Goal: Task Accomplishment & Management: Use online tool/utility

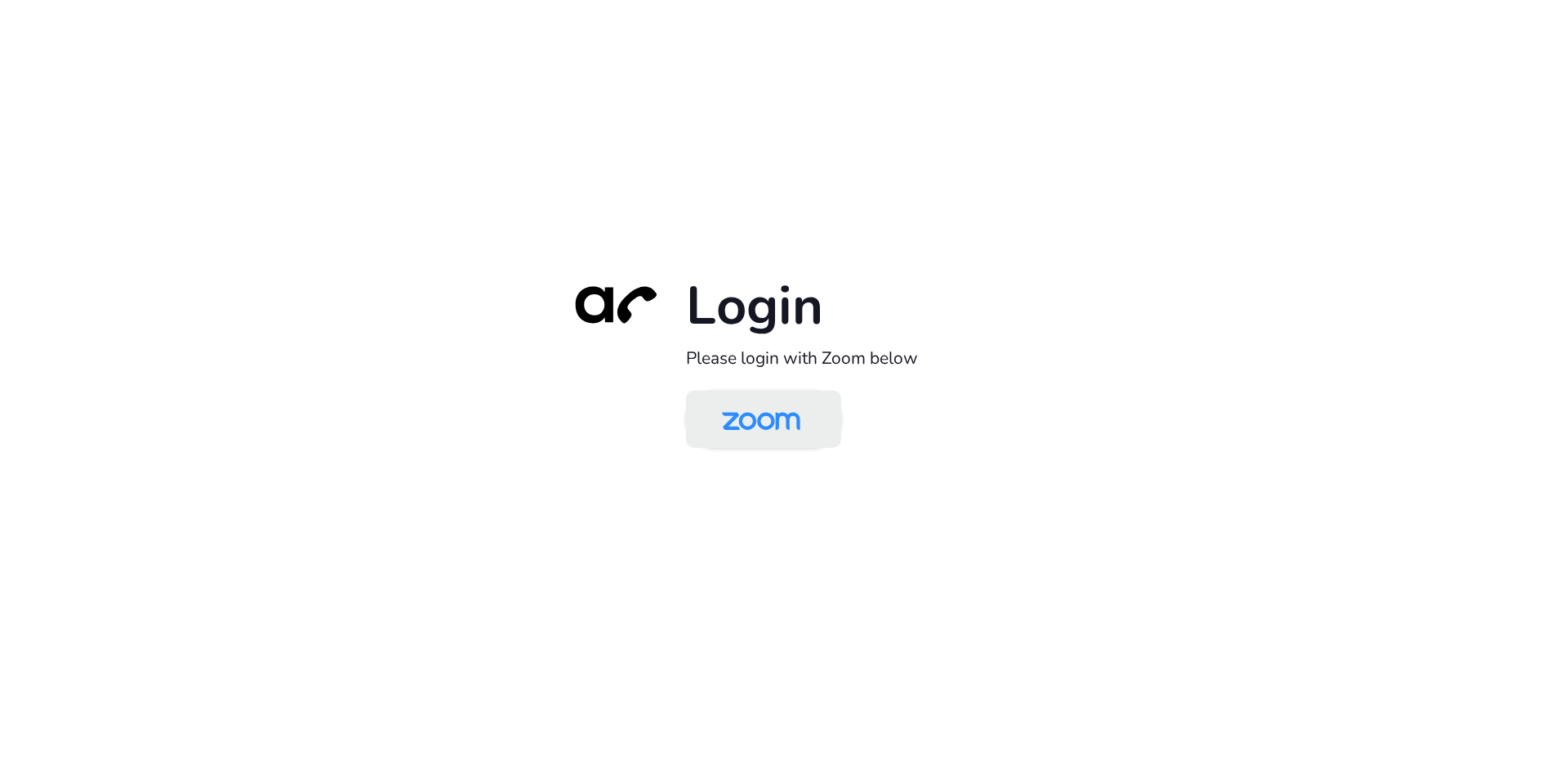
click at [782, 417] on img at bounding box center [761, 419] width 113 height 53
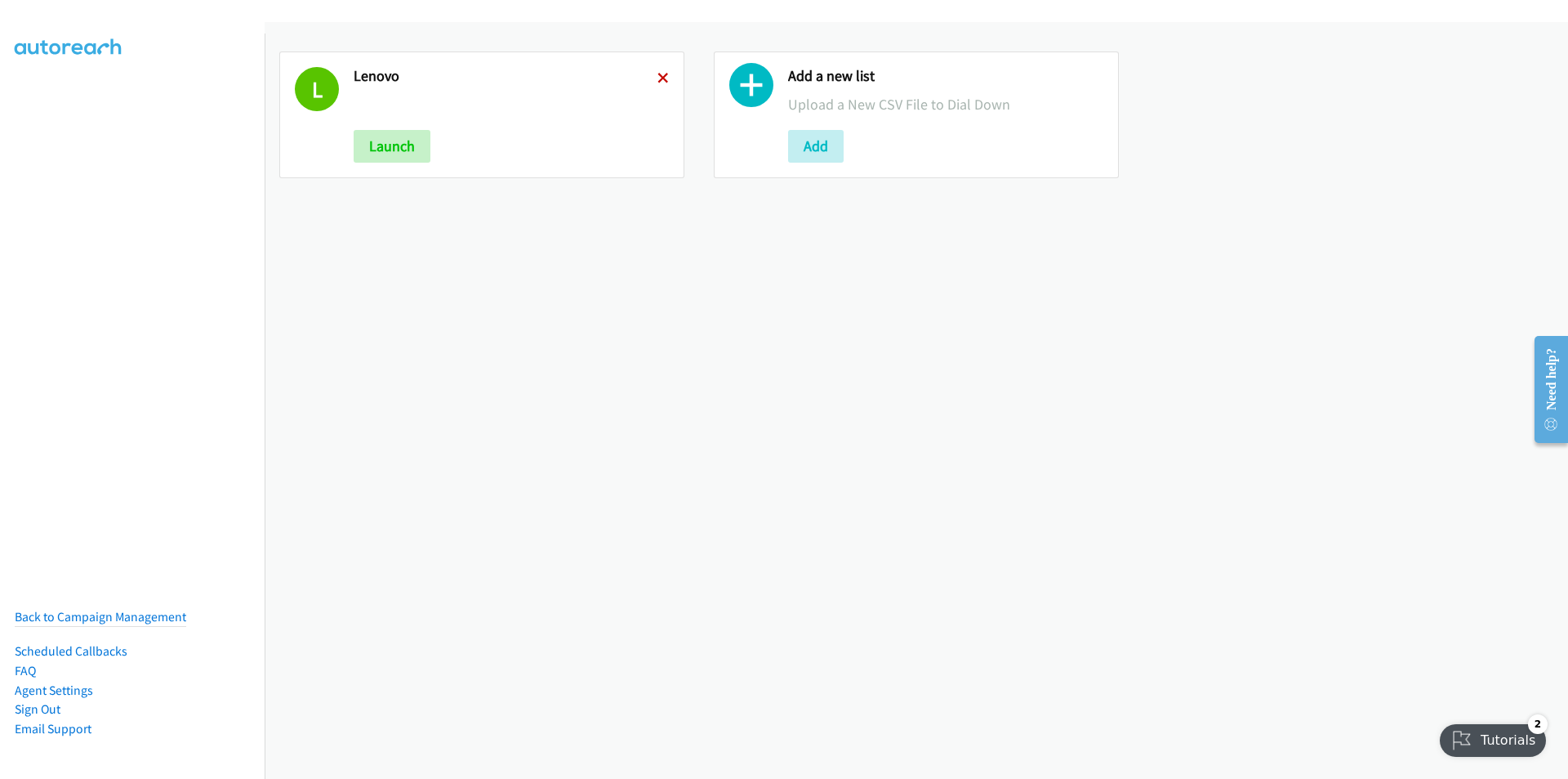
click at [657, 79] on icon at bounding box center [662, 79] width 12 height 12
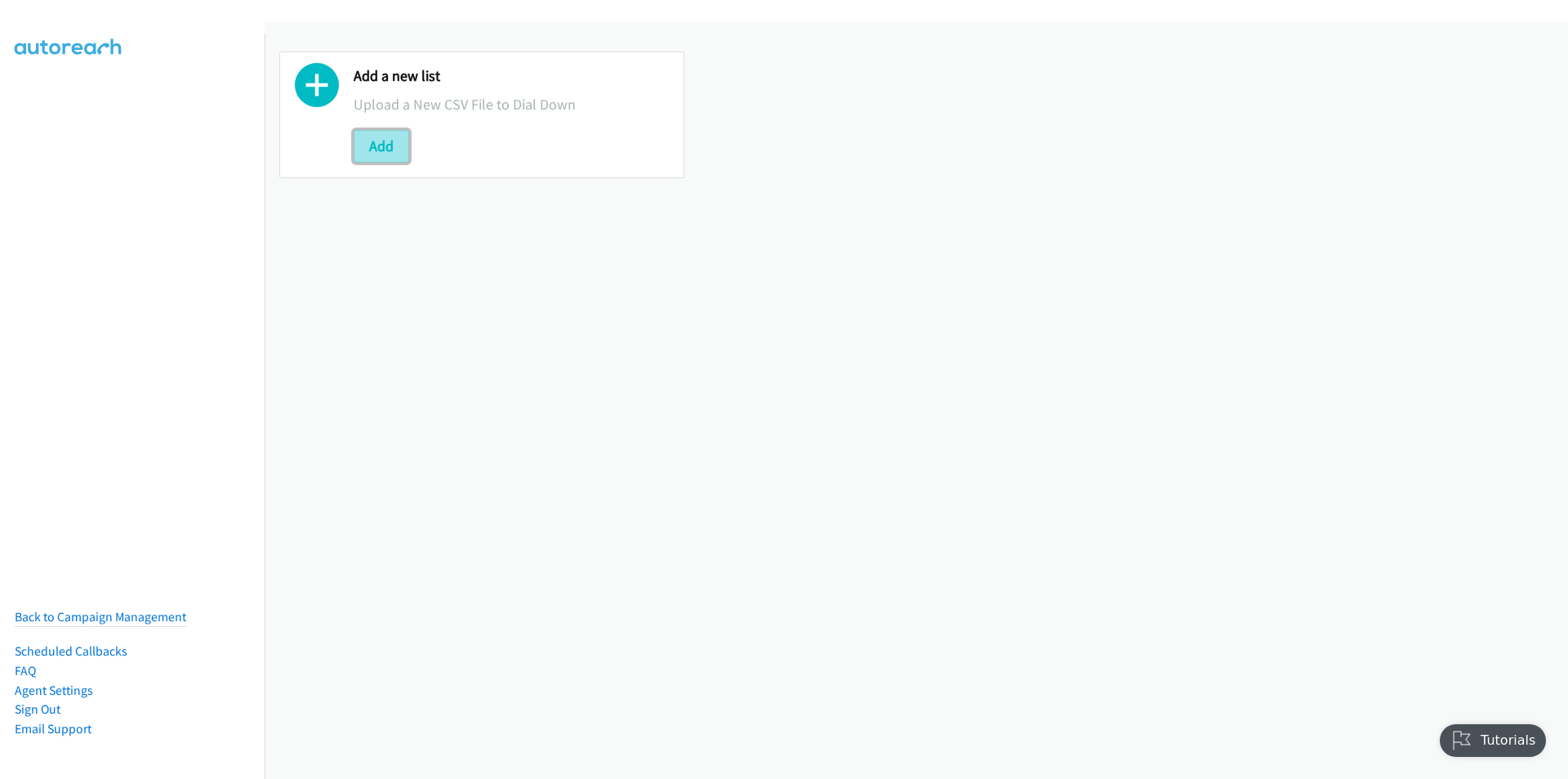
click at [383, 138] on button "Add" at bounding box center [382, 146] width 55 height 33
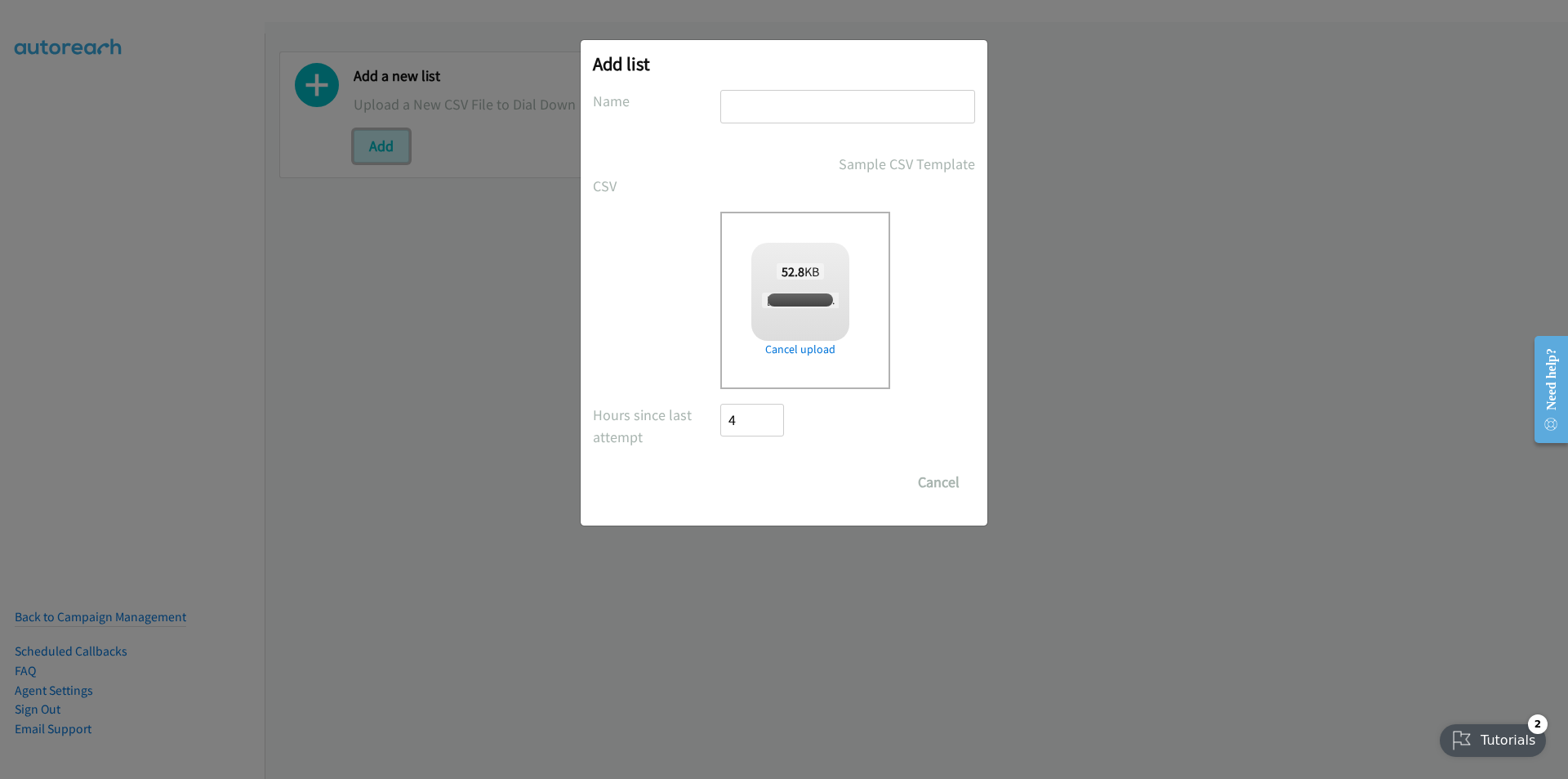
checkbox input "true"
click at [790, 97] on input "text" at bounding box center [847, 106] width 255 height 33
type input "Lenovo SG - morning"
click at [721, 466] on input "Save List" at bounding box center [763, 482] width 86 height 33
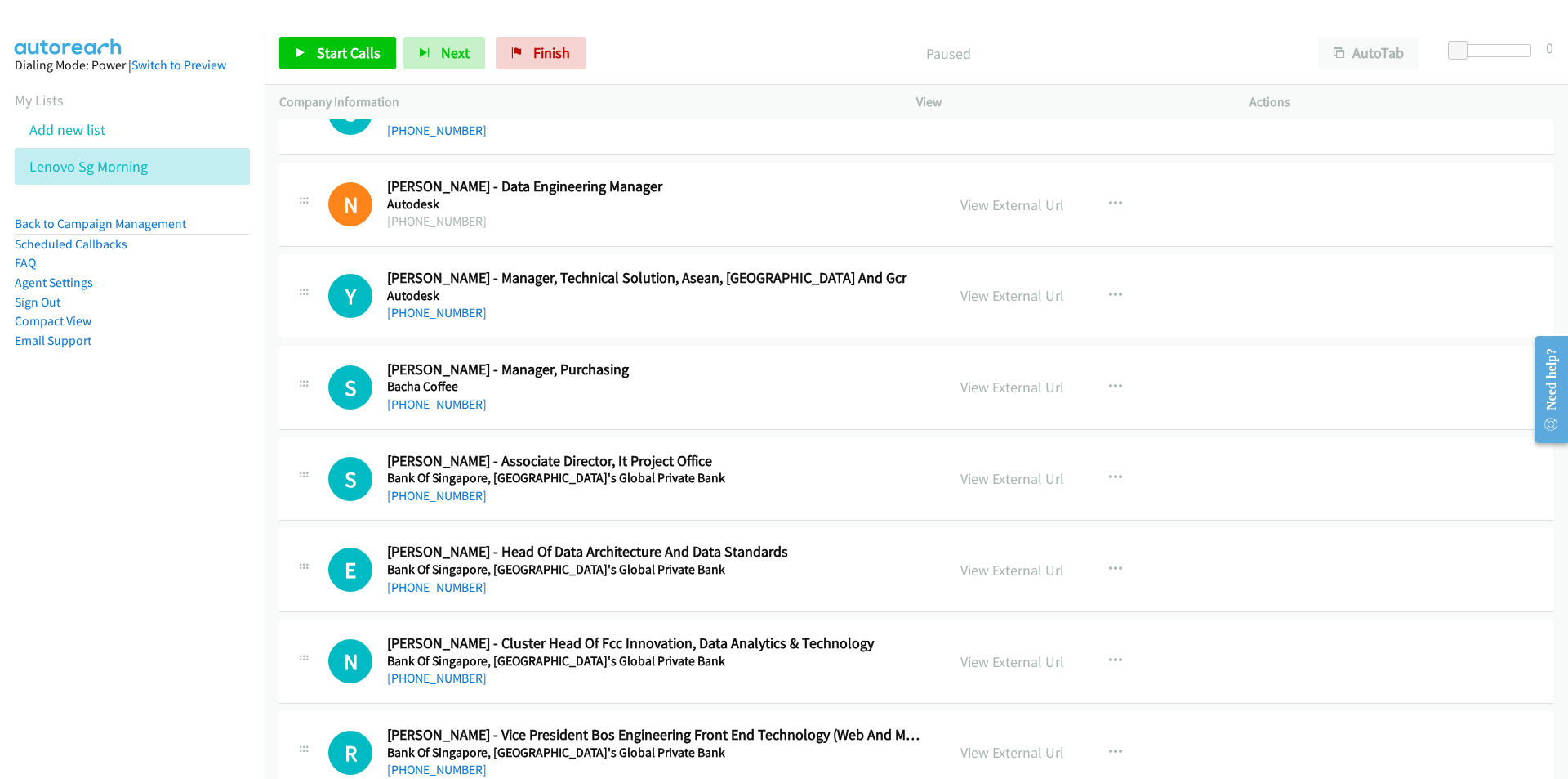
scroll to position [654, 0]
click at [726, 23] on div "Start Calls Pause Next Finish Paused AutoTab AutoTab 0" at bounding box center [916, 54] width 1303 height 63
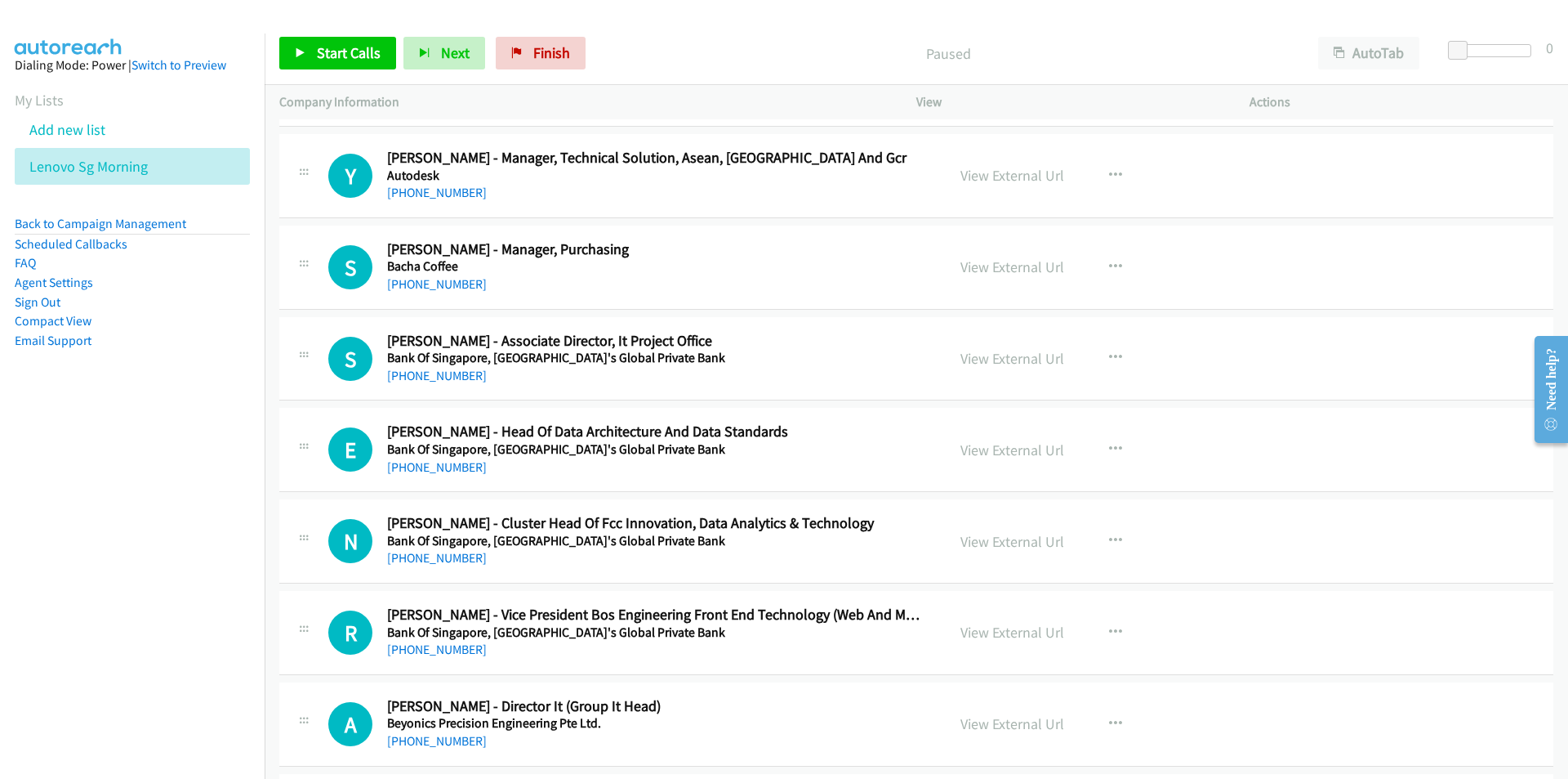
scroll to position [817, 0]
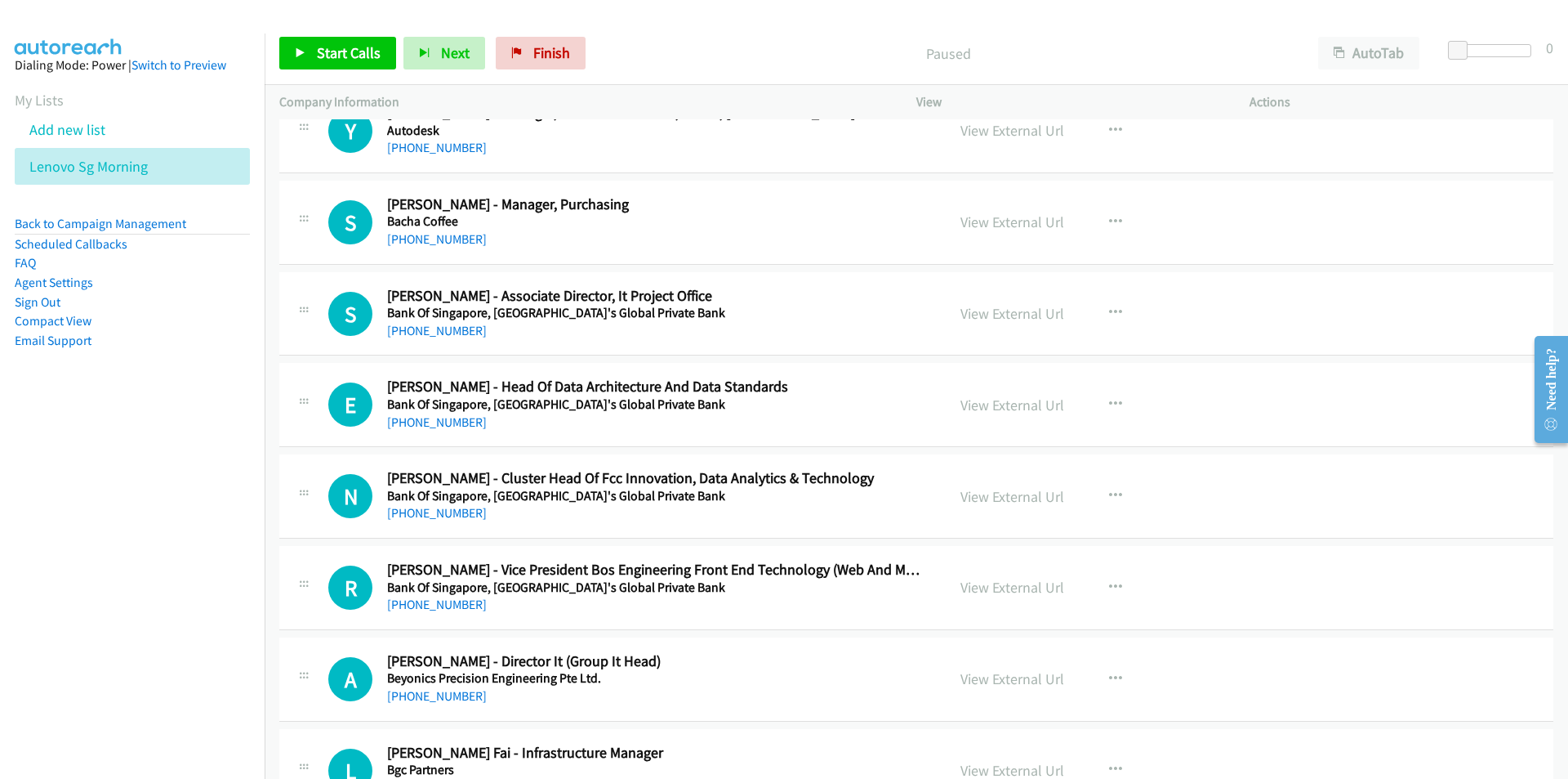
click at [121, 622] on nav "Dialing Mode: Power | Switch to Preview My Lists Add new list Lenovo Sg Morning…" at bounding box center [132, 422] width 266 height 779
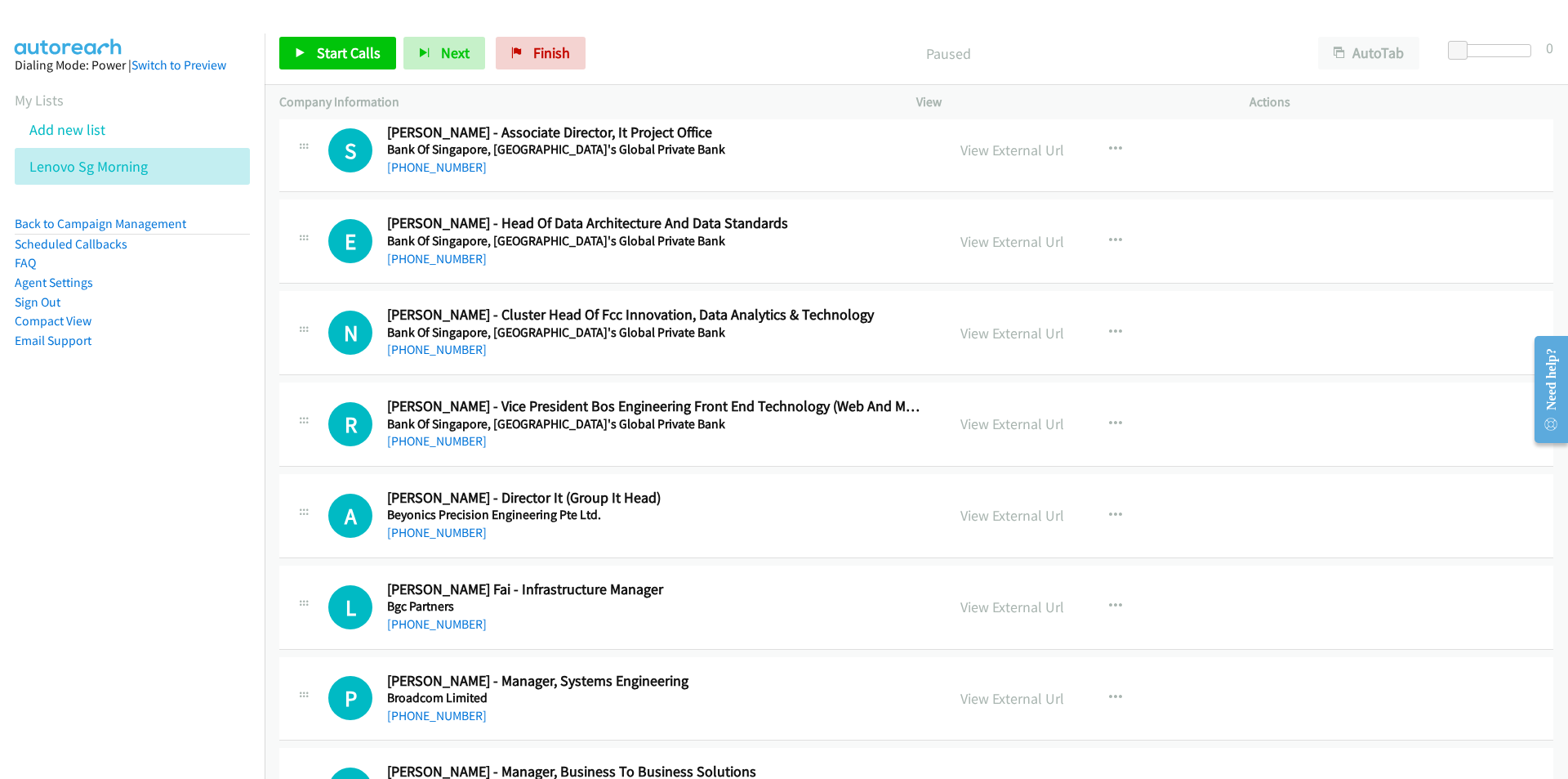
scroll to position [1063, 0]
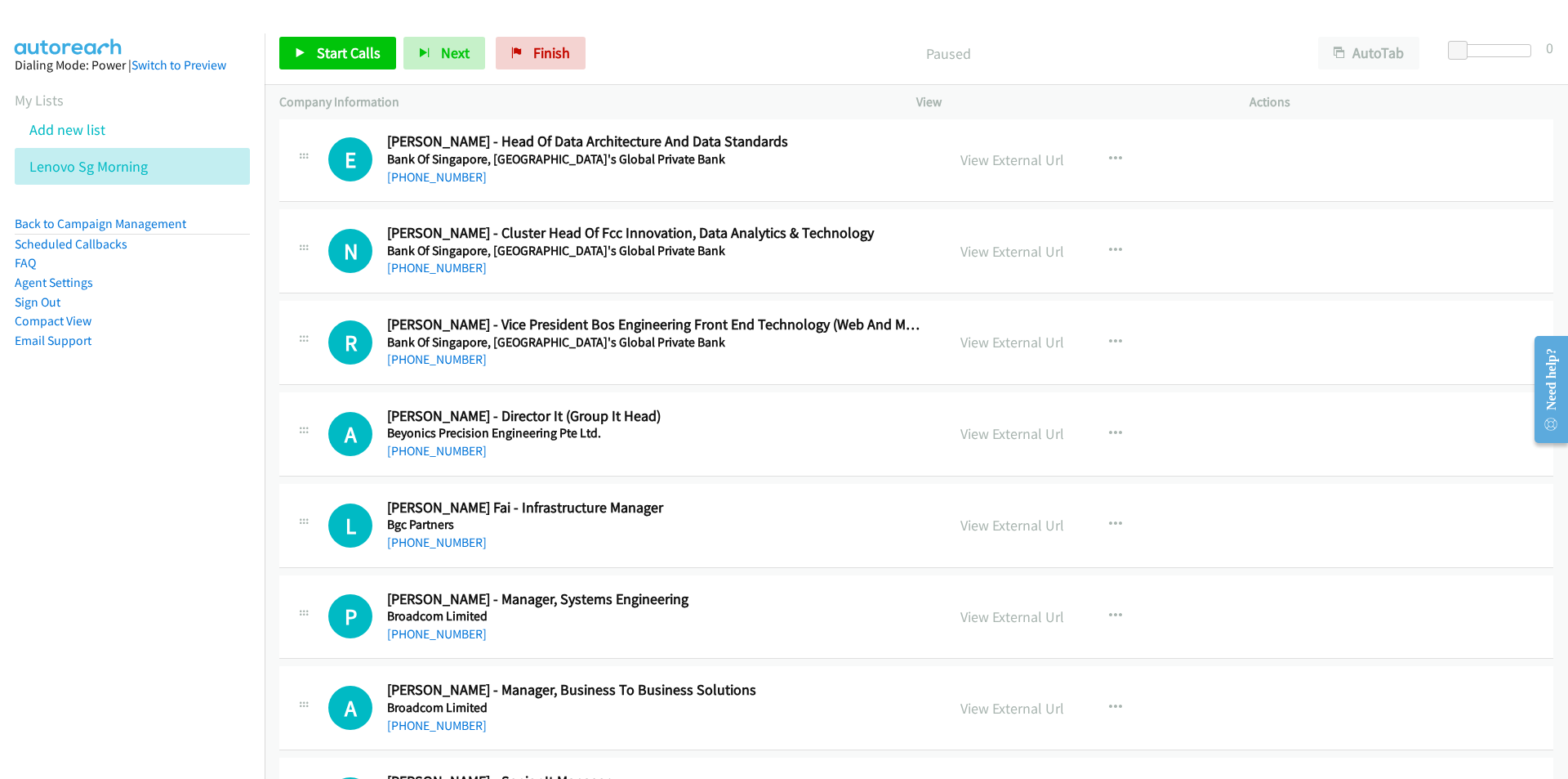
click at [68, 542] on nav "Dialing Mode: Power | Switch to Preview My Lists Add new list Lenovo Sg Morning…" at bounding box center [132, 422] width 266 height 779
click at [174, 501] on nav "Dialing Mode: Power | Switch to Preview My Lists Add new list Lenovo Sg Morning…" at bounding box center [132, 422] width 266 height 779
click at [189, 615] on nav "Dialing Mode: Power | Switch to Preview My Lists Add new list Lenovo Sg Morning…" at bounding box center [132, 422] width 266 height 779
click at [1111, 429] on icon "button" at bounding box center [1116, 434] width 13 height 13
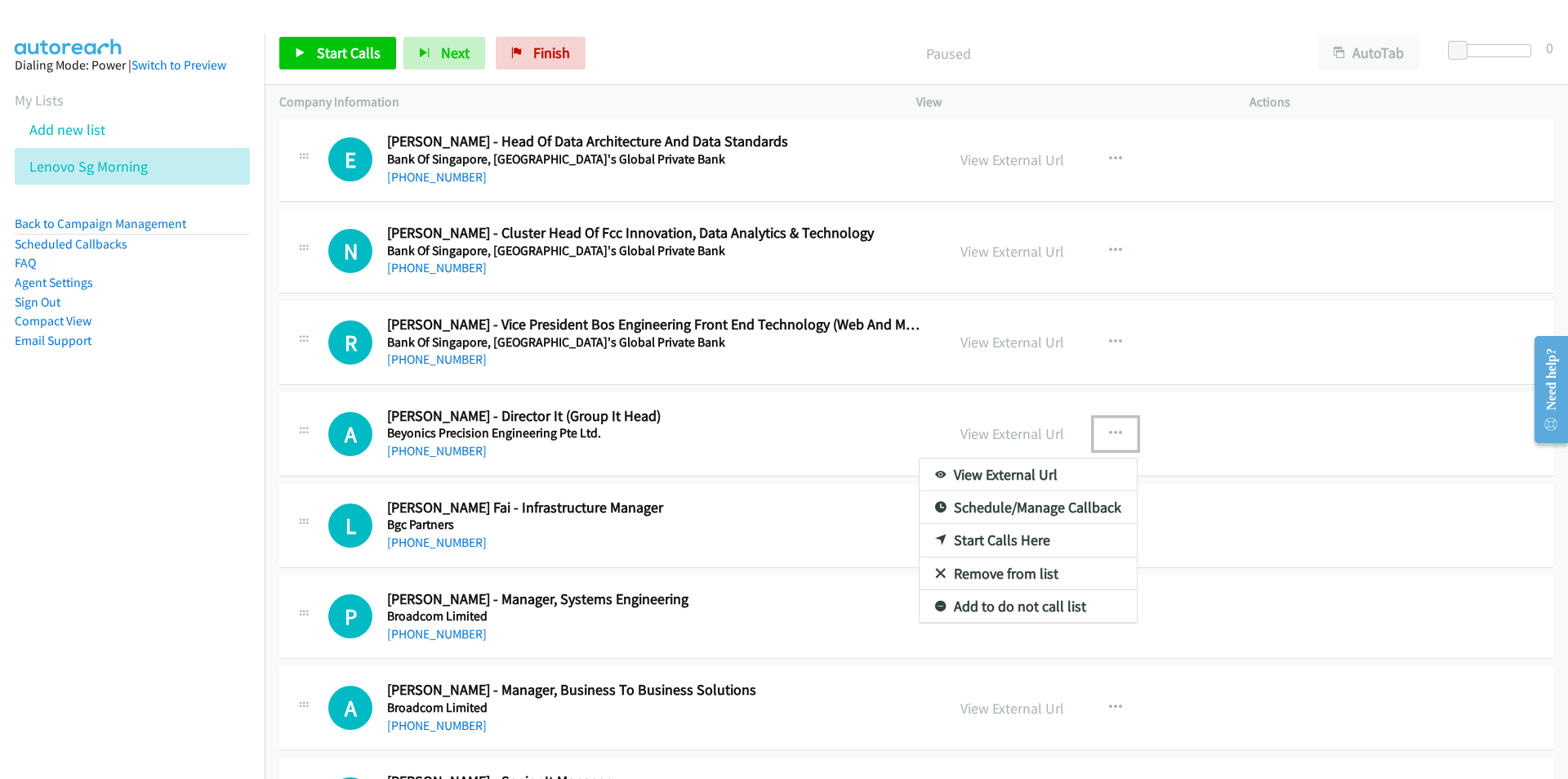
click at [1015, 535] on link "Start Calls Here" at bounding box center [1028, 540] width 217 height 33
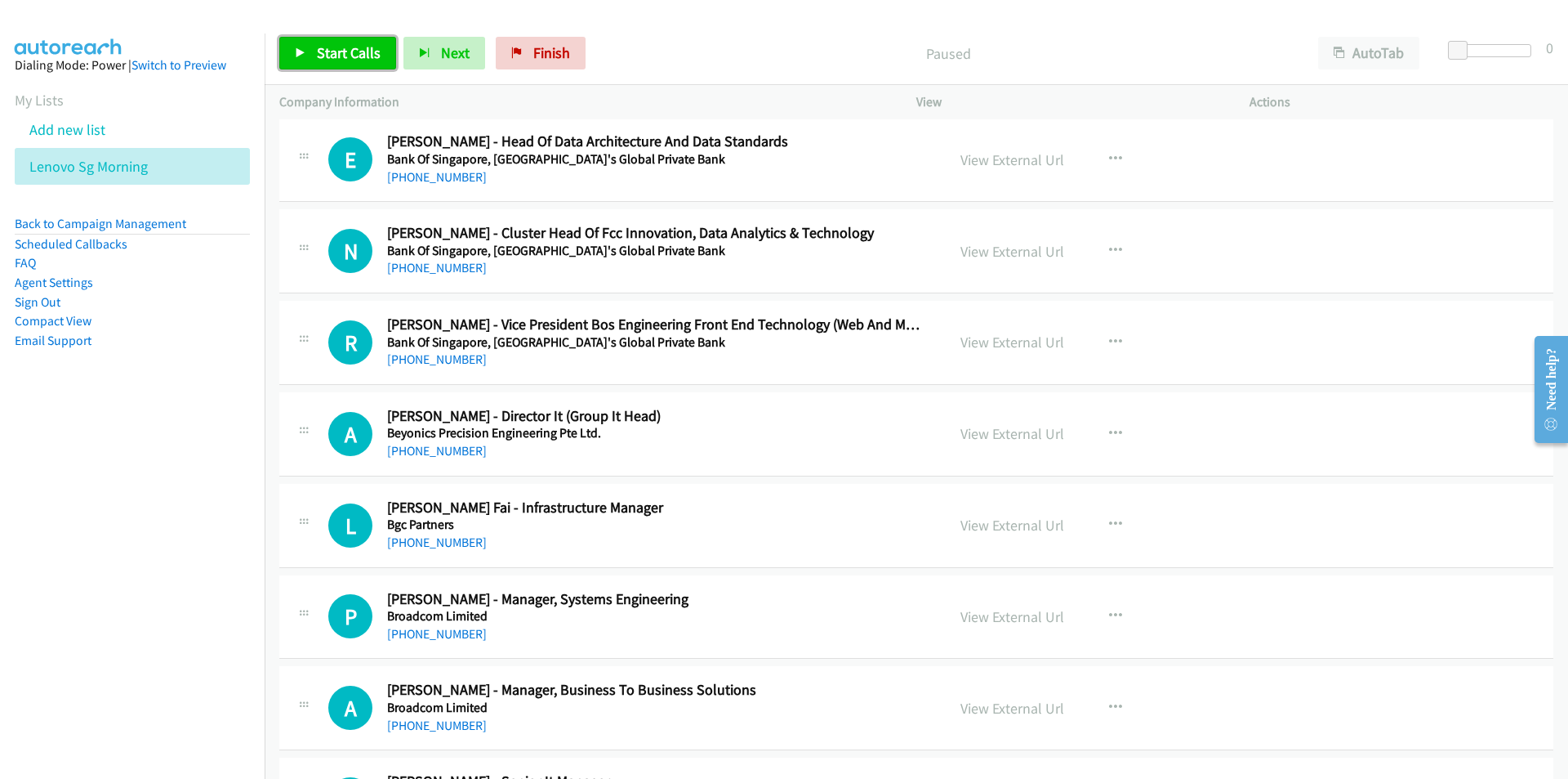
click at [351, 46] on span "Start Calls" at bounding box center [348, 52] width 63 height 19
drag, startPoint x: 164, startPoint y: 616, endPoint x: 181, endPoint y: 615, distance: 17.0
click at [164, 616] on nav "Dialing Mode: Power | Switch to Preview My Lists Add new list Lenovo Sg Morning…" at bounding box center [132, 422] width 266 height 779
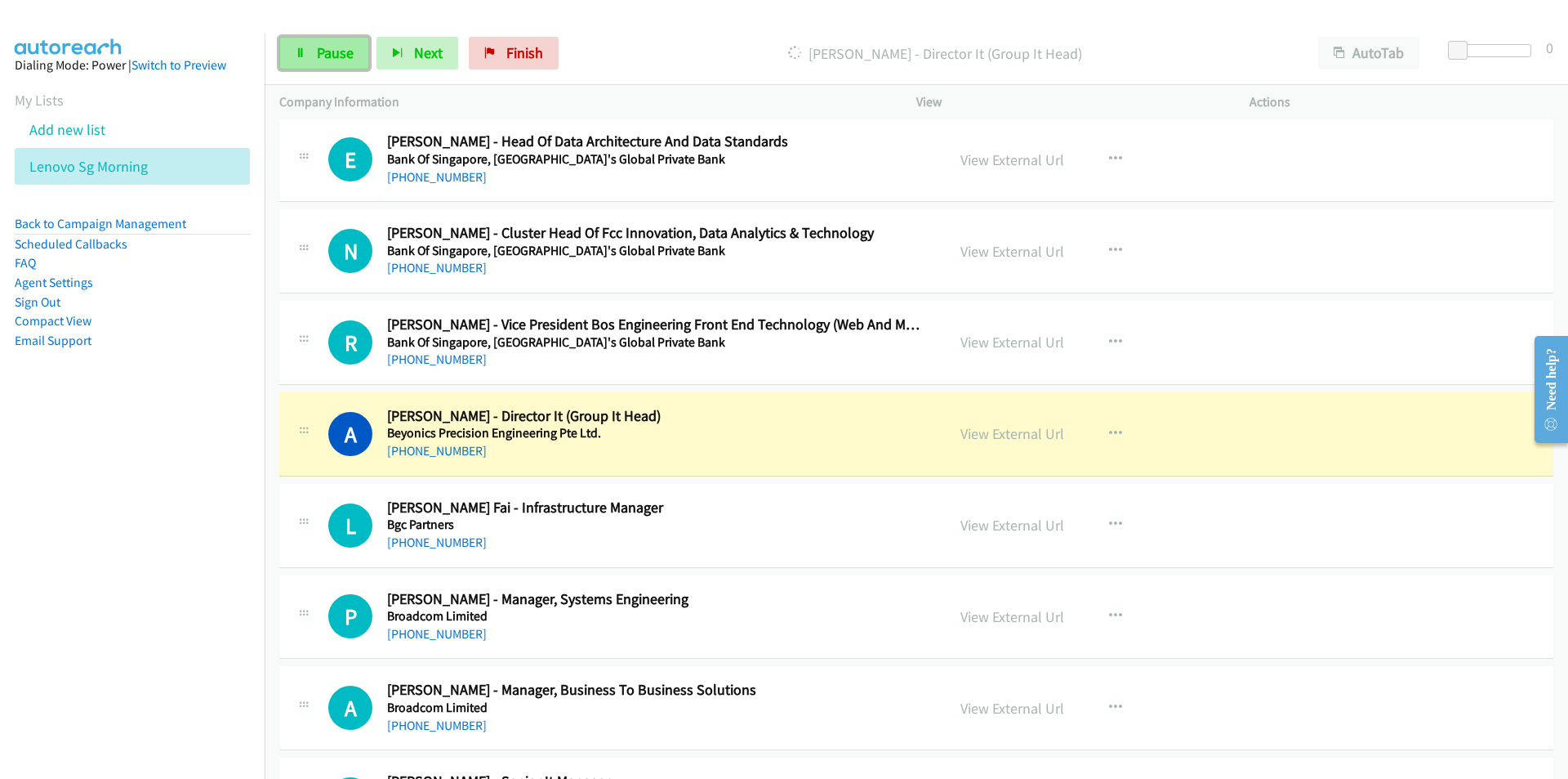
click at [329, 54] on span "Pause" at bounding box center [334, 52] width 37 height 19
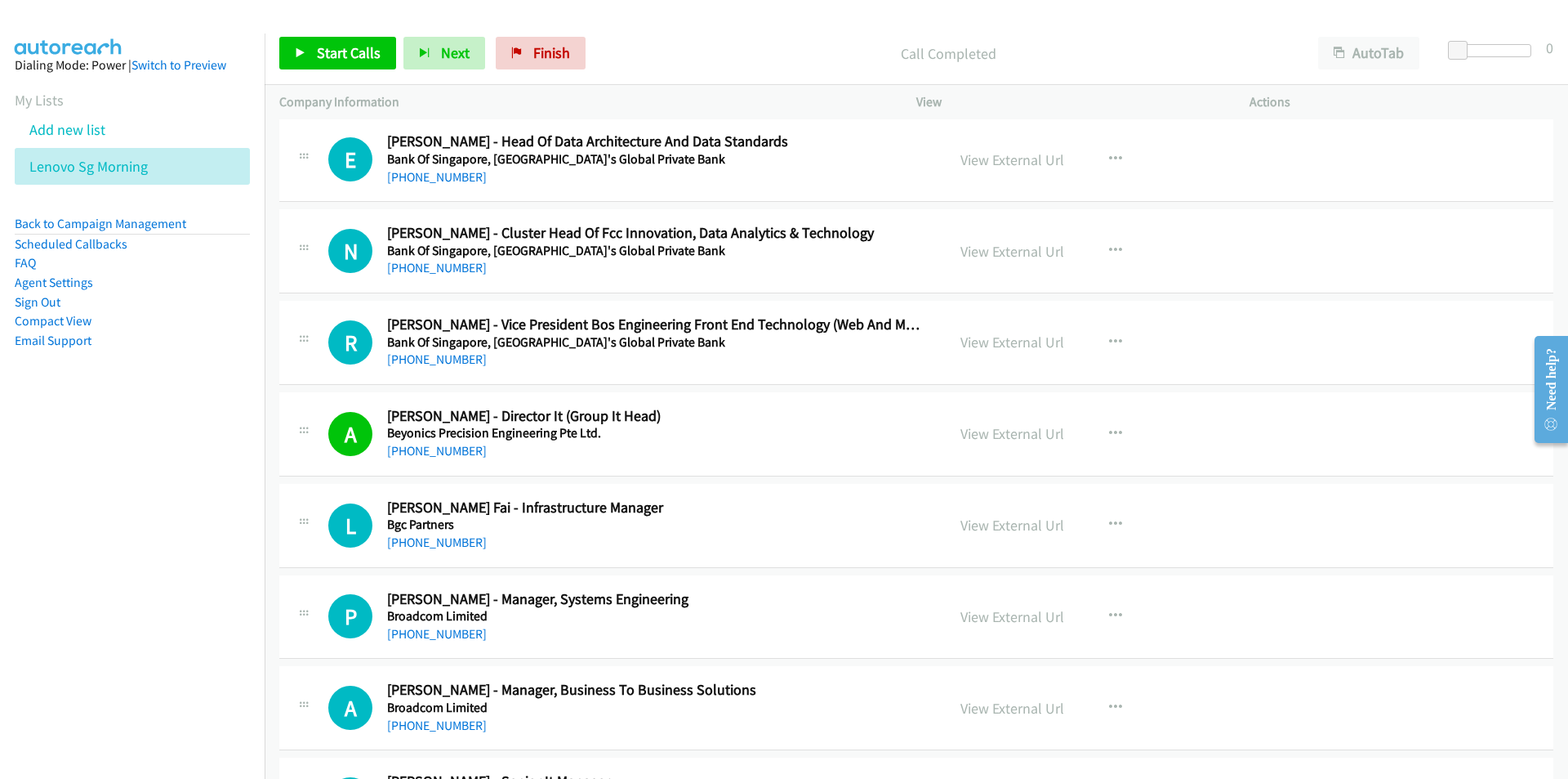
drag, startPoint x: 215, startPoint y: 572, endPoint x: 234, endPoint y: 565, distance: 20.2
click at [215, 572] on nav "Dialing Mode: Power | Switch to Preview My Lists Add new list Lenovo Sg Morning…" at bounding box center [132, 422] width 266 height 779
click at [1038, 436] on link "View External Url" at bounding box center [1012, 433] width 104 height 19
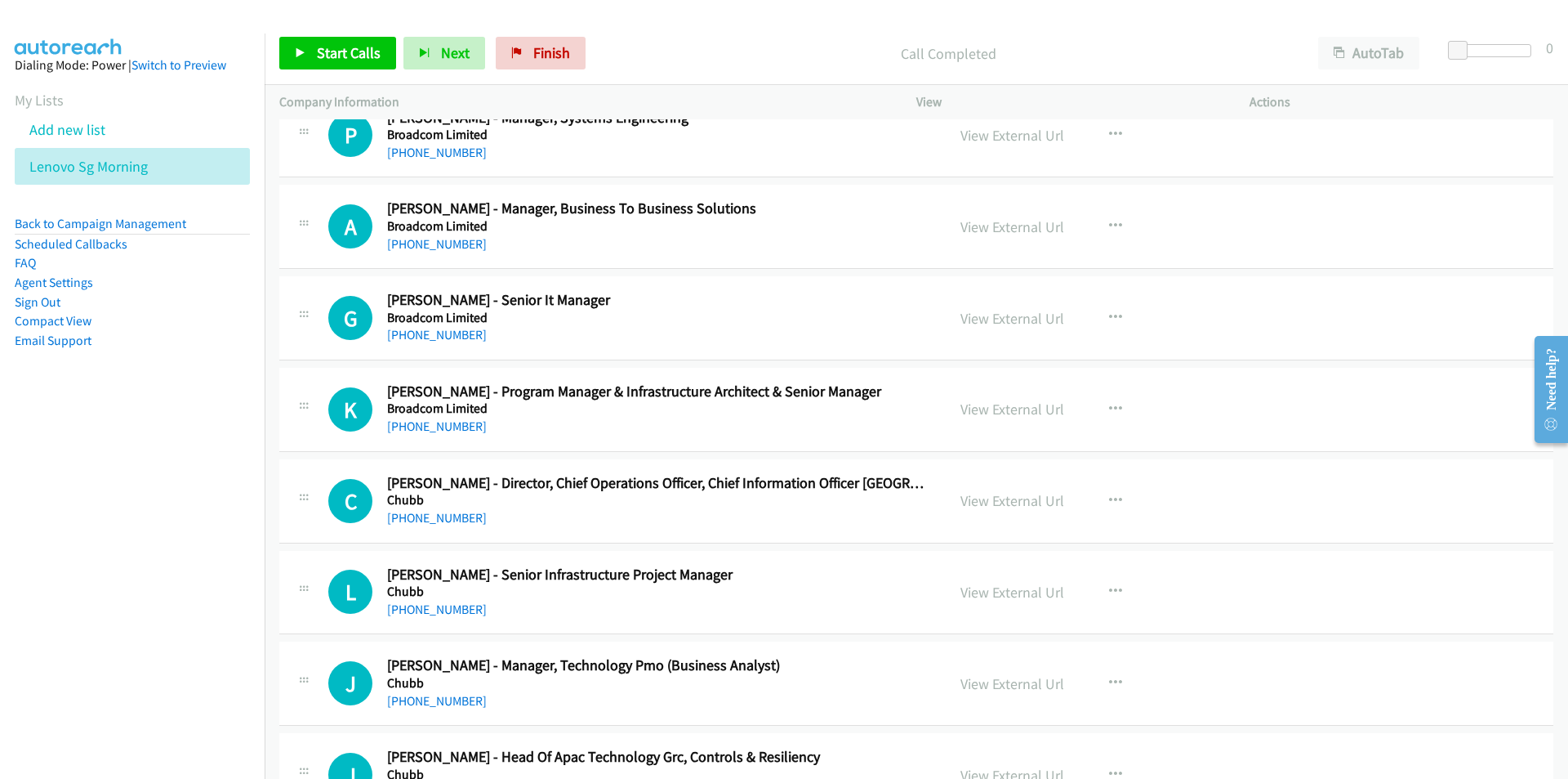
scroll to position [1553, 0]
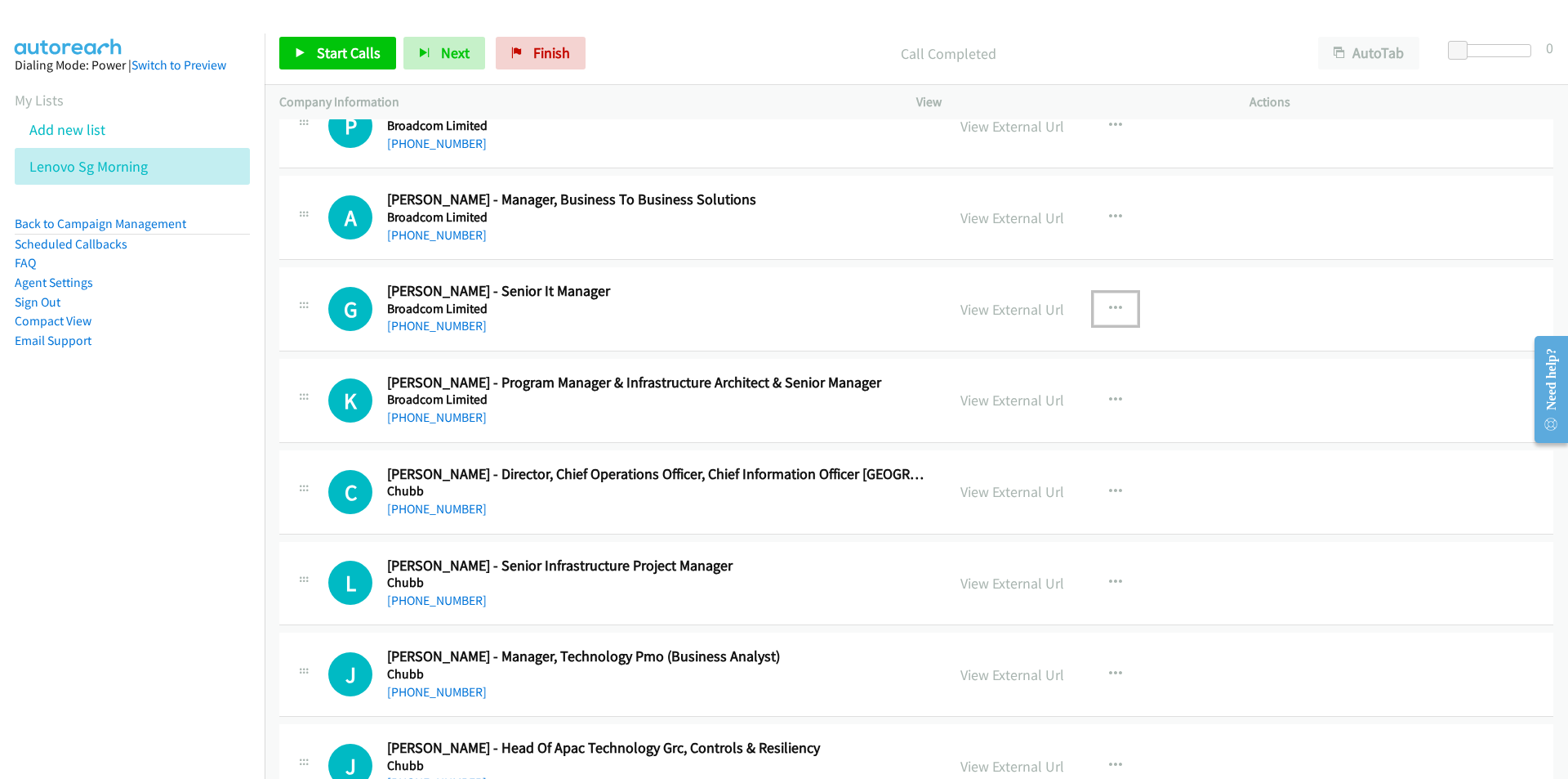
click at [1114, 302] on icon "button" at bounding box center [1116, 309] width 13 height 13
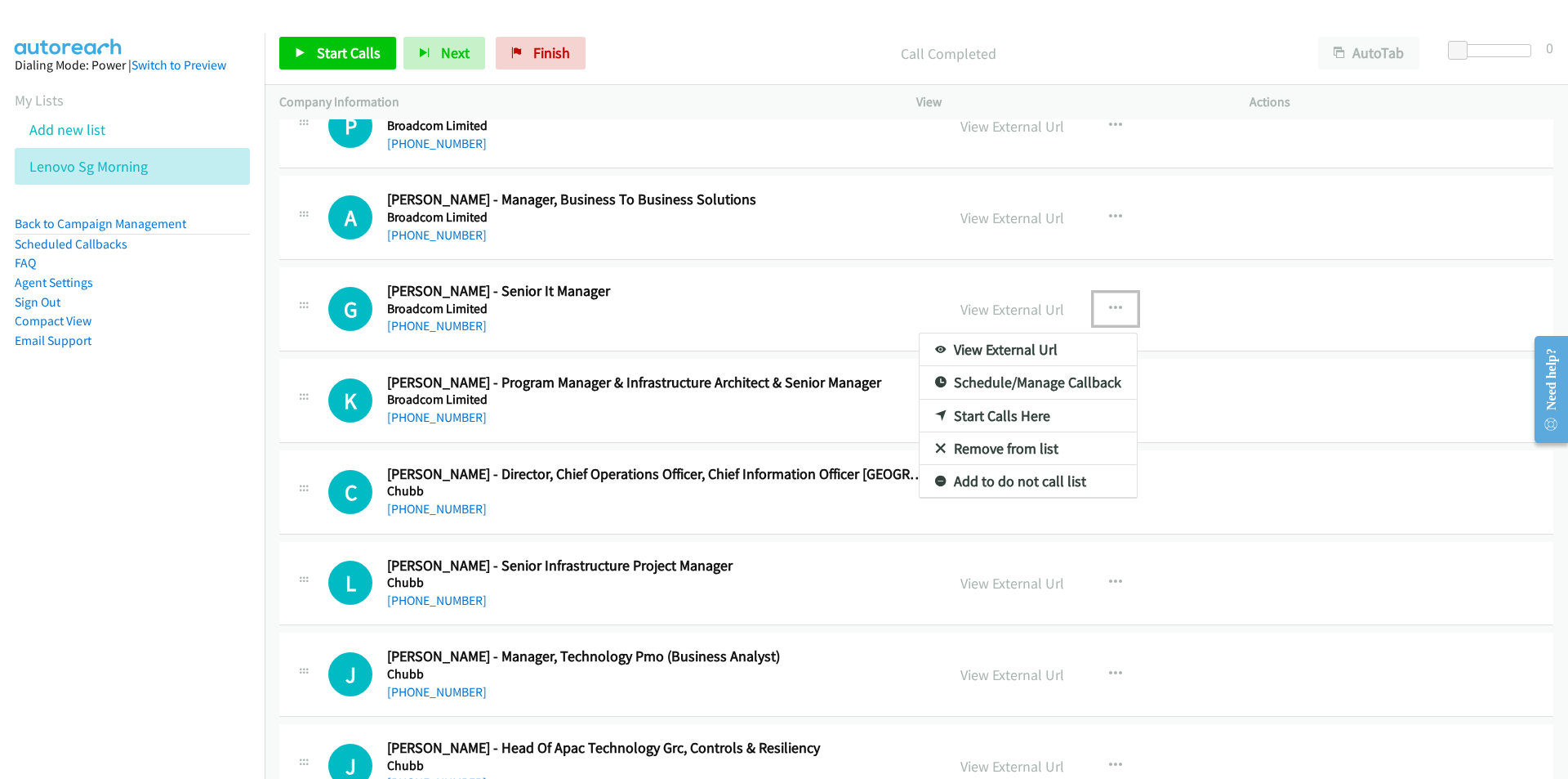
click at [991, 417] on link "Start Calls Here" at bounding box center [1028, 416] width 217 height 33
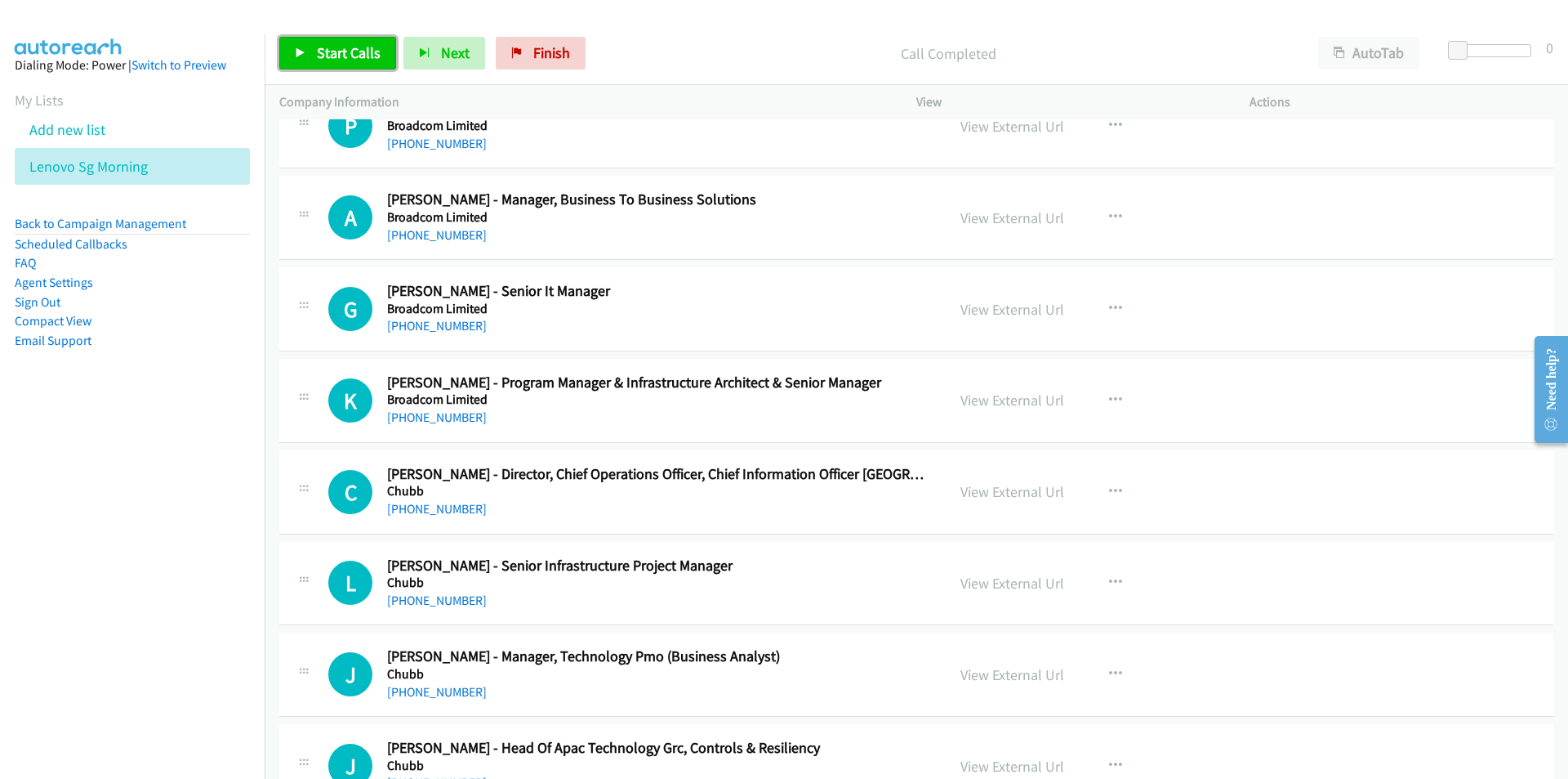
click at [348, 55] on span "Start Calls" at bounding box center [348, 52] width 63 height 19
drag, startPoint x: 220, startPoint y: 583, endPoint x: 238, endPoint y: 581, distance: 18.1
click at [220, 583] on nav "Dialing Mode: Power | Switch to Preview My Lists Add new list Lenovo Sg Morning…" at bounding box center [132, 422] width 266 height 779
click at [229, 533] on nav "Dialing Mode: Power | Switch to Preview My Lists Add new list Lenovo Sg Morning…" at bounding box center [132, 422] width 266 height 779
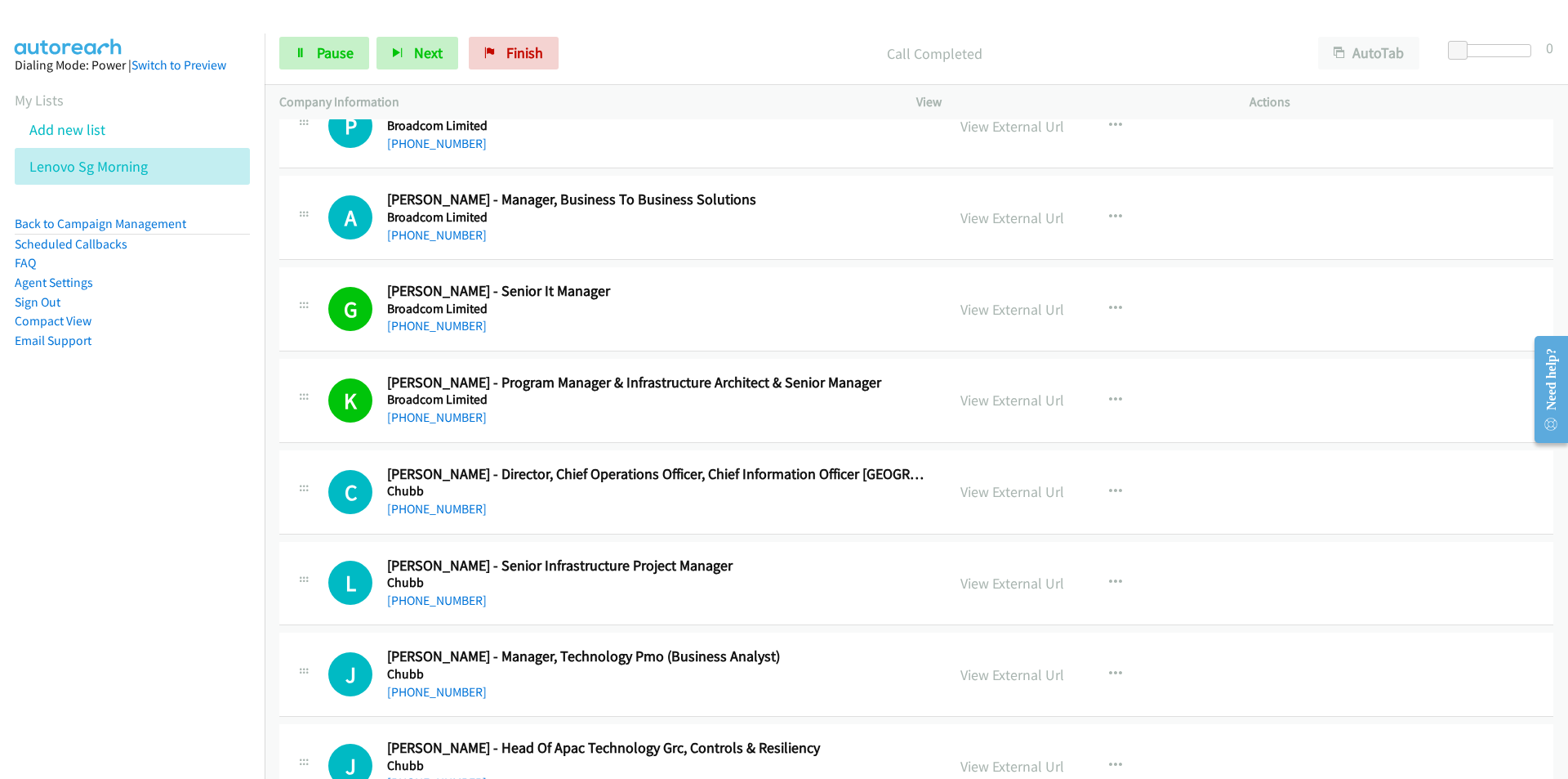
click at [174, 610] on nav "Dialing Mode: Power | Switch to Preview My Lists Add new list Lenovo Sg Morning…" at bounding box center [132, 422] width 266 height 779
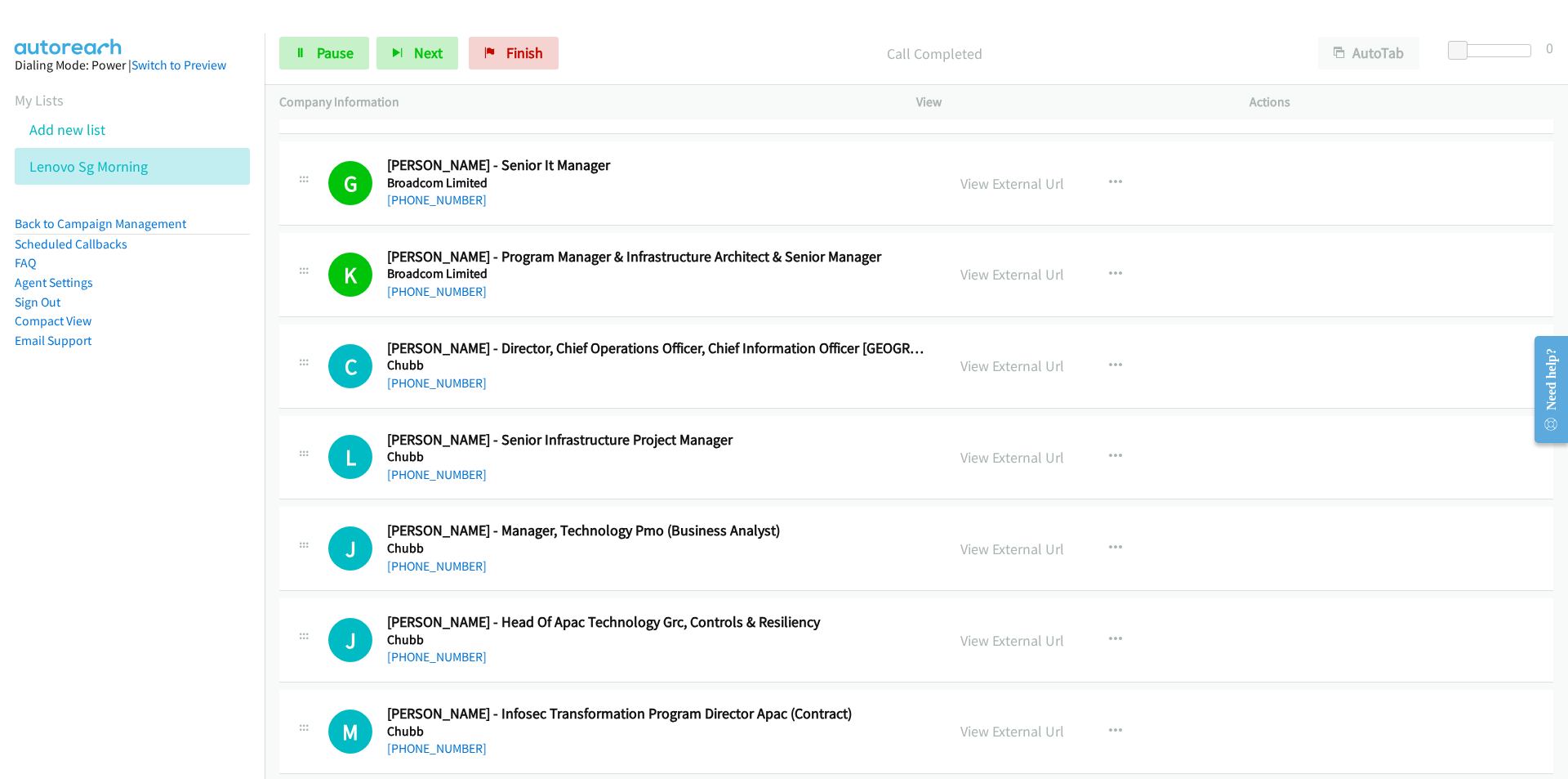
scroll to position [1715, 0]
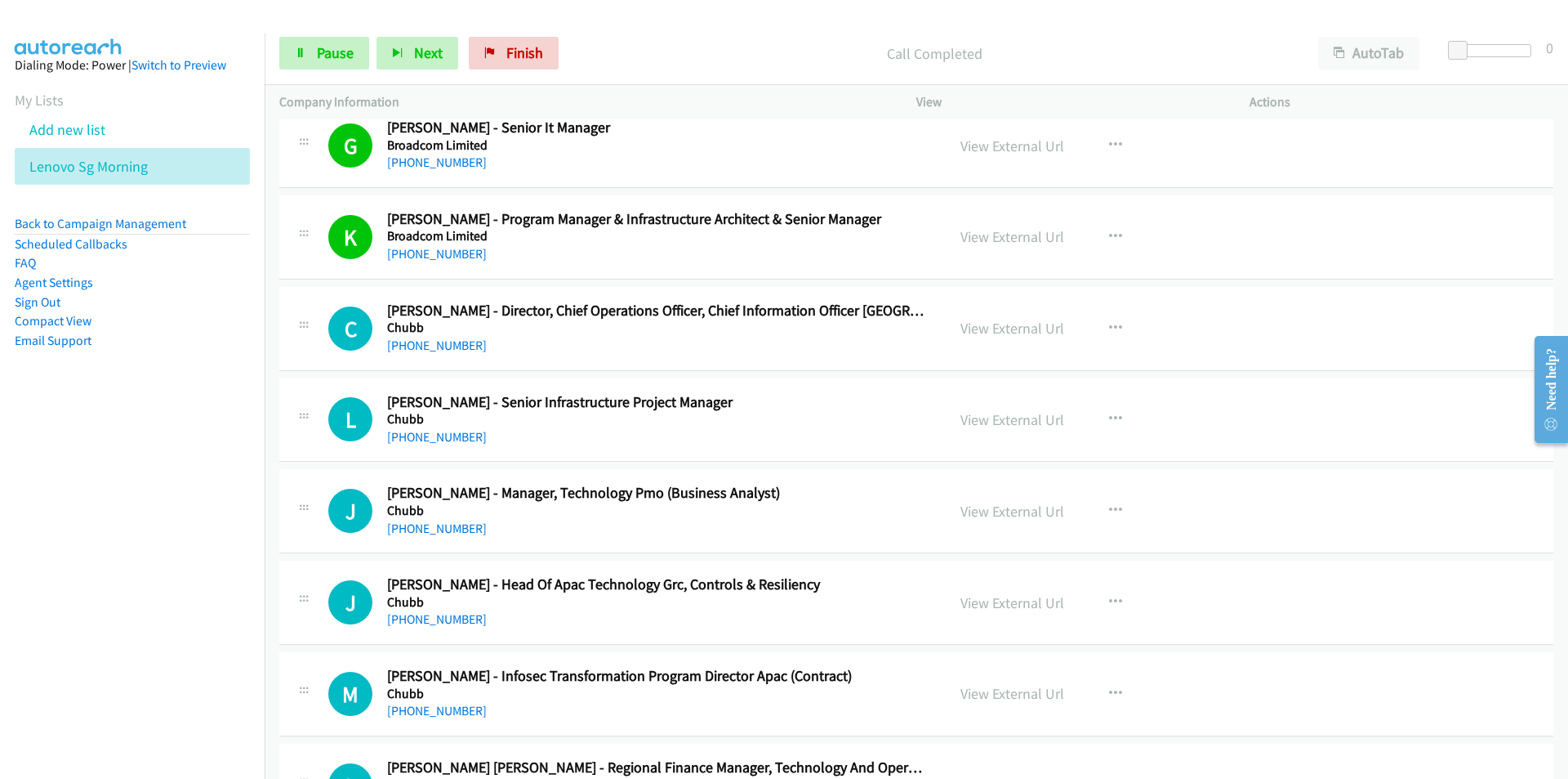
click at [187, 518] on nav "Dialing Mode: Power | Switch to Preview My Lists Add new list Lenovo Sg Morning…" at bounding box center [132, 422] width 266 height 779
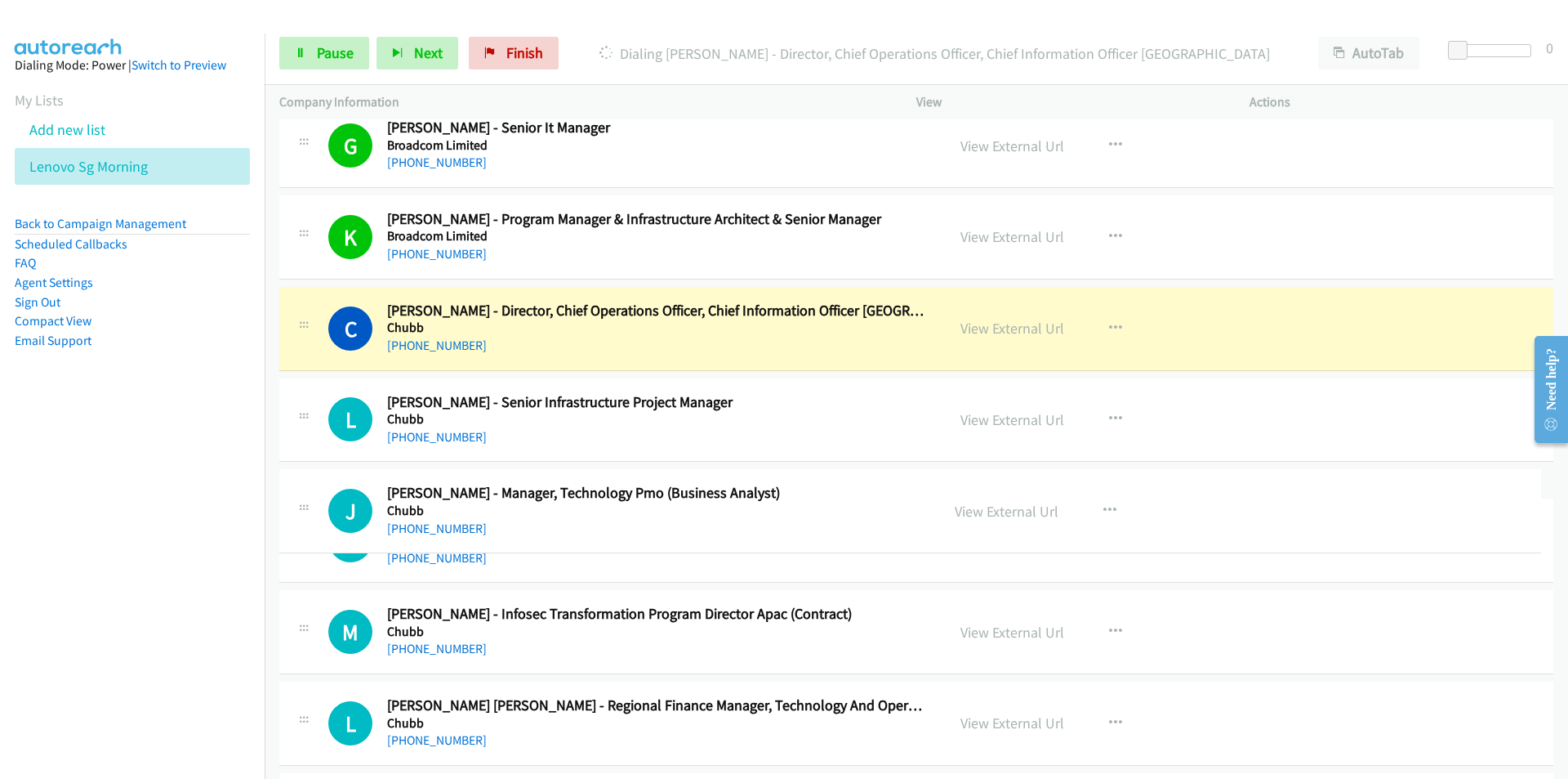
drag, startPoint x: 630, startPoint y: 493, endPoint x: 560, endPoint y: 493, distance: 70.0
click at [165, 596] on nav "Dialing Mode: Power | Switch to Preview My Lists Add new list Lenovo Sg Morning…" at bounding box center [132, 422] width 266 height 779
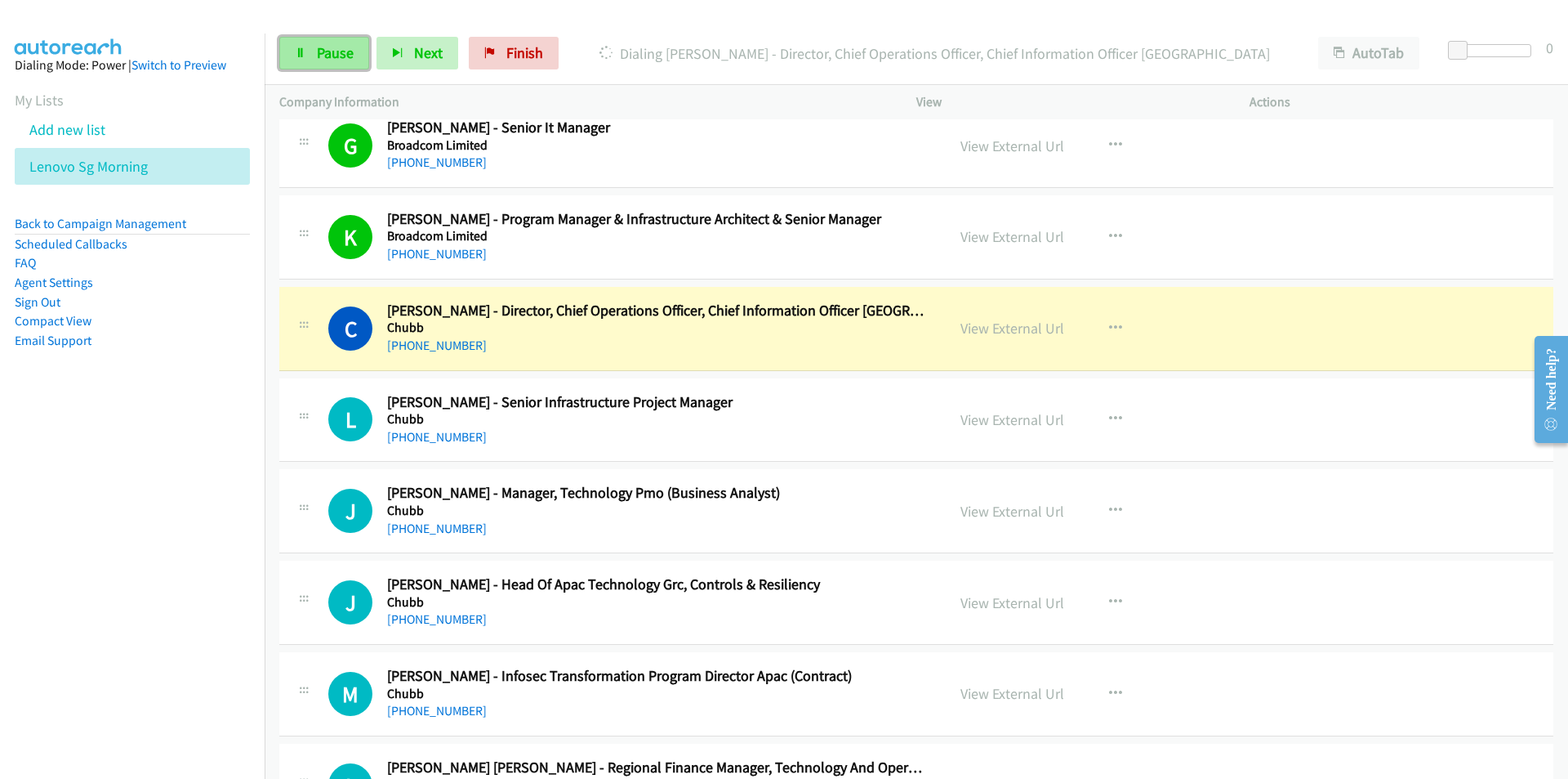
click at [338, 49] on span "Pause" at bounding box center [334, 52] width 37 height 19
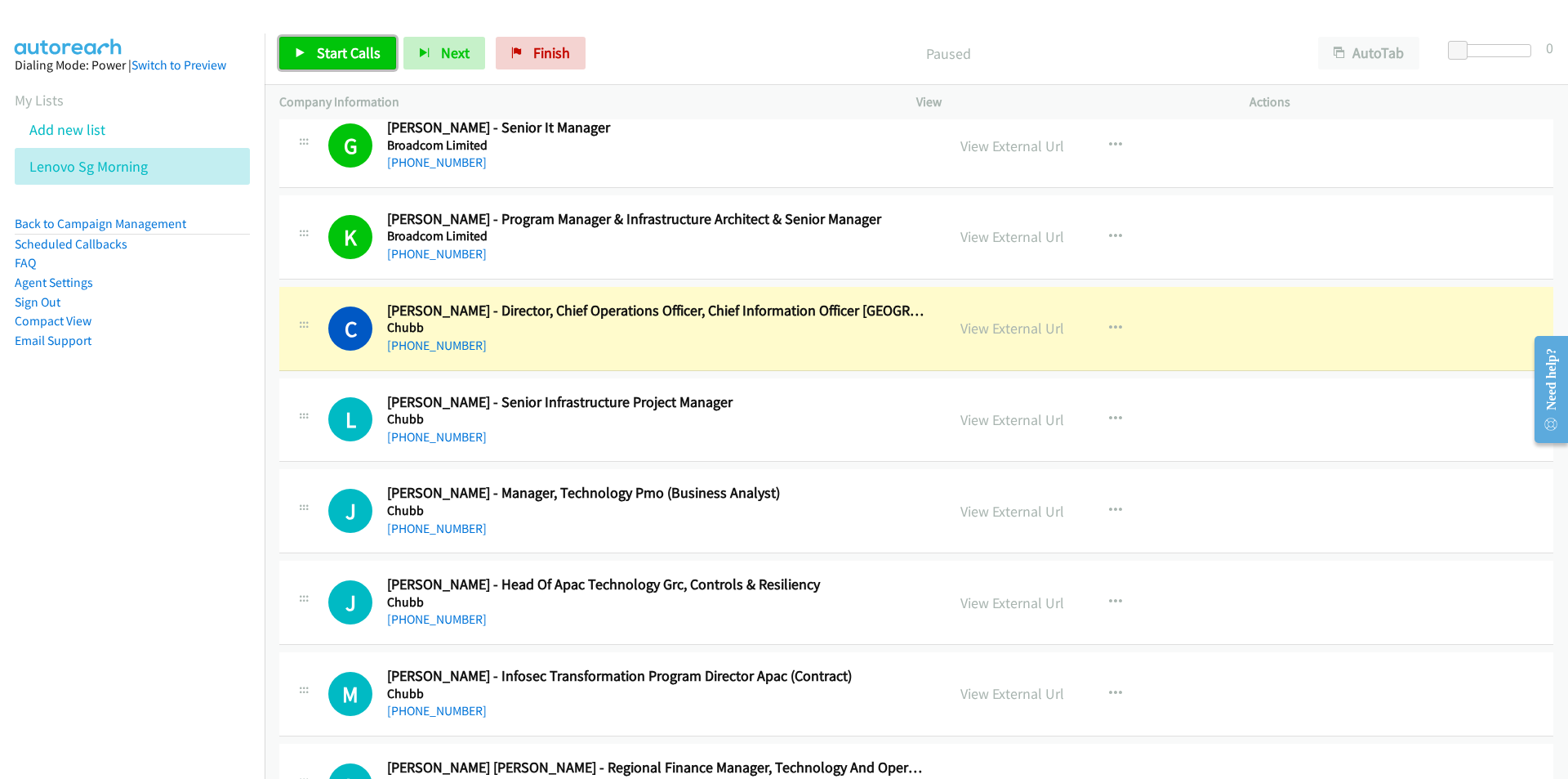
click at [316, 59] on span "Start Calls" at bounding box center [348, 52] width 63 height 19
click at [225, 543] on nav "Dialing Mode: Power | Switch to Preview My Lists Add new list Lenovo Sg Morning…" at bounding box center [132, 422] width 266 height 779
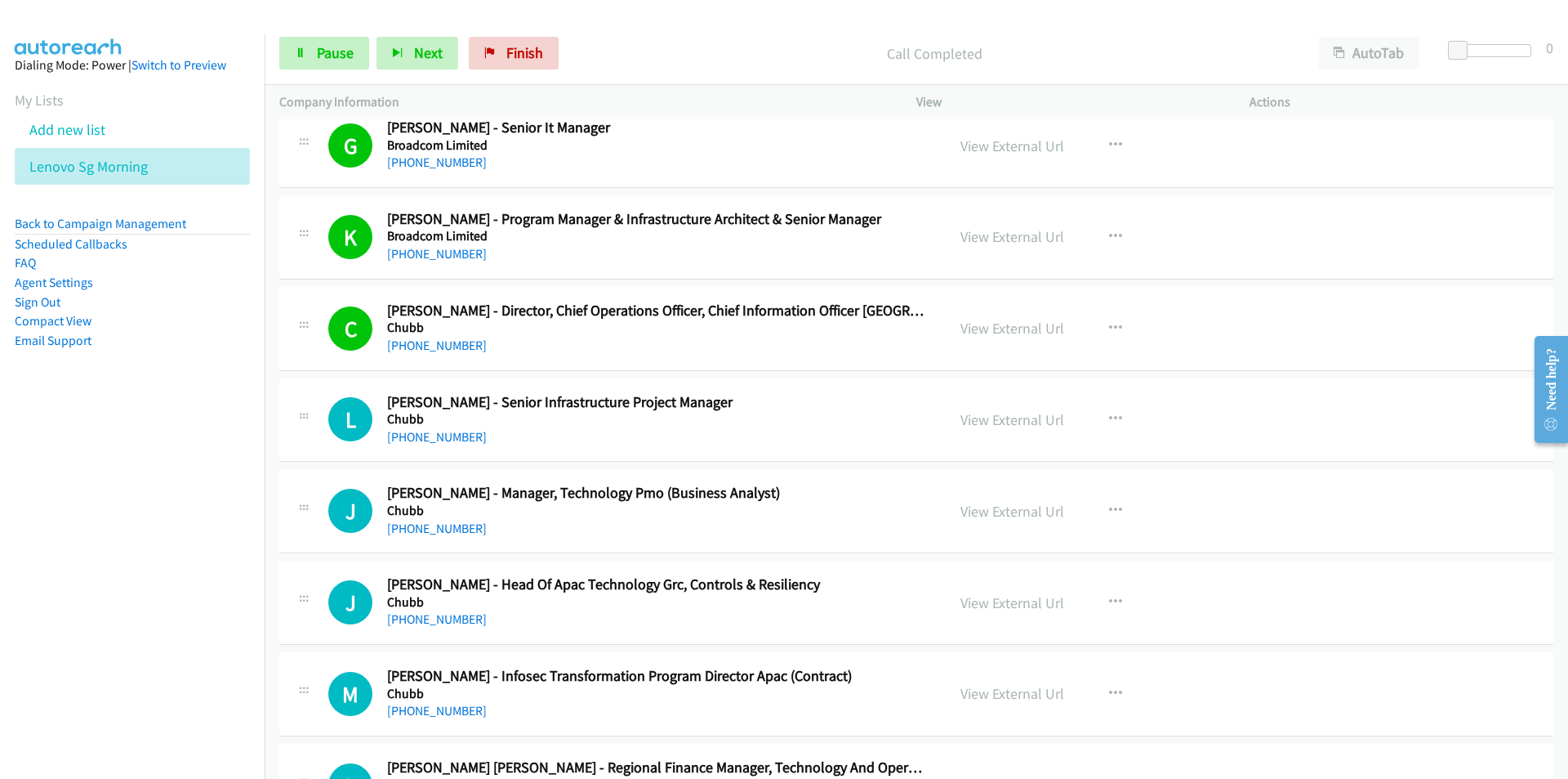
click at [208, 495] on nav "Dialing Mode: Power | Switch to Preview My Lists Add new list Lenovo Sg Morning…" at bounding box center [132, 422] width 266 height 779
click at [244, 529] on nav "Dialing Mode: Power | Switch to Preview My Lists Add new list Lenovo Sg Morning…" at bounding box center [132, 422] width 266 height 779
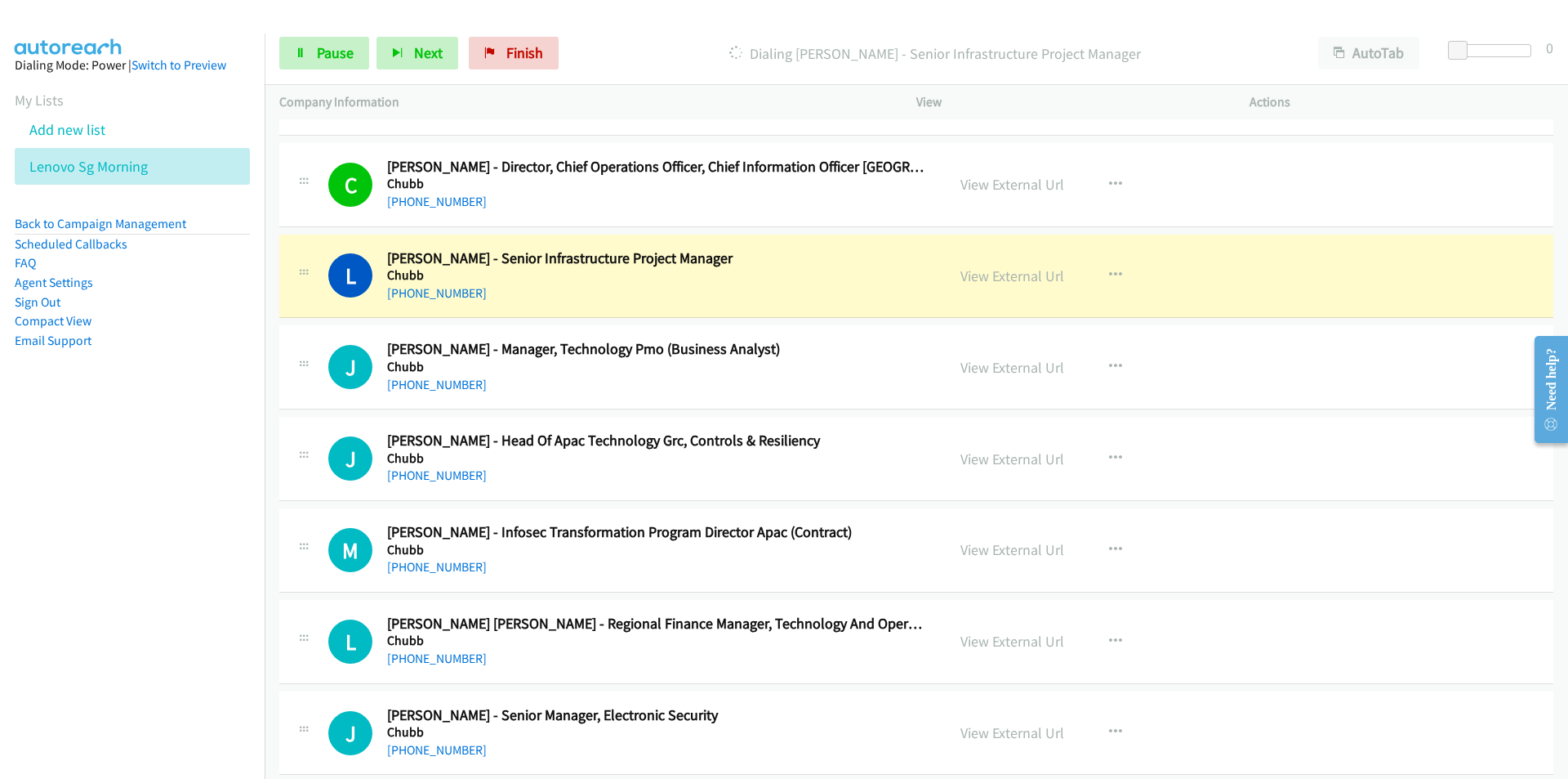
scroll to position [1879, 0]
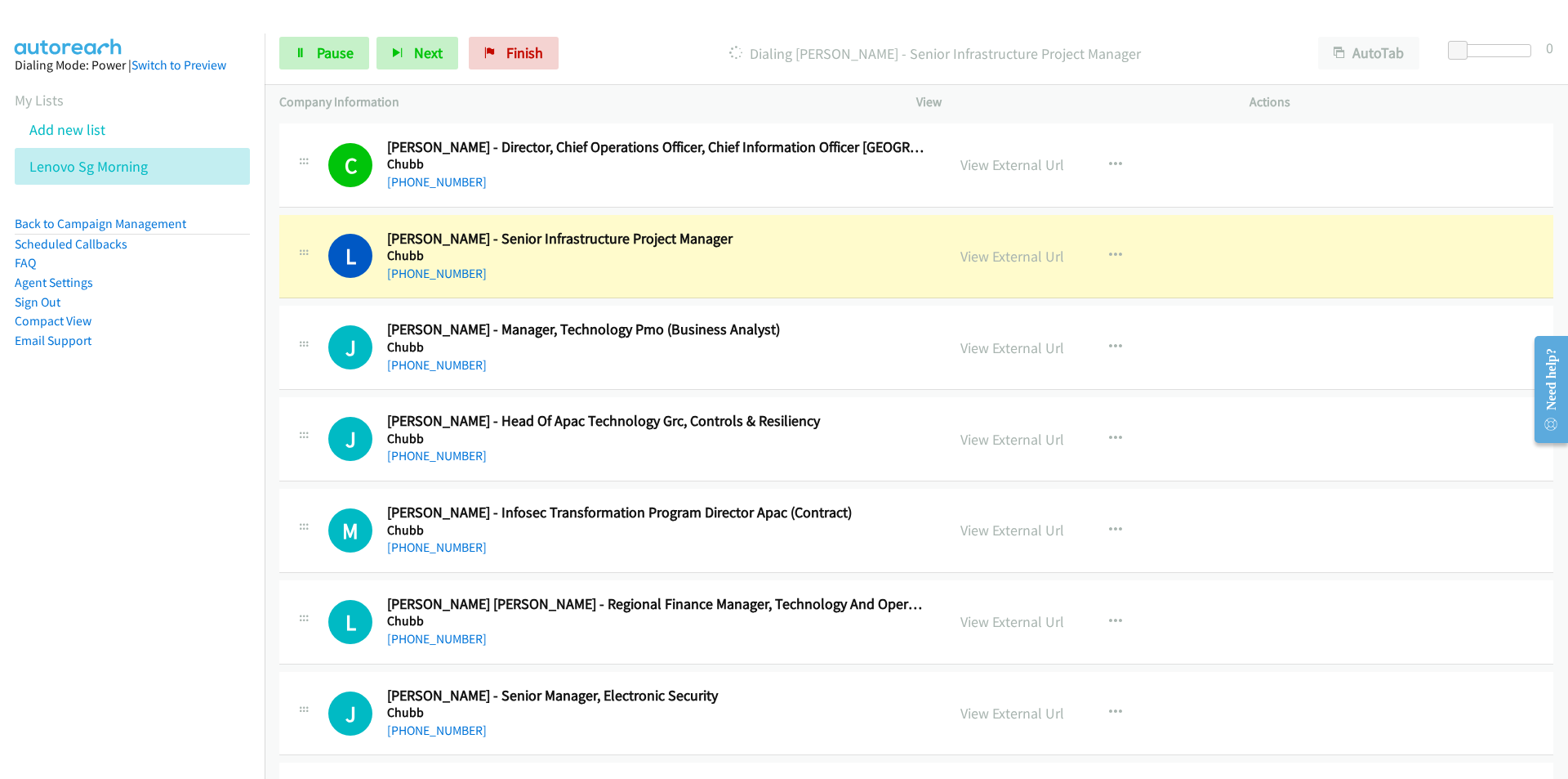
click at [204, 538] on nav "Dialing Mode: Power | Switch to Preview My Lists Add new list Lenovo Sg Morning…" at bounding box center [132, 422] width 266 height 779
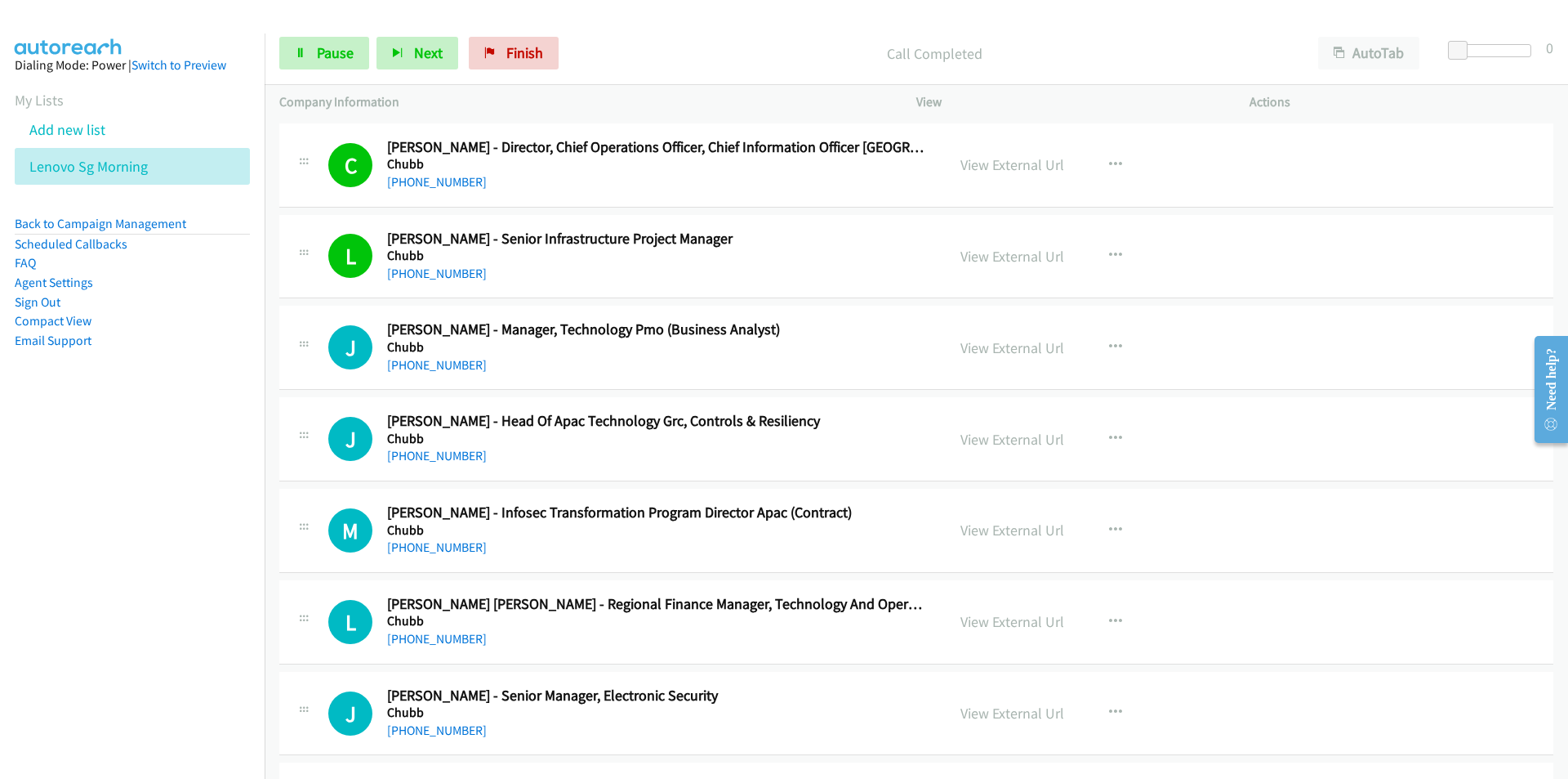
click at [223, 586] on nav "Dialing Mode: Power | Switch to Preview My Lists Add new list Lenovo Sg Morning…" at bounding box center [132, 422] width 266 height 779
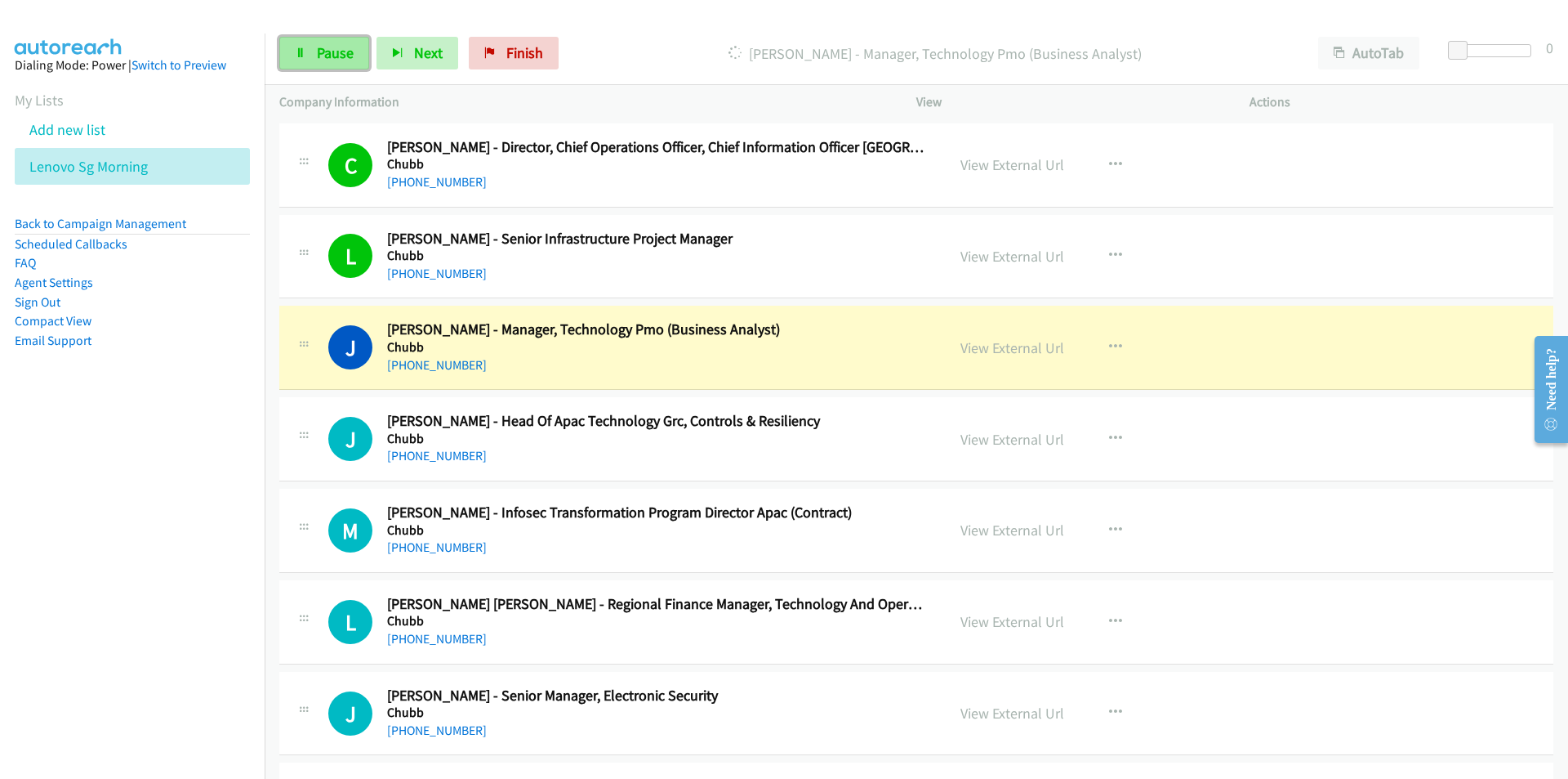
click at [327, 60] on span "Pause" at bounding box center [334, 52] width 37 height 19
drag, startPoint x: 133, startPoint y: 615, endPoint x: 156, endPoint y: 612, distance: 23.2
click at [133, 615] on nav "Dialing Mode: Power | Switch to Preview My Lists Add new list Lenovo Sg Morning…" at bounding box center [132, 422] width 266 height 779
click at [218, 535] on nav "Dialing Mode: Power | Switch to Preview My Lists Add new list Lenovo Sg Morning…" at bounding box center [132, 422] width 266 height 779
click at [999, 344] on link "View External Url" at bounding box center [1012, 347] width 104 height 19
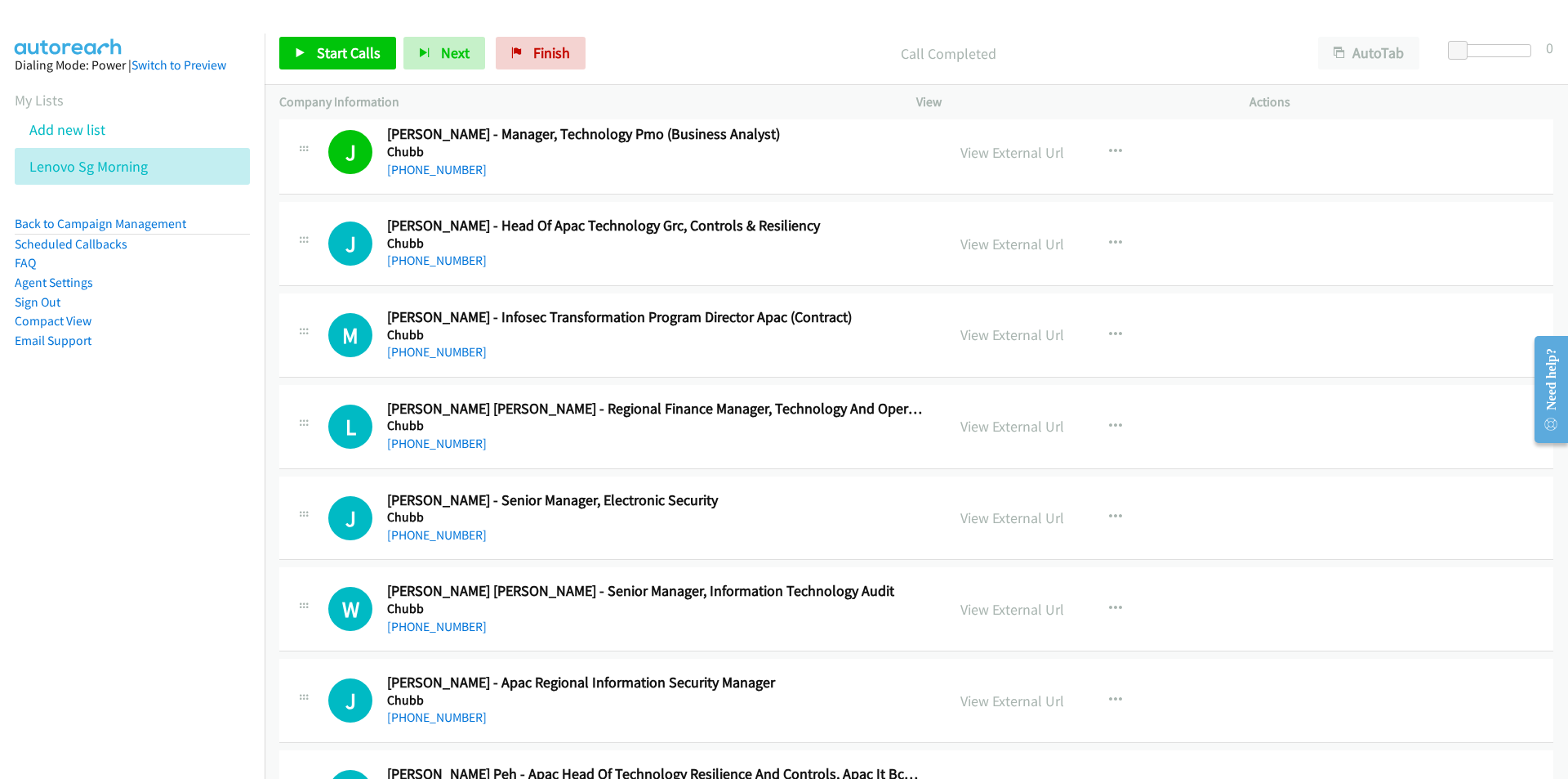
scroll to position [2206, 0]
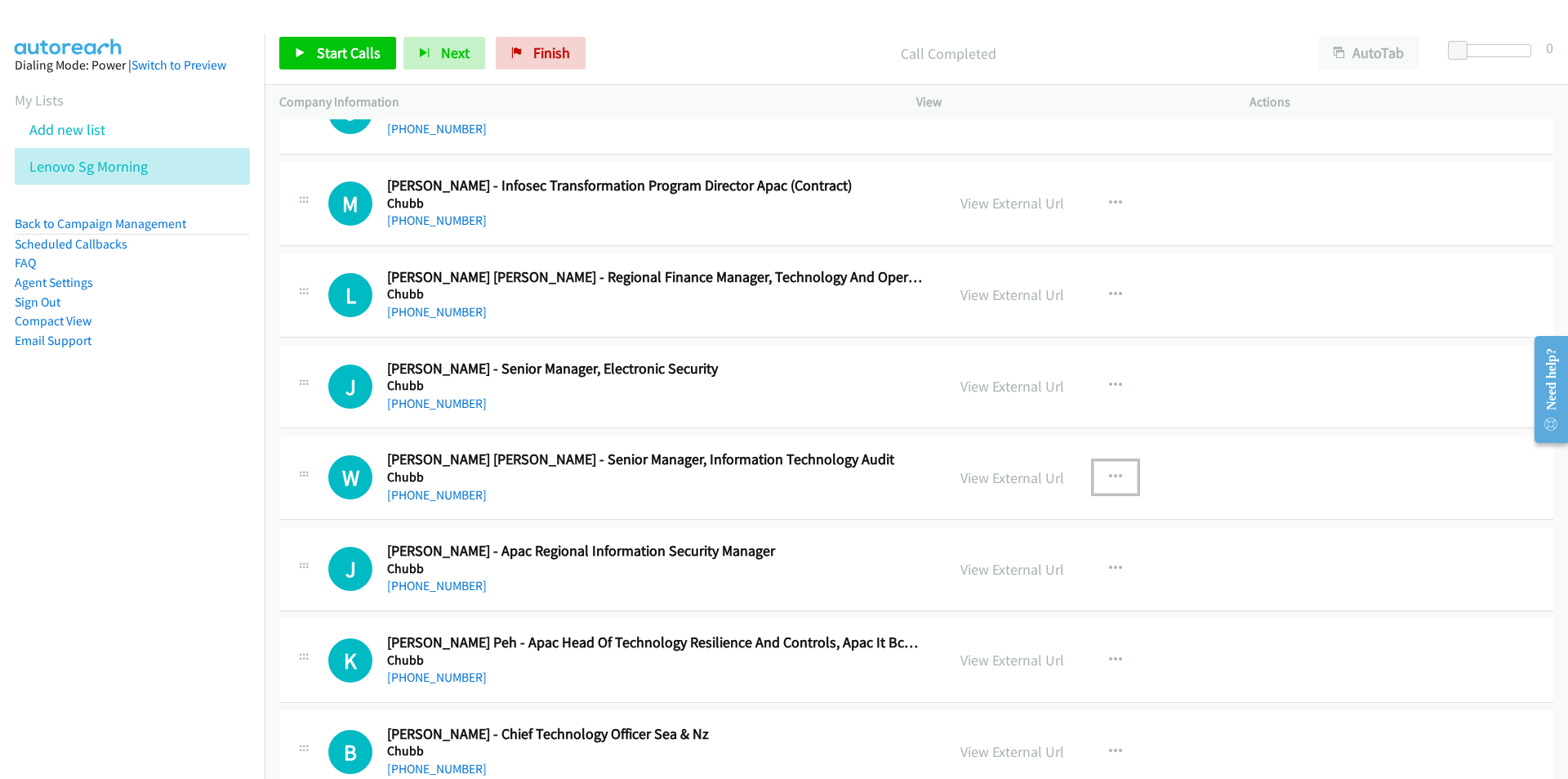
click at [1109, 478] on icon "button" at bounding box center [1116, 477] width 13 height 13
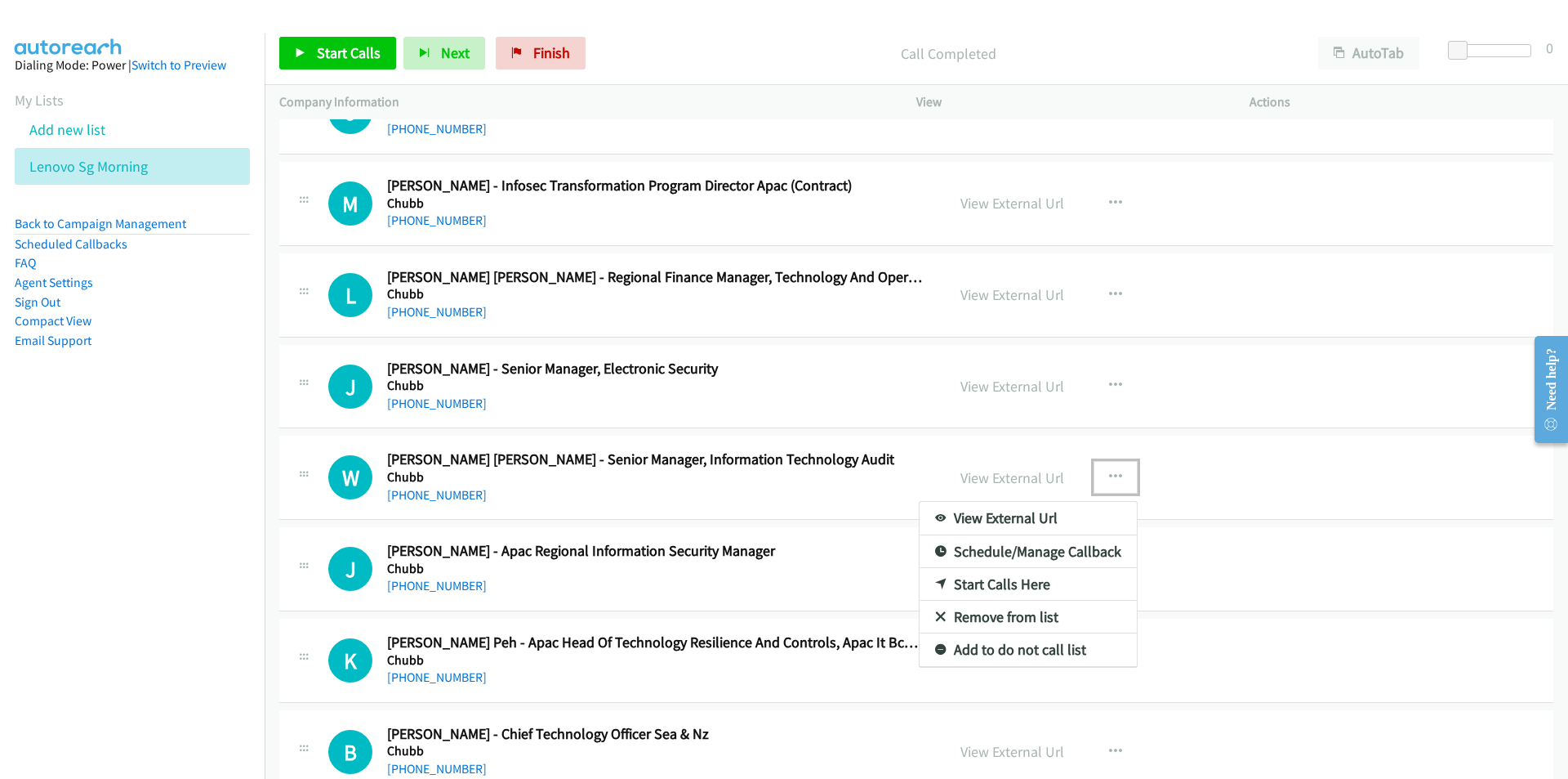
click at [999, 585] on link "Start Calls Here" at bounding box center [1028, 584] width 217 height 33
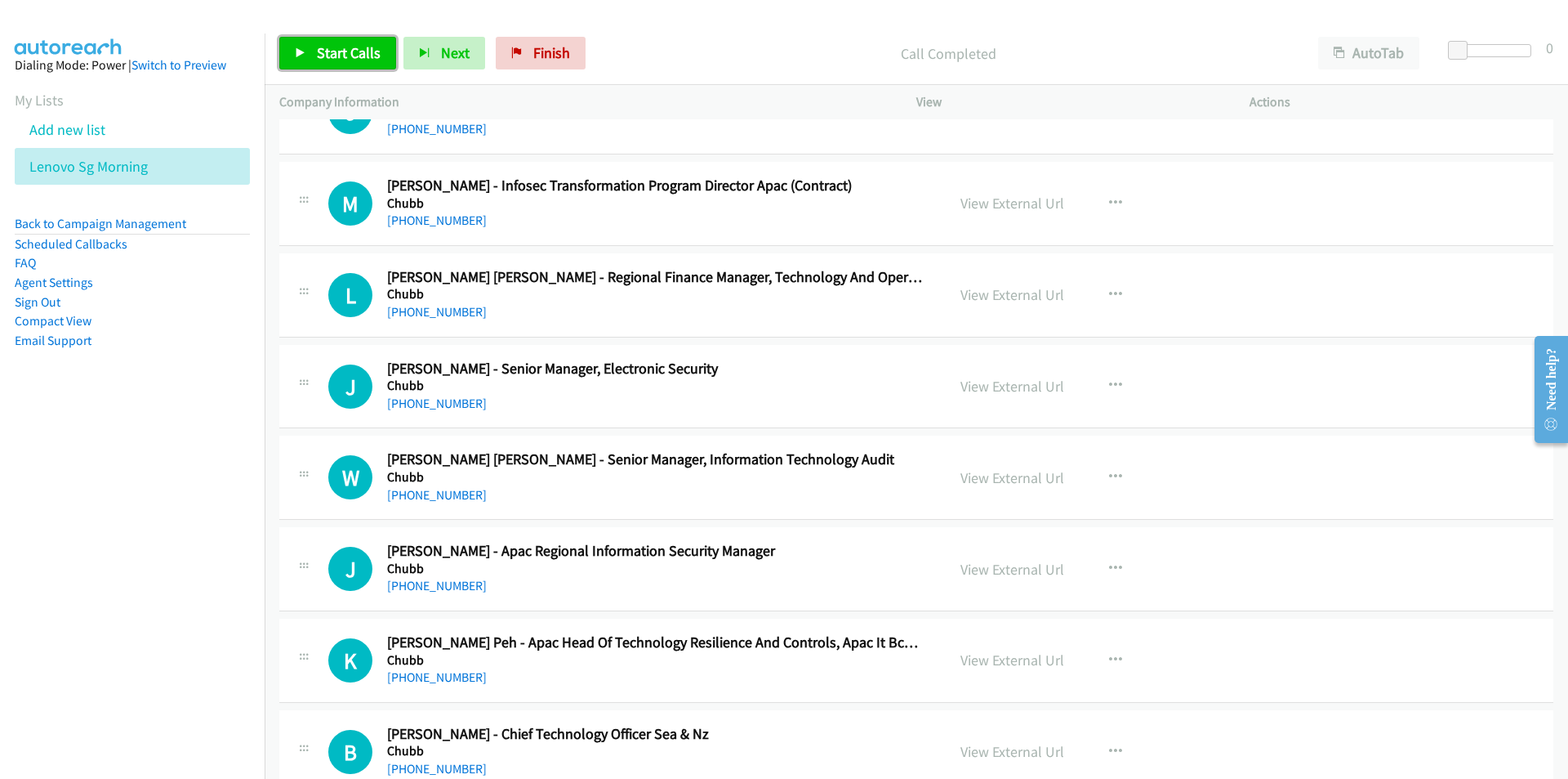
click at [341, 45] on span "Start Calls" at bounding box center [348, 52] width 63 height 19
drag, startPoint x: 182, startPoint y: 588, endPoint x: 215, endPoint y: 581, distance: 33.7
click at [182, 588] on nav "Dialing Mode: Power | Switch to Preview My Lists Add new list Lenovo Sg Morning…" at bounding box center [132, 422] width 266 height 779
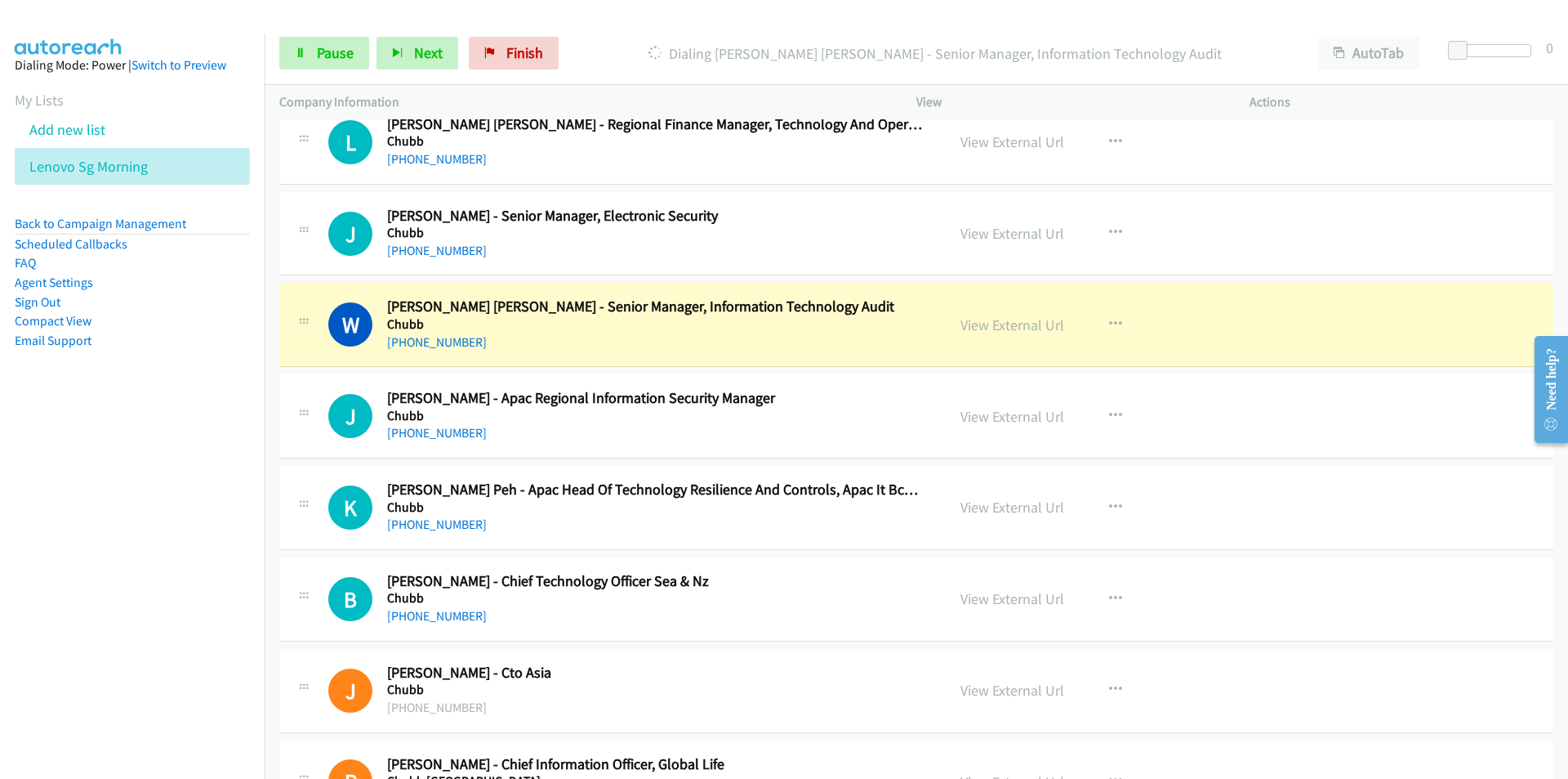
scroll to position [2369, 0]
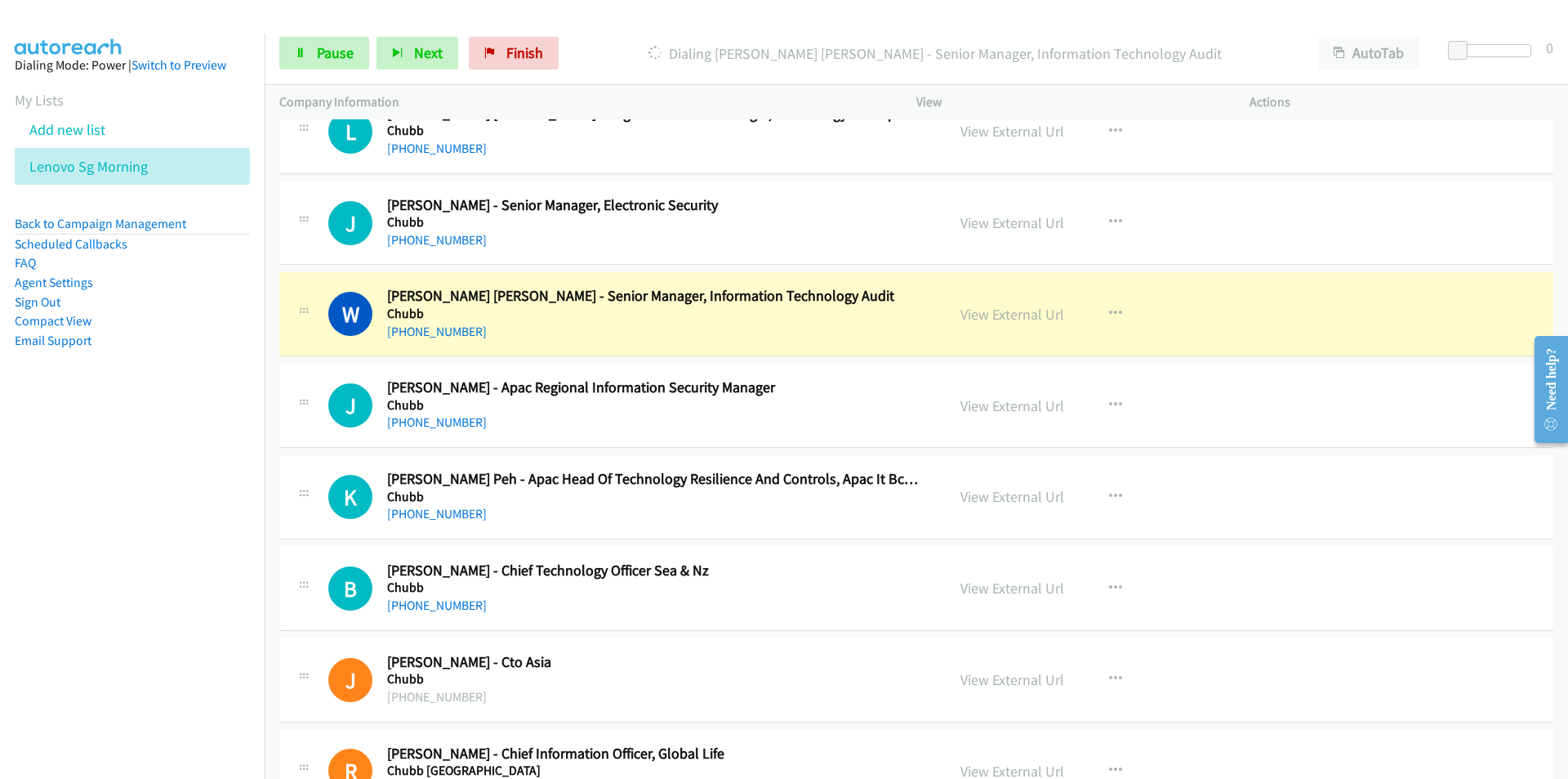
click at [123, 542] on nav "Dialing Mode: Power | Switch to Preview My Lists Add new list Lenovo Sg Morning…" at bounding box center [132, 422] width 266 height 779
click at [304, 54] on icon at bounding box center [300, 54] width 12 height 12
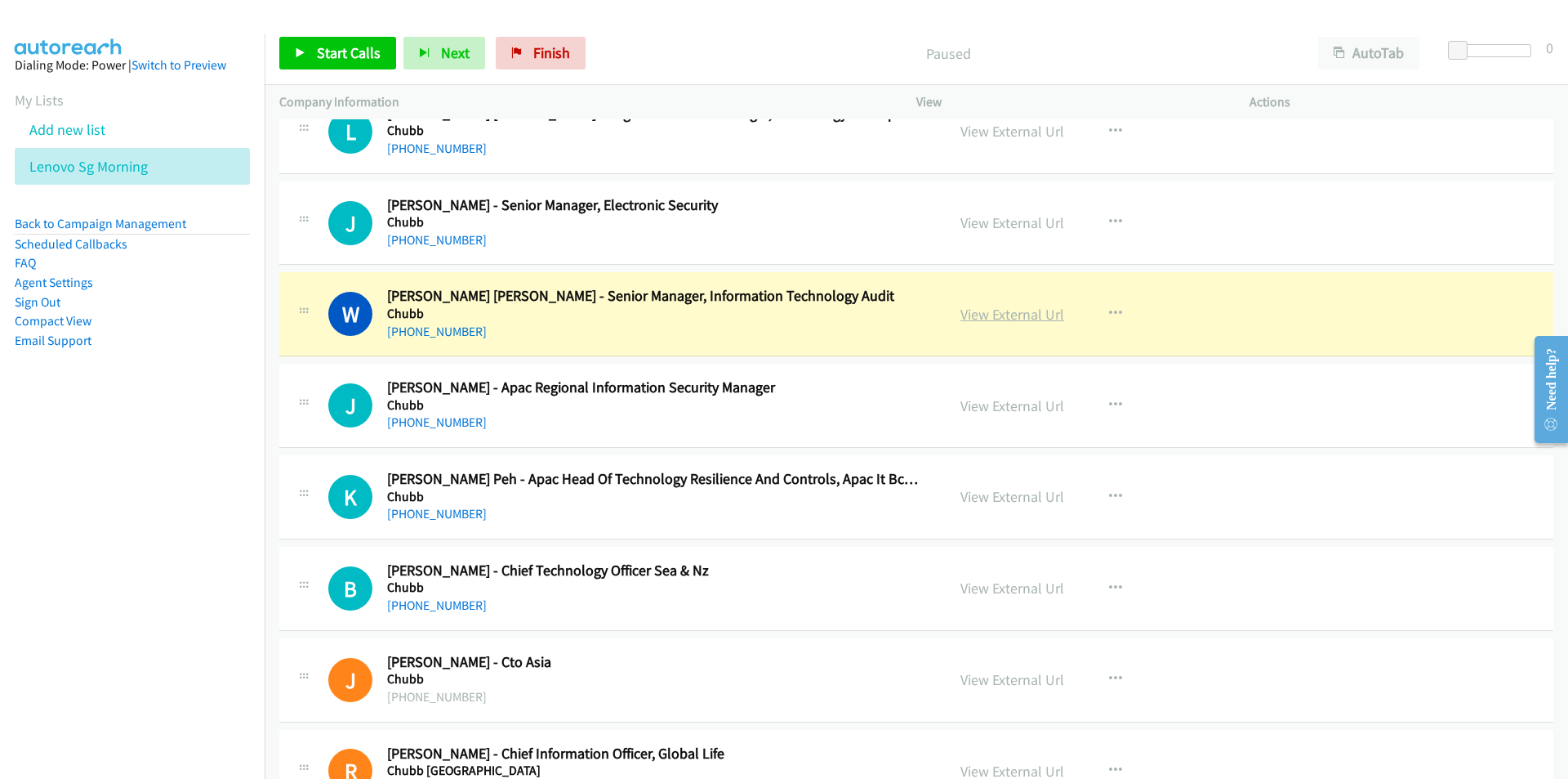
click at [977, 317] on link "View External Url" at bounding box center [1012, 314] width 104 height 19
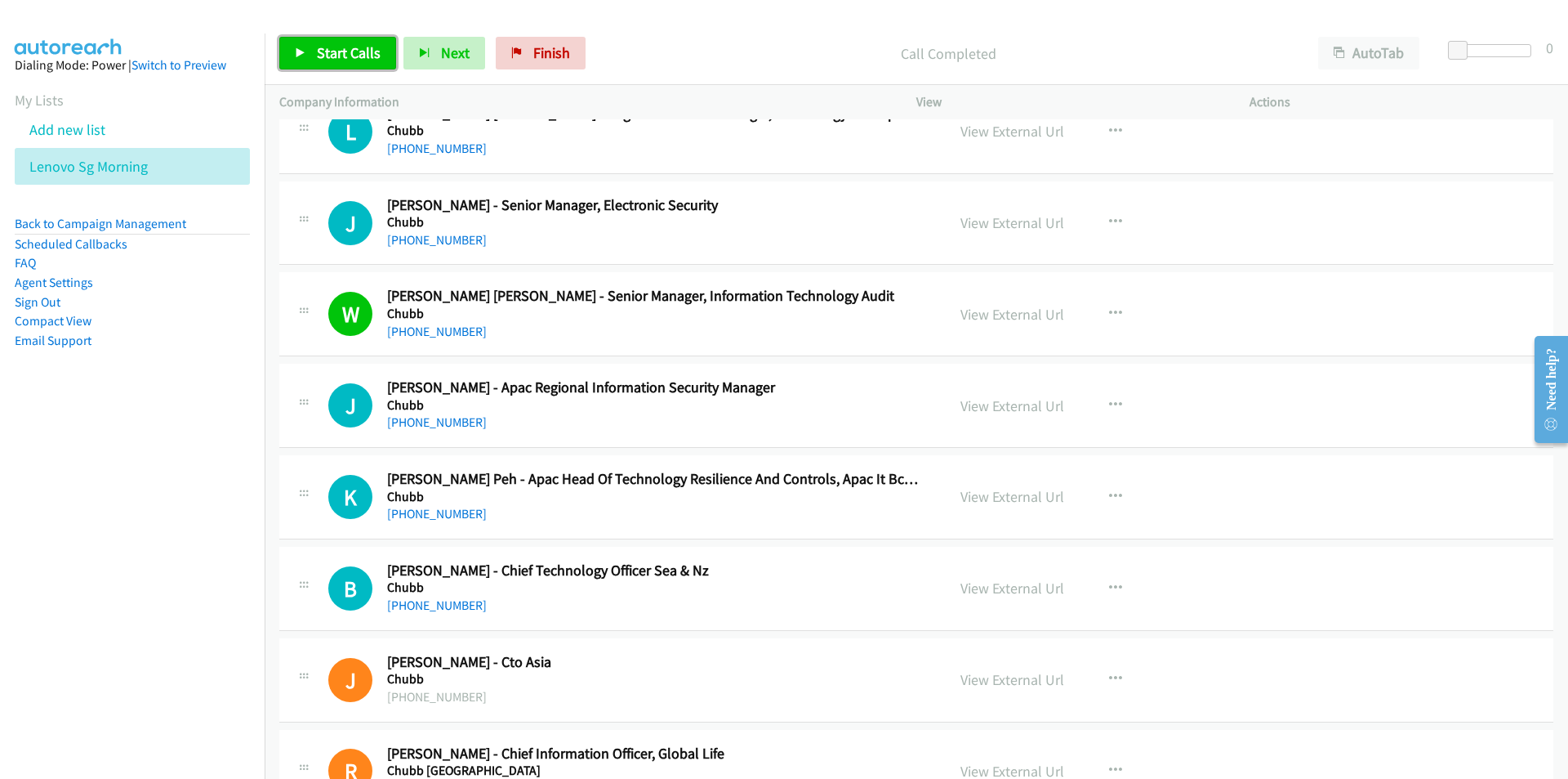
click at [316, 43] on link "Start Calls" at bounding box center [337, 53] width 117 height 33
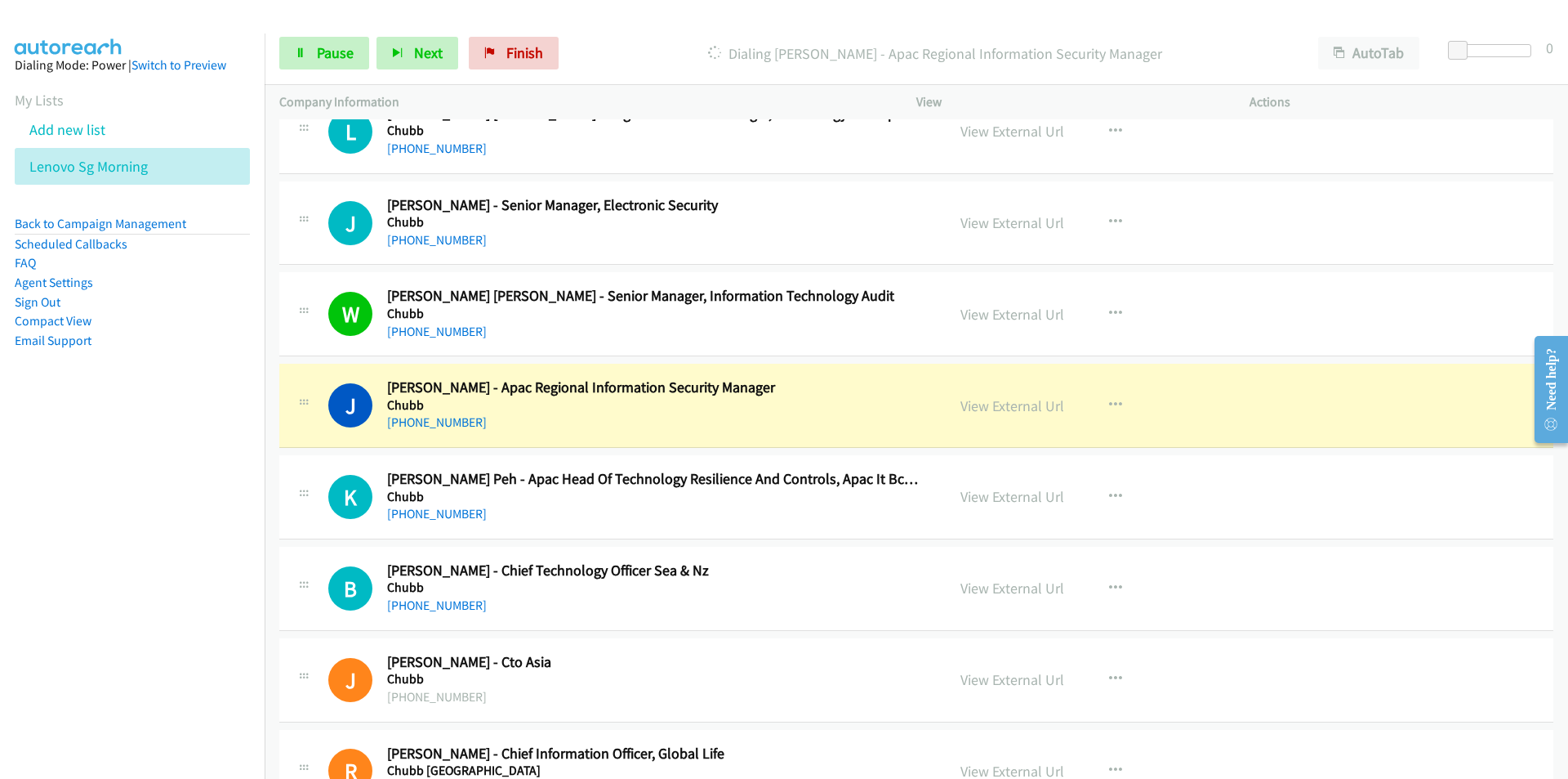
click at [170, 584] on nav "Dialing Mode: Power | Switch to Preview My Lists Add new list Lenovo Sg Morning…" at bounding box center [132, 422] width 266 height 779
click at [223, 559] on nav "Dialing Mode: Power | Switch to Preview My Lists Add new list Lenovo Sg Morning…" at bounding box center [132, 422] width 266 height 779
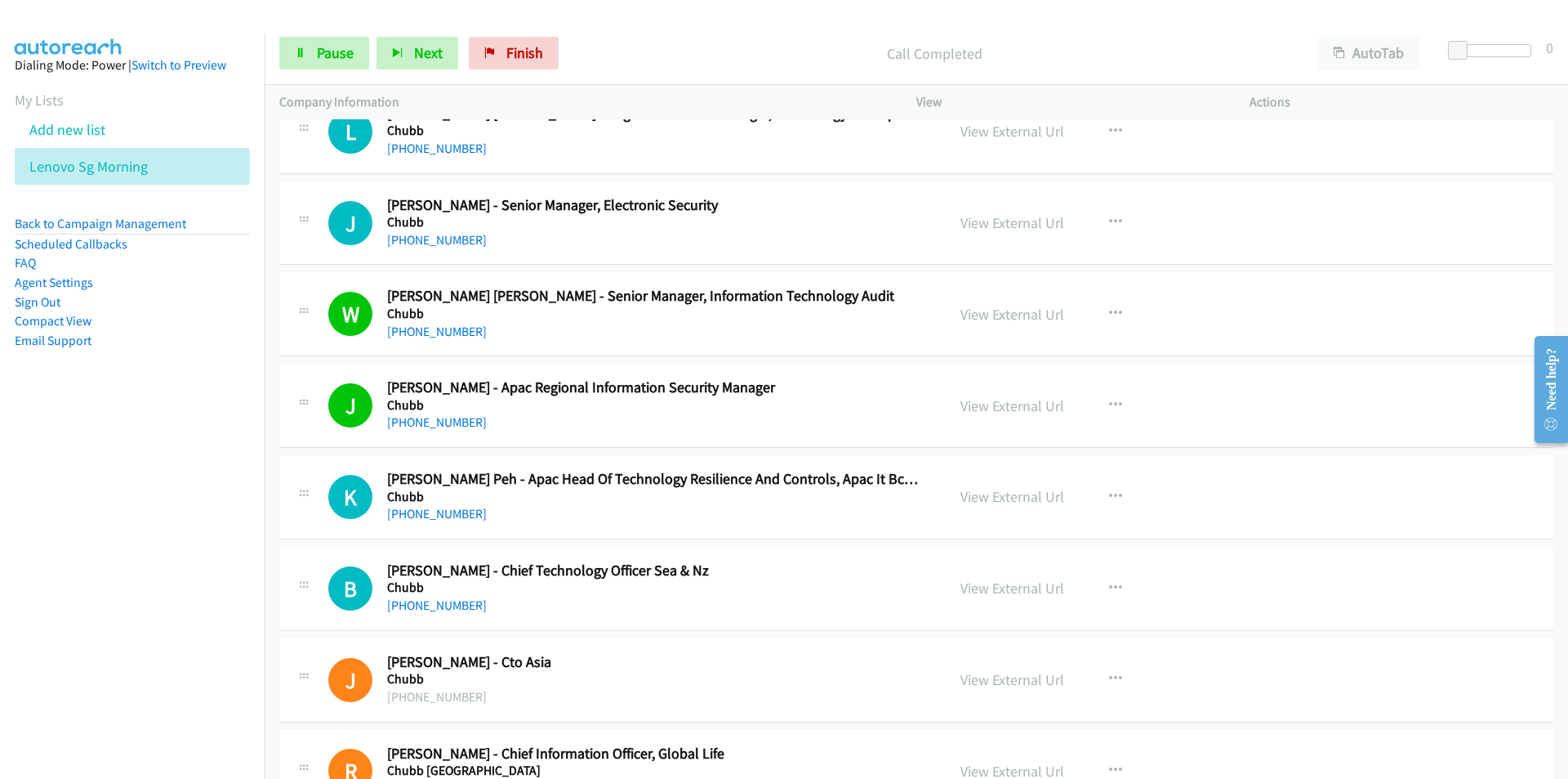
click at [225, 546] on nav "Dialing Mode: Power | Switch to Preview My Lists Add new list Lenovo Sg Morning…" at bounding box center [132, 422] width 266 height 779
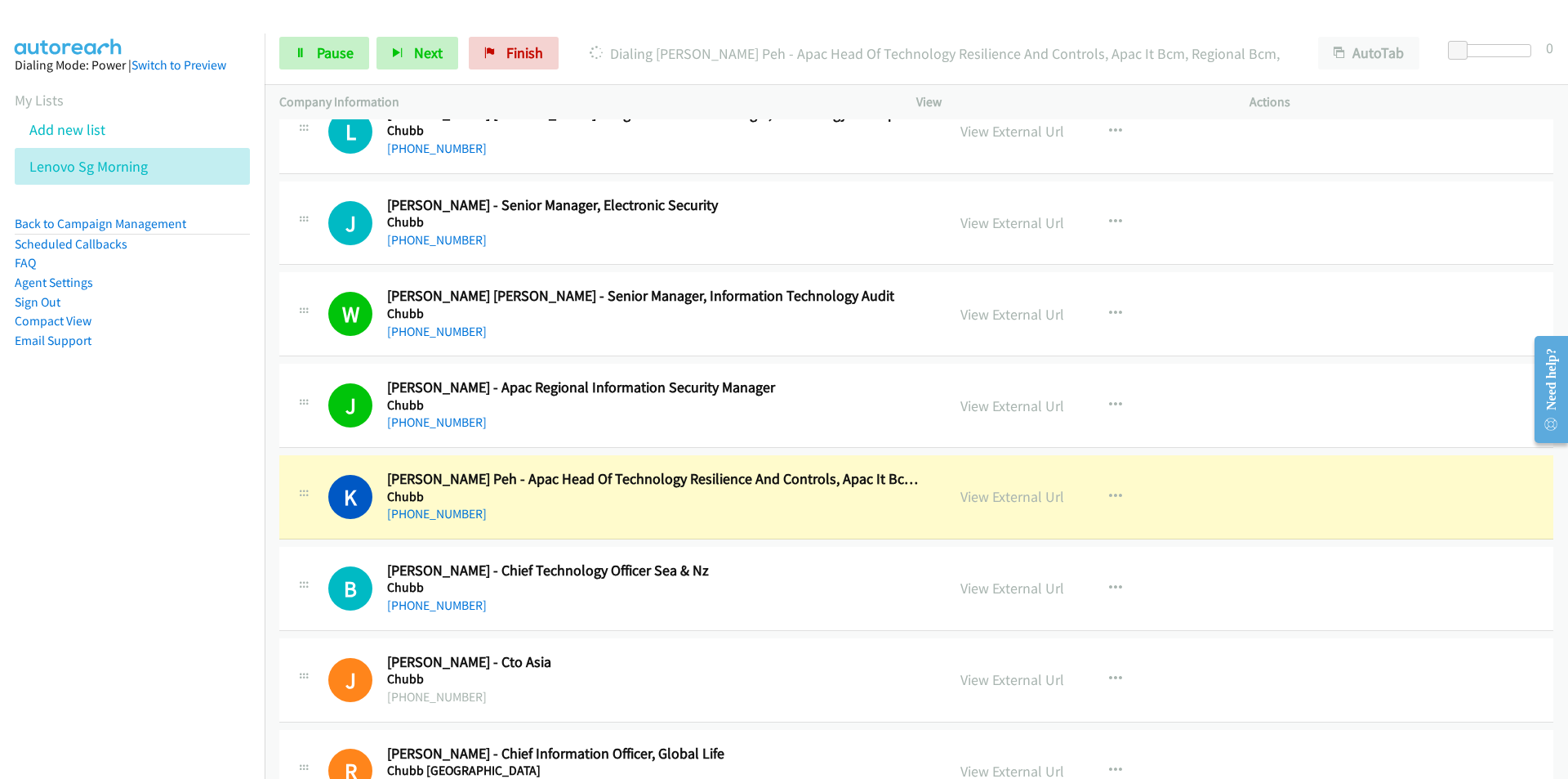
scroll to position [2451, 0]
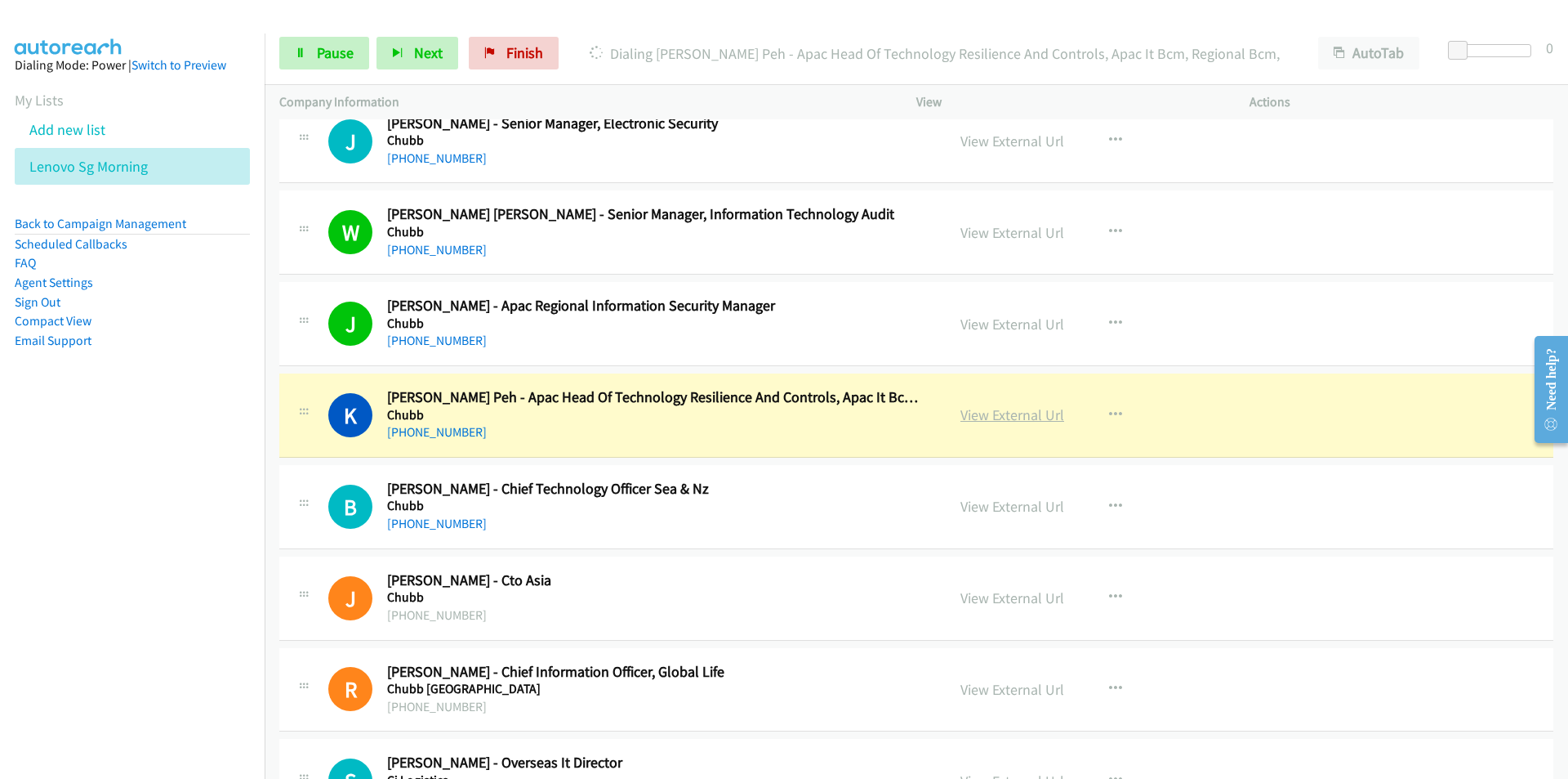
click at [1013, 413] on link "View External Url" at bounding box center [1012, 414] width 104 height 19
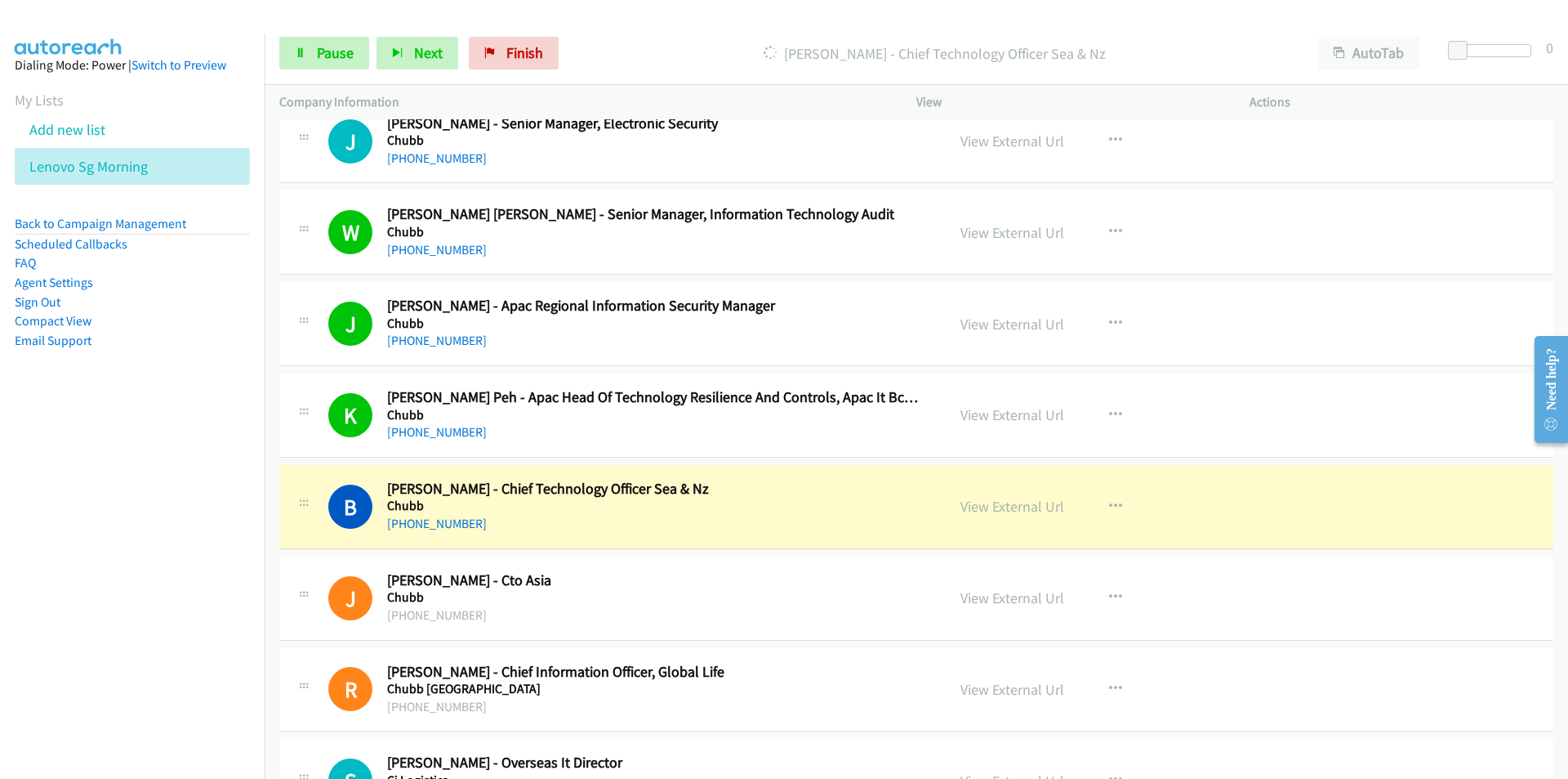
drag, startPoint x: 150, startPoint y: 614, endPoint x: 183, endPoint y: 602, distance: 35.1
click at [150, 614] on nav "Dialing Mode: Power | Switch to Preview My Lists Add new list Lenovo Sg Morning…" at bounding box center [132, 422] width 266 height 779
click at [991, 597] on link "View External Url" at bounding box center [1012, 597] width 104 height 19
click at [308, 52] on link "Pause" at bounding box center [324, 53] width 89 height 33
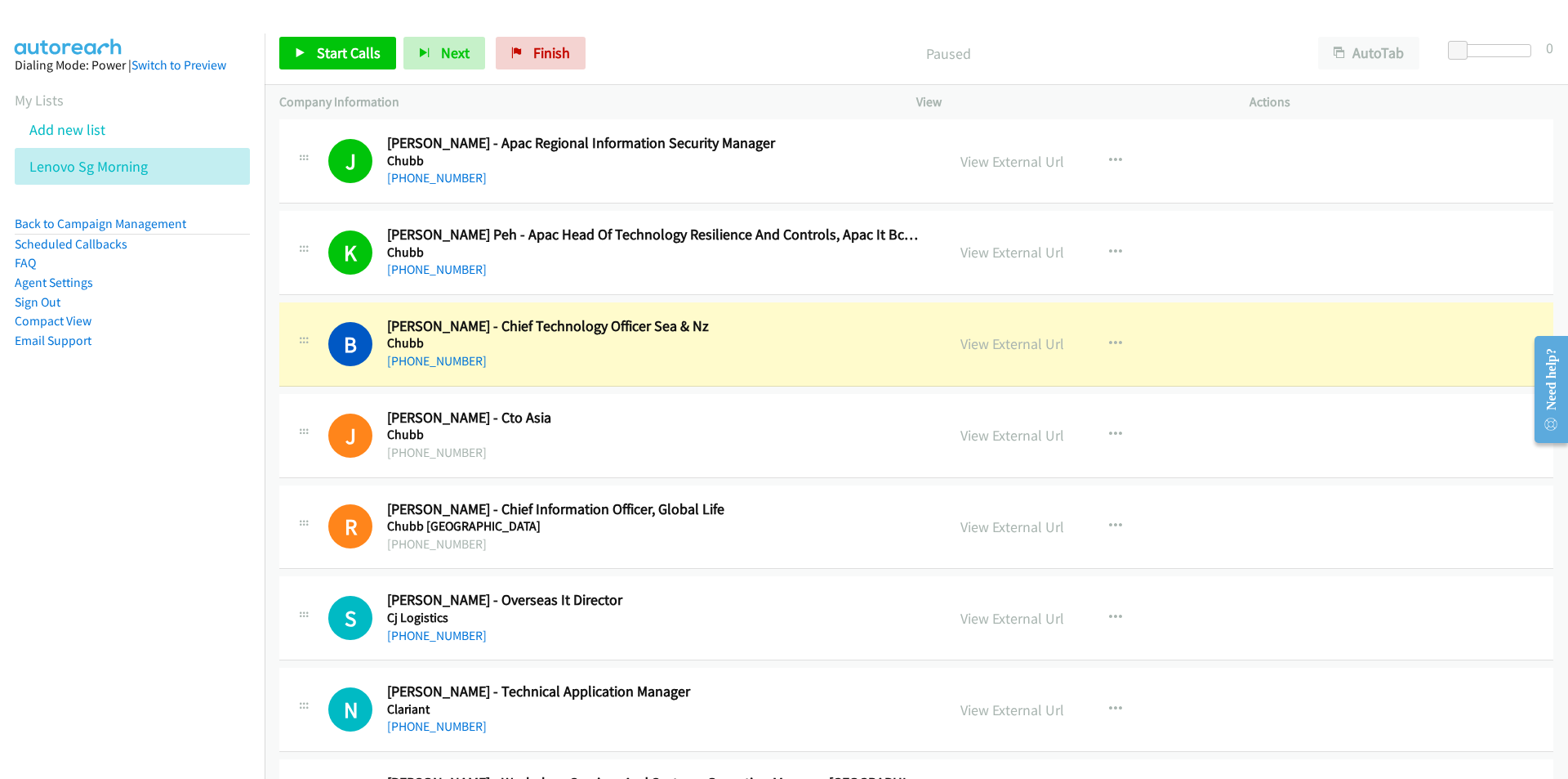
scroll to position [2614, 0]
click at [1014, 530] on link "View External Url" at bounding box center [1012, 525] width 104 height 19
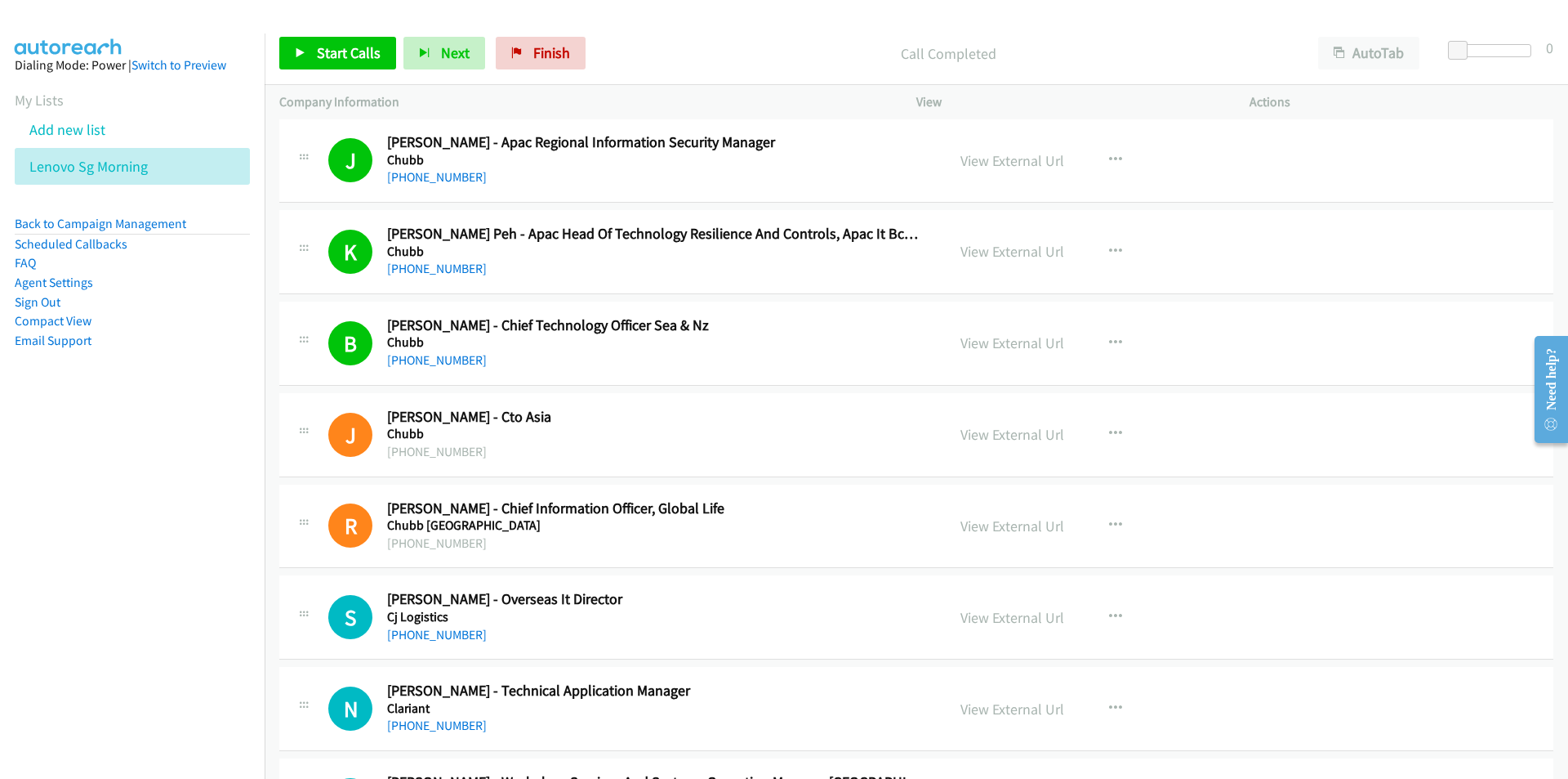
click at [147, 524] on nav "Dialing Mode: Power | Switch to Preview My Lists Add new list Lenovo Sg Morning…" at bounding box center [132, 422] width 266 height 779
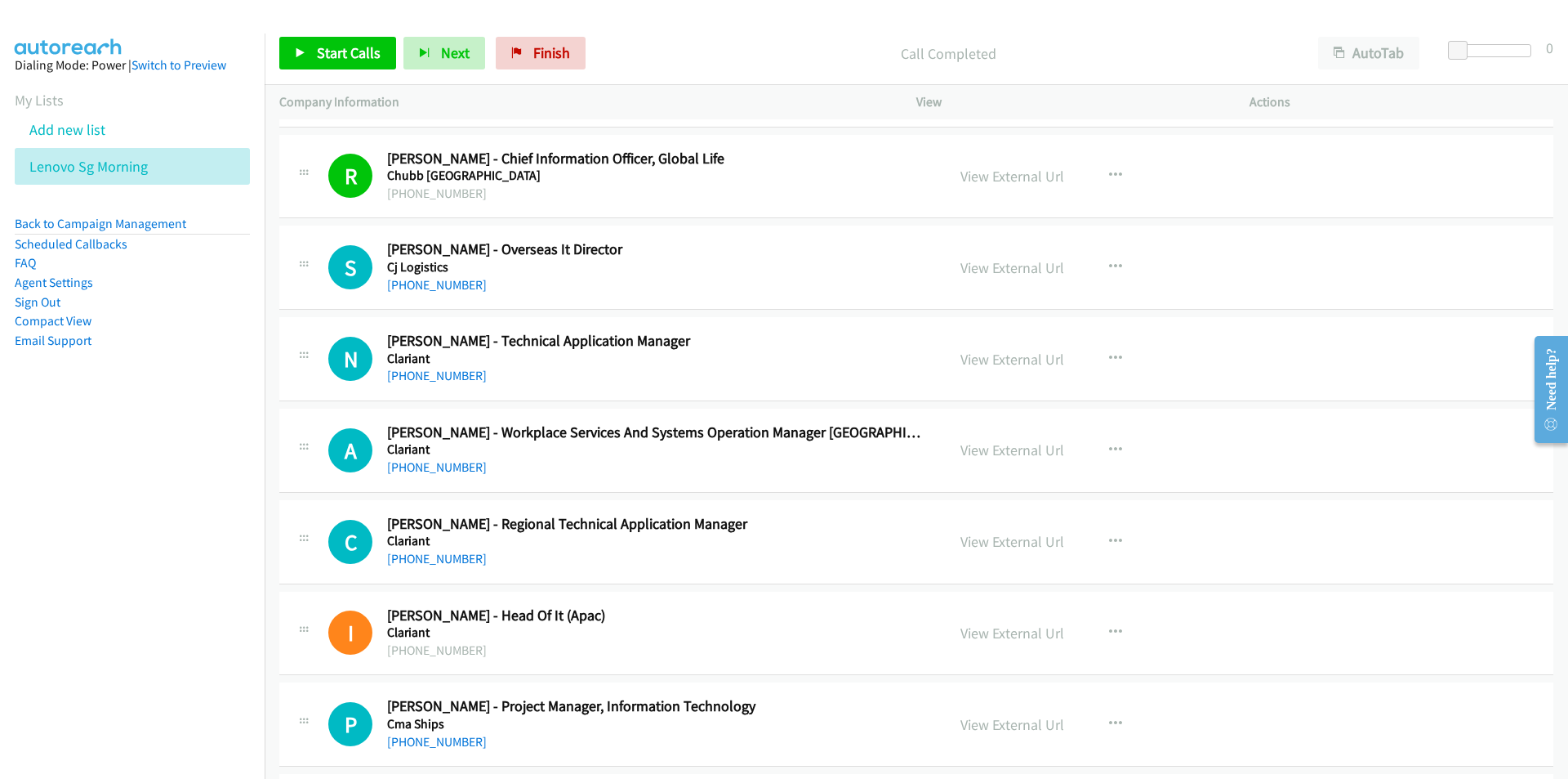
scroll to position [3023, 0]
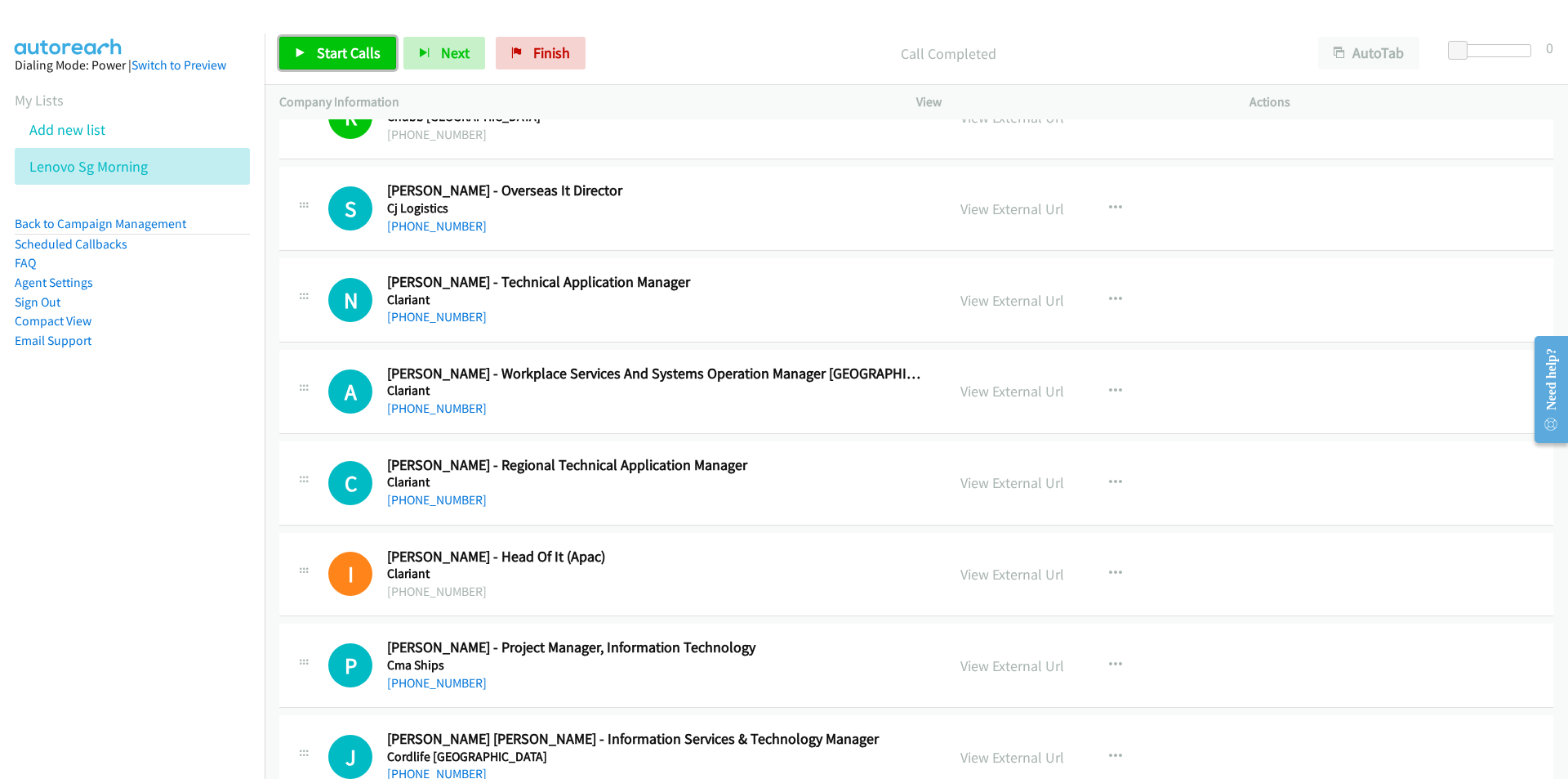
click at [302, 43] on link "Start Calls" at bounding box center [337, 53] width 117 height 33
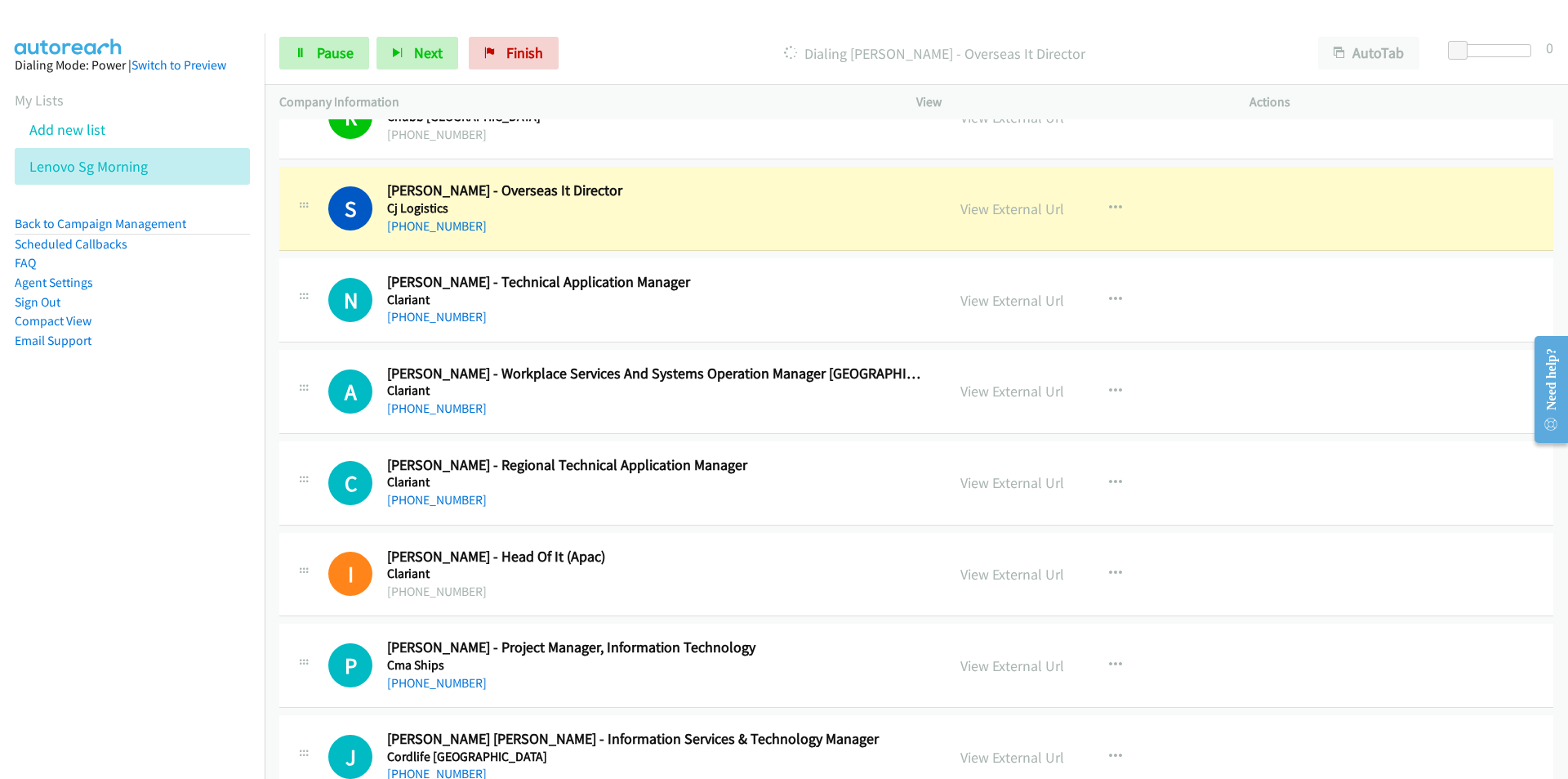
click at [247, 614] on nav "Dialing Mode: Power | Switch to Preview My Lists Add new list Lenovo Sg Morning…" at bounding box center [132, 422] width 266 height 779
click at [985, 576] on link "View External Url" at bounding box center [1012, 573] width 104 height 19
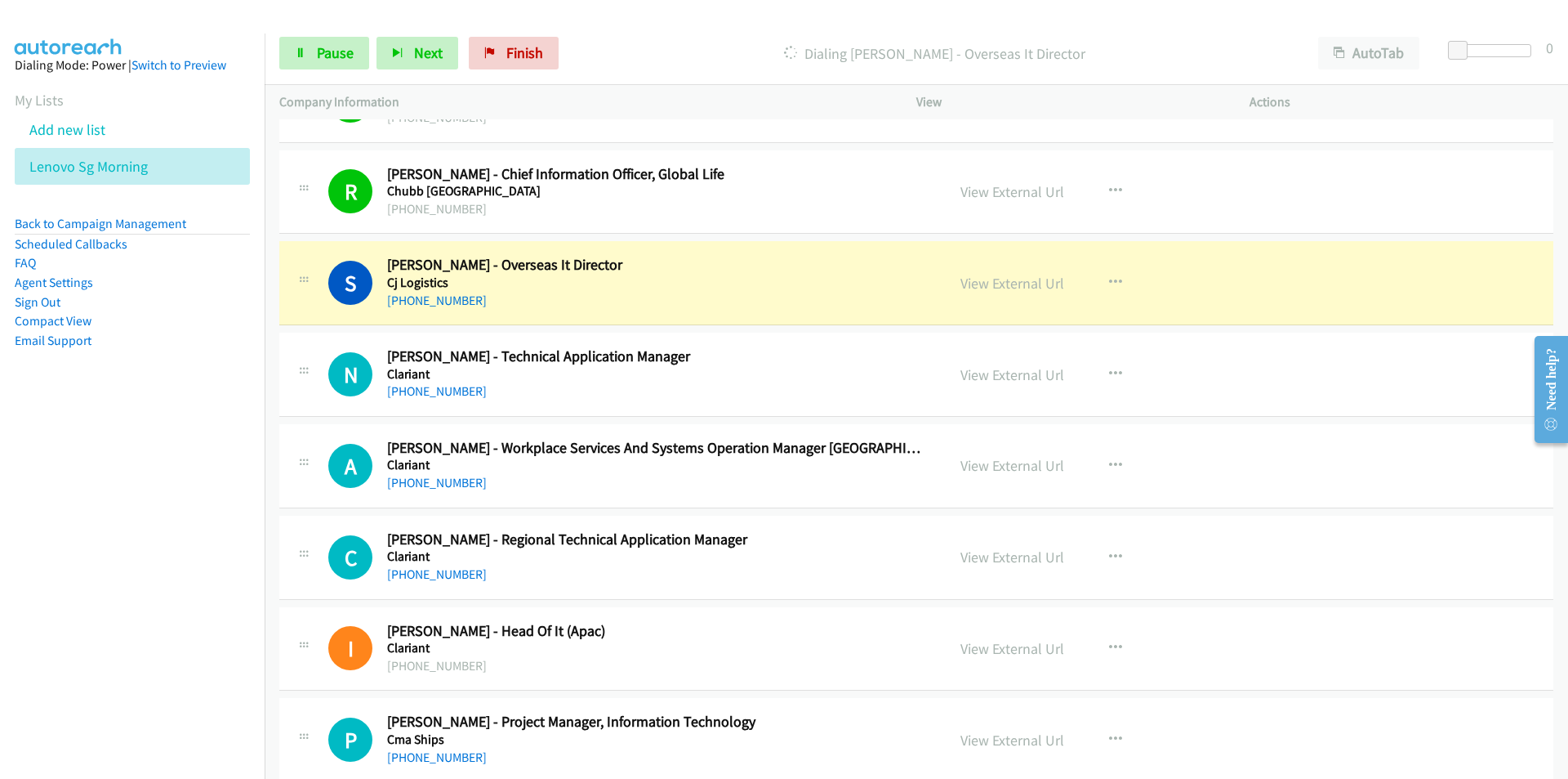
scroll to position [2942, 0]
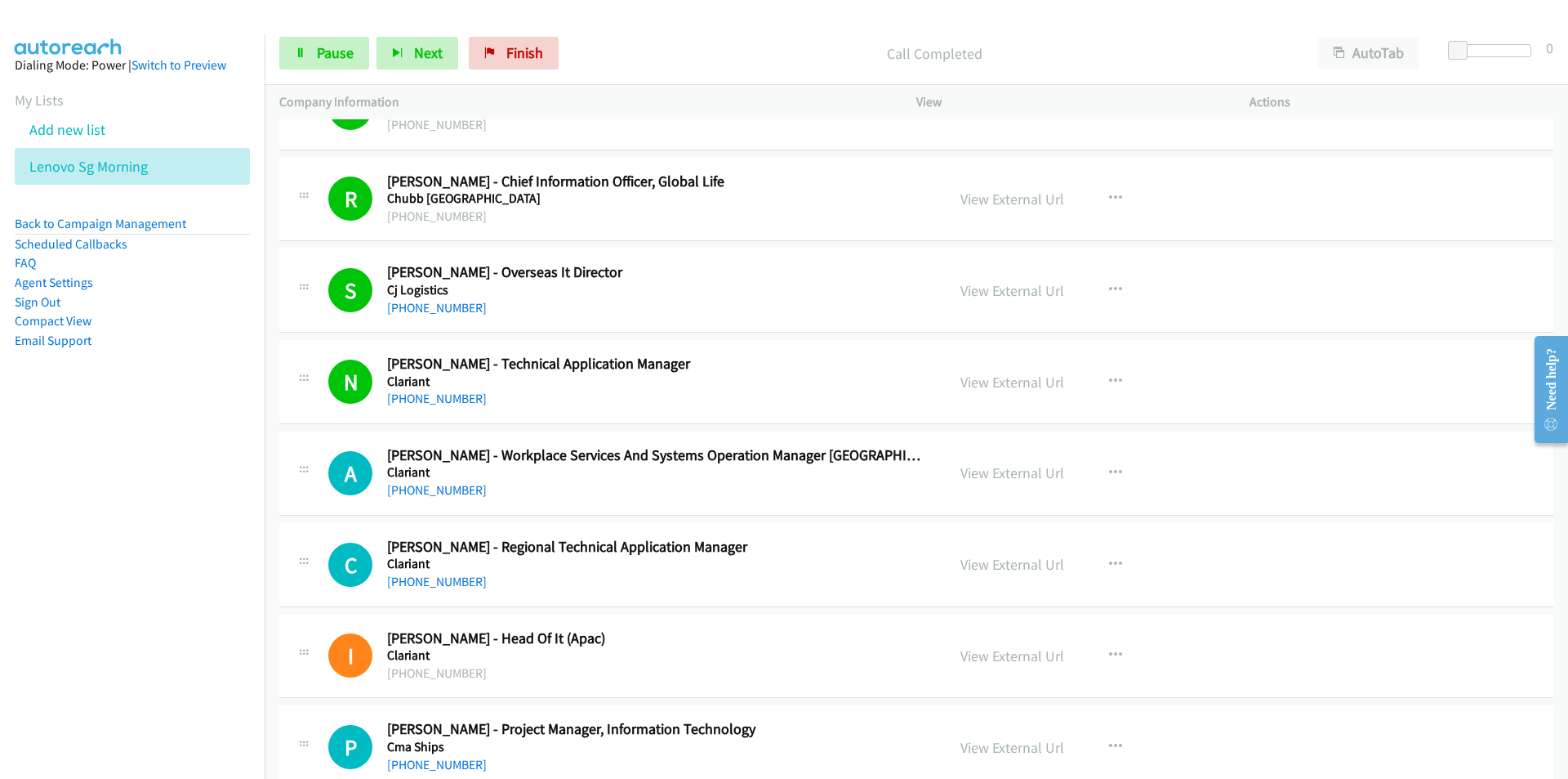
click at [161, 567] on nav "Dialing Mode: Power | Switch to Preview My Lists Add new list Lenovo Sg Morning…" at bounding box center [132, 422] width 266 height 779
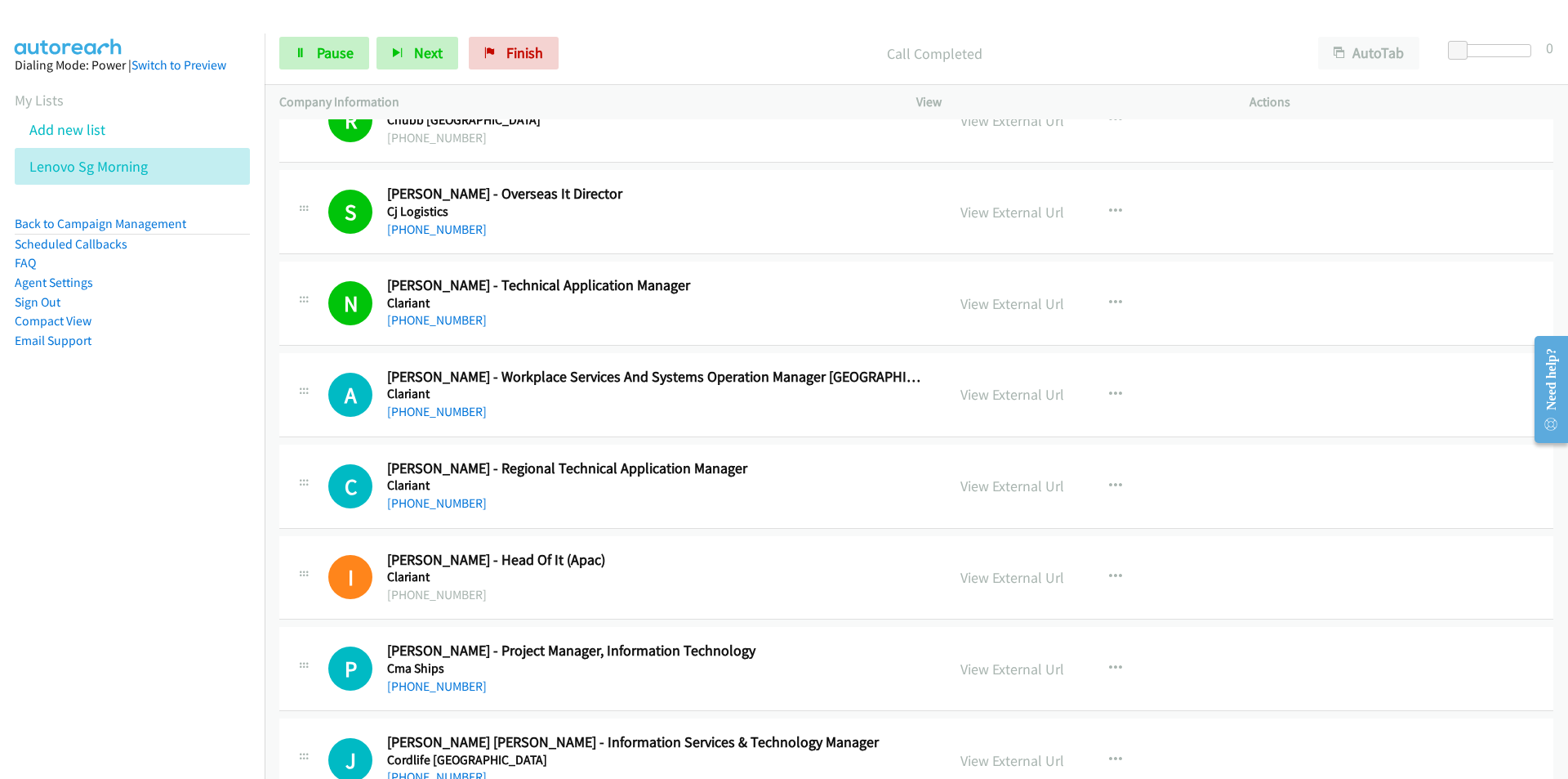
scroll to position [3023, 0]
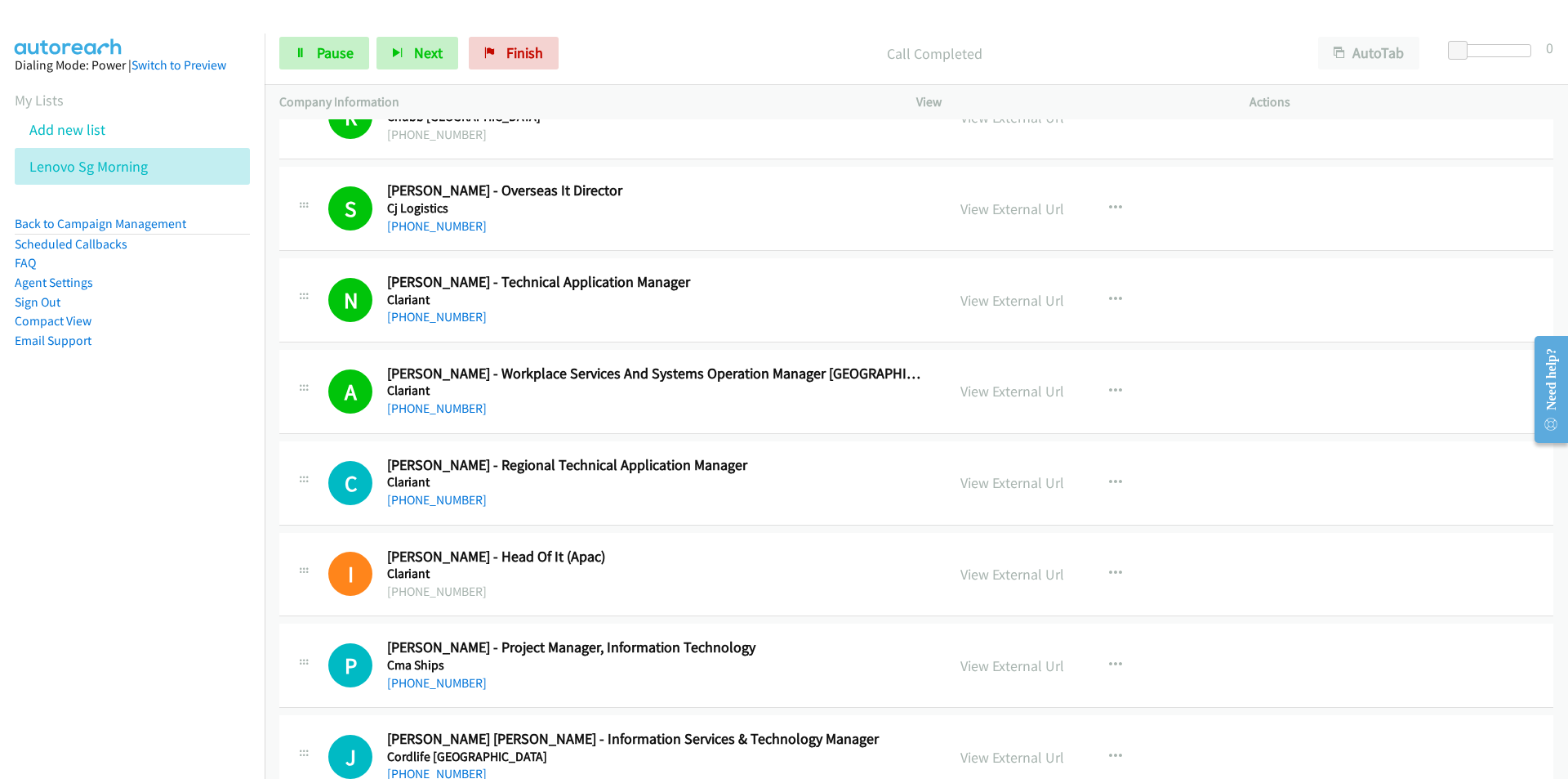
click at [203, 564] on nav "Dialing Mode: Power | Switch to Preview My Lists Add new list Lenovo Sg Morning…" at bounding box center [132, 422] width 266 height 779
click at [337, 47] on span "Pause" at bounding box center [334, 52] width 37 height 19
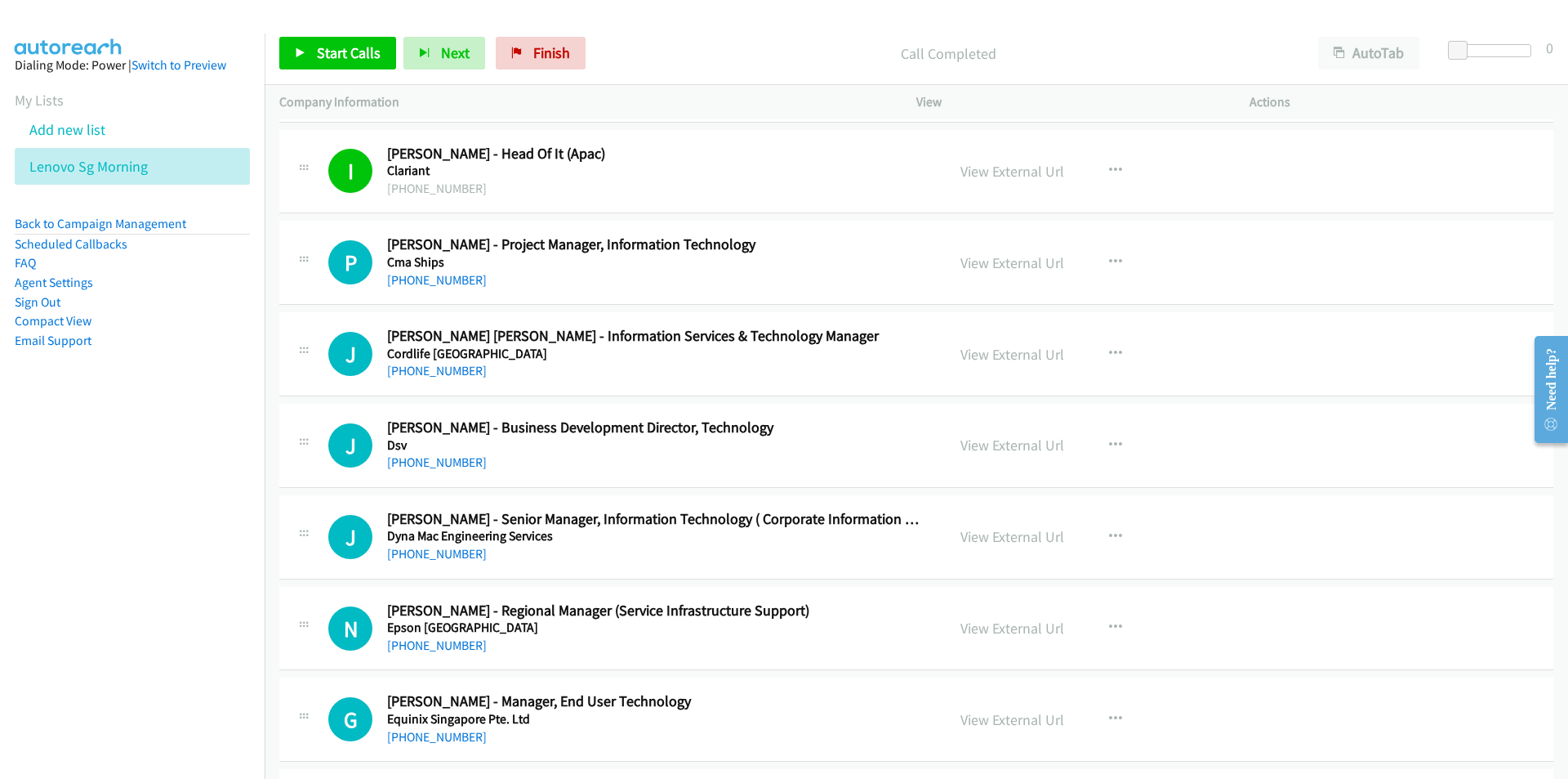
scroll to position [3432, 0]
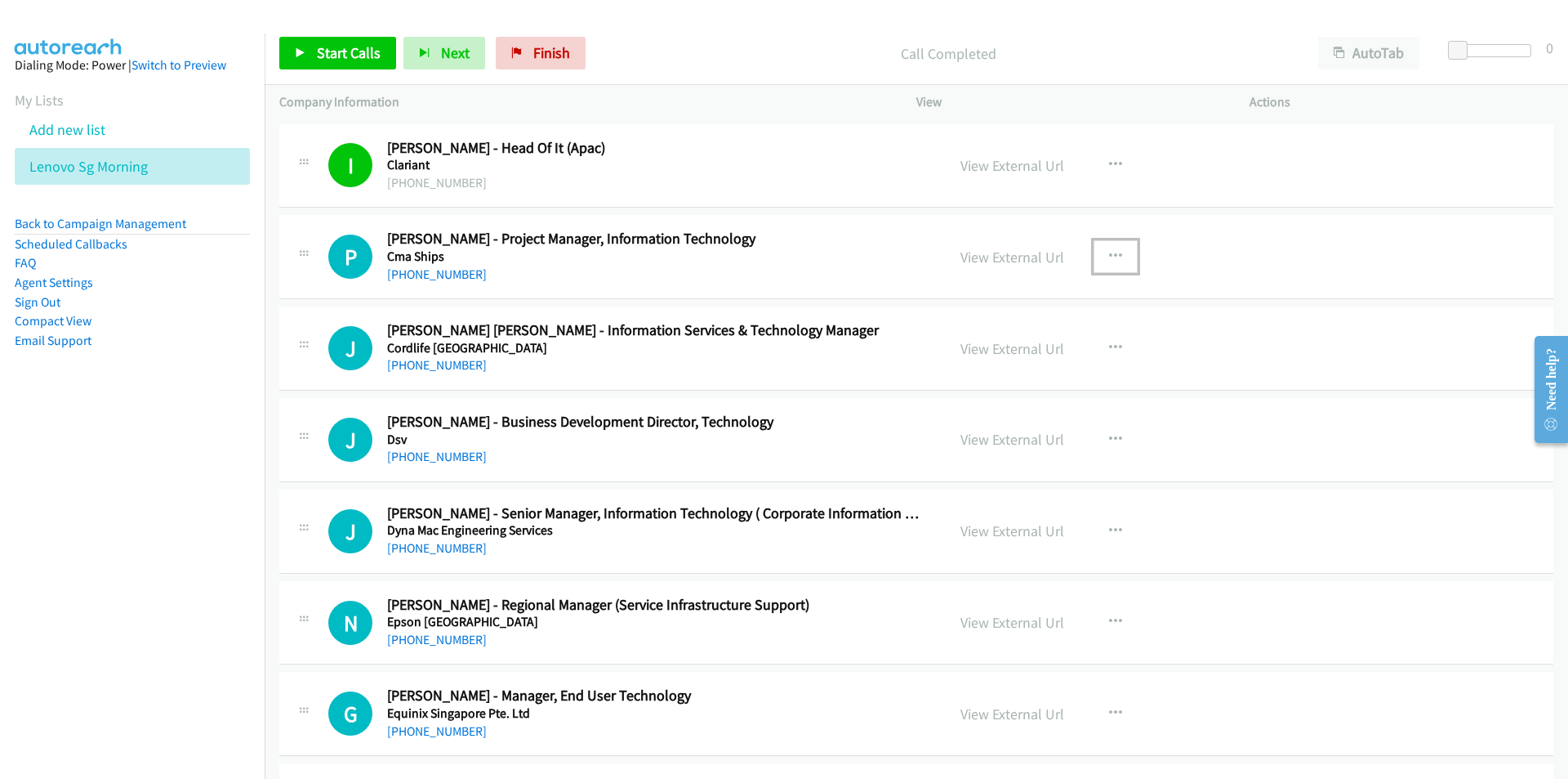
click at [1110, 254] on icon "button" at bounding box center [1116, 257] width 13 height 13
click at [1013, 356] on link "Start Calls Here" at bounding box center [1028, 363] width 217 height 33
click at [330, 52] on span "Start Calls" at bounding box center [348, 52] width 63 height 19
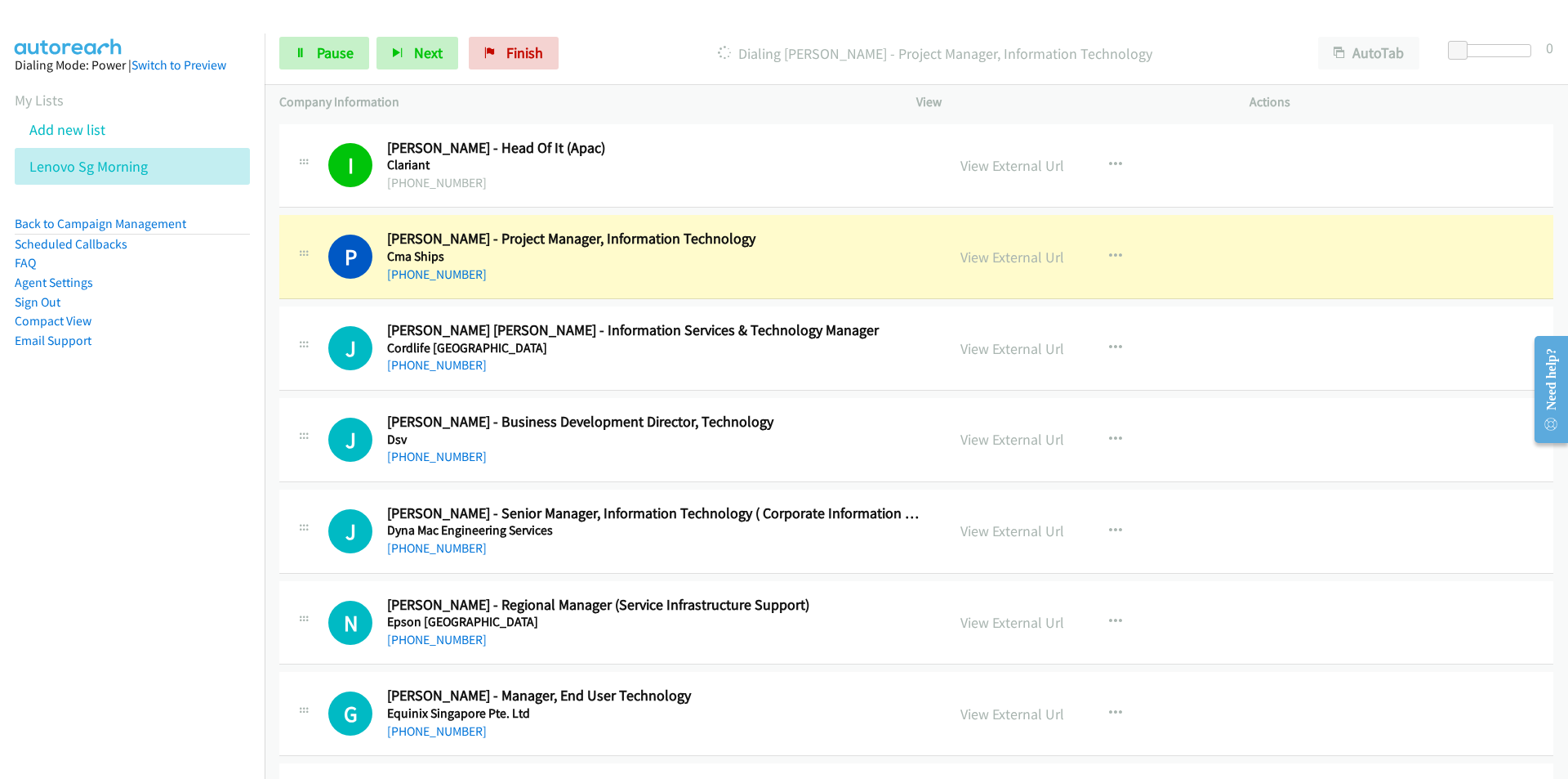
click at [233, 592] on nav "Dialing Mode: Power | Switch to Preview My Lists Add new list Lenovo Sg Morning…" at bounding box center [132, 422] width 266 height 779
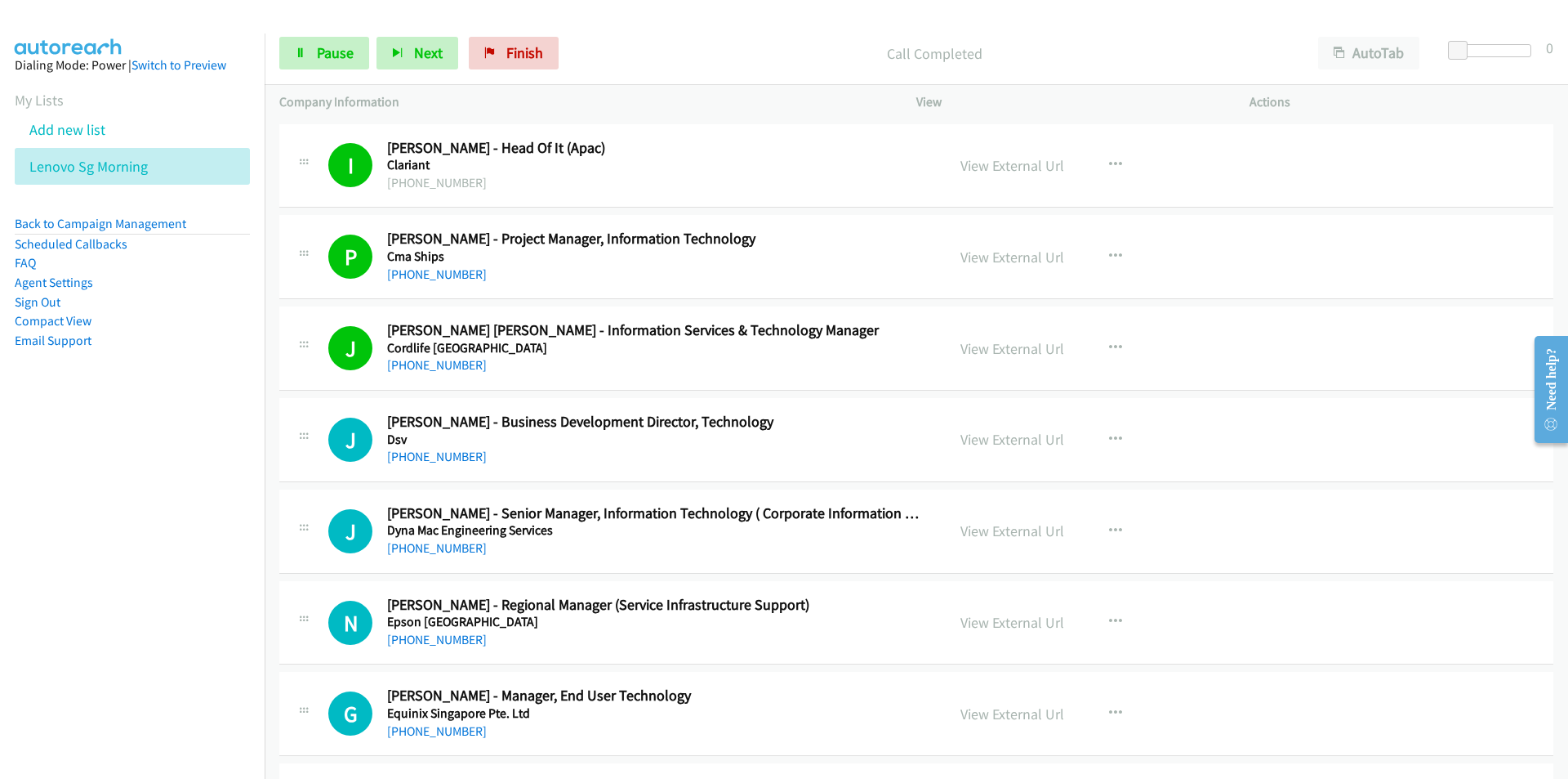
click at [195, 576] on nav "Dialing Mode: Power | Switch to Preview My Lists Add new list Lenovo Sg Morning…" at bounding box center [132, 422] width 266 height 779
click at [986, 434] on link "View External Url" at bounding box center [1012, 438] width 104 height 19
click at [325, 60] on span "Pause" at bounding box center [334, 52] width 37 height 19
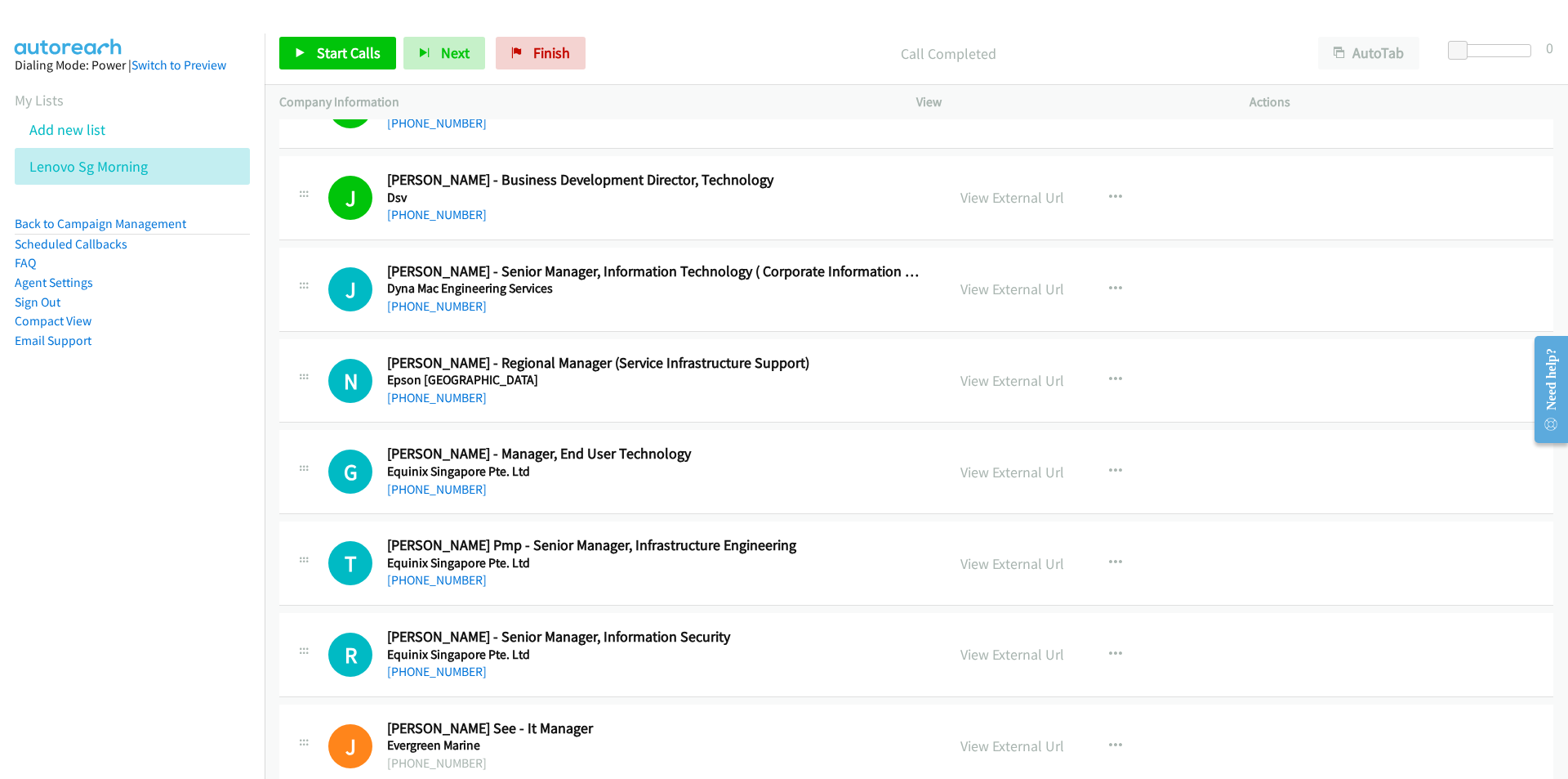
scroll to position [3677, 0]
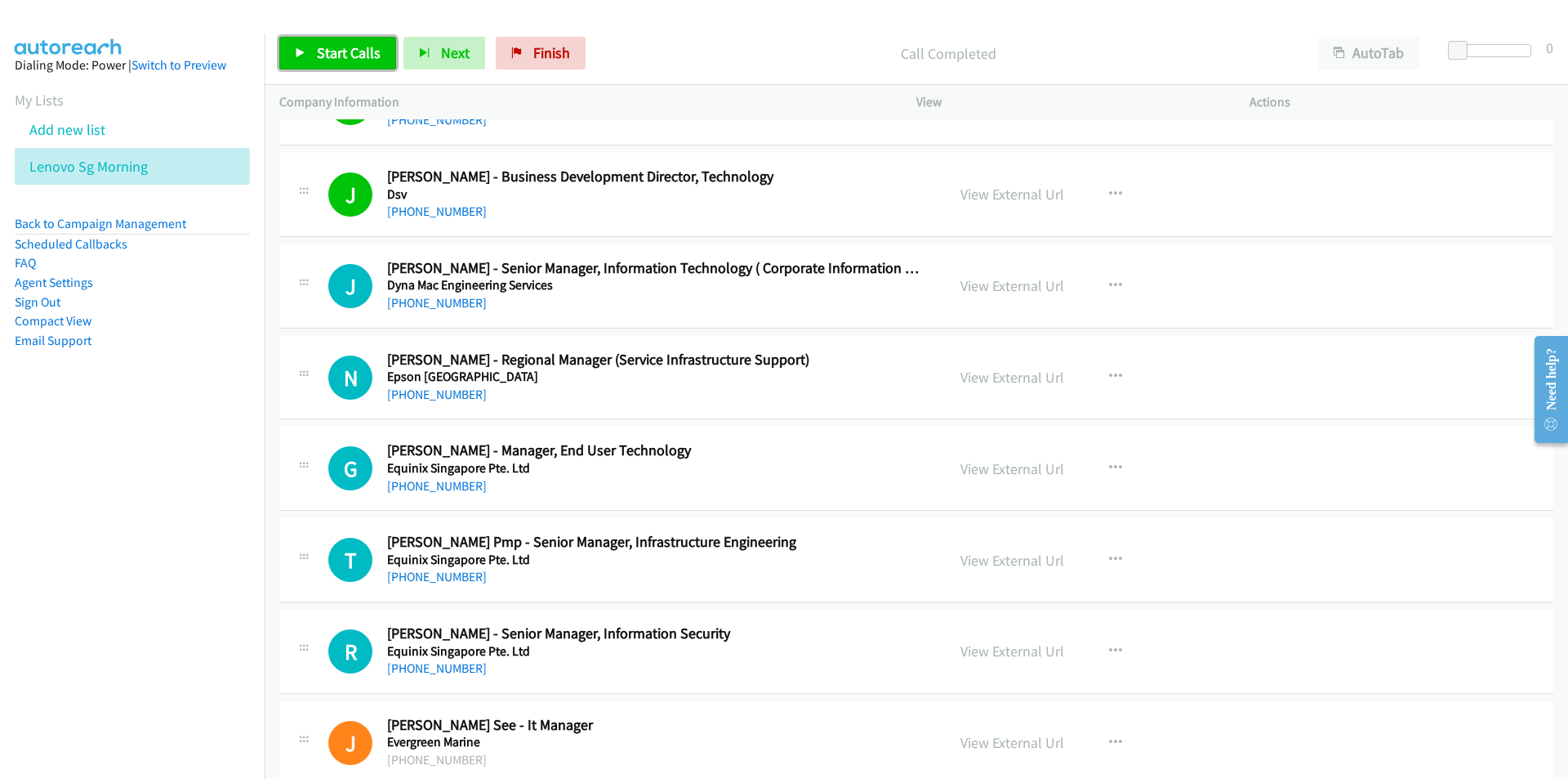
click at [318, 53] on span "Start Calls" at bounding box center [348, 52] width 63 height 19
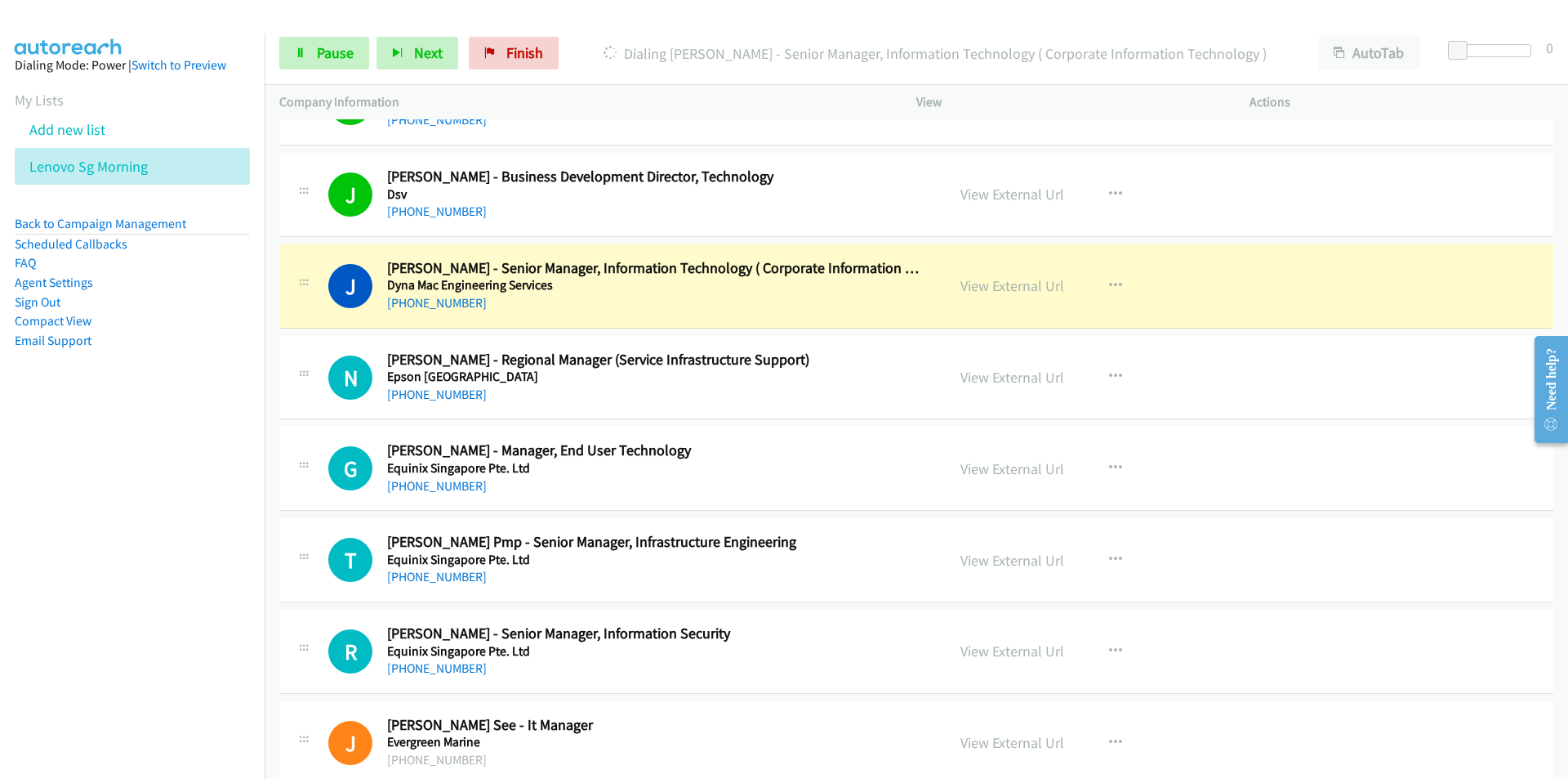
drag, startPoint x: 192, startPoint y: 508, endPoint x: 208, endPoint y: 508, distance: 16.0
click at [192, 508] on nav "Dialing Mode: Power | Switch to Preview My Lists Add new list Lenovo Sg Morning…" at bounding box center [132, 422] width 266 height 779
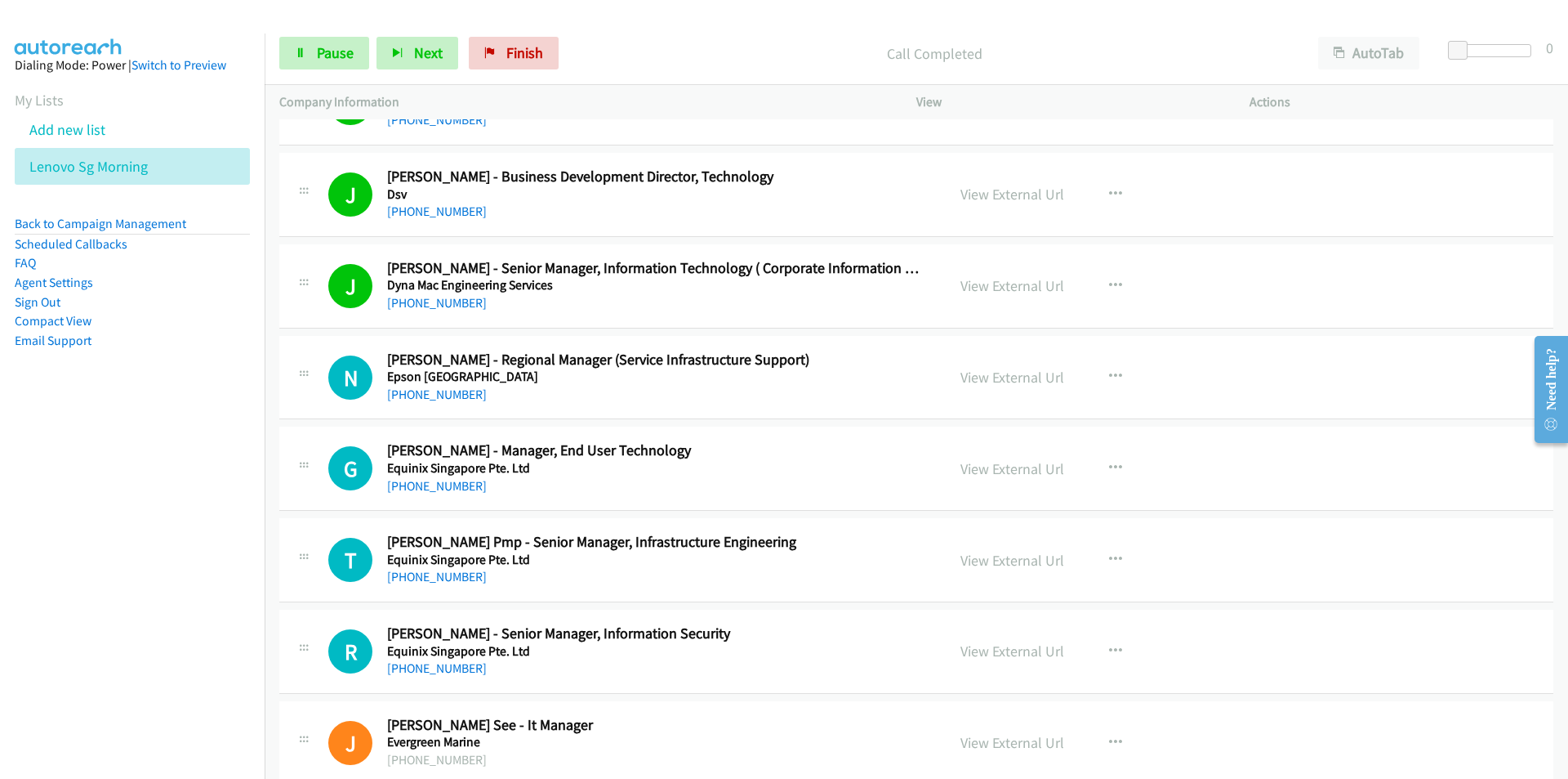
click at [181, 546] on nav "Dialing Mode: Power | Switch to Preview My Lists Add new list Lenovo Sg Morning…" at bounding box center [132, 422] width 266 height 779
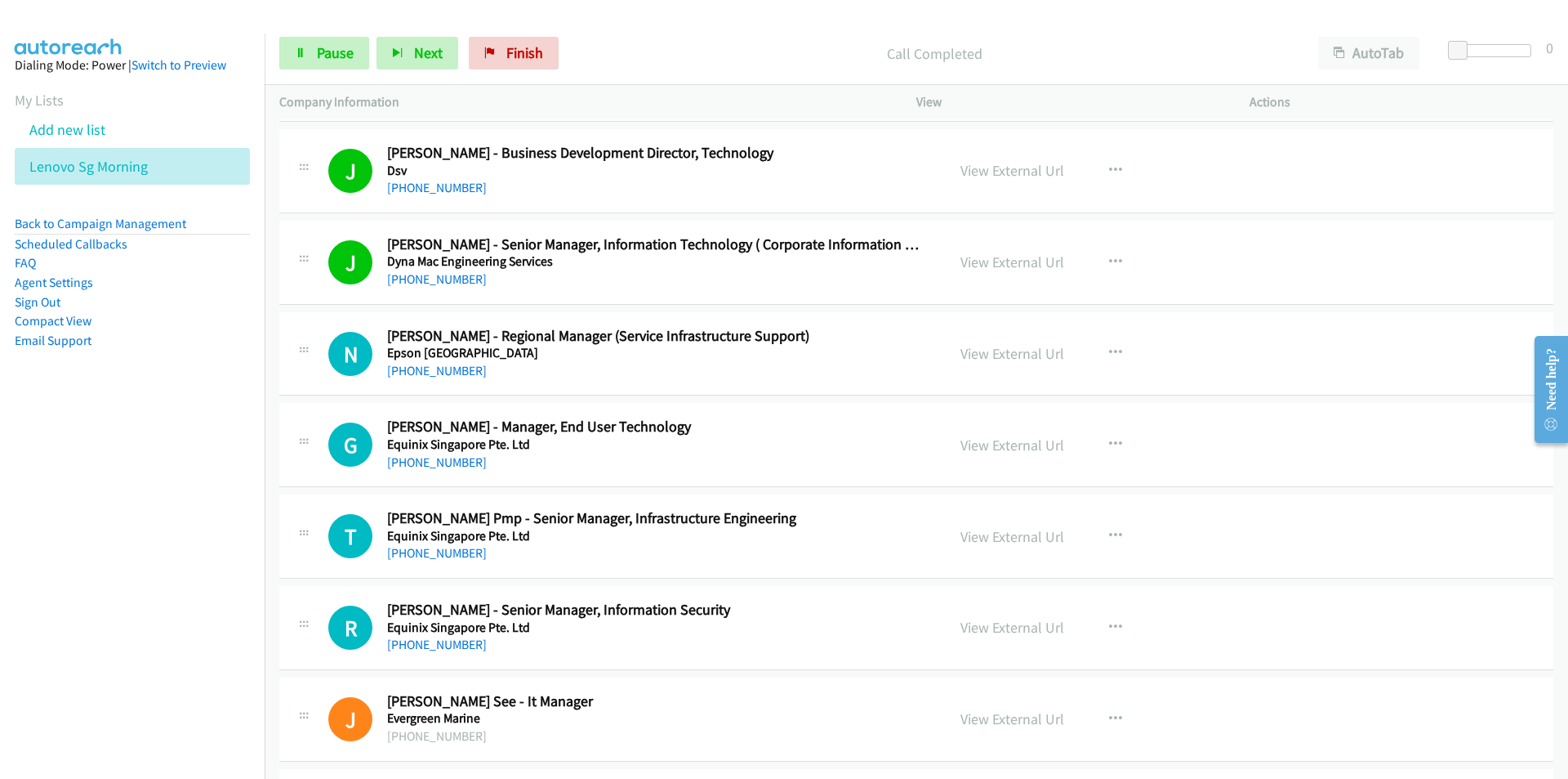
scroll to position [3758, 0]
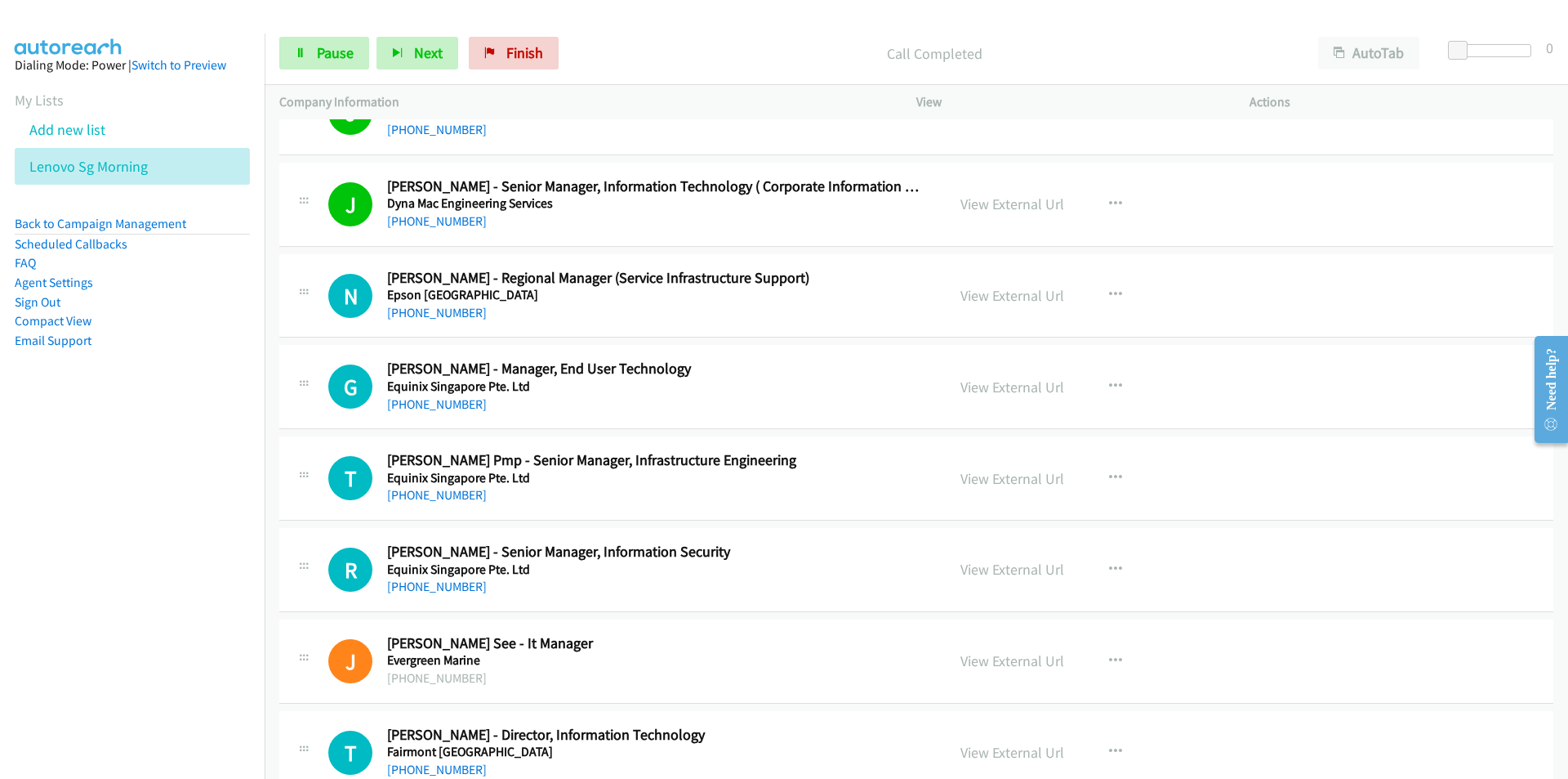
click at [137, 565] on nav "Dialing Mode: Power | Switch to Preview My Lists Add new list Lenovo Sg Morning…" at bounding box center [132, 422] width 266 height 779
click at [231, 500] on nav "Dialing Mode: Power | Switch to Preview My Lists Add new list Lenovo Sg Morning…" at bounding box center [132, 422] width 266 height 779
click at [161, 514] on nav "Dialing Mode: Power | Switch to Preview My Lists Add new list Lenovo Sg Morning…" at bounding box center [132, 422] width 266 height 779
drag, startPoint x: 131, startPoint y: 549, endPoint x: 194, endPoint y: 537, distance: 64.1
click at [131, 549] on nav "Dialing Mode: Power | Switch to Preview My Lists Add new list Lenovo Sg Morning…" at bounding box center [132, 422] width 266 height 779
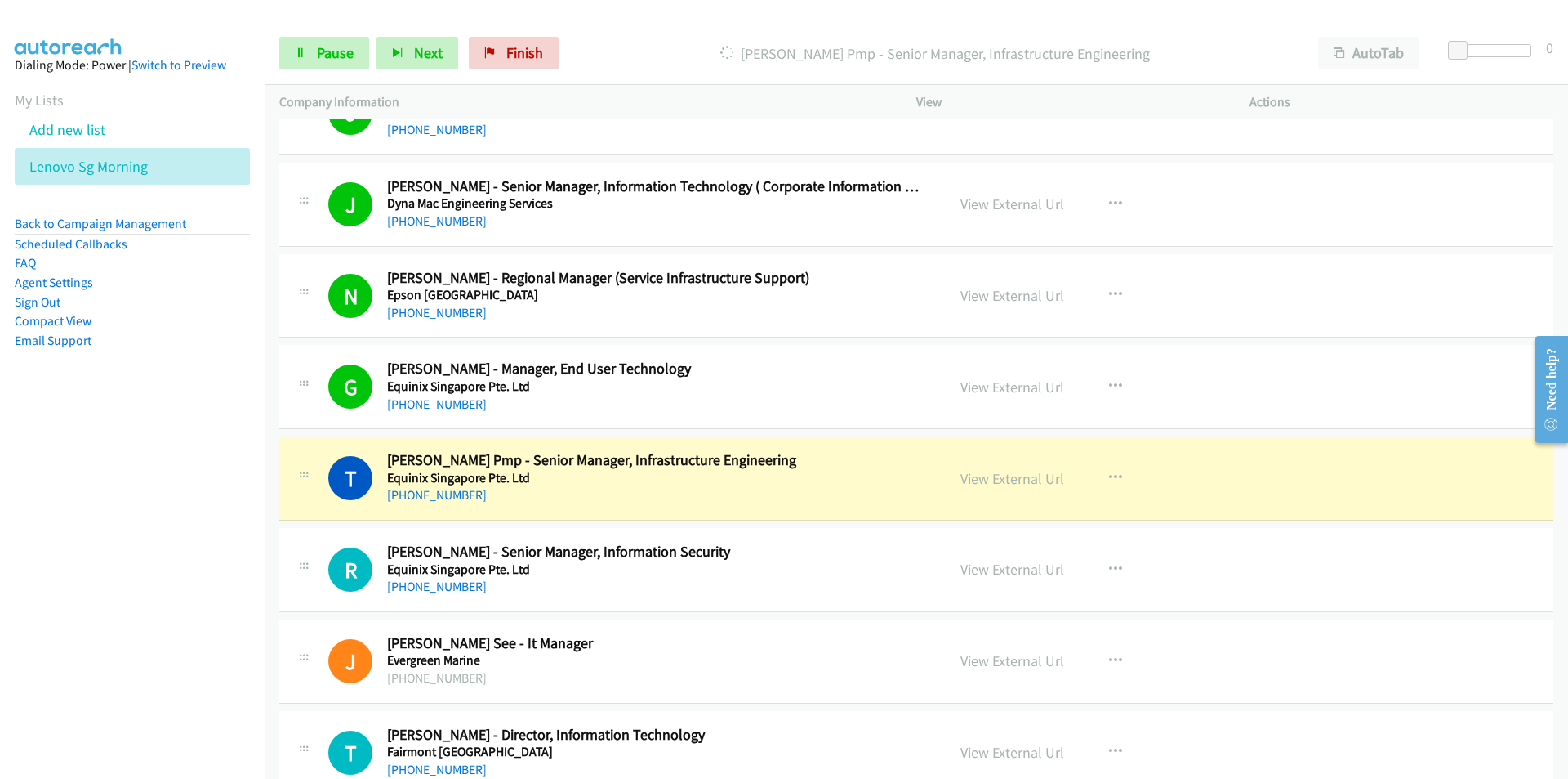
click at [272, 647] on td "J Callback Scheduled Jason See - It Manager Evergreen Marine Asia/Singapore +65…" at bounding box center [916, 661] width 1303 height 91
click at [1032, 658] on link "View External Url" at bounding box center [1012, 660] width 104 height 19
drag, startPoint x: 179, startPoint y: 663, endPoint x: 194, endPoint y: 656, distance: 16.6
click at [179, 663] on nav "Dialing Mode: Power | Switch to Preview My Lists Add new list Lenovo Sg Morning…" at bounding box center [132, 422] width 266 height 779
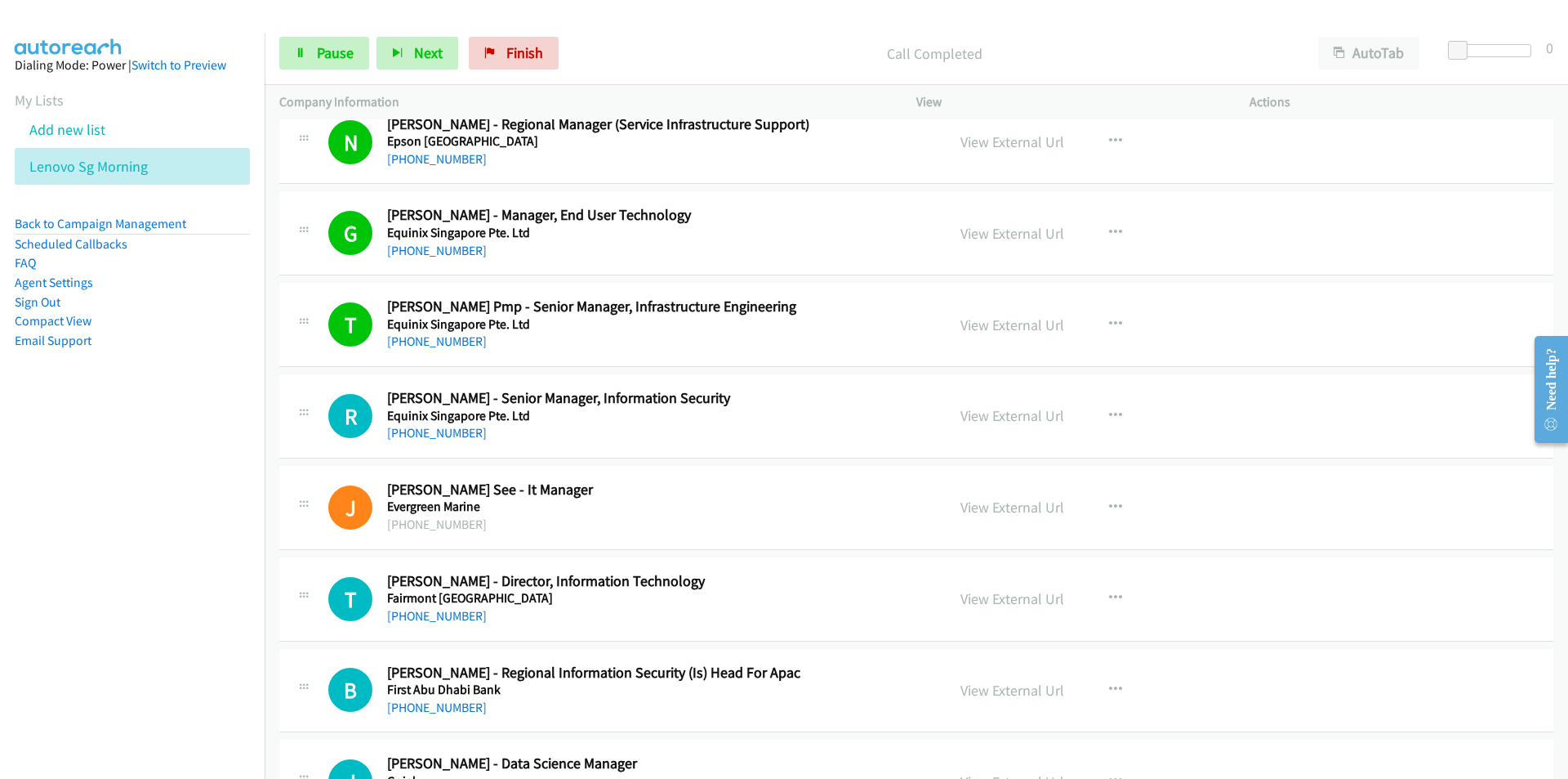
scroll to position [4003, 0]
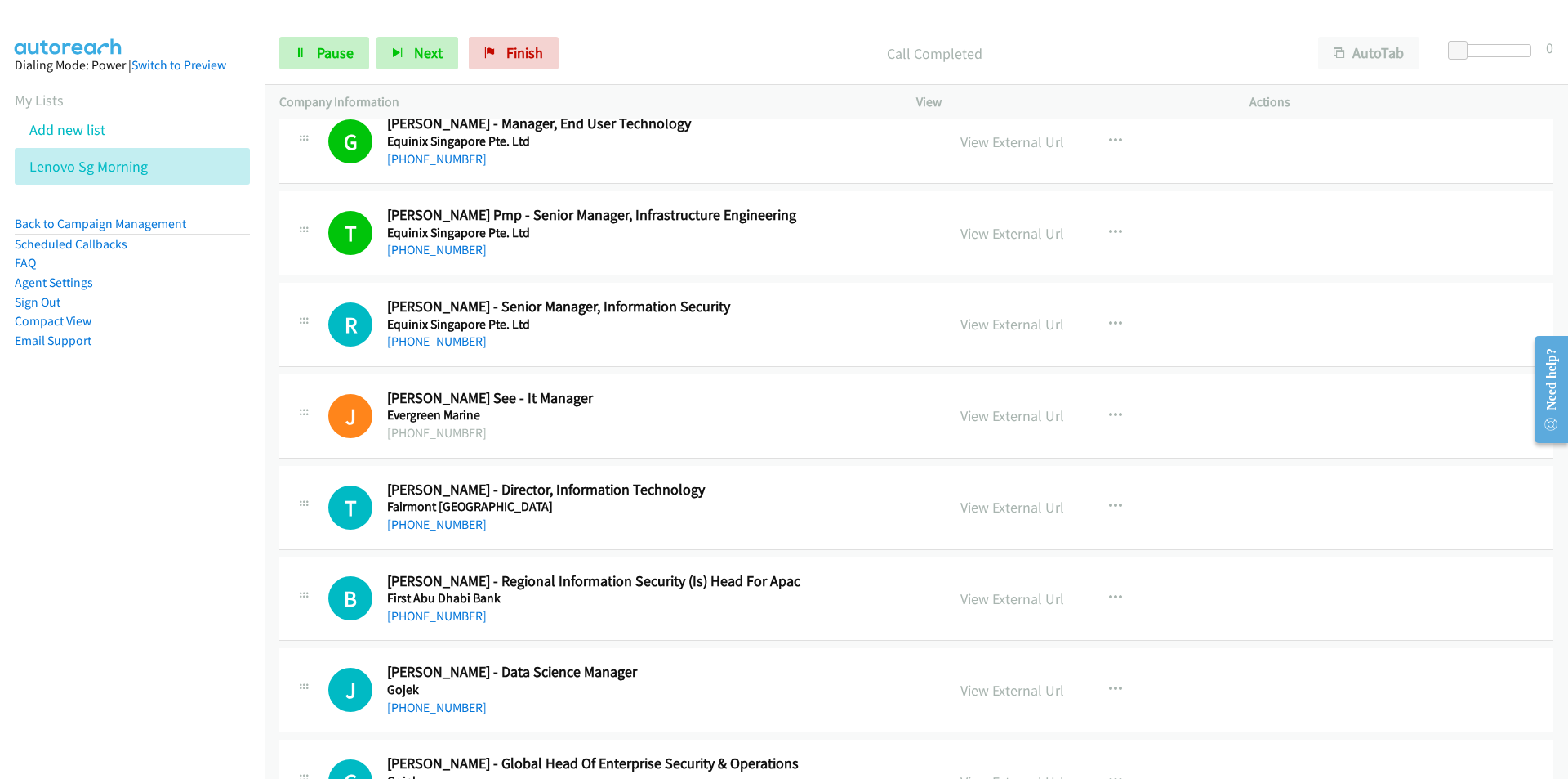
click at [196, 519] on nav "Dialing Mode: Power | Switch to Preview My Lists Add new list Lenovo Sg Morning…" at bounding box center [132, 422] width 266 height 779
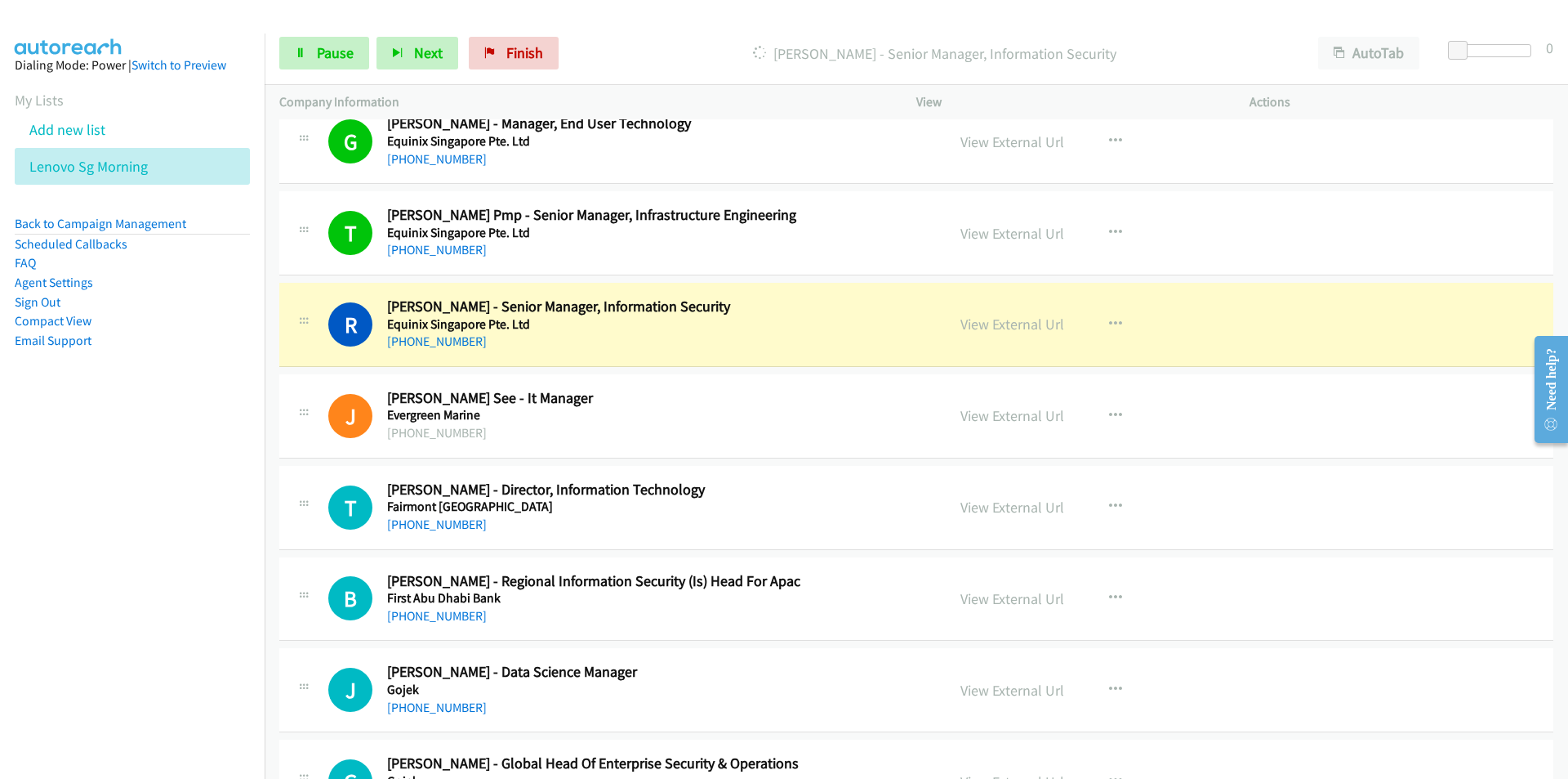
click at [190, 567] on nav "Dialing Mode: Power | Switch to Preview My Lists Add new list Lenovo Sg Morning…" at bounding box center [132, 422] width 266 height 779
click at [196, 504] on nav "Dialing Mode: Power | Switch to Preview My Lists Add new list Lenovo Sg Morning…" at bounding box center [132, 422] width 266 height 779
click at [1015, 317] on link "View External Url" at bounding box center [1012, 324] width 104 height 19
click at [146, 556] on nav "Dialing Mode: Power | Switch to Preview My Lists Add new list Lenovo Sg Morning…" at bounding box center [132, 422] width 266 height 779
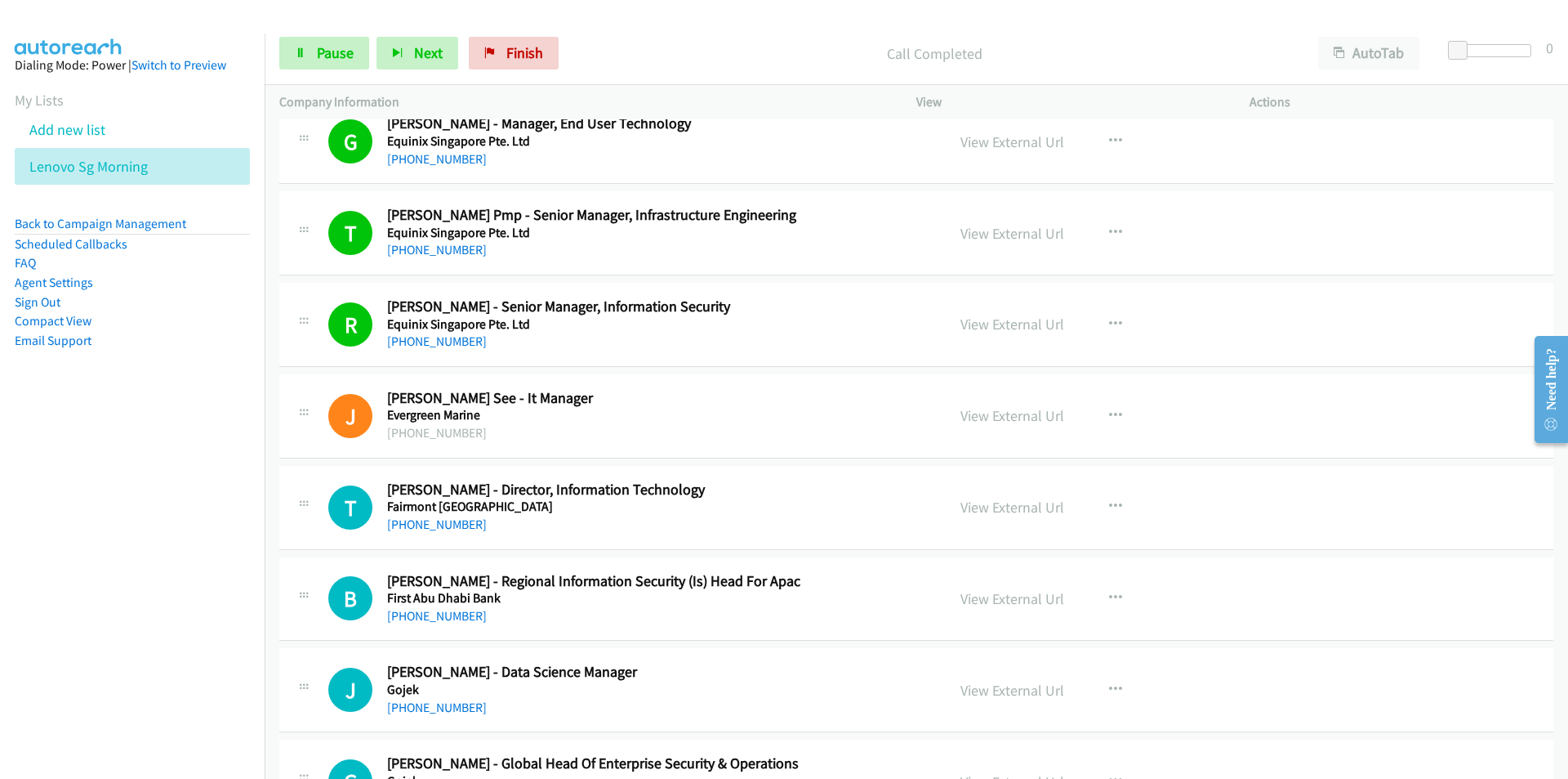
click at [157, 424] on nav "Dialing Mode: Power | Switch to Preview My Lists Add new list Lenovo Sg Morning…" at bounding box center [132, 422] width 266 height 779
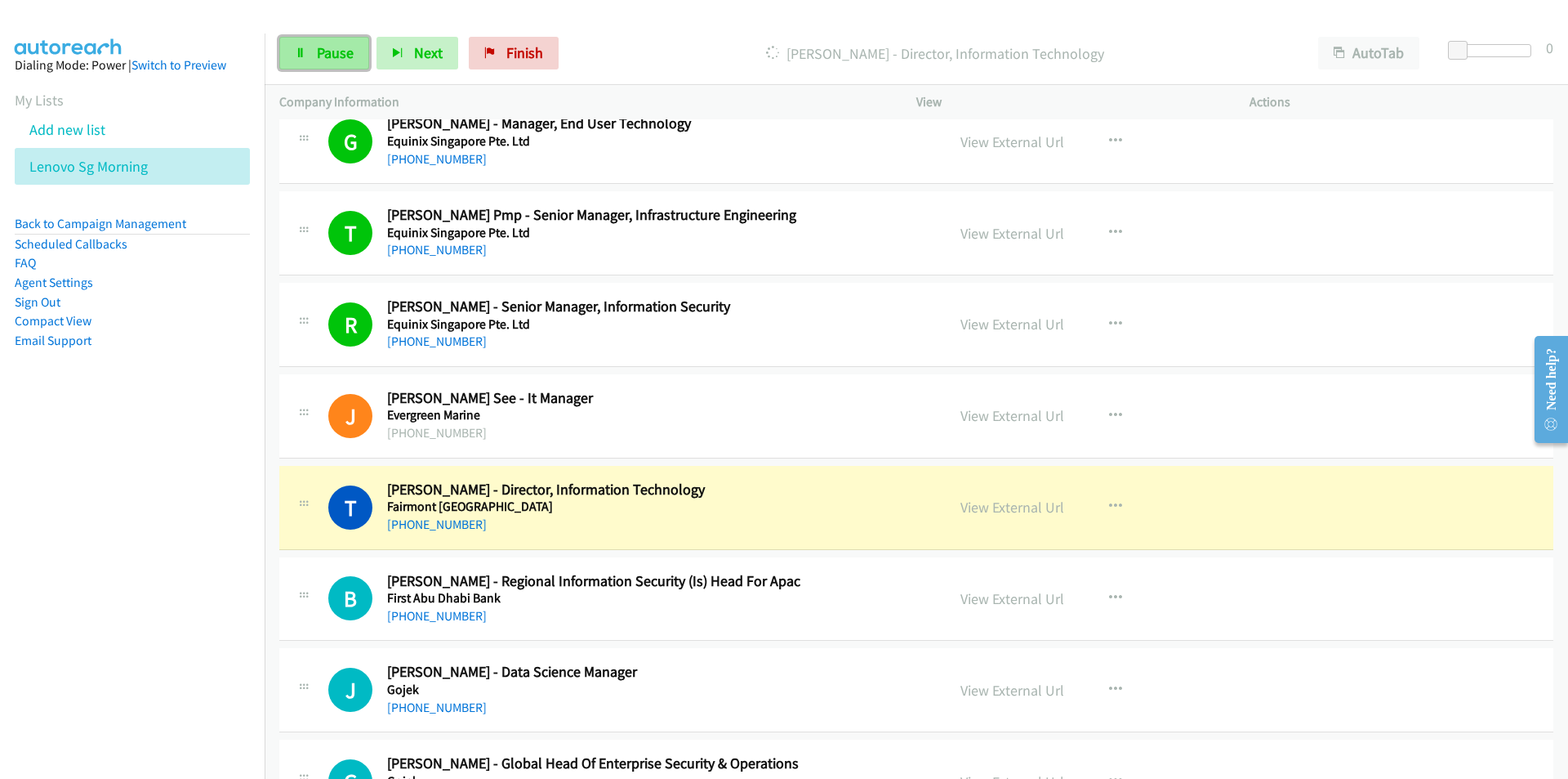
click at [306, 53] on icon at bounding box center [300, 54] width 12 height 12
click at [341, 62] on span "Start Calls" at bounding box center [348, 52] width 63 height 19
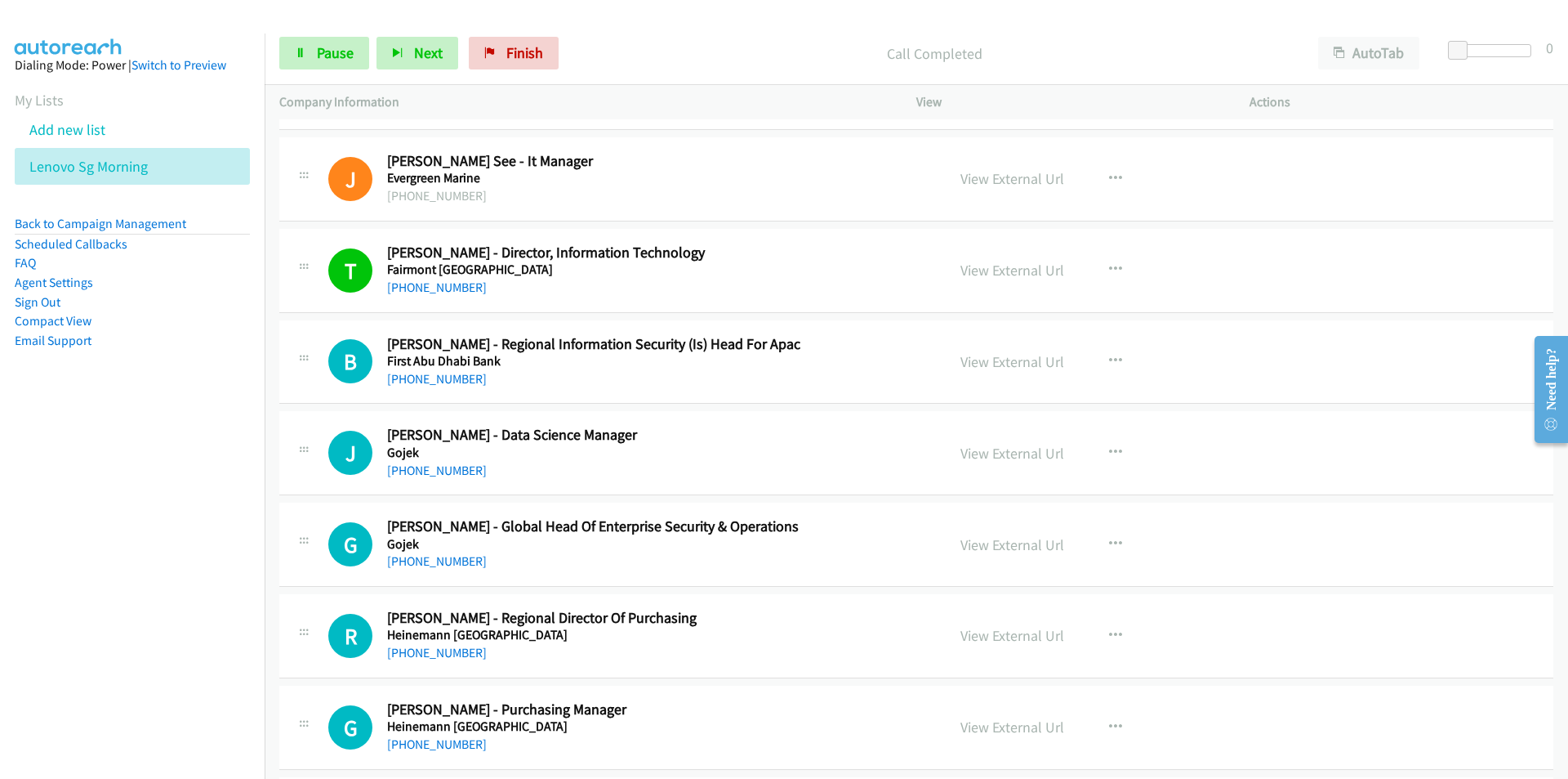
scroll to position [4248, 0]
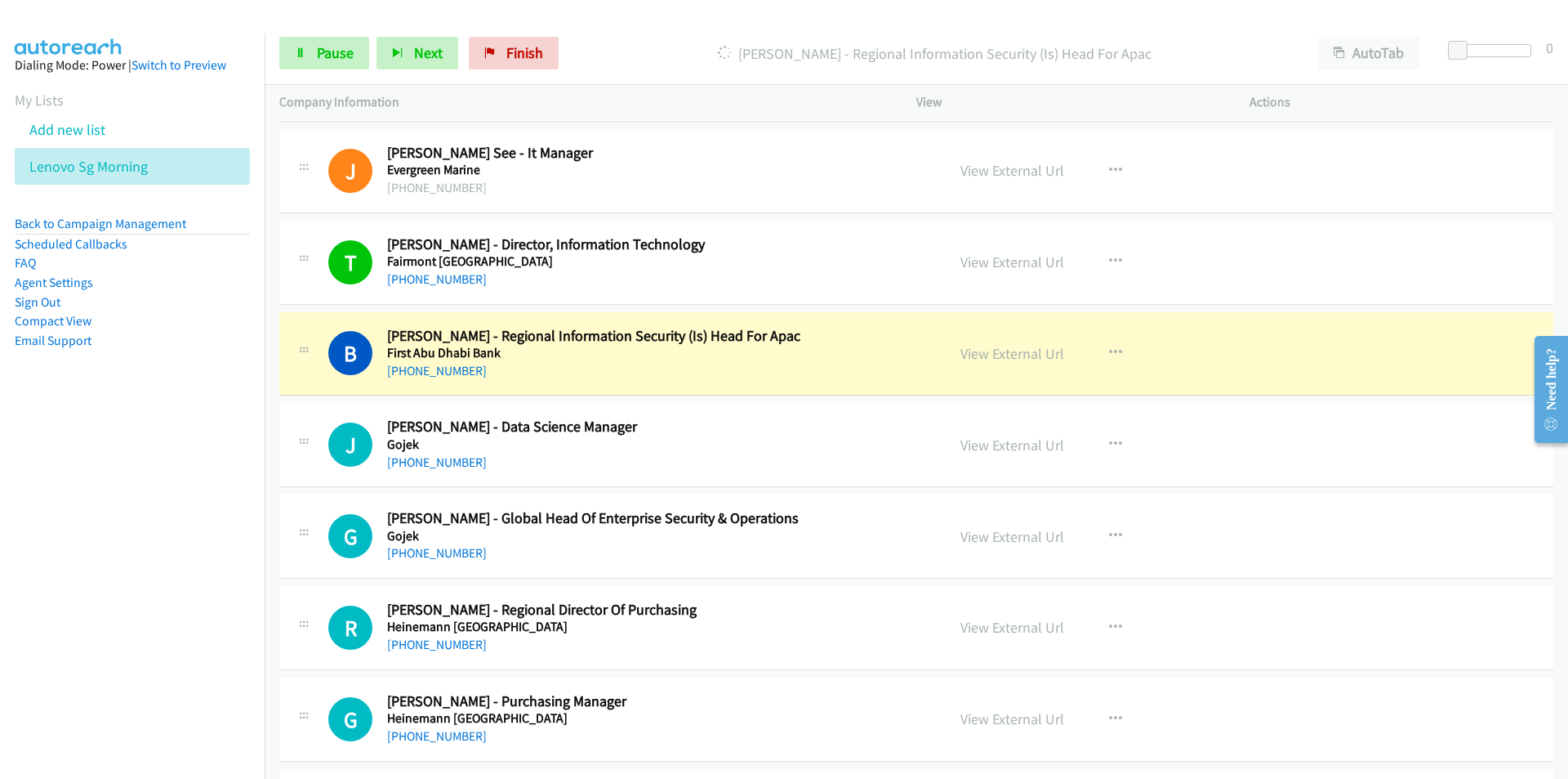
click at [164, 513] on nav "Dialing Mode: Power | Switch to Preview My Lists Add new list Lenovo Sg Morning…" at bounding box center [132, 422] width 266 height 779
click at [319, 58] on span "Pause" at bounding box center [334, 52] width 37 height 19
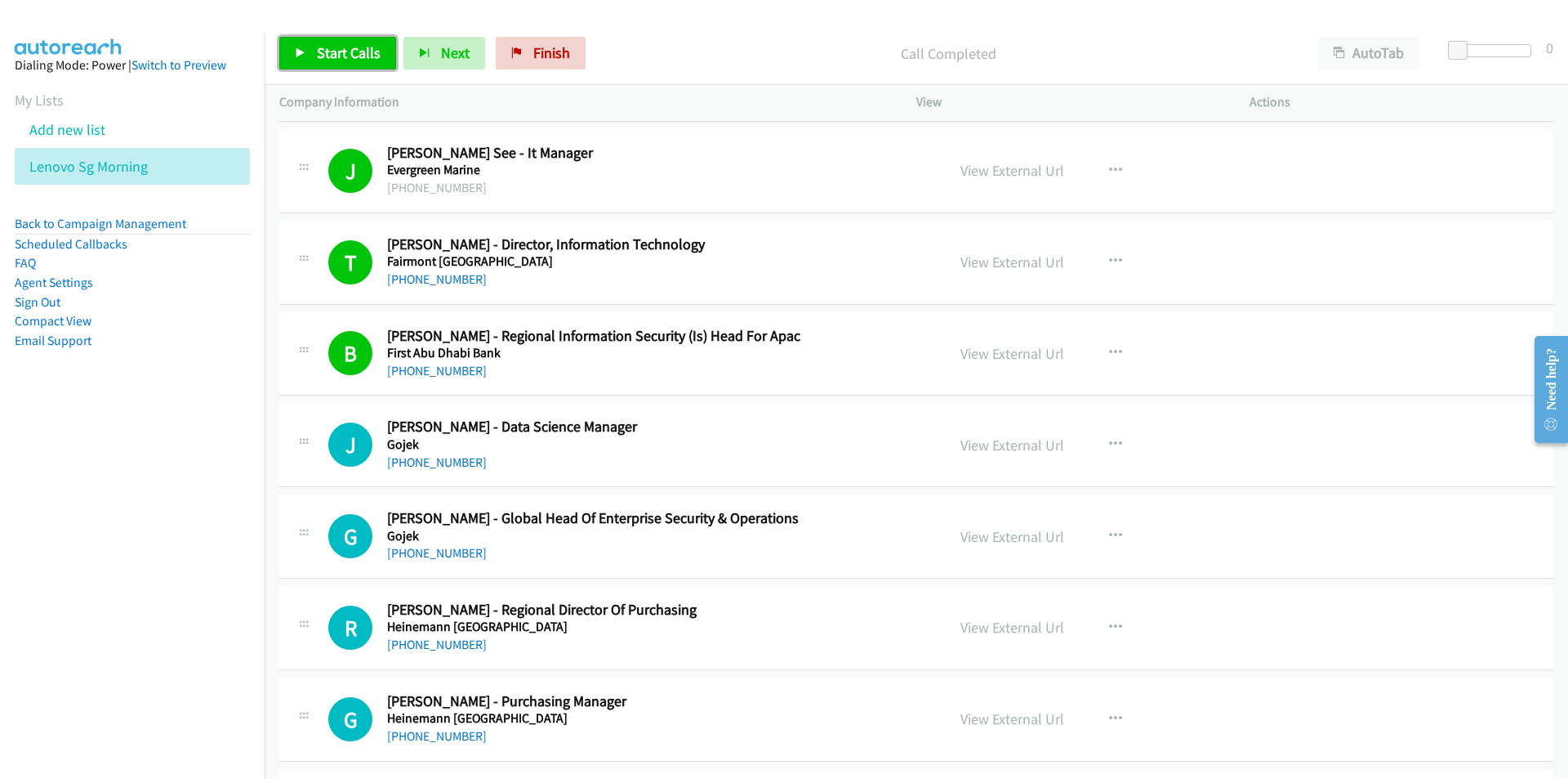
click at [334, 55] on span "Start Calls" at bounding box center [348, 52] width 63 height 19
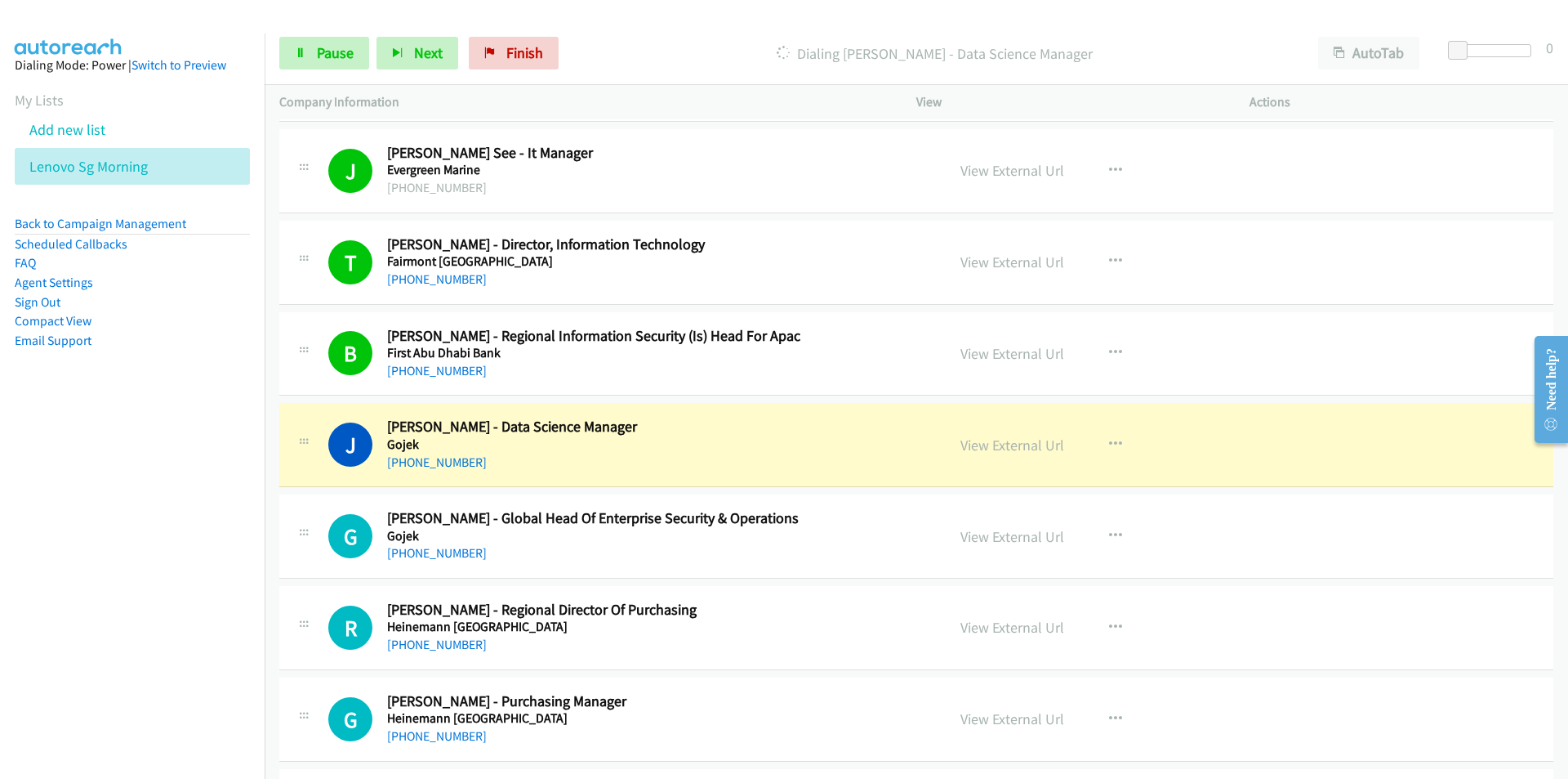
drag, startPoint x: 205, startPoint y: 609, endPoint x: 301, endPoint y: 590, distance: 97.9
click at [205, 609] on nav "Dialing Mode: Power | Switch to Preview My Lists Add new list Lenovo Sg Morning…" at bounding box center [132, 422] width 266 height 779
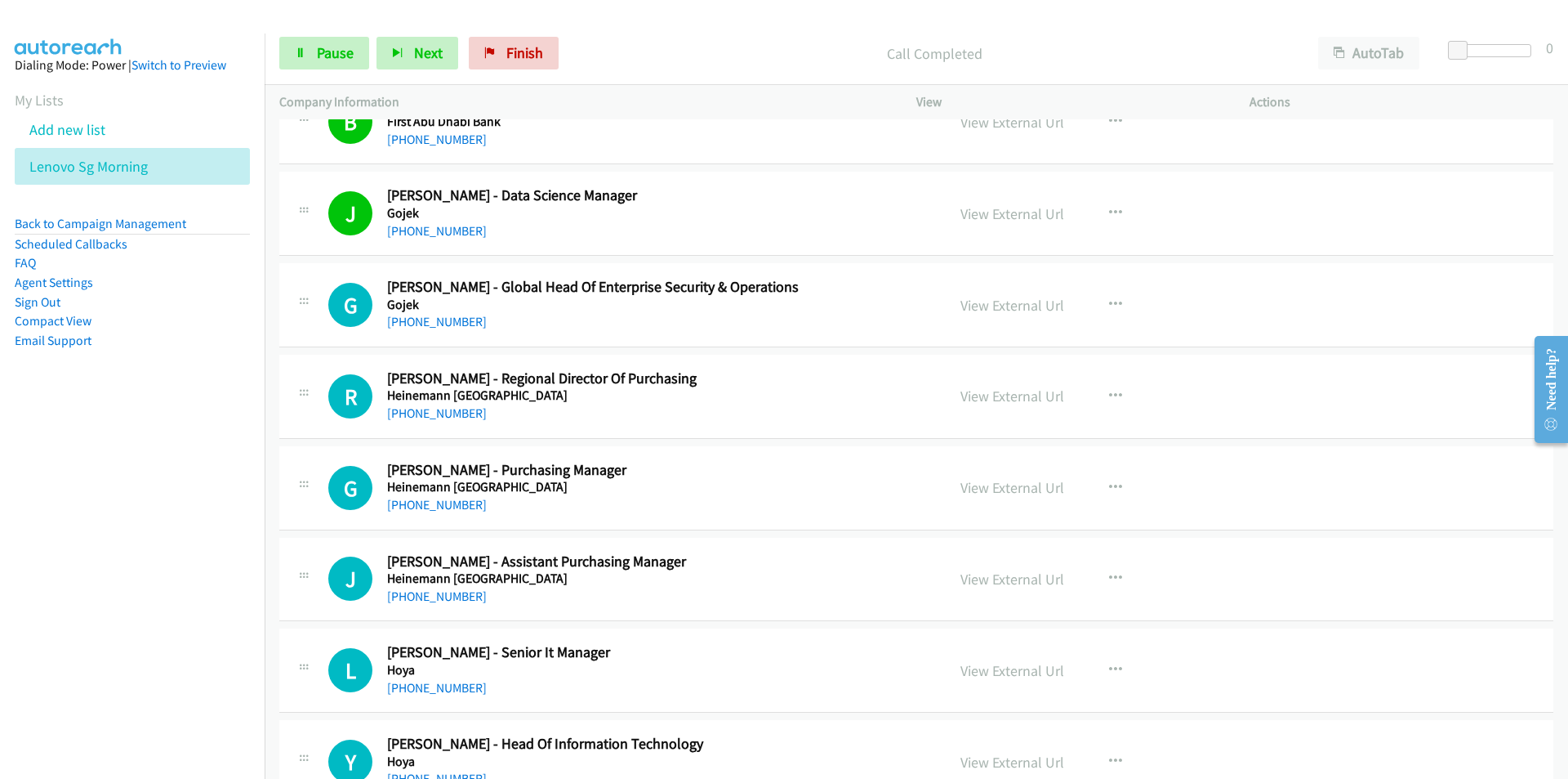
scroll to position [4493, 0]
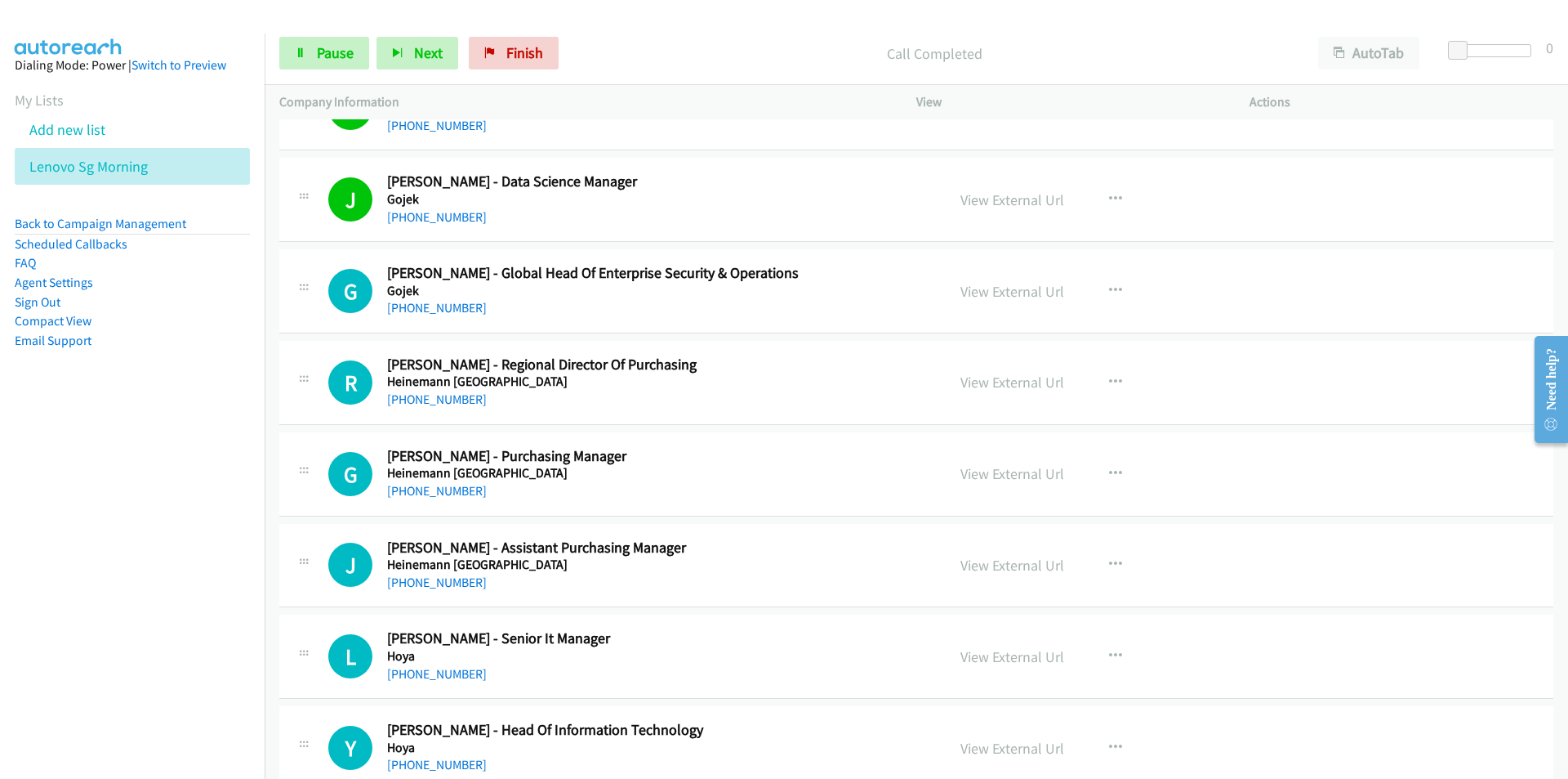
drag, startPoint x: 185, startPoint y: 548, endPoint x: 203, endPoint y: 545, distance: 18.2
click at [185, 548] on nav "Dialing Mode: Power | Switch to Preview My Lists Add new list Lenovo Sg Morning…" at bounding box center [132, 422] width 266 height 779
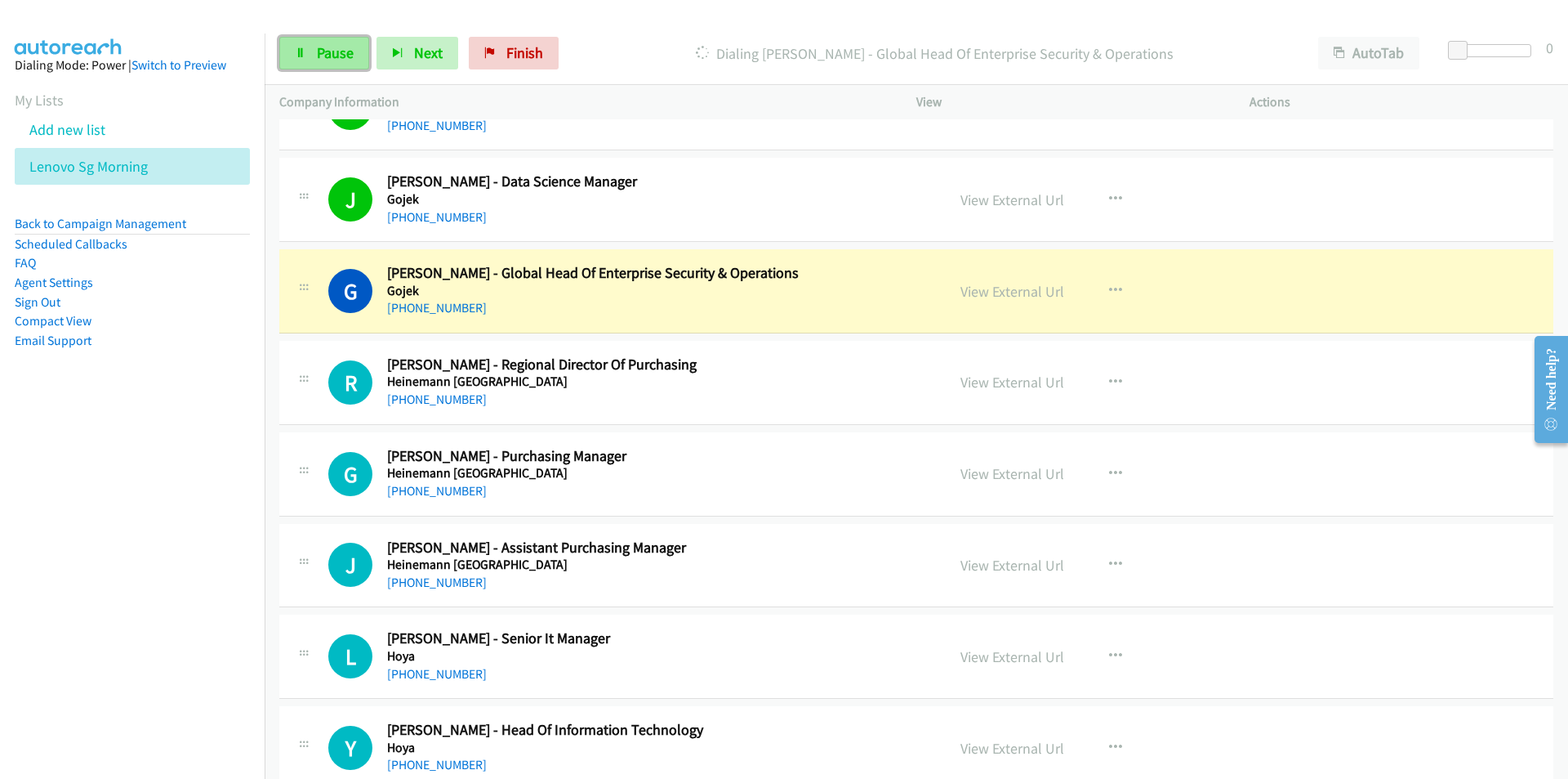
click at [325, 52] on span "Pause" at bounding box center [334, 52] width 37 height 19
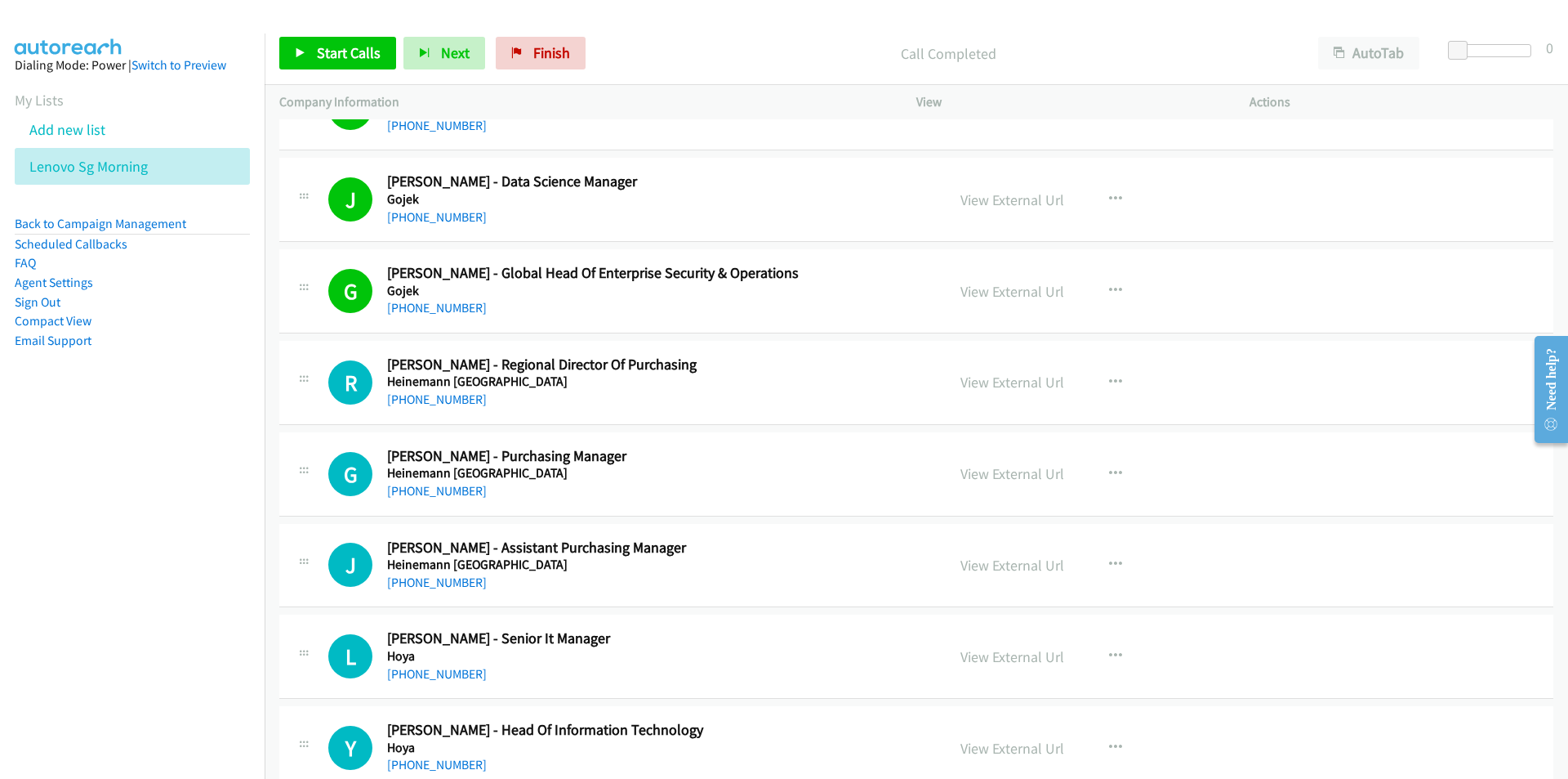
click at [165, 580] on nav "Dialing Mode: Power | Switch to Preview My Lists Add new list Lenovo Sg Morning…" at bounding box center [132, 422] width 266 height 779
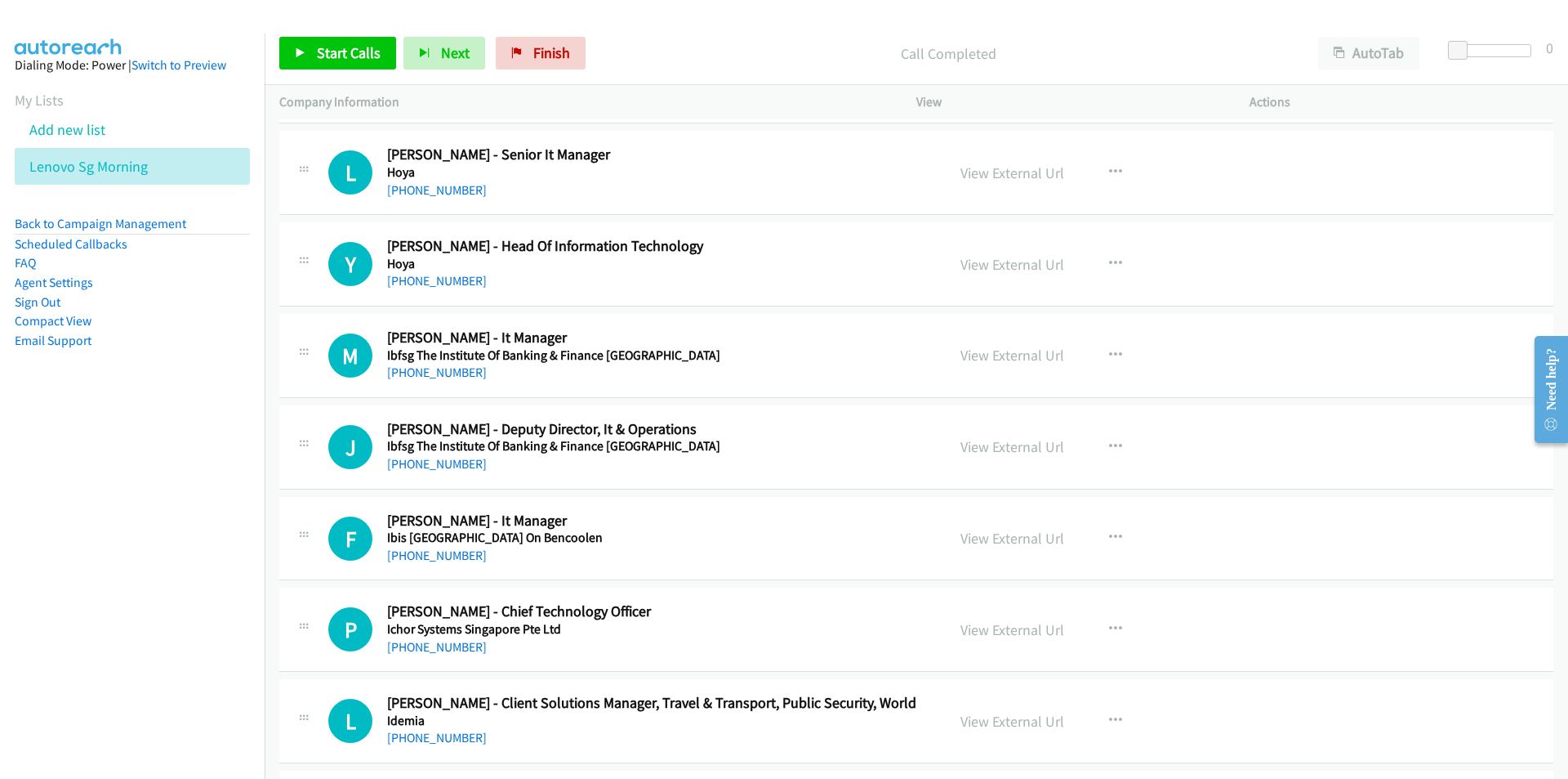
scroll to position [4983, 0]
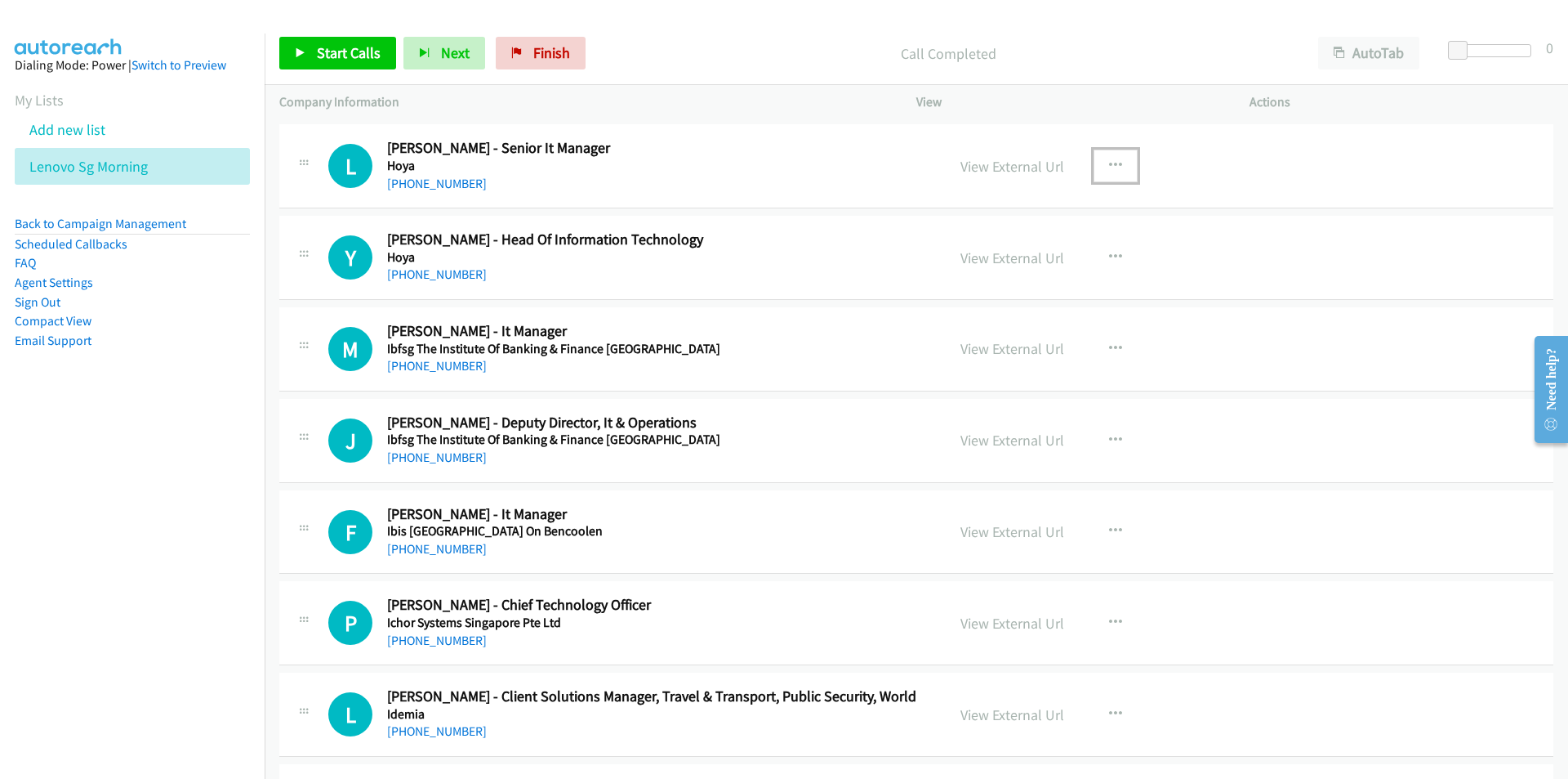
click at [1117, 162] on button "button" at bounding box center [1115, 165] width 44 height 33
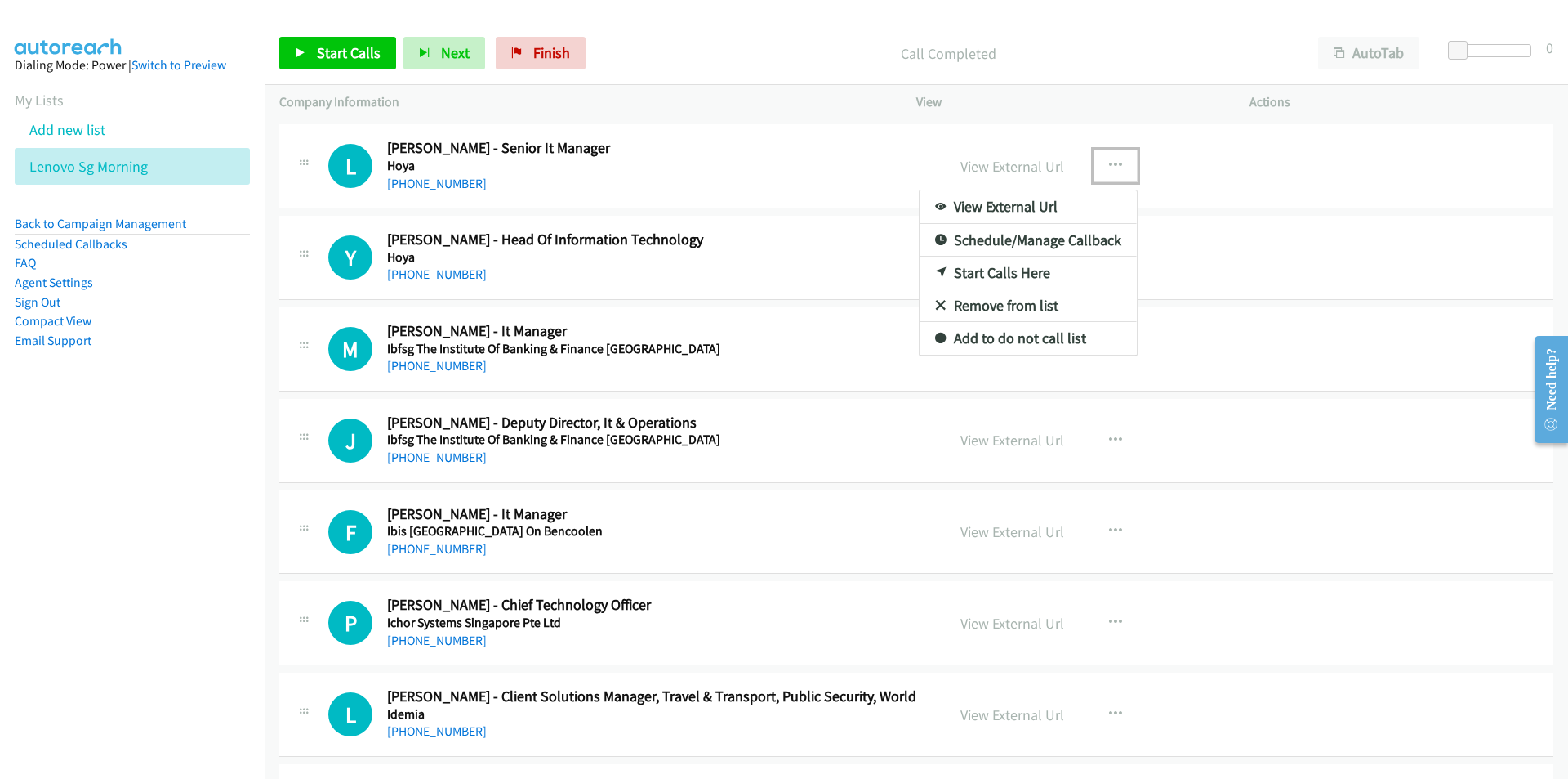
click at [991, 273] on link "Start Calls Here" at bounding box center [1028, 273] width 217 height 33
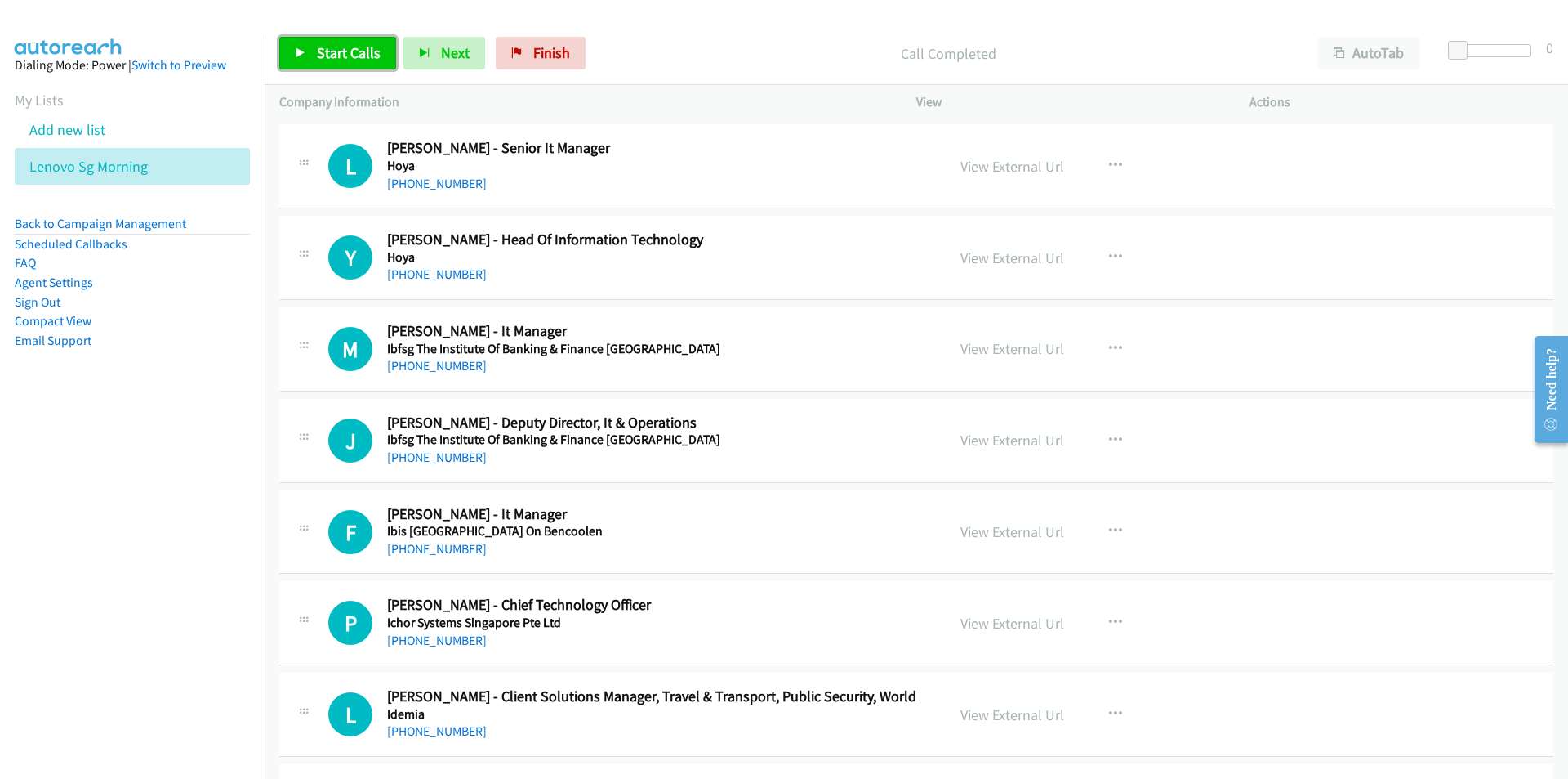
click at [287, 52] on link "Start Calls" at bounding box center [337, 53] width 117 height 33
click at [336, 60] on span "Pause" at bounding box center [334, 52] width 37 height 19
click at [1008, 259] on link "View External Url" at bounding box center [1012, 258] width 104 height 19
click at [336, 56] on span "Start Calls" at bounding box center [348, 52] width 63 height 19
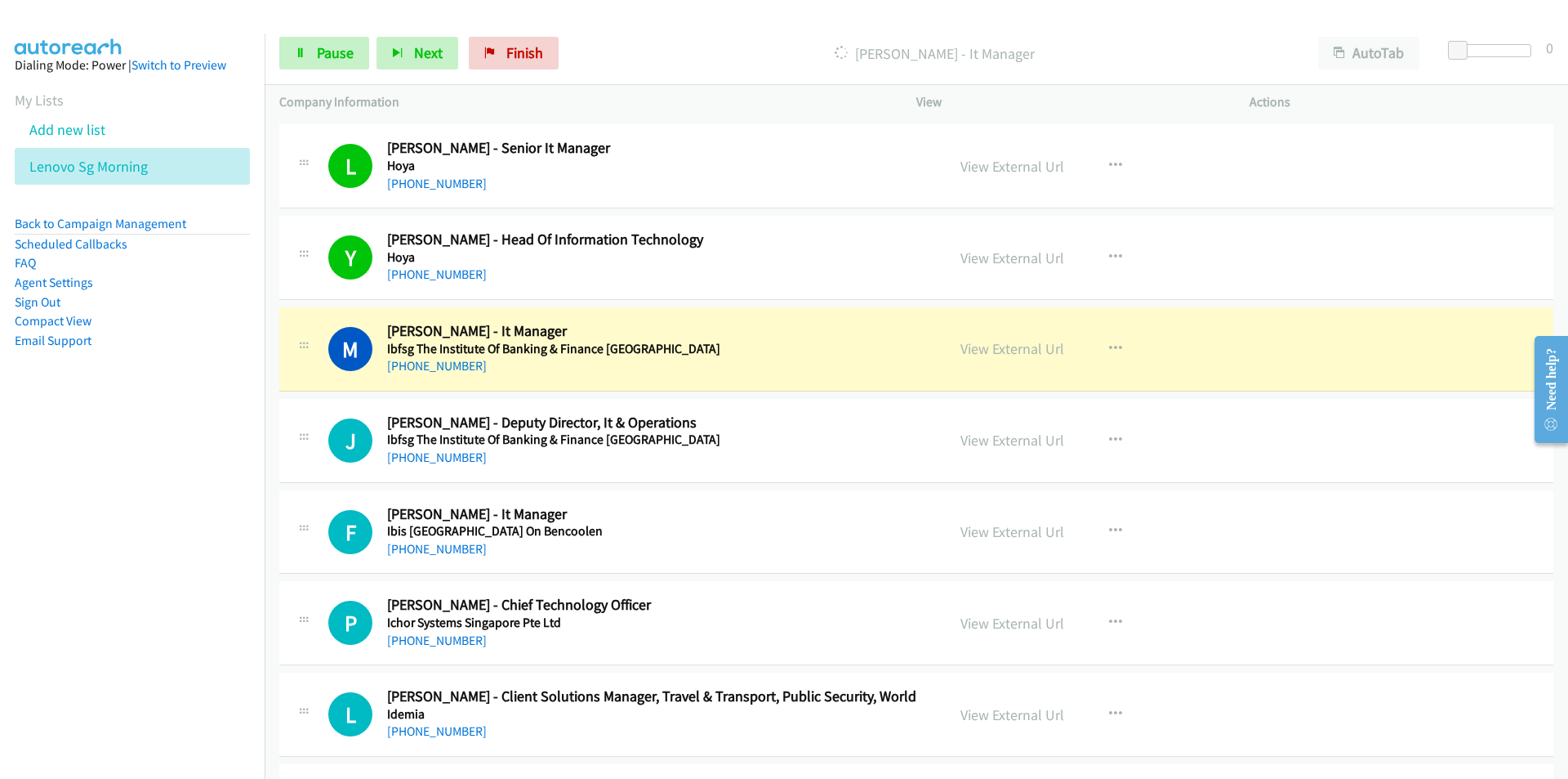
click at [170, 514] on nav "Dialing Mode: Power | Switch to Preview My Lists Add new list Lenovo Sg Morning…" at bounding box center [132, 422] width 266 height 779
click at [1001, 347] on link "View External Url" at bounding box center [1012, 348] width 104 height 19
click at [311, 52] on link "Pause" at bounding box center [324, 53] width 89 height 33
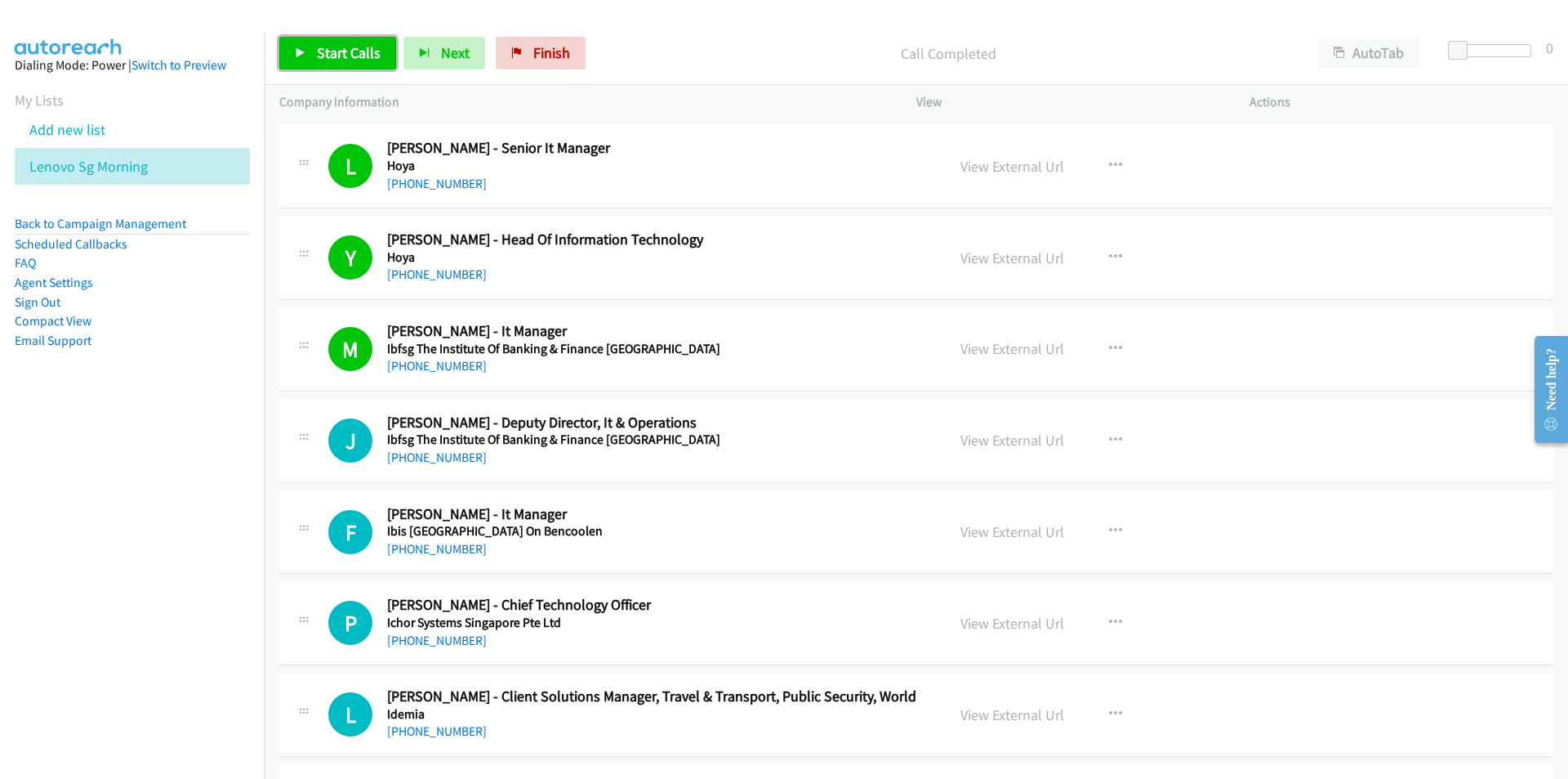
click at [327, 52] on span "Start Calls" at bounding box center [348, 52] width 63 height 19
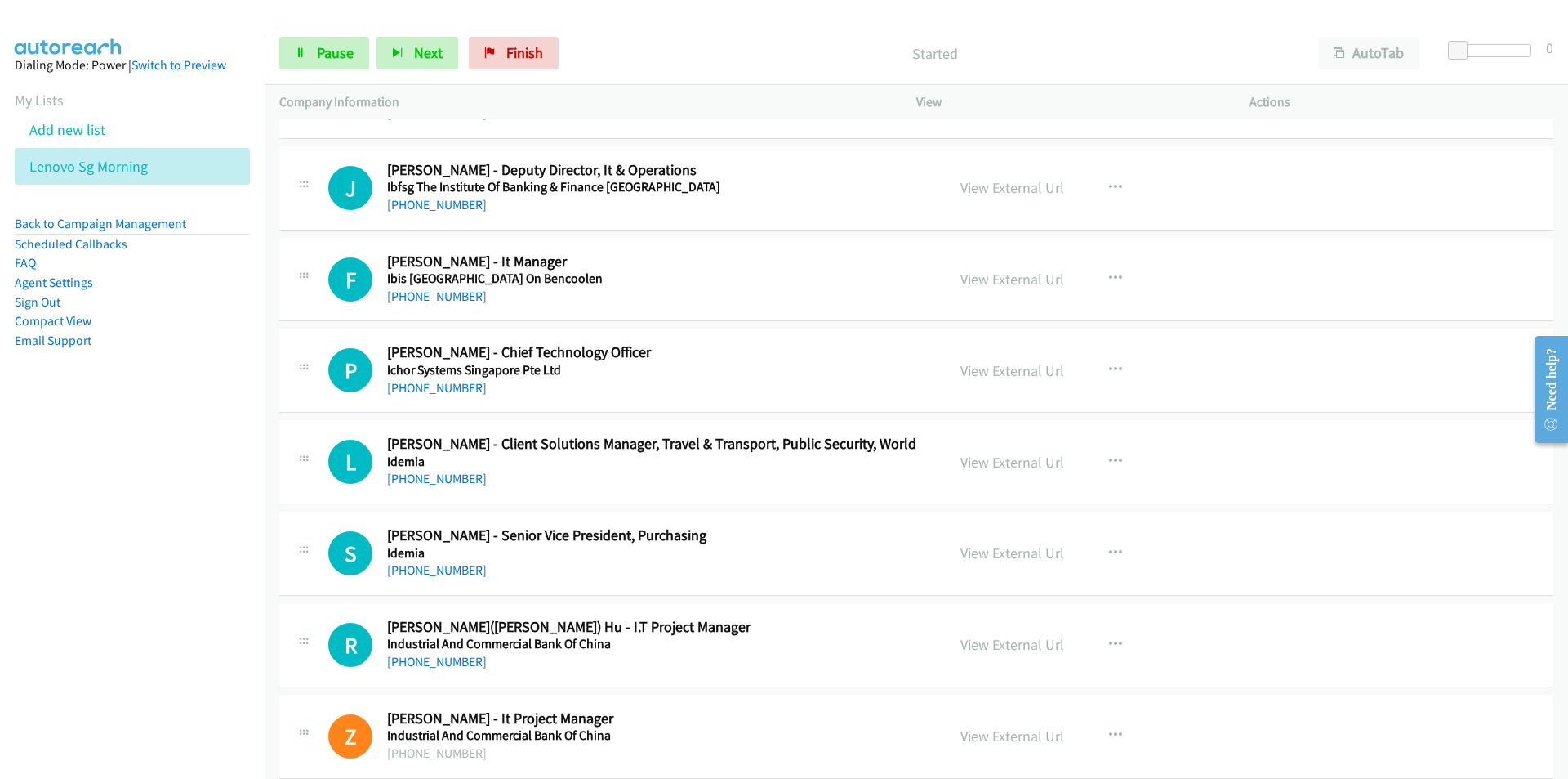
scroll to position [5229, 0]
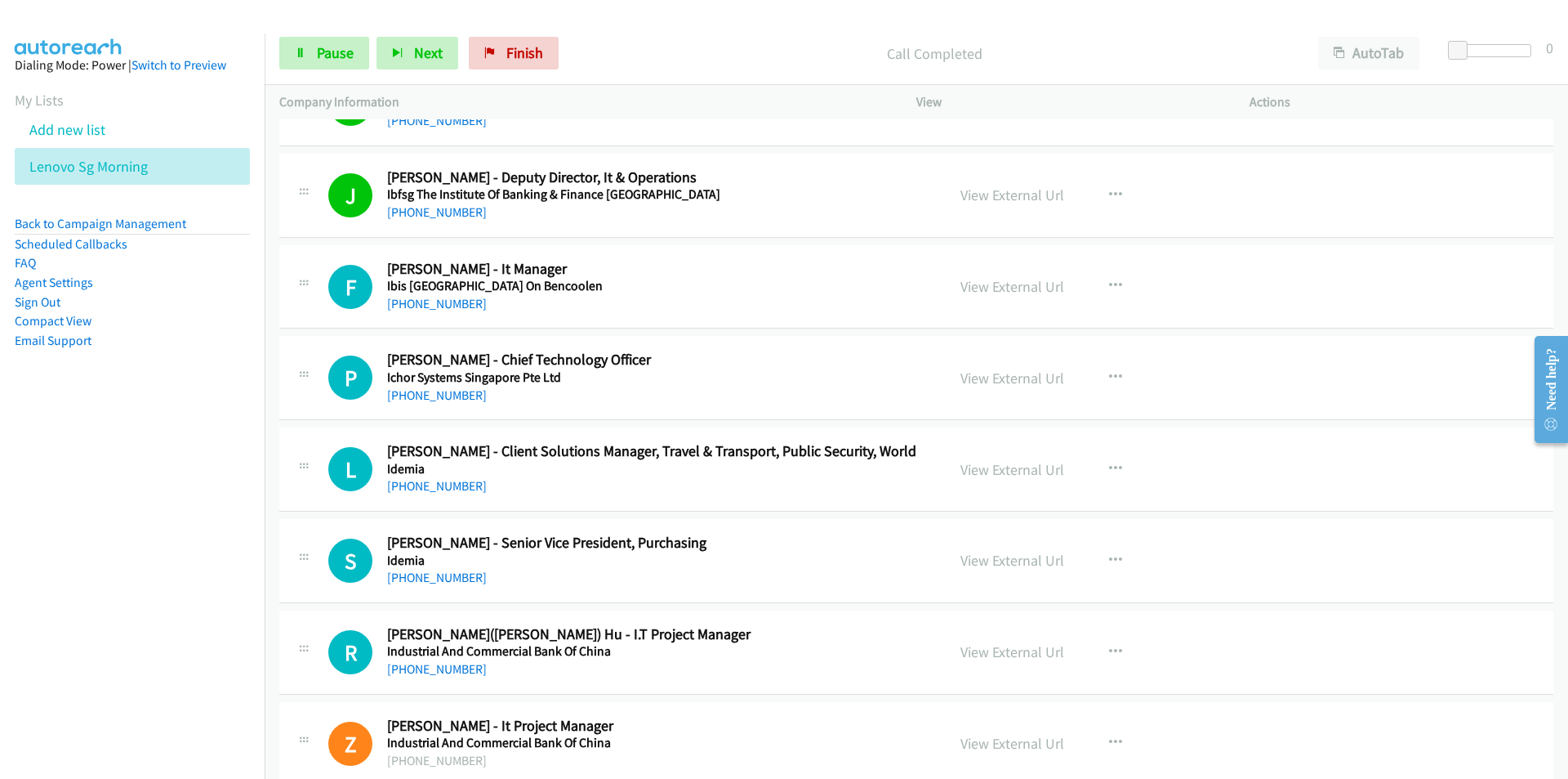
drag, startPoint x: 149, startPoint y: 544, endPoint x: 164, endPoint y: 543, distance: 15.0
click at [149, 544] on nav "Dialing Mode: Power | Switch to Preview My Lists Add new list Lenovo Sg Morning…" at bounding box center [132, 422] width 266 height 779
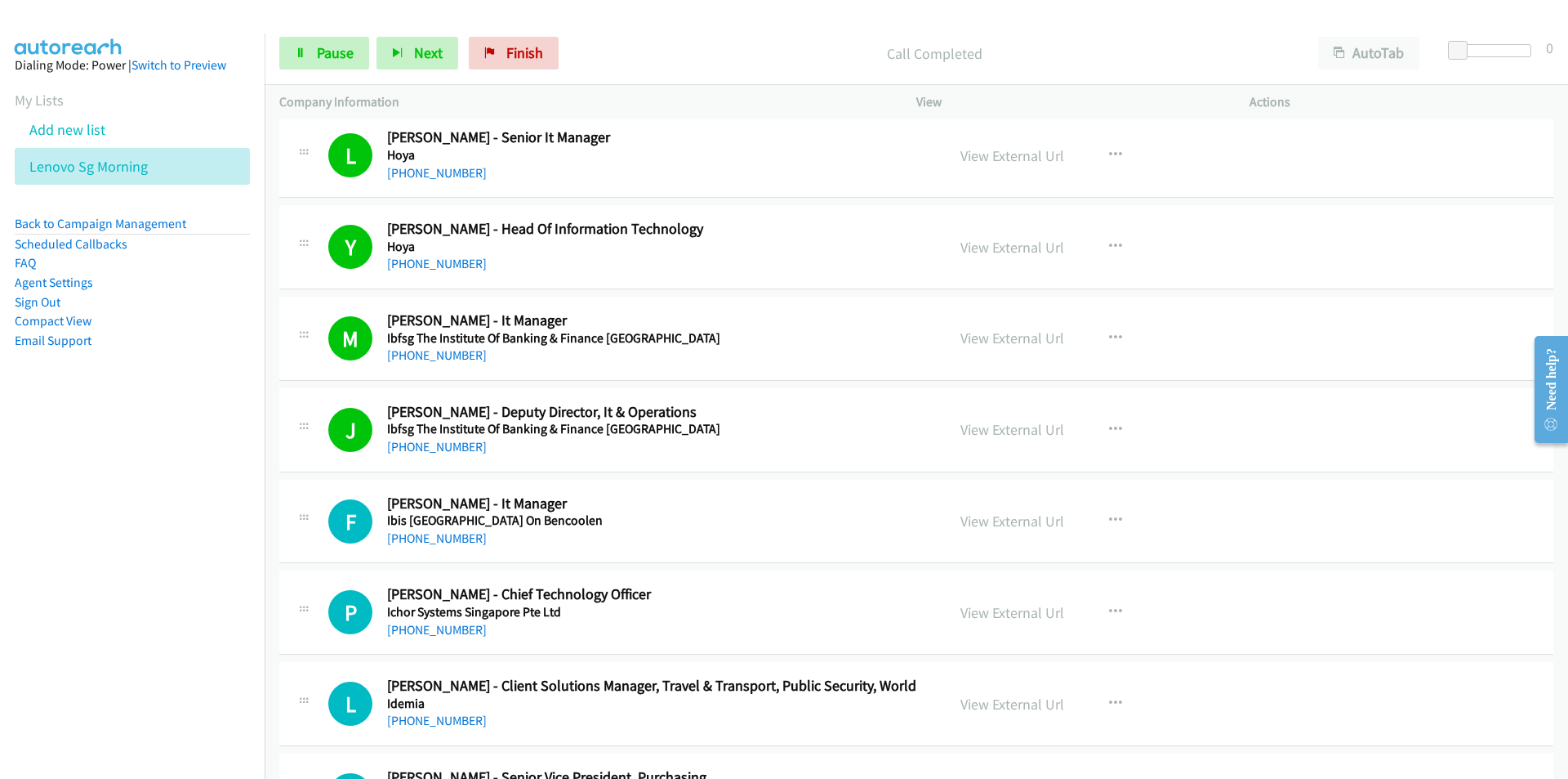
scroll to position [4983, 0]
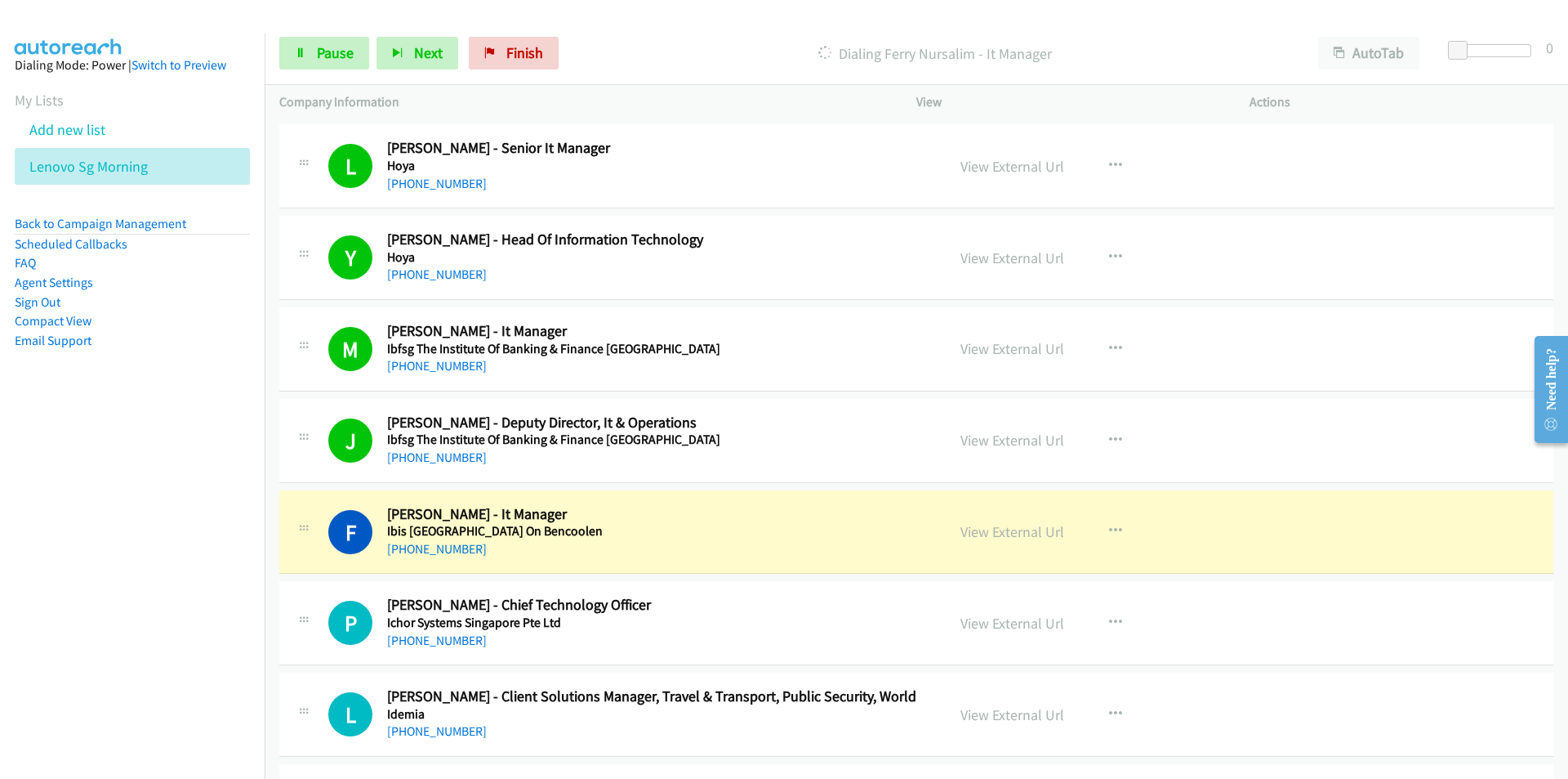
drag, startPoint x: 242, startPoint y: 619, endPoint x: 266, endPoint y: 614, distance: 24.5
click at [242, 619] on nav "Dialing Mode: Power | Switch to Preview My Lists Add new list Lenovo Sg Morning…" at bounding box center [132, 422] width 266 height 779
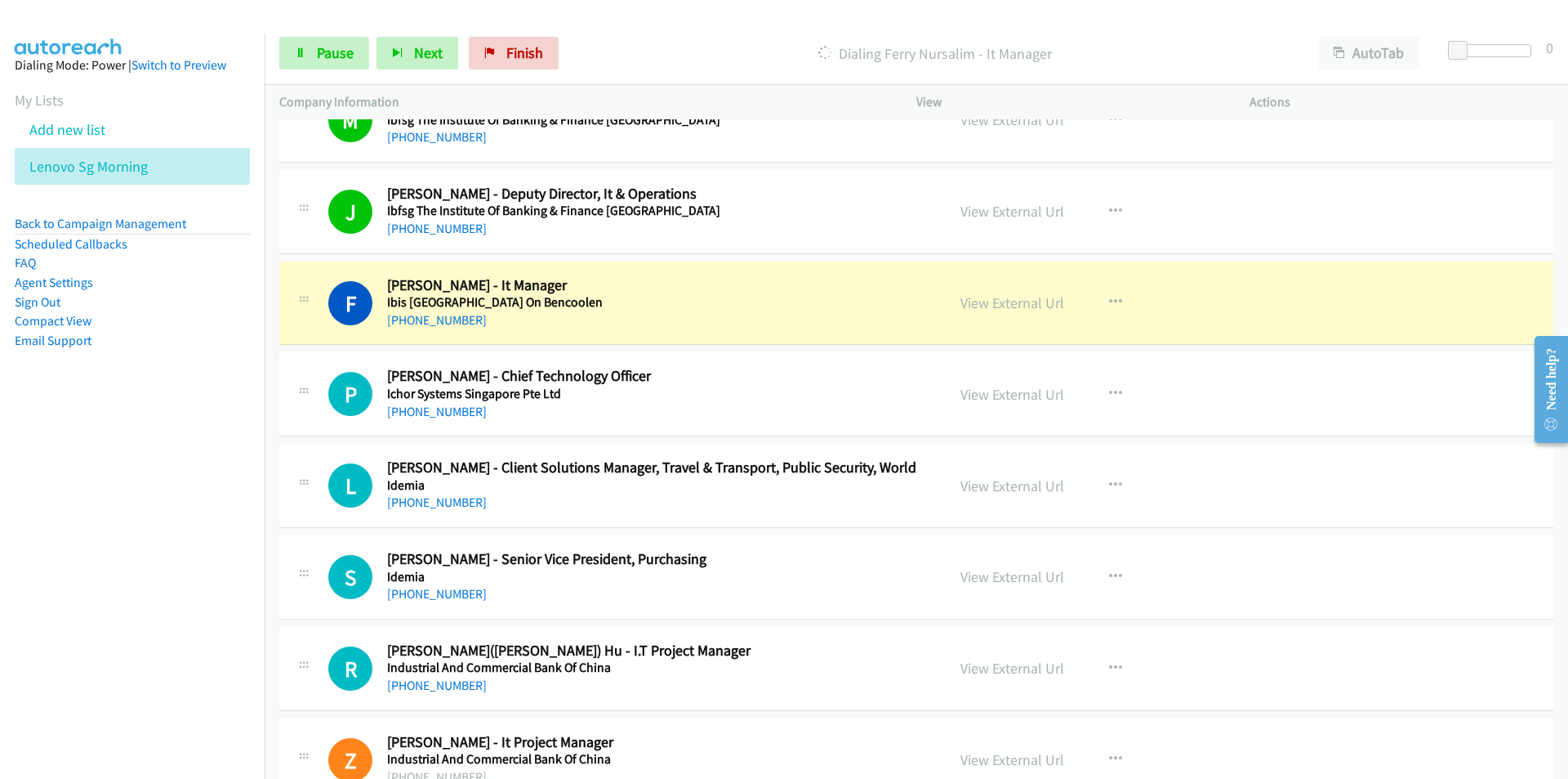
scroll to position [5311, 0]
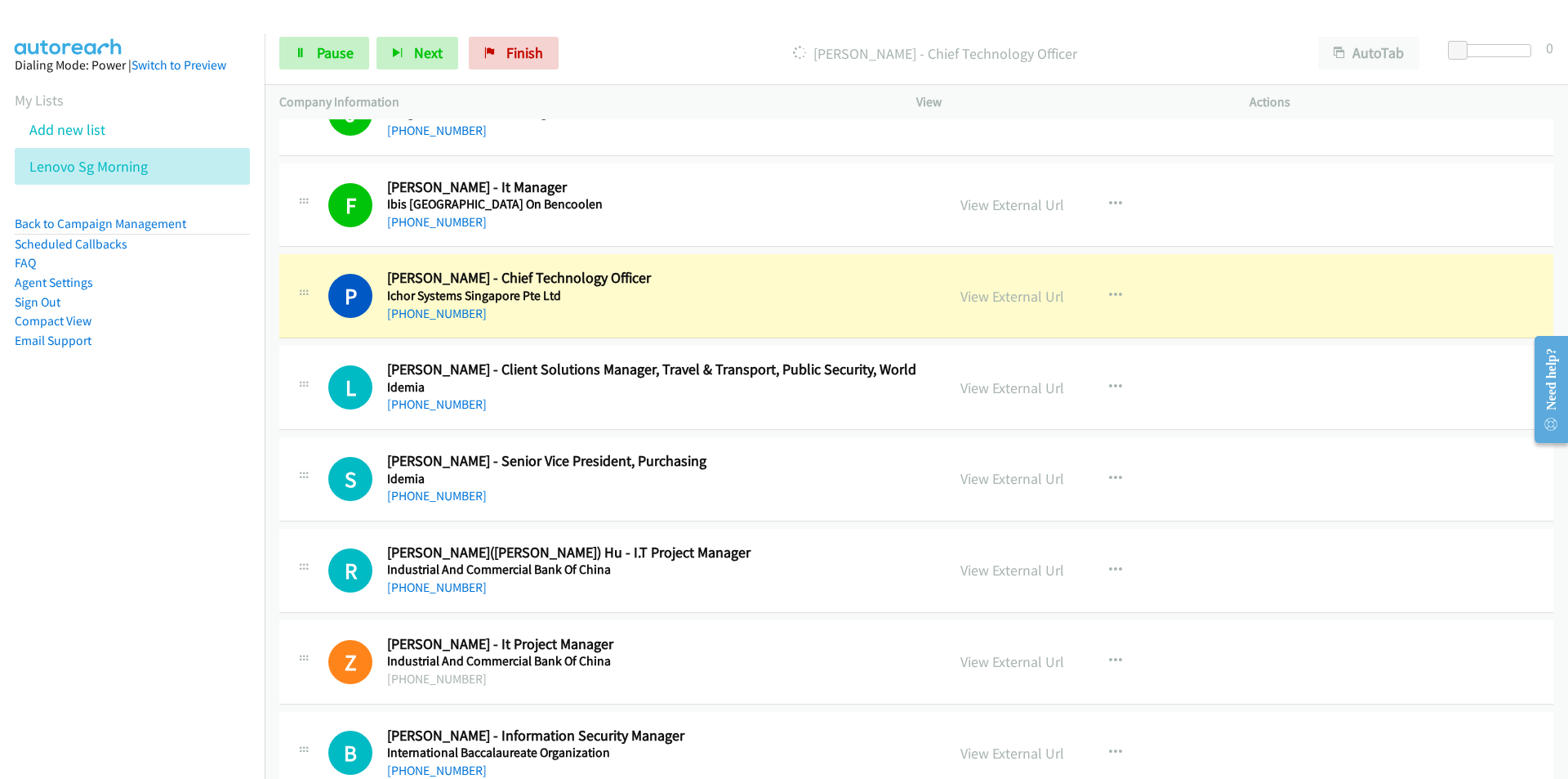
click at [198, 396] on aside "Dialing Mode: Power | Switch to Preview My Lists Add new list Lenovo Sg Morning…" at bounding box center [132, 228] width 265 height 391
click at [993, 298] on link "View External Url" at bounding box center [1012, 296] width 104 height 19
click at [149, 531] on nav "Dialing Mode: Power | Switch to Preview My Lists Add new list Lenovo Sg Morning…" at bounding box center [132, 422] width 266 height 779
drag, startPoint x: 122, startPoint y: 531, endPoint x: 162, endPoint y: 520, distance: 41.5
click at [122, 531] on nav "Dialing Mode: Power | Switch to Preview My Lists Add new list Lenovo Sg Morning…" at bounding box center [132, 422] width 266 height 779
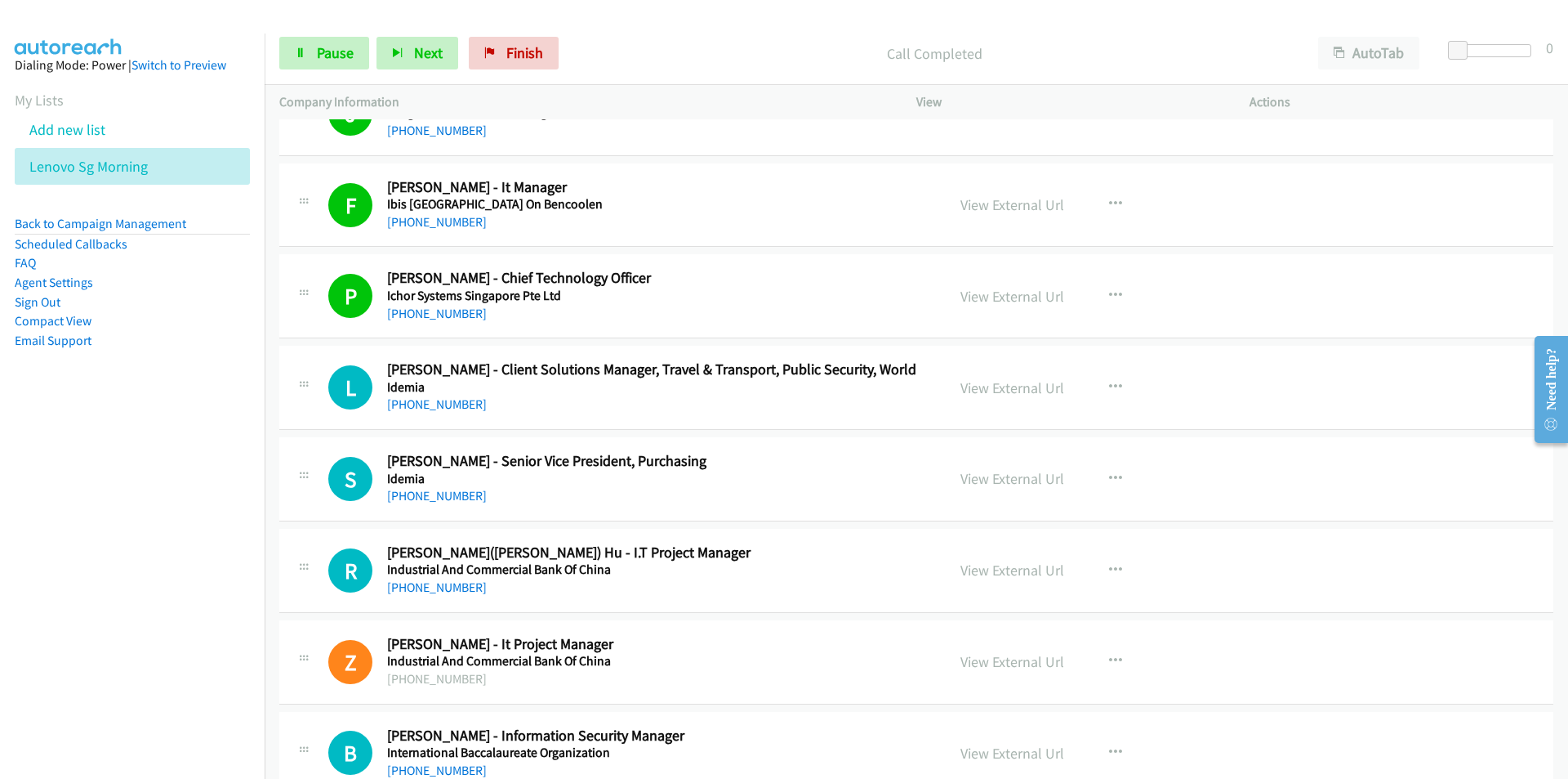
click at [244, 443] on nav "Dialing Mode: Power | Switch to Preview My Lists Add new list Lenovo Sg Morning…" at bounding box center [132, 422] width 266 height 779
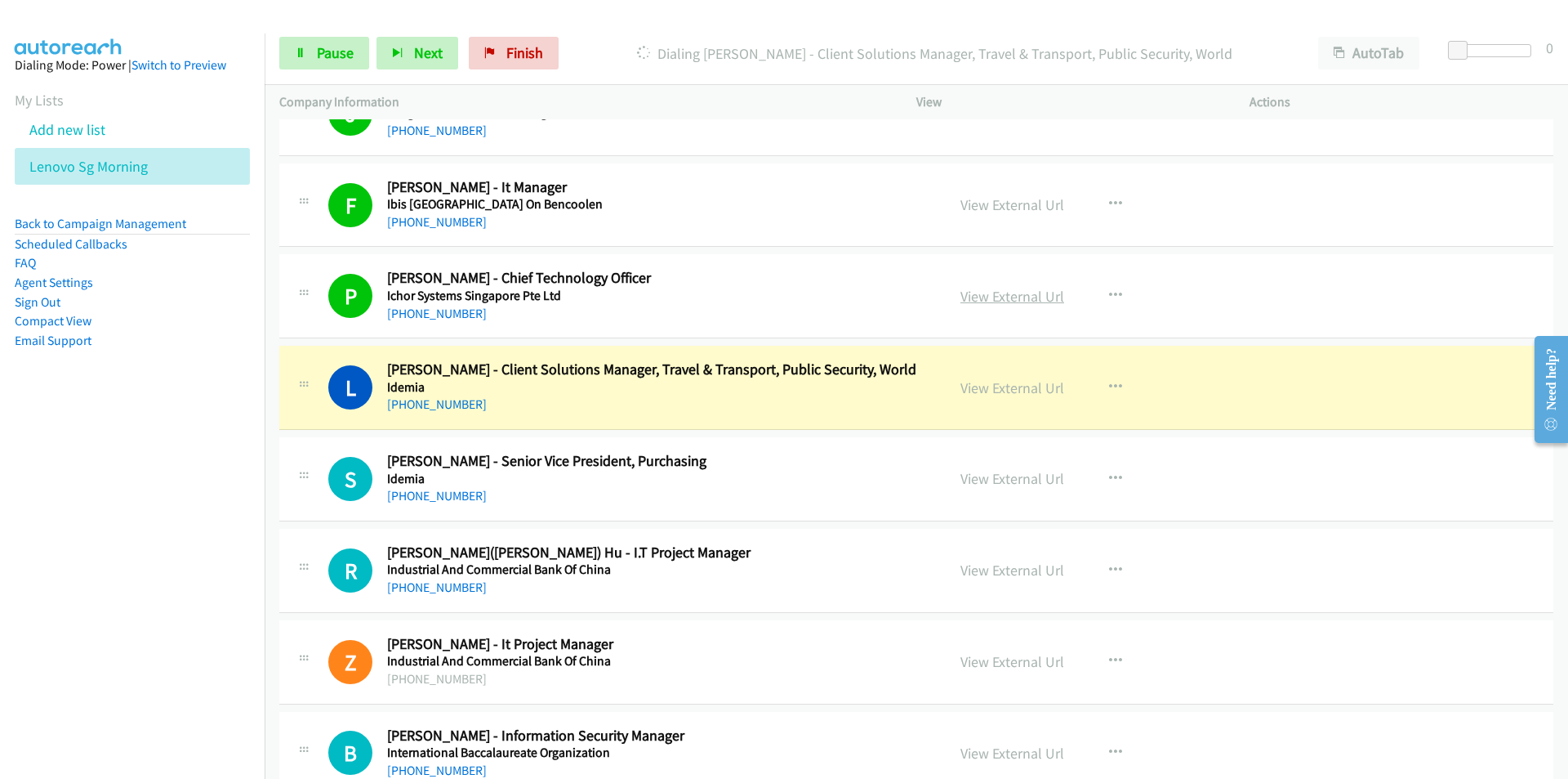
click at [991, 290] on link "View External Url" at bounding box center [1012, 296] width 104 height 19
drag, startPoint x: 133, startPoint y: 634, endPoint x: 174, endPoint y: 618, distance: 44.0
click at [133, 634] on nav "Dialing Mode: Power | Switch to Preview My Lists Add new list Lenovo Sg Morning…" at bounding box center [132, 422] width 266 height 779
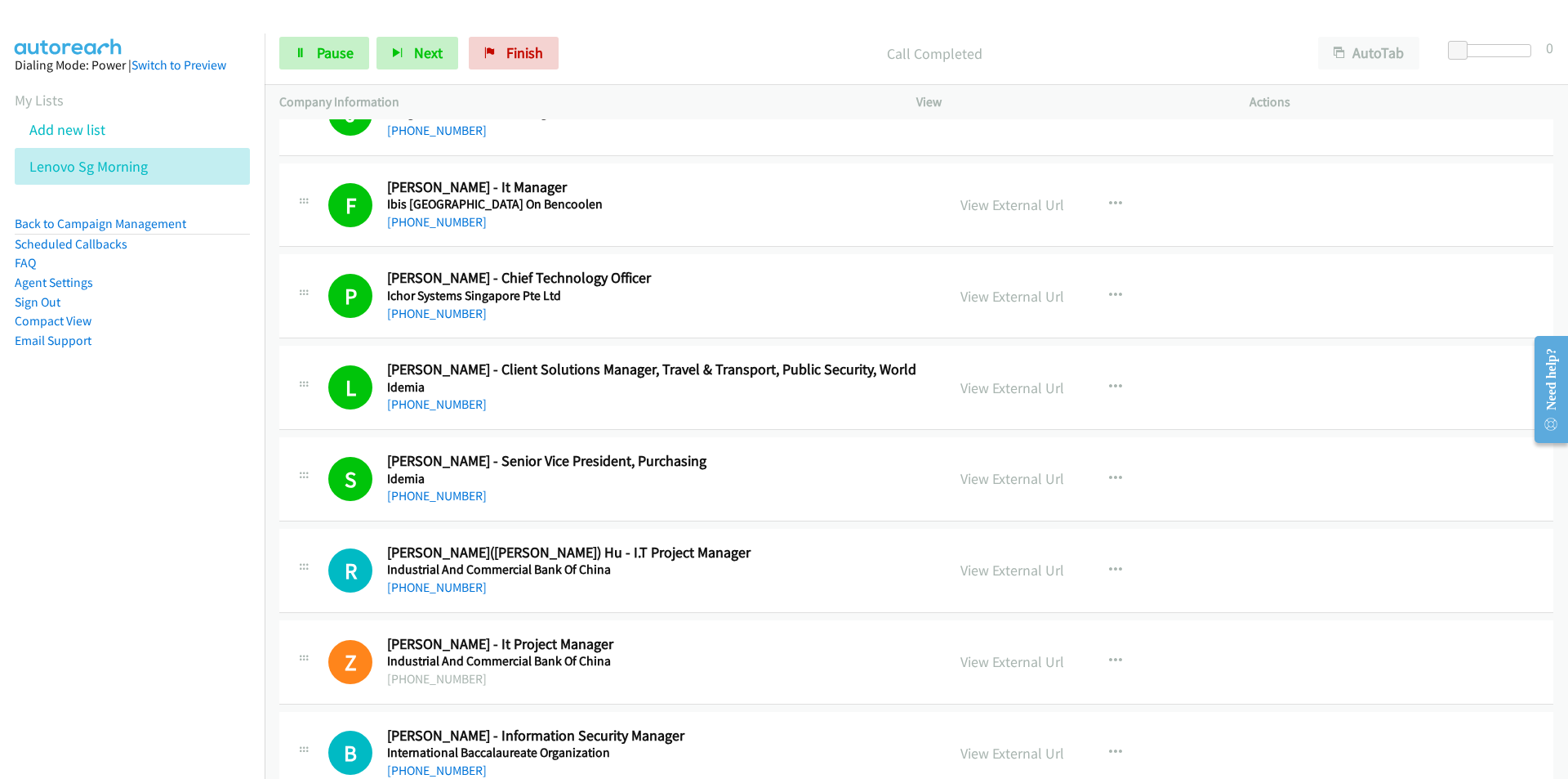
click at [117, 597] on nav "Dialing Mode: Power | Switch to Preview My Lists Add new list Lenovo Sg Morning…" at bounding box center [132, 422] width 266 height 779
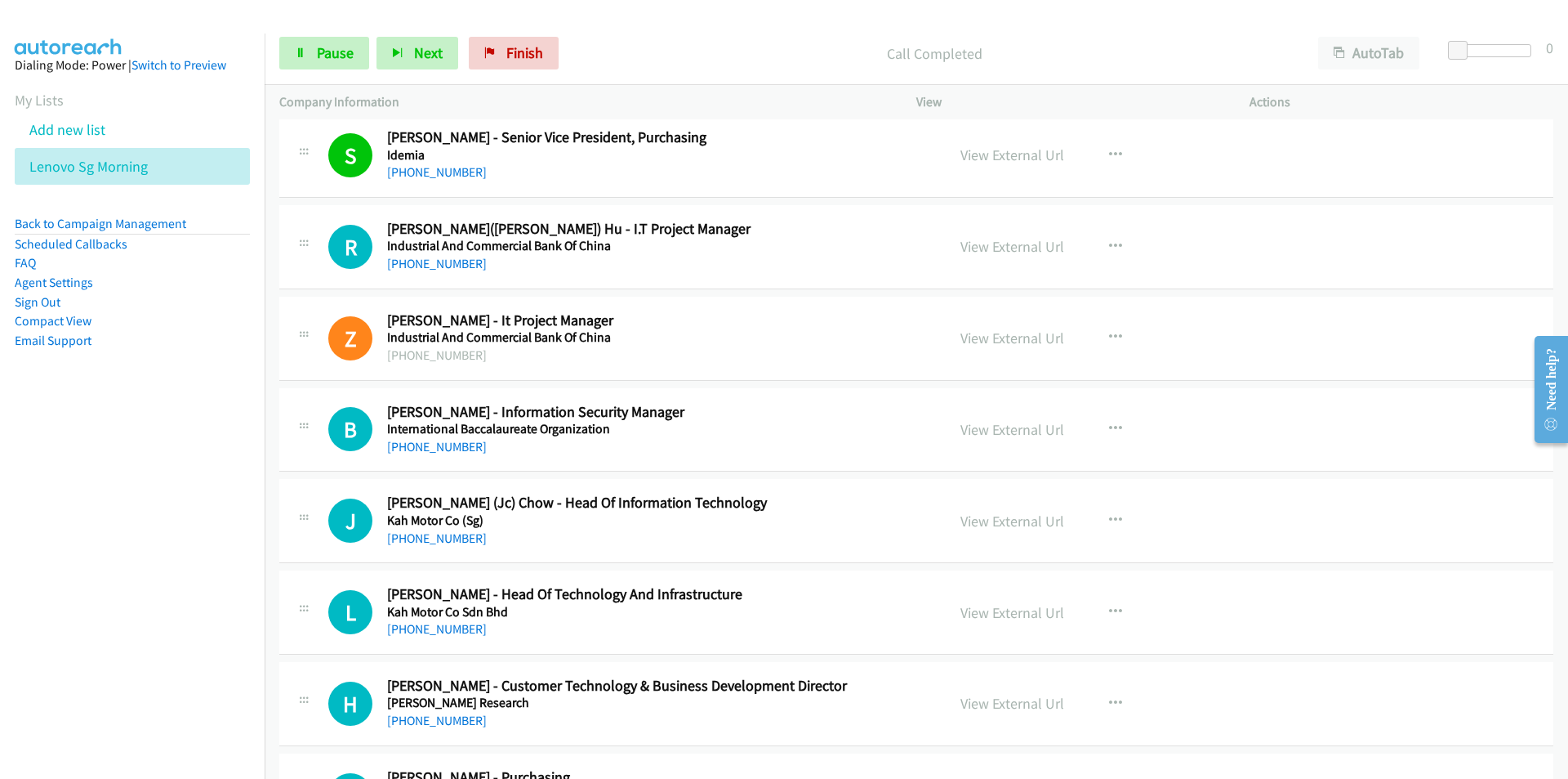
scroll to position [5637, 0]
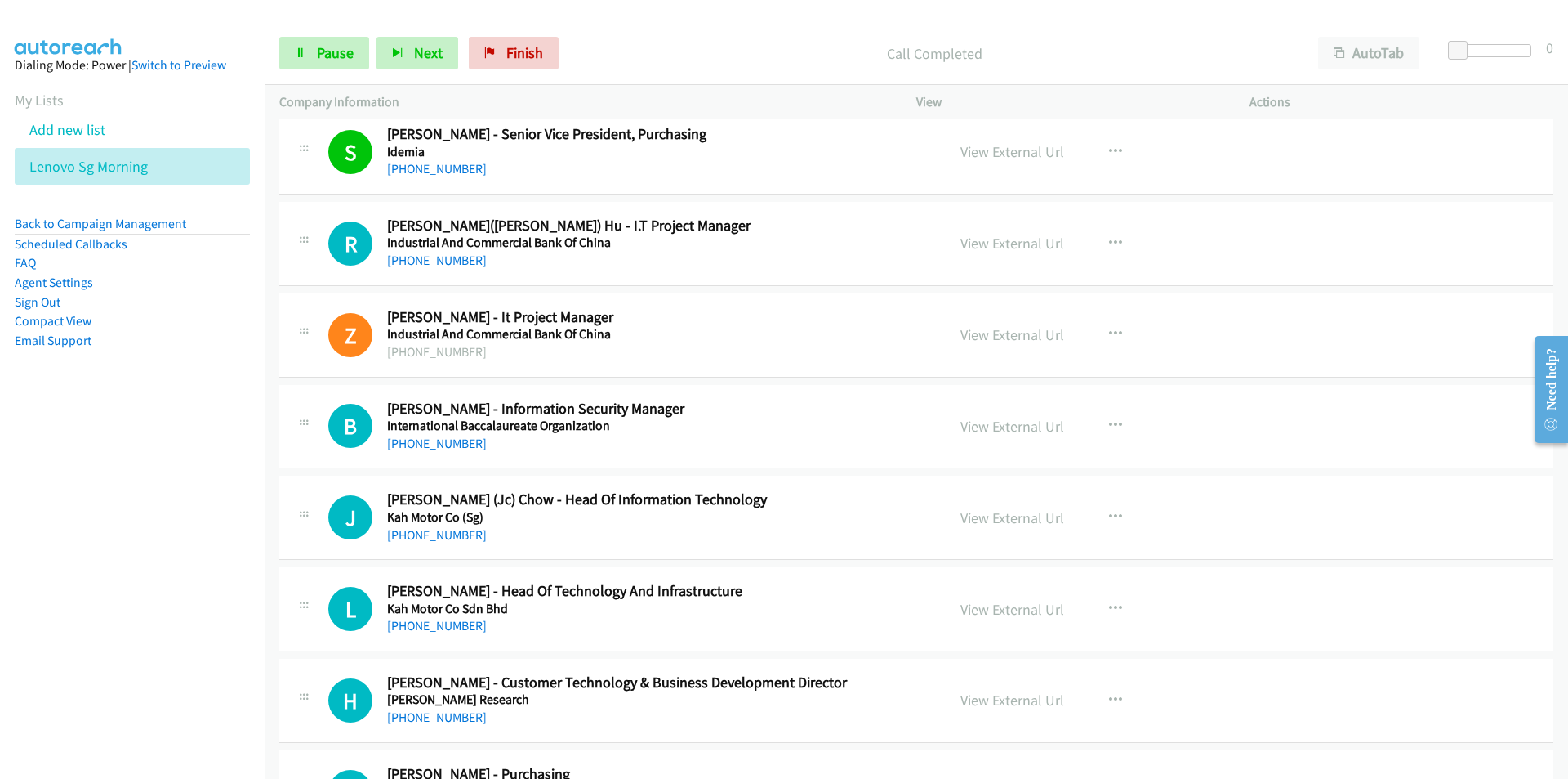
click at [140, 448] on nav "Dialing Mode: Power | Switch to Preview My Lists Add new list Lenovo Sg Morning…" at bounding box center [132, 422] width 266 height 779
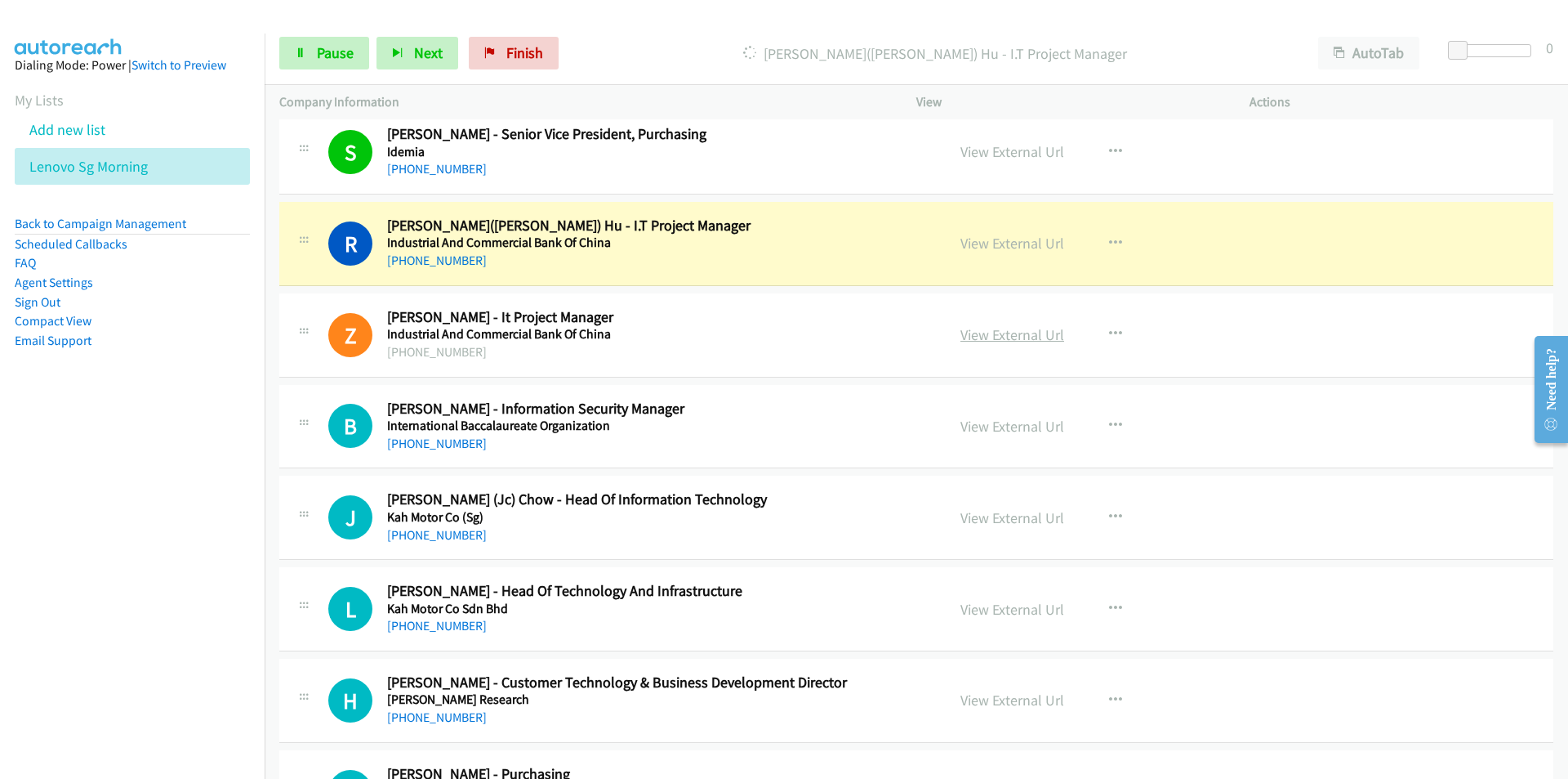
click at [1016, 341] on link "View External Url" at bounding box center [1012, 334] width 104 height 19
click at [329, 47] on span "Pause" at bounding box center [334, 52] width 37 height 19
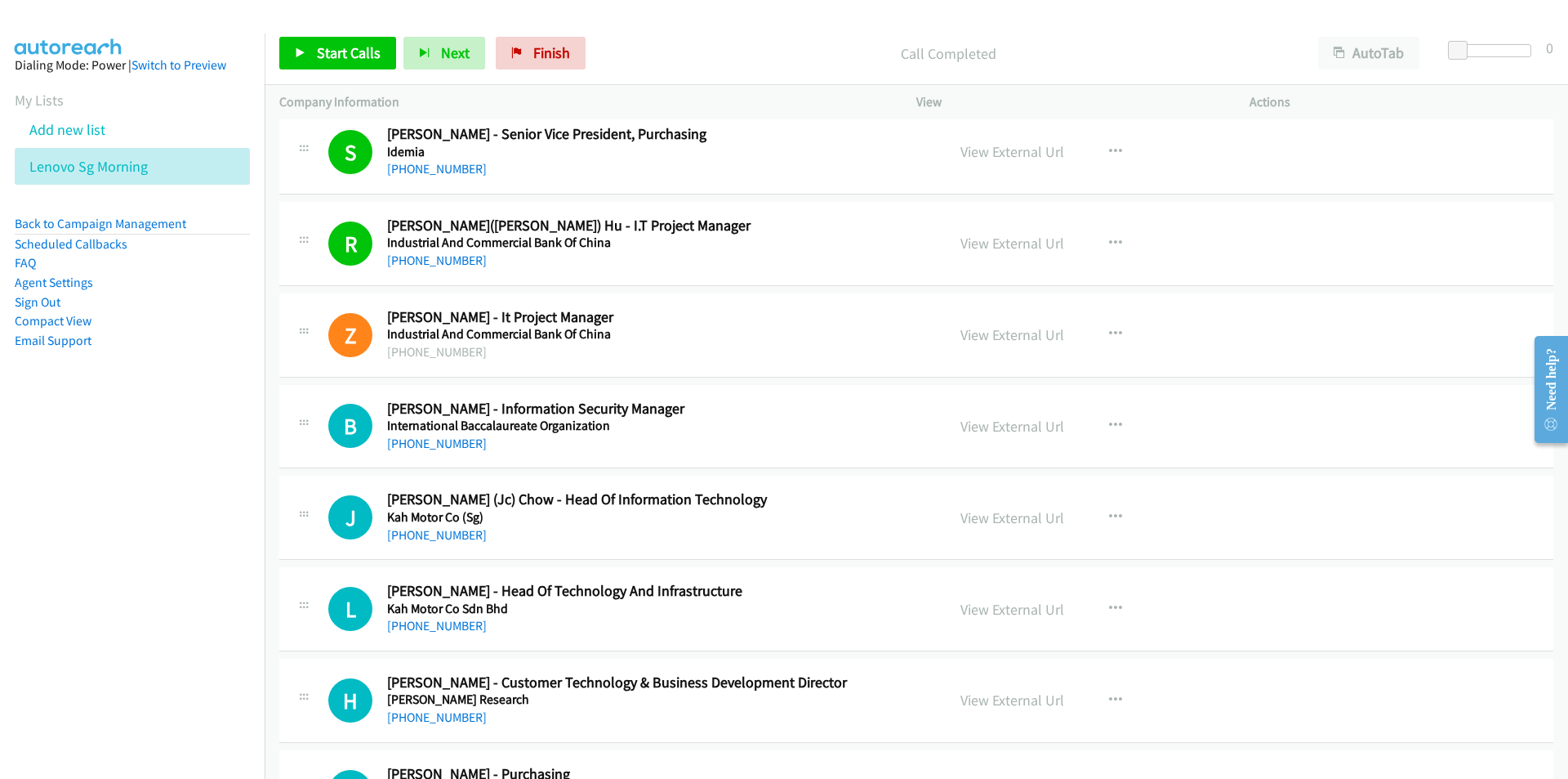
drag, startPoint x: 139, startPoint y: 534, endPoint x: 227, endPoint y: 477, distance: 104.8
click at [144, 530] on nav "Dialing Mode: Power | Switch to Preview My Lists Add new list Lenovo Sg Morning…" at bounding box center [132, 422] width 266 height 779
click at [333, 52] on span "Start Calls" at bounding box center [348, 52] width 63 height 19
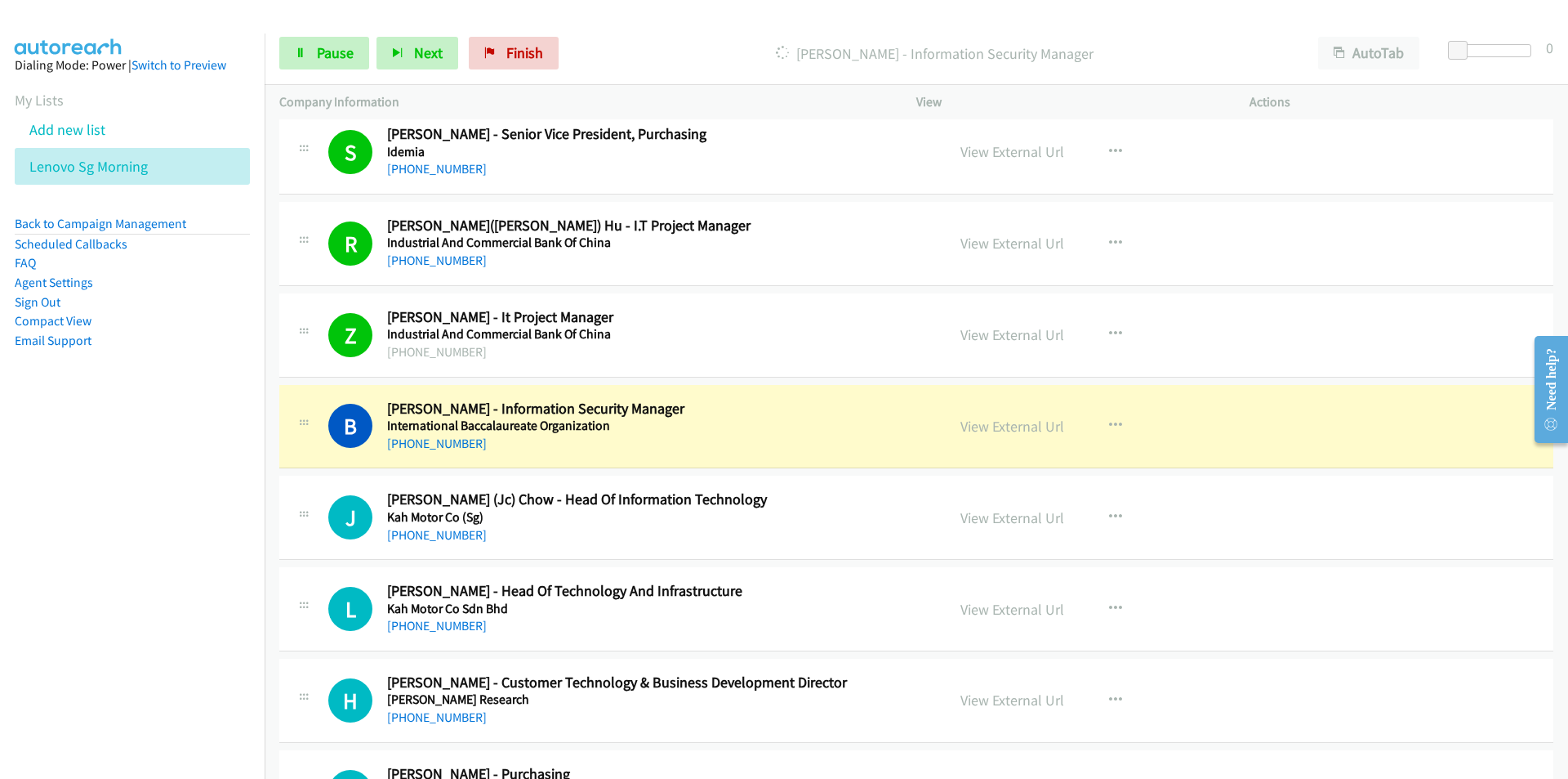
click at [232, 523] on nav "Dialing Mode: Power | Switch to Preview My Lists Add new list Lenovo Sg Morning…" at bounding box center [132, 422] width 266 height 779
click at [1014, 428] on link "View External Url" at bounding box center [1012, 426] width 104 height 19
drag, startPoint x: 173, startPoint y: 539, endPoint x: 300, endPoint y: 519, distance: 128.6
click at [173, 539] on nav "Dialing Mode: Power | Switch to Preview My Lists Add new list Lenovo Sg Morning…" at bounding box center [132, 422] width 266 height 779
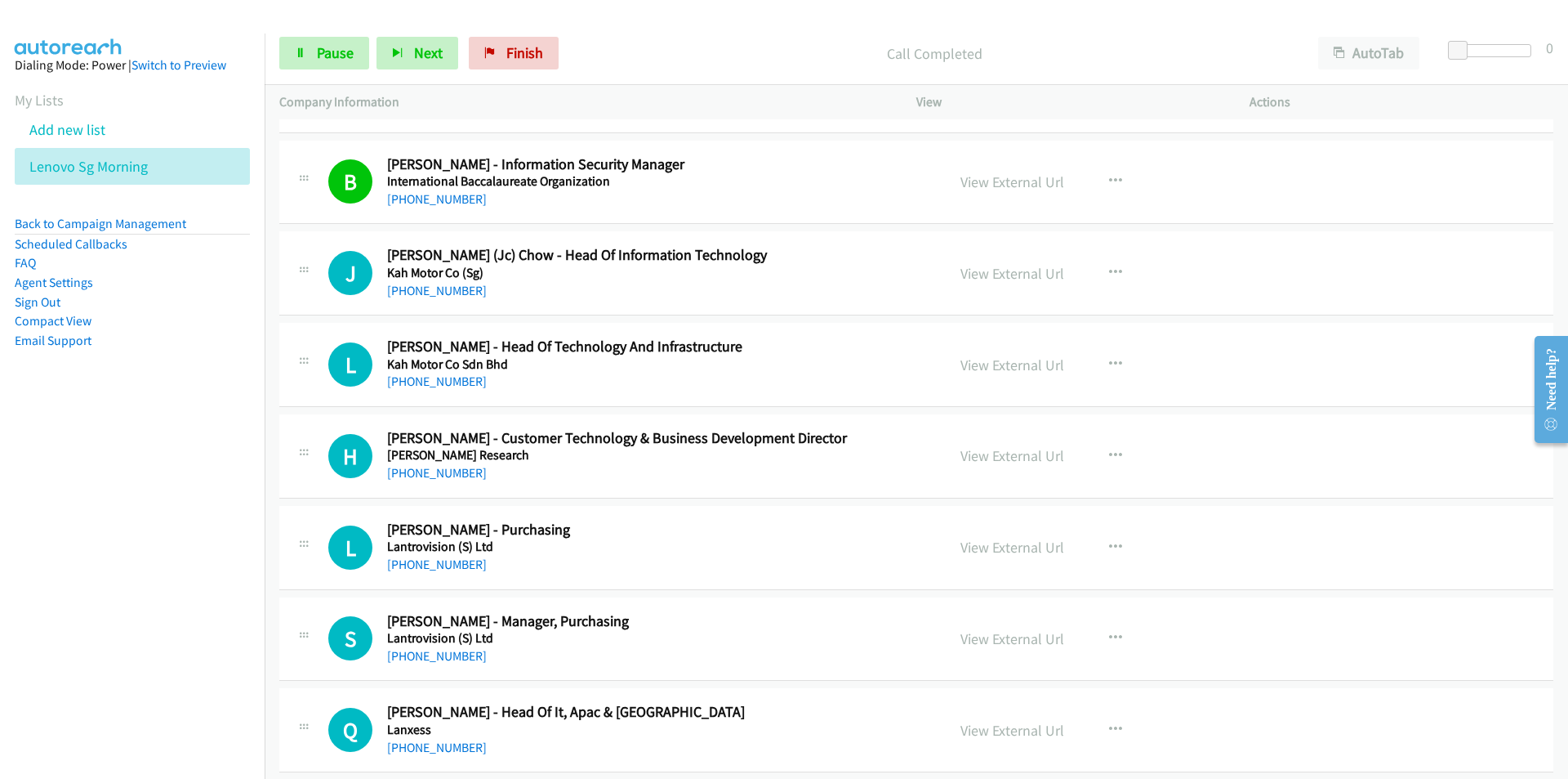
scroll to position [5882, 0]
click at [274, 600] on td "S Callback Scheduled Sally Tan - Manager, Purchasing Lantrovision (S) Ltd Asia/…" at bounding box center [916, 638] width 1303 height 91
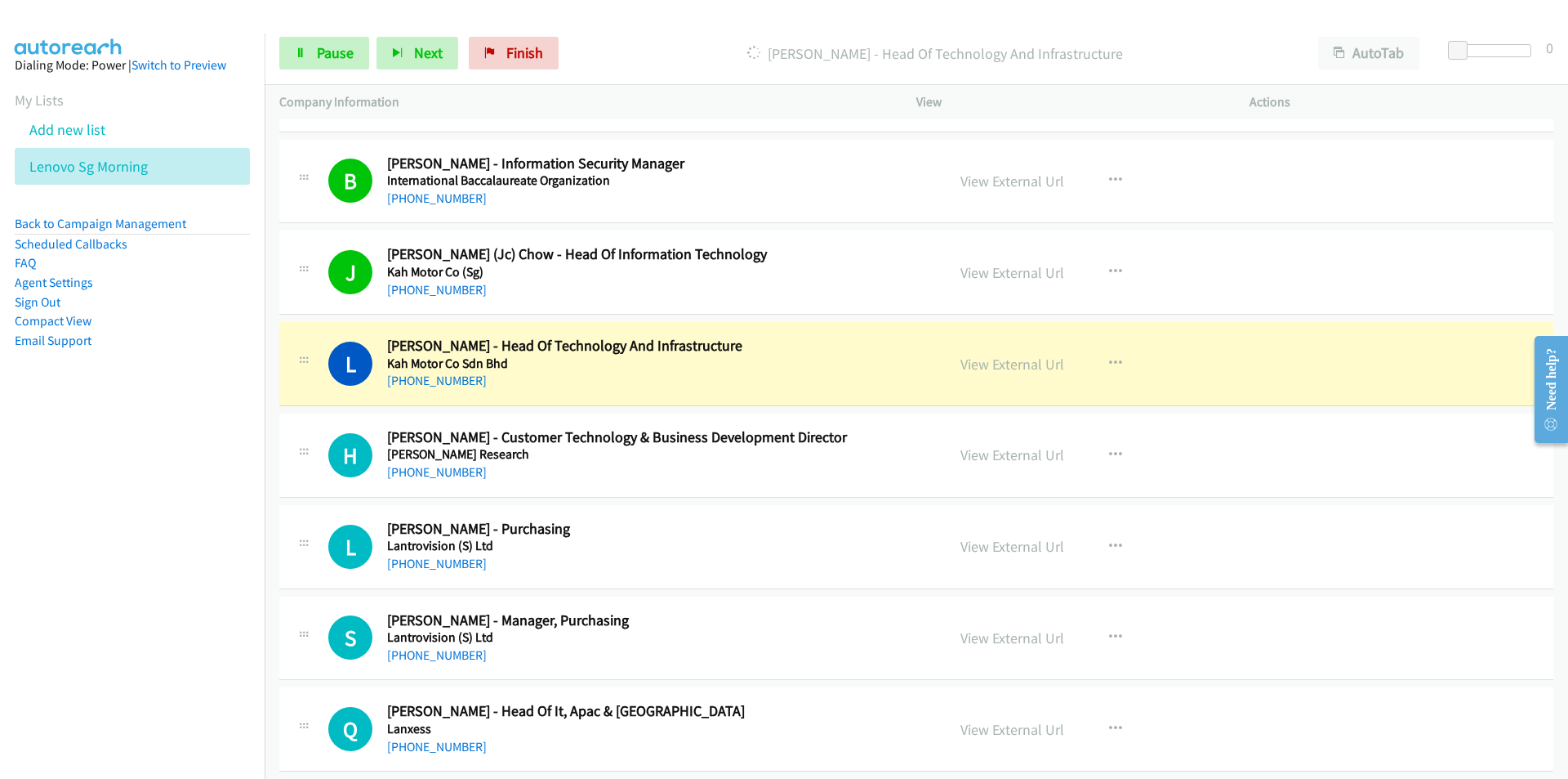
click at [147, 532] on nav "Dialing Mode: Power | Switch to Preview My Lists Add new list Lenovo Sg Morning…" at bounding box center [132, 422] width 266 height 779
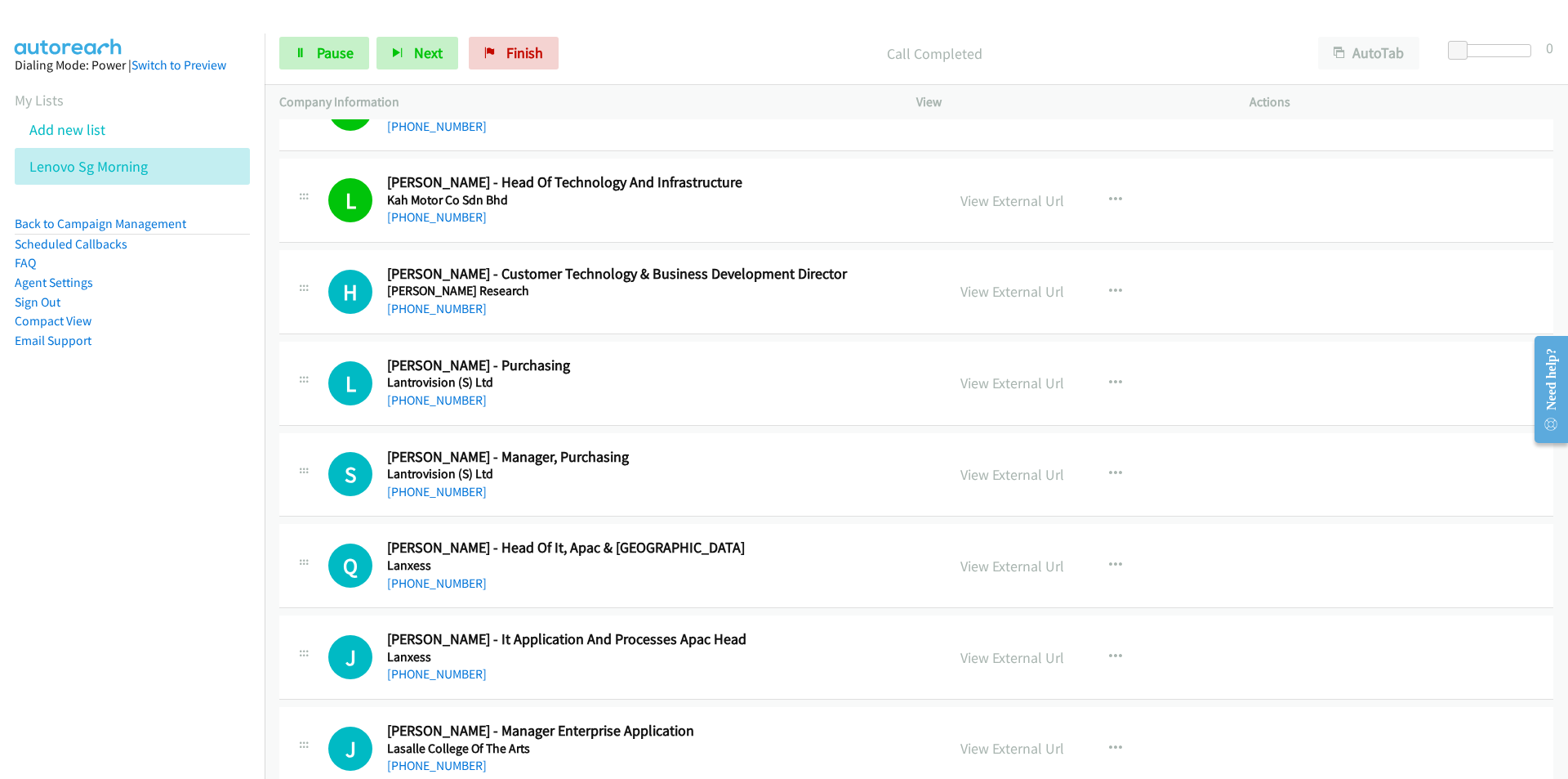
scroll to position [6127, 0]
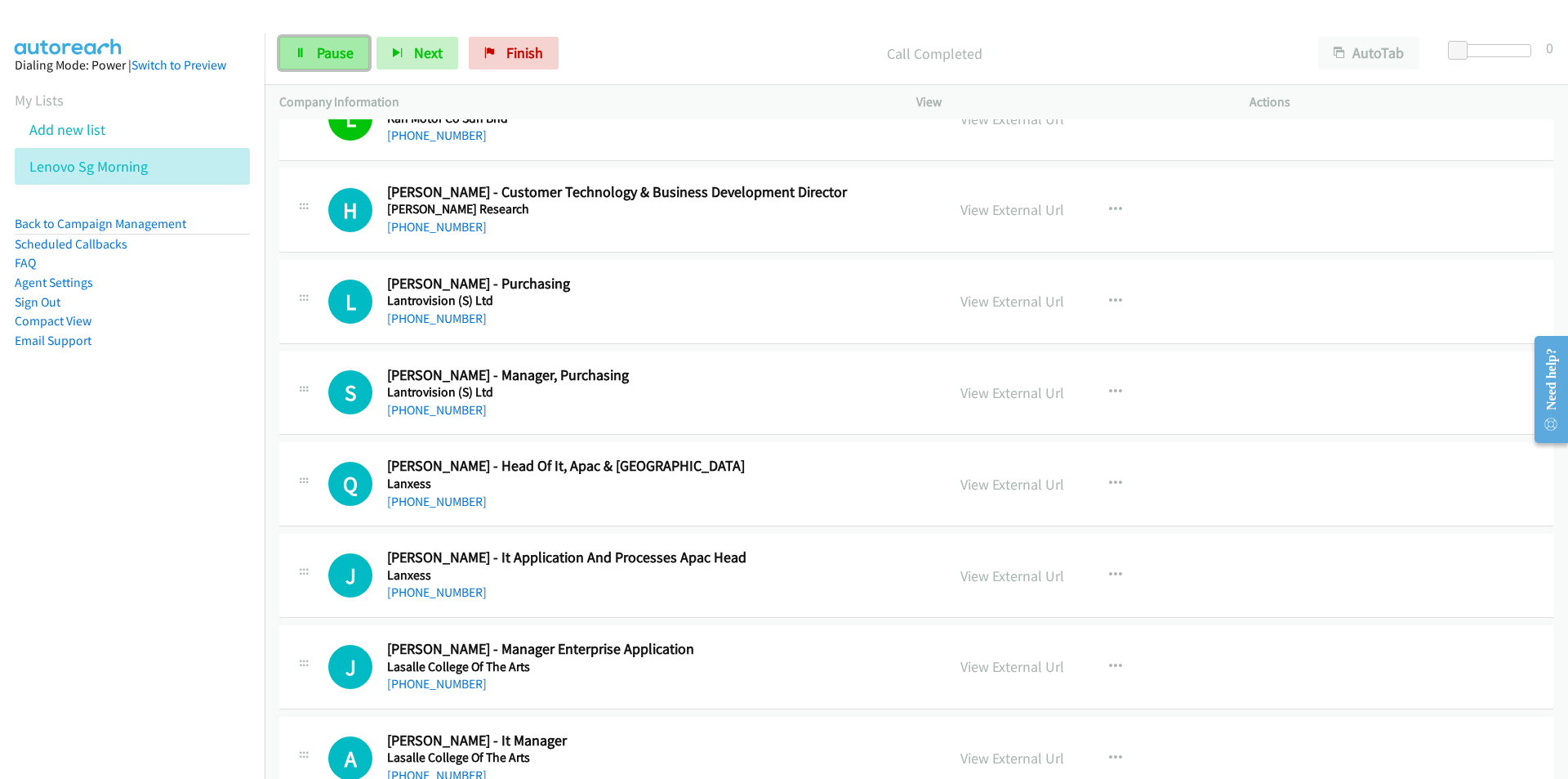
click at [330, 65] on link "Pause" at bounding box center [324, 53] width 89 height 33
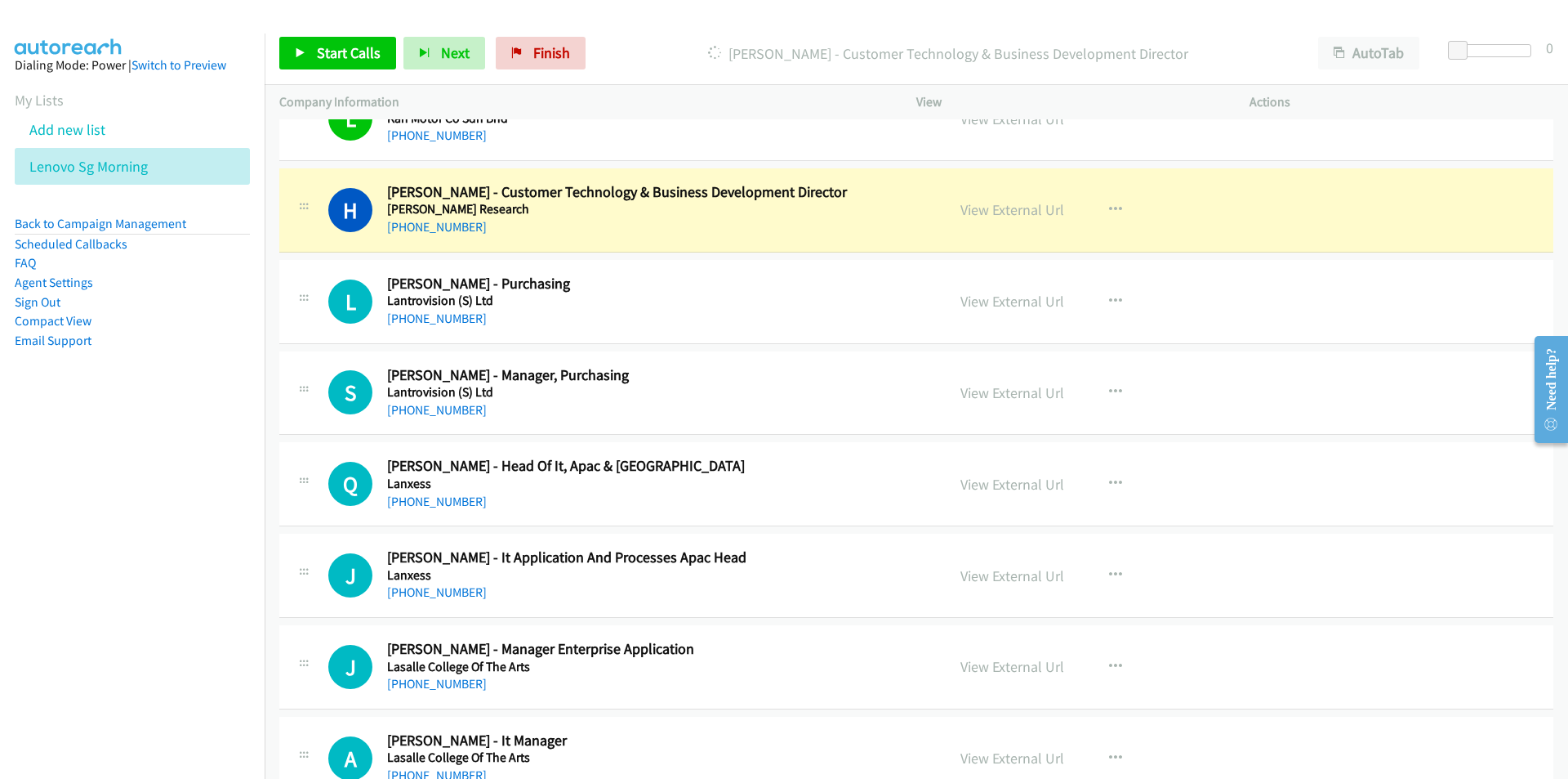
click at [139, 538] on nav "Dialing Mode: Power | Switch to Preview My Lists Add new list Lenovo Sg Morning…" at bounding box center [132, 422] width 266 height 779
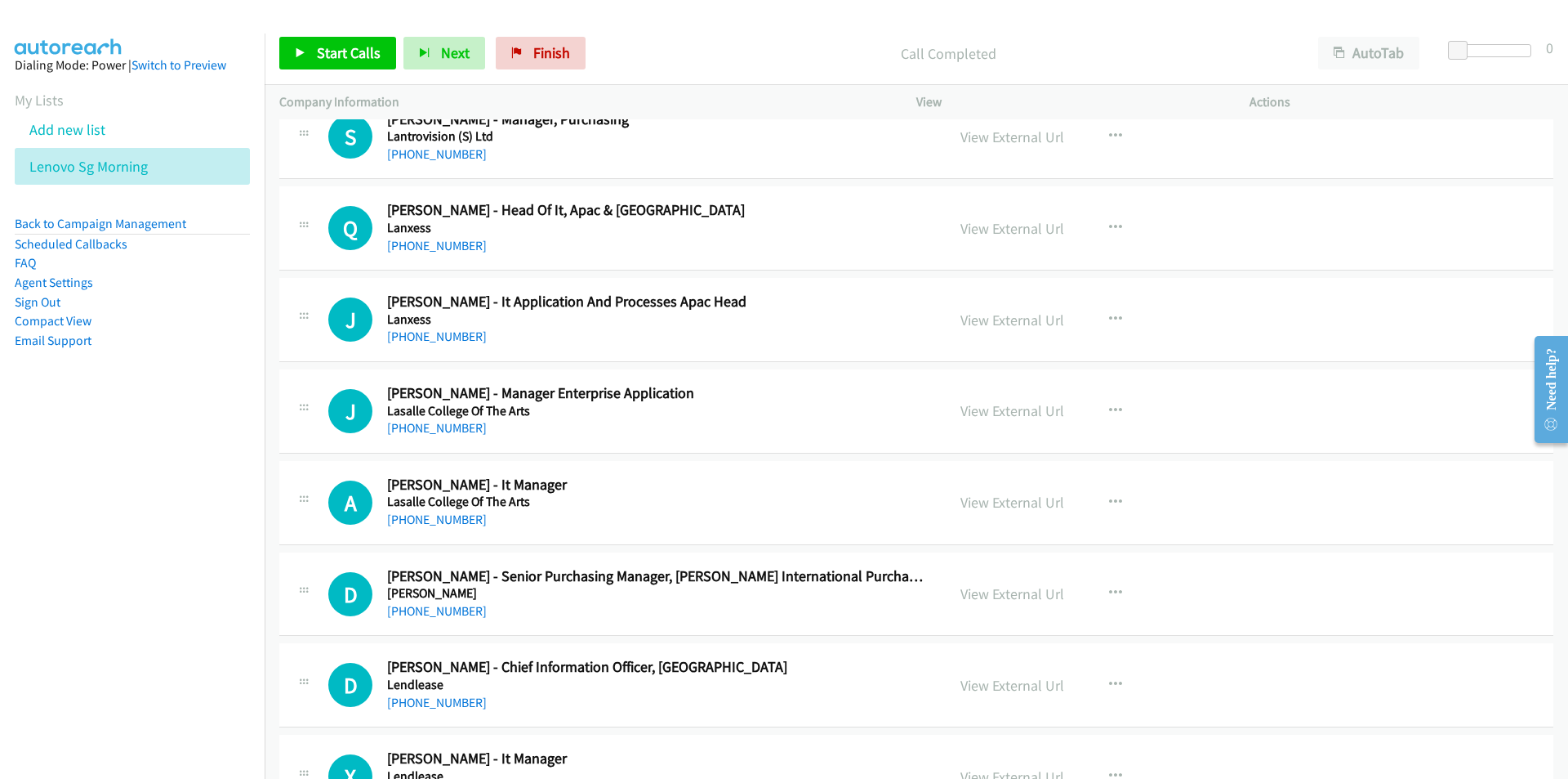
scroll to position [6372, 0]
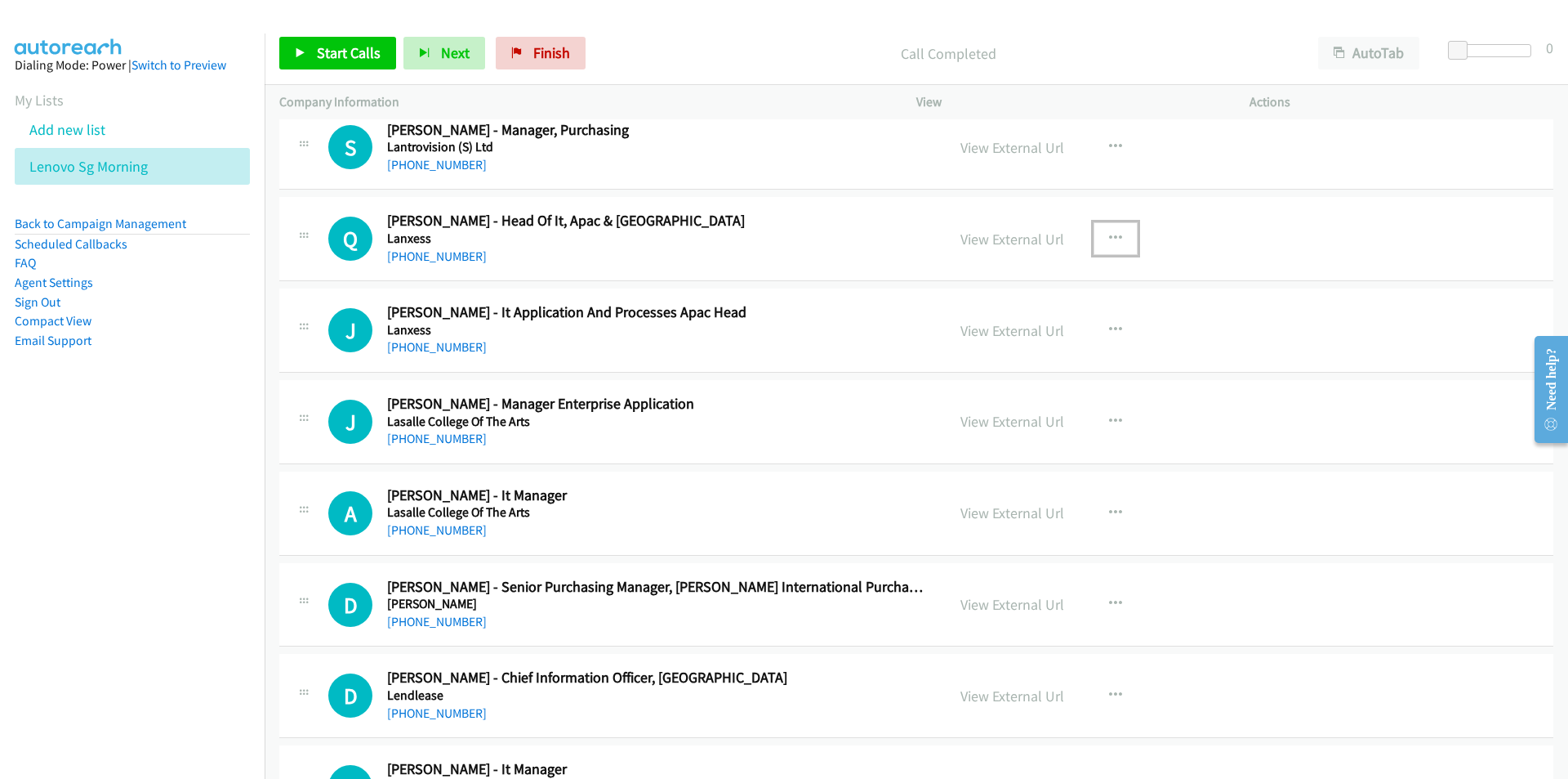
click at [1109, 235] on icon "button" at bounding box center [1116, 238] width 13 height 13
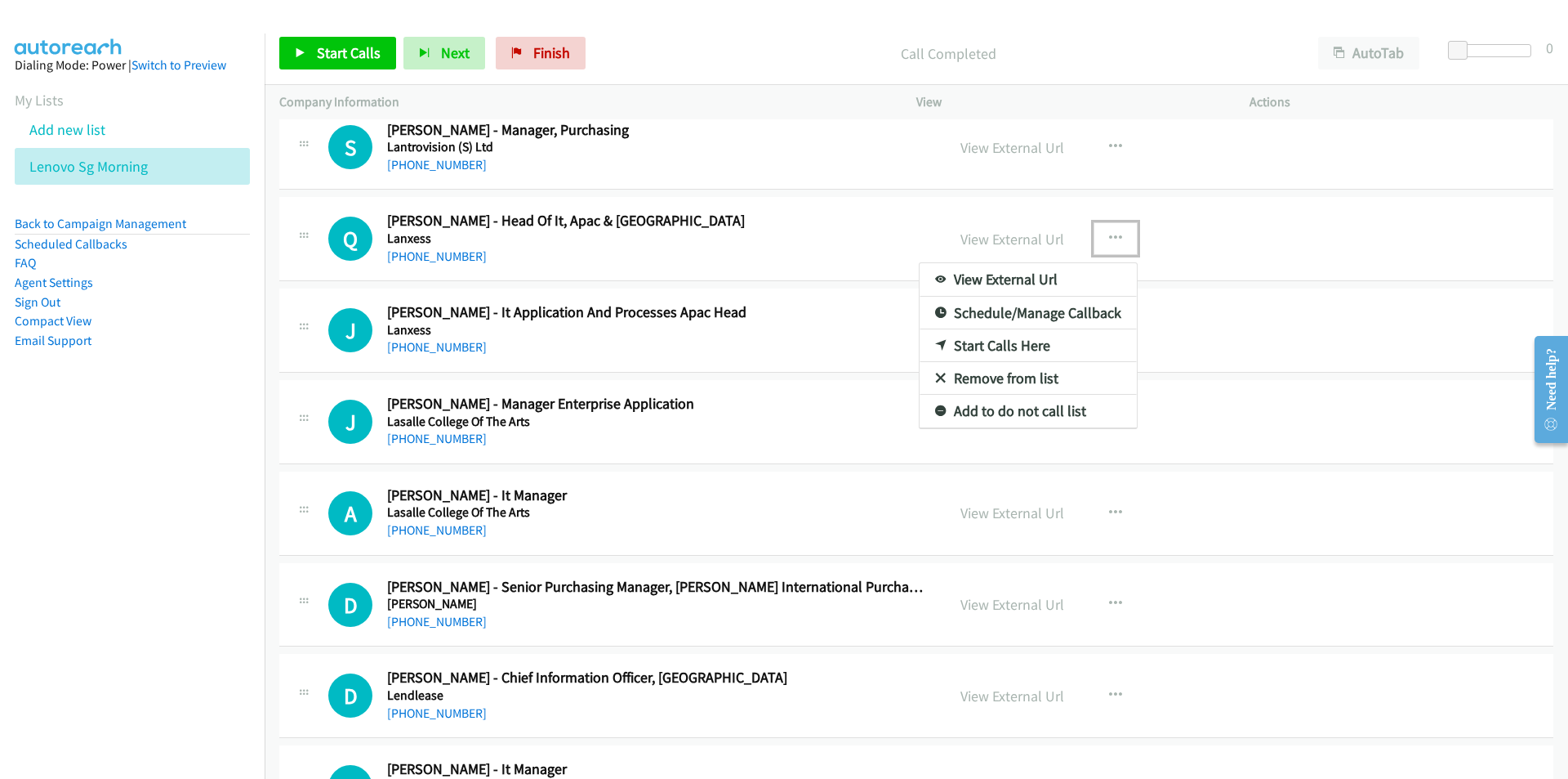
click at [1005, 342] on link "Start Calls Here" at bounding box center [1028, 345] width 217 height 33
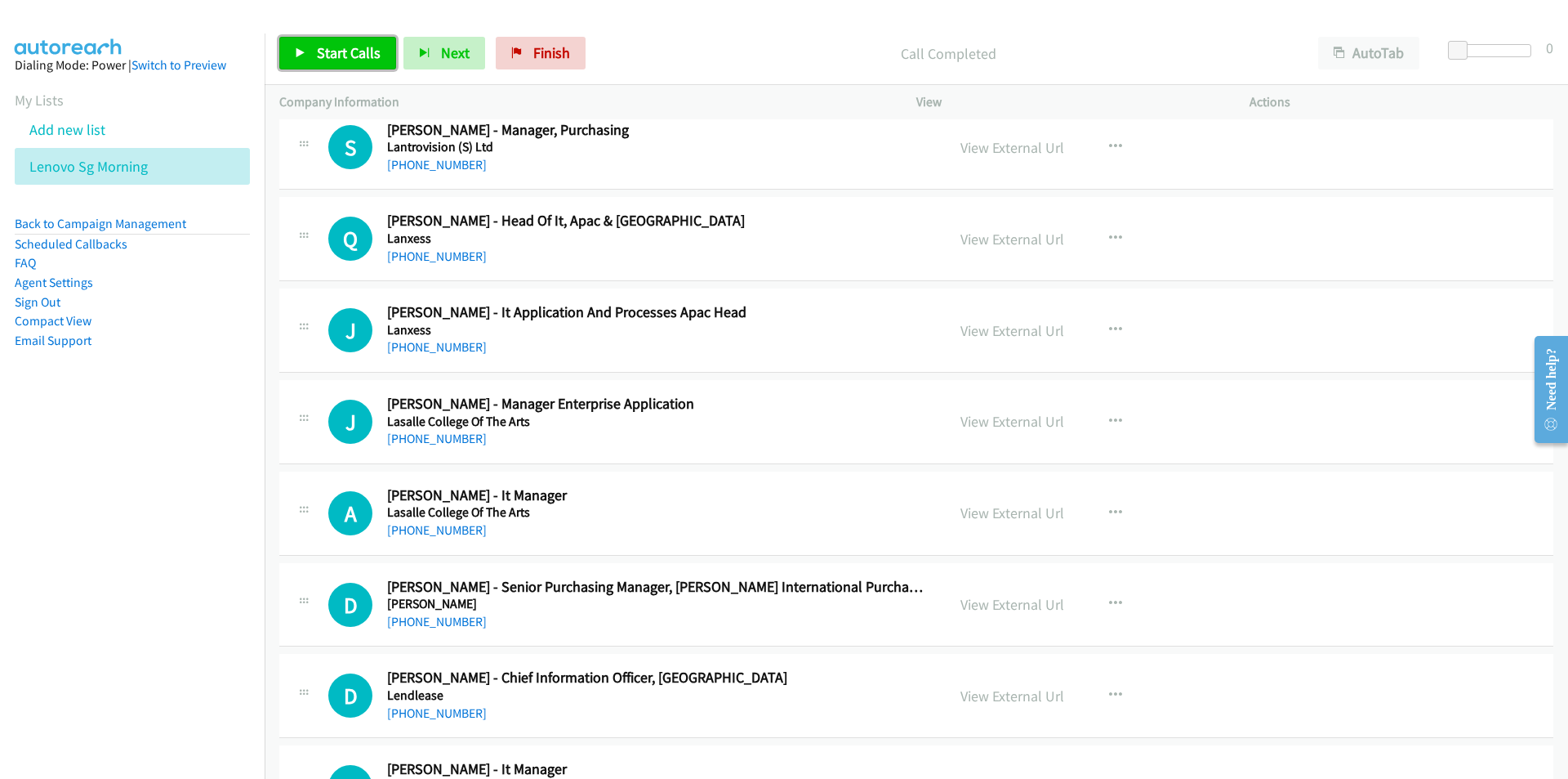
click at [343, 54] on span "Start Calls" at bounding box center [348, 52] width 63 height 19
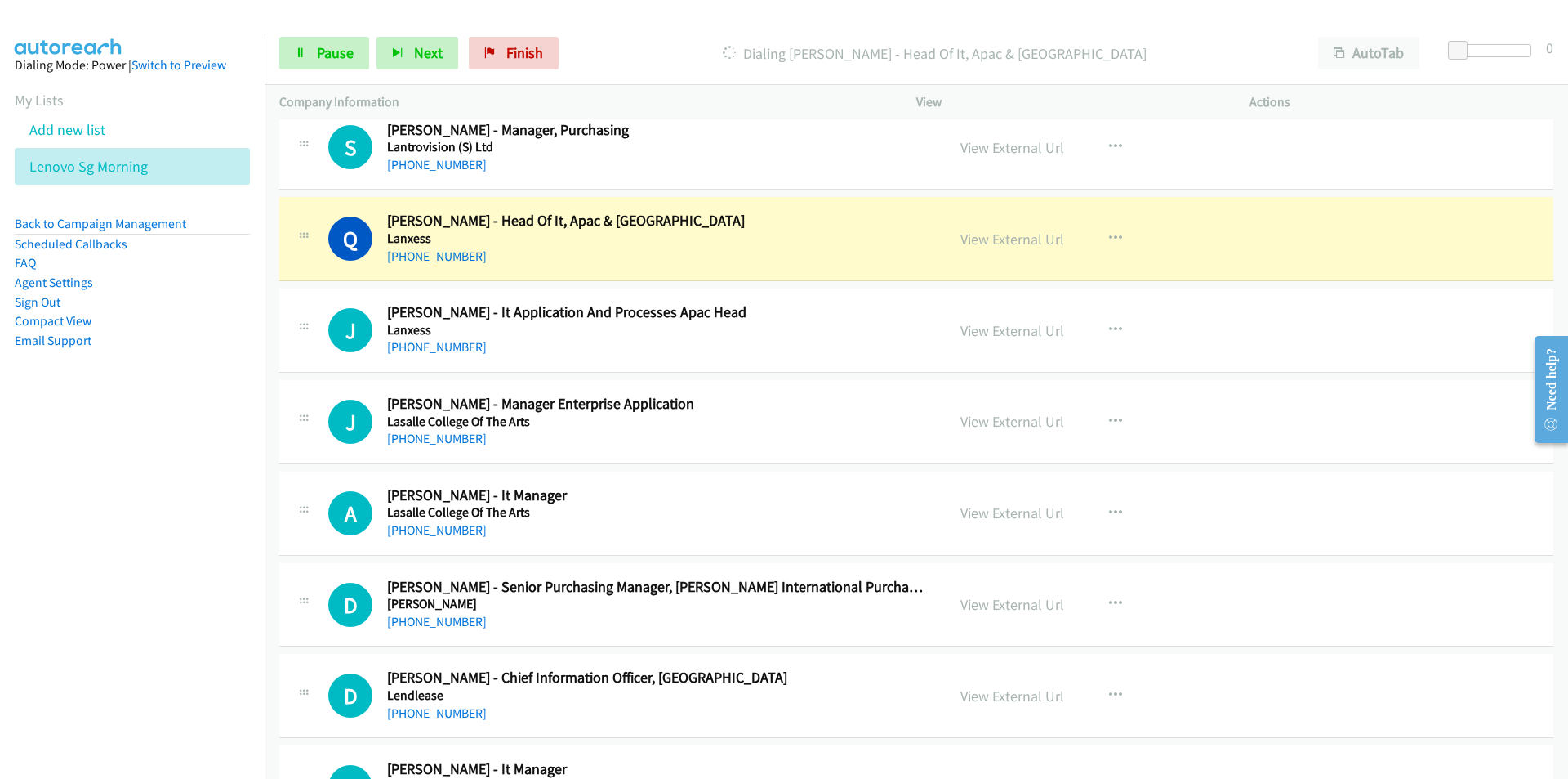
click at [157, 397] on aside "Dialing Mode: Power | Switch to Preview My Lists Add new list Lenovo Sg Morning…" at bounding box center [132, 228] width 265 height 391
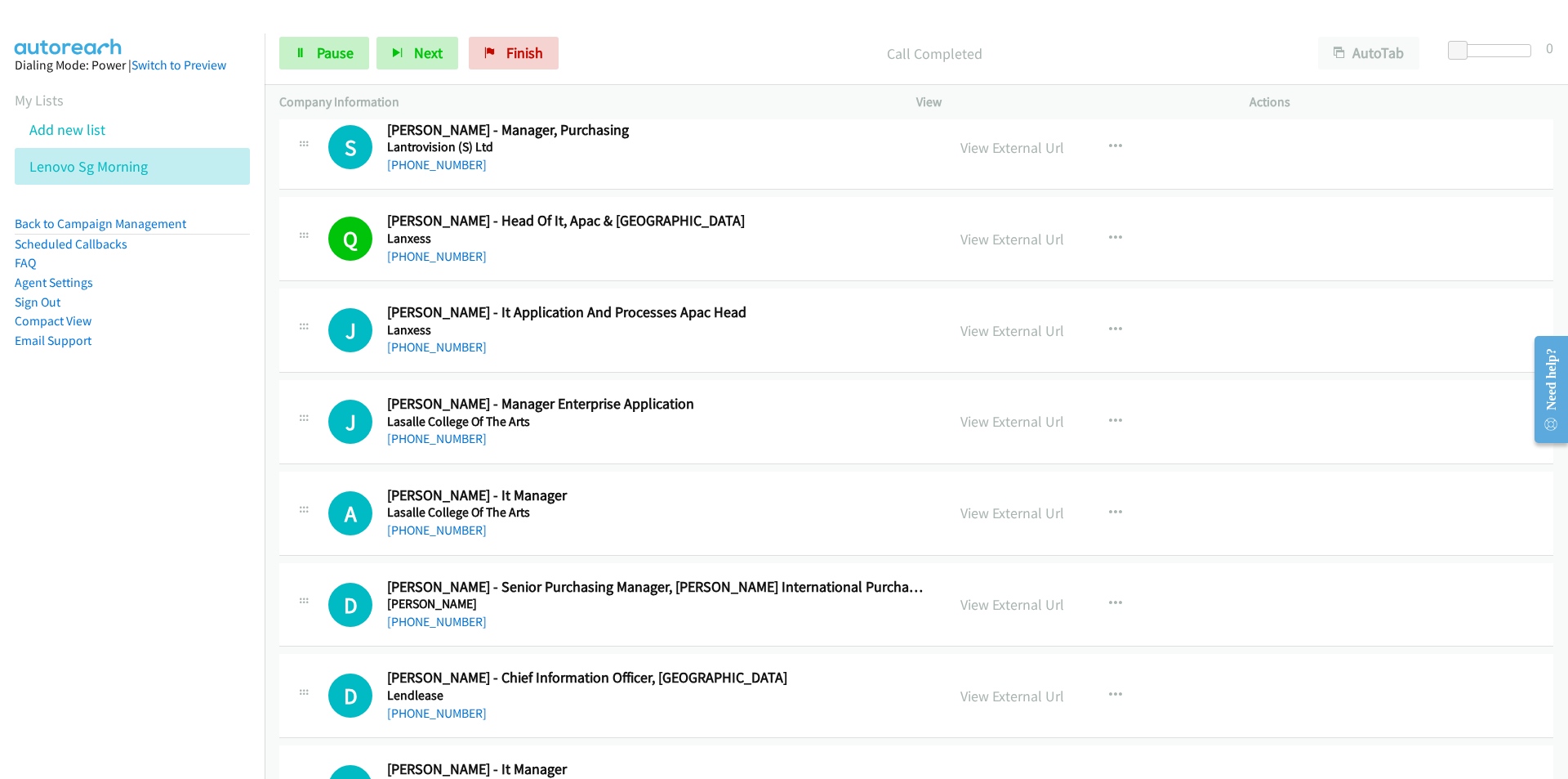
click at [217, 495] on nav "Dialing Mode: Power | Switch to Preview My Lists Add new list Lenovo Sg Morning…" at bounding box center [132, 422] width 266 height 779
click at [335, 44] on span "Pause" at bounding box center [334, 52] width 37 height 19
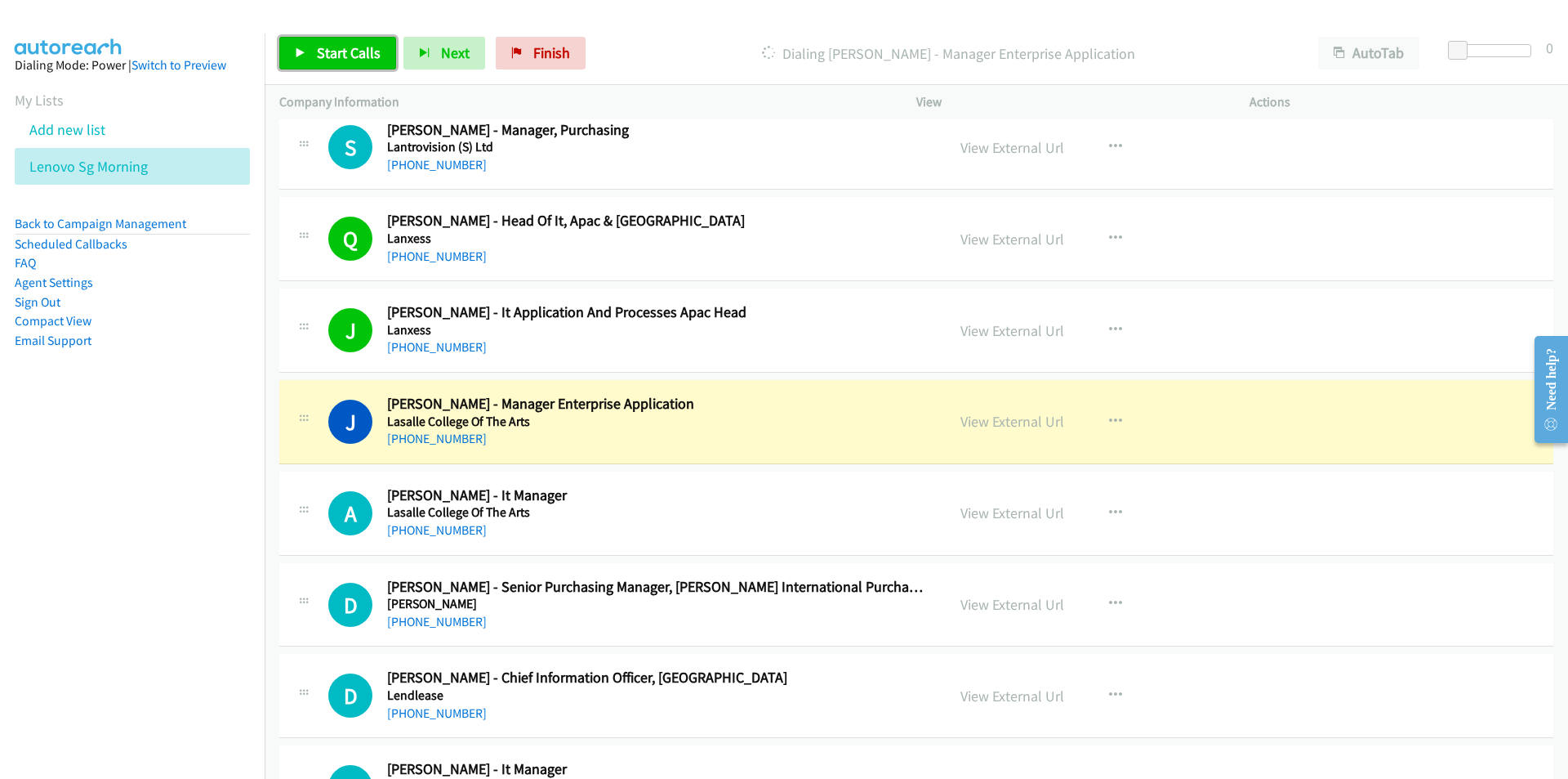
click at [312, 47] on link "Start Calls" at bounding box center [337, 53] width 117 height 33
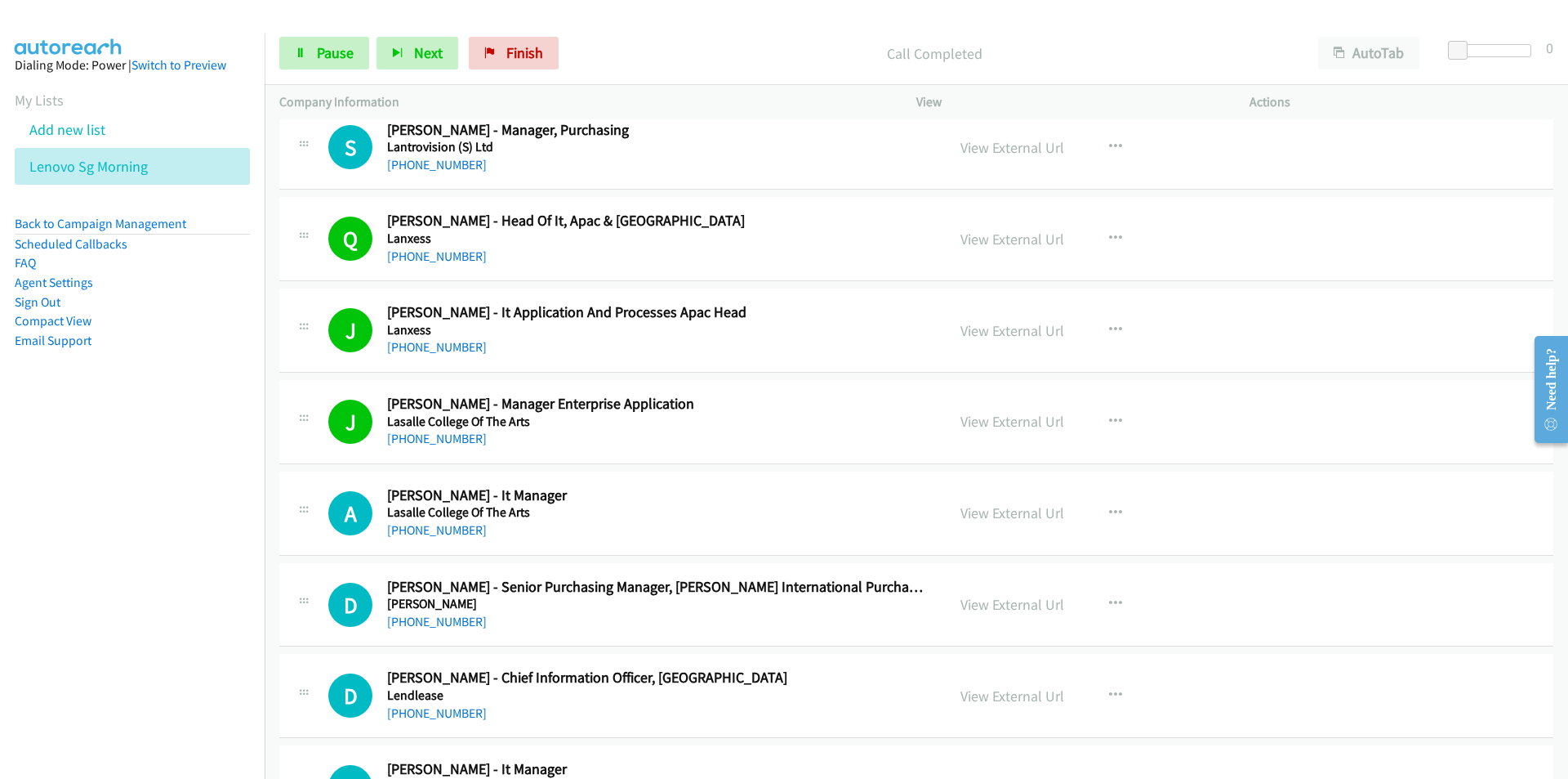
drag, startPoint x: 232, startPoint y: 562, endPoint x: 384, endPoint y: 527, distance: 156.0
click at [232, 562] on nav "Dialing Mode: Power | Switch to Preview My Lists Add new list Lenovo Sg Morning…" at bounding box center [132, 422] width 266 height 779
click at [137, 612] on nav "Dialing Mode: Power | Switch to Preview My Lists Add new list Lenovo Sg Morning…" at bounding box center [132, 422] width 266 height 779
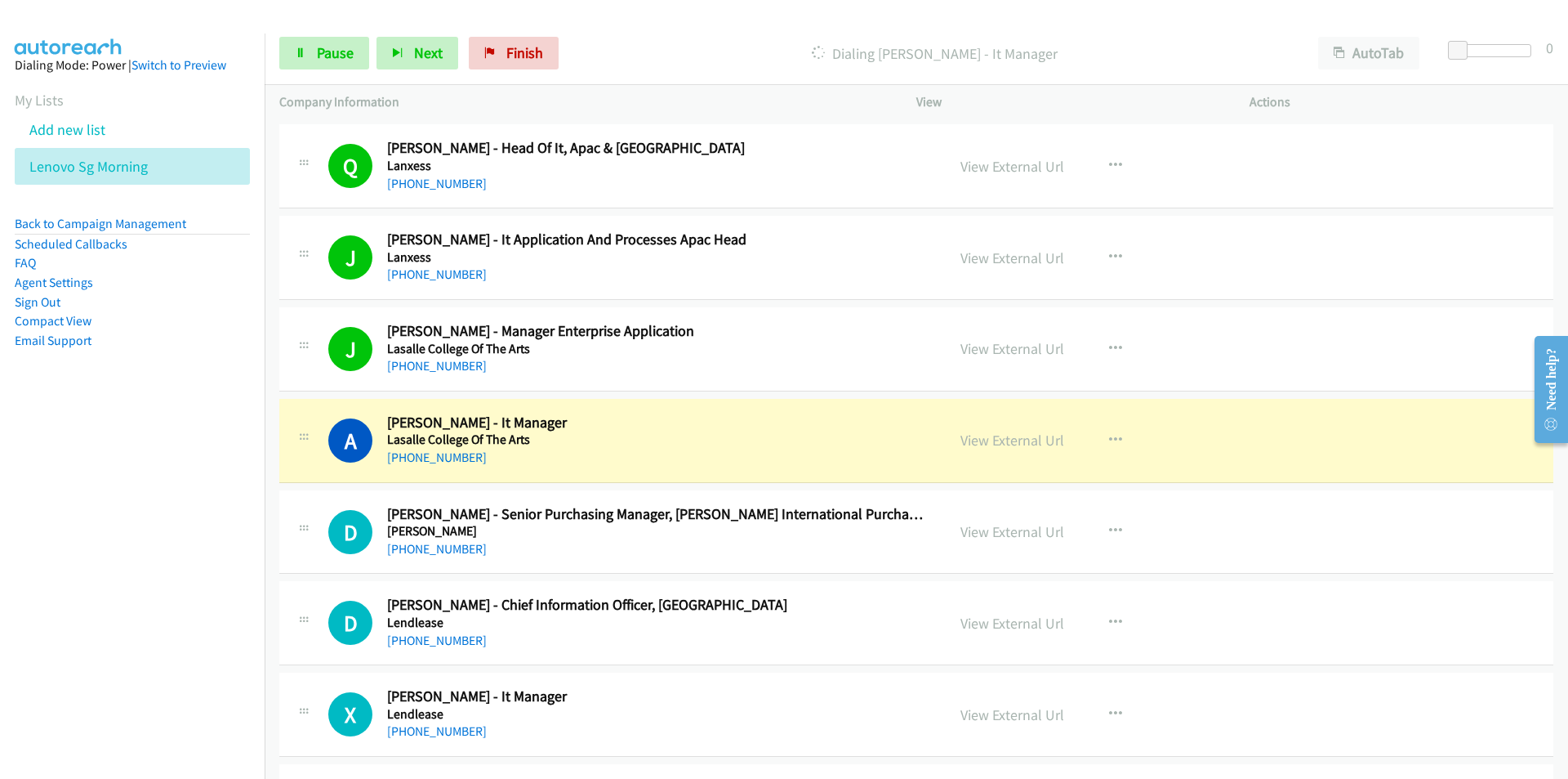
scroll to position [6455, 0]
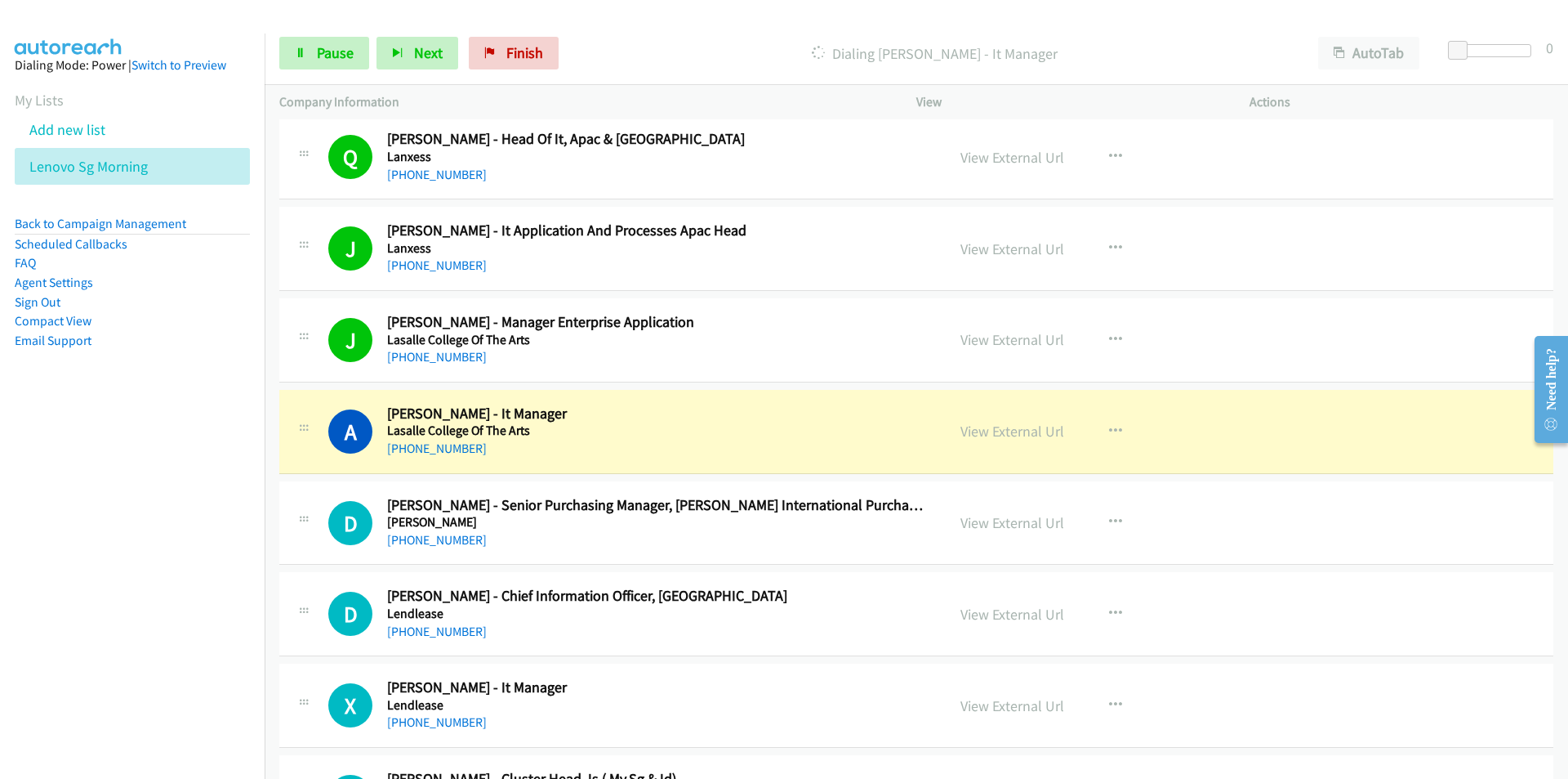
click at [195, 591] on nav "Dialing Mode: Power | Switch to Preview My Lists Add new list Lenovo Sg Morning…" at bounding box center [132, 422] width 266 height 779
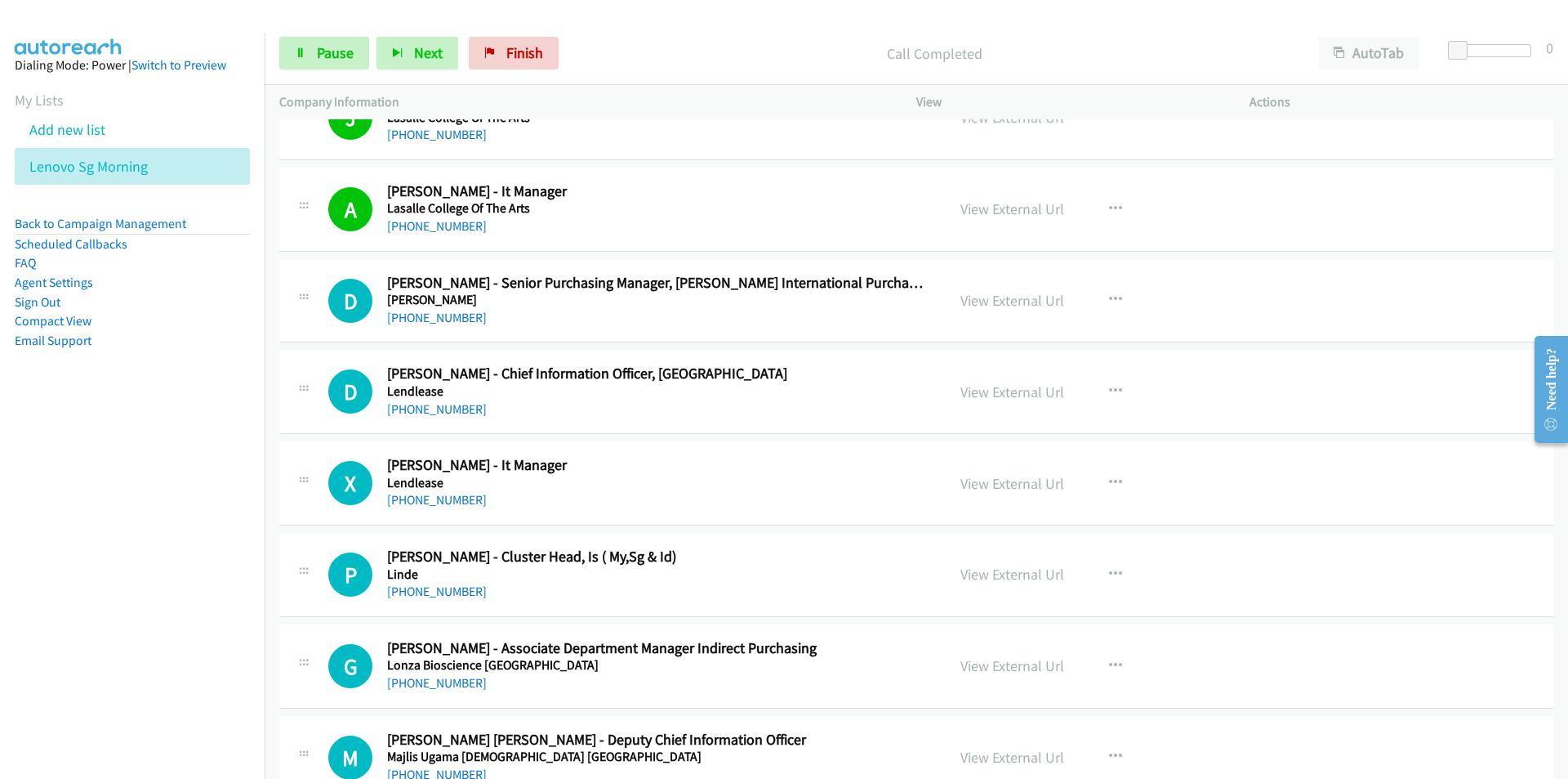
scroll to position [6781, 0]
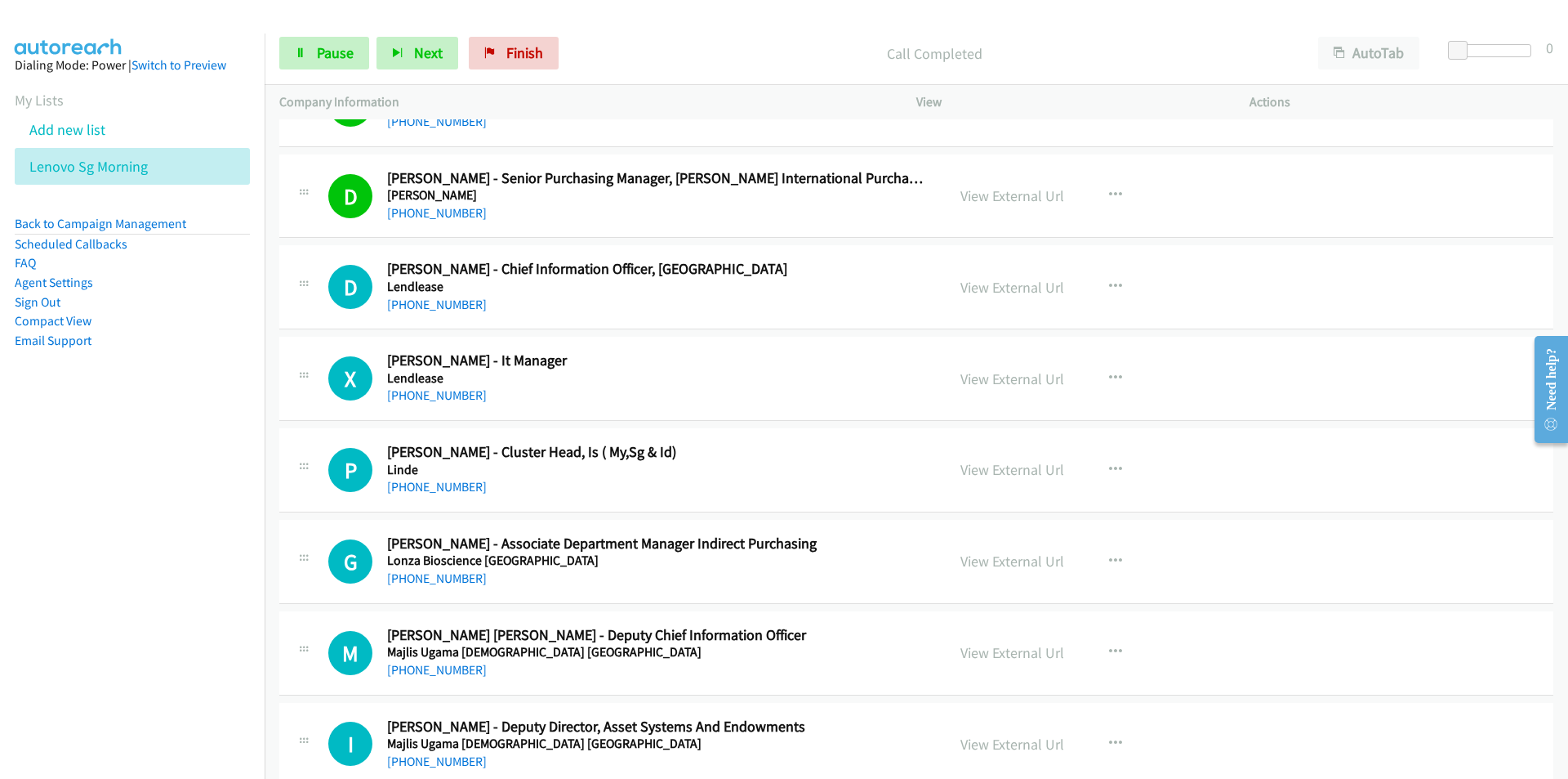
click at [604, 318] on div "D Callback Scheduled David Tay - Chief Information Officer, Asia Lendlease Asia…" at bounding box center [915, 287] width 1274 height 84
click at [205, 383] on aside "Dialing Mode: Power | Switch to Preview My Lists Add new list Lenovo Sg Morning…" at bounding box center [132, 228] width 265 height 391
click at [1013, 287] on link "View External Url" at bounding box center [1012, 287] width 104 height 19
click at [316, 46] on span "Pause" at bounding box center [334, 52] width 37 height 19
click at [1109, 468] on icon "button" at bounding box center [1116, 470] width 13 height 13
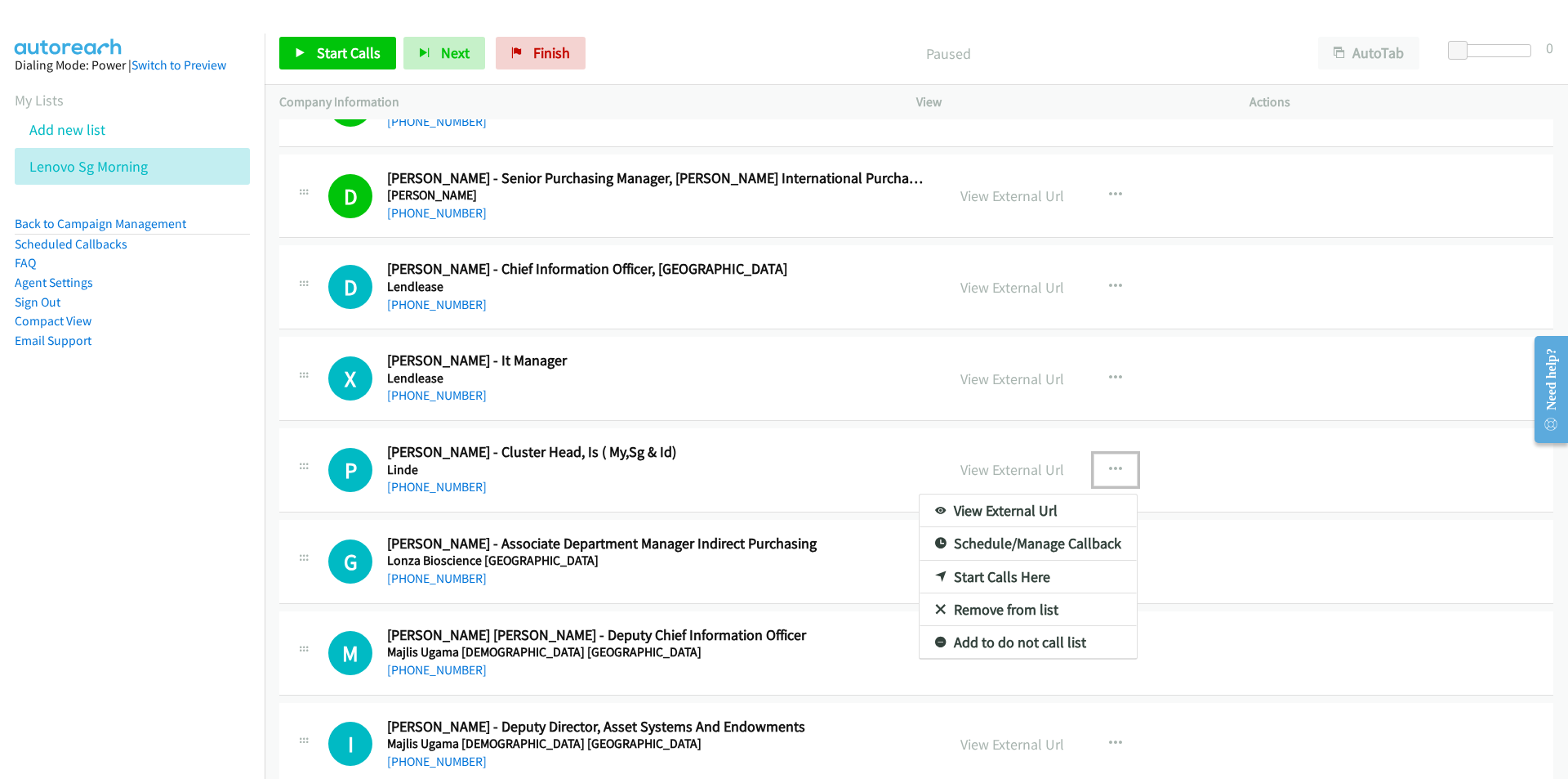
click at [1011, 613] on link "Remove from list" at bounding box center [1028, 609] width 217 height 33
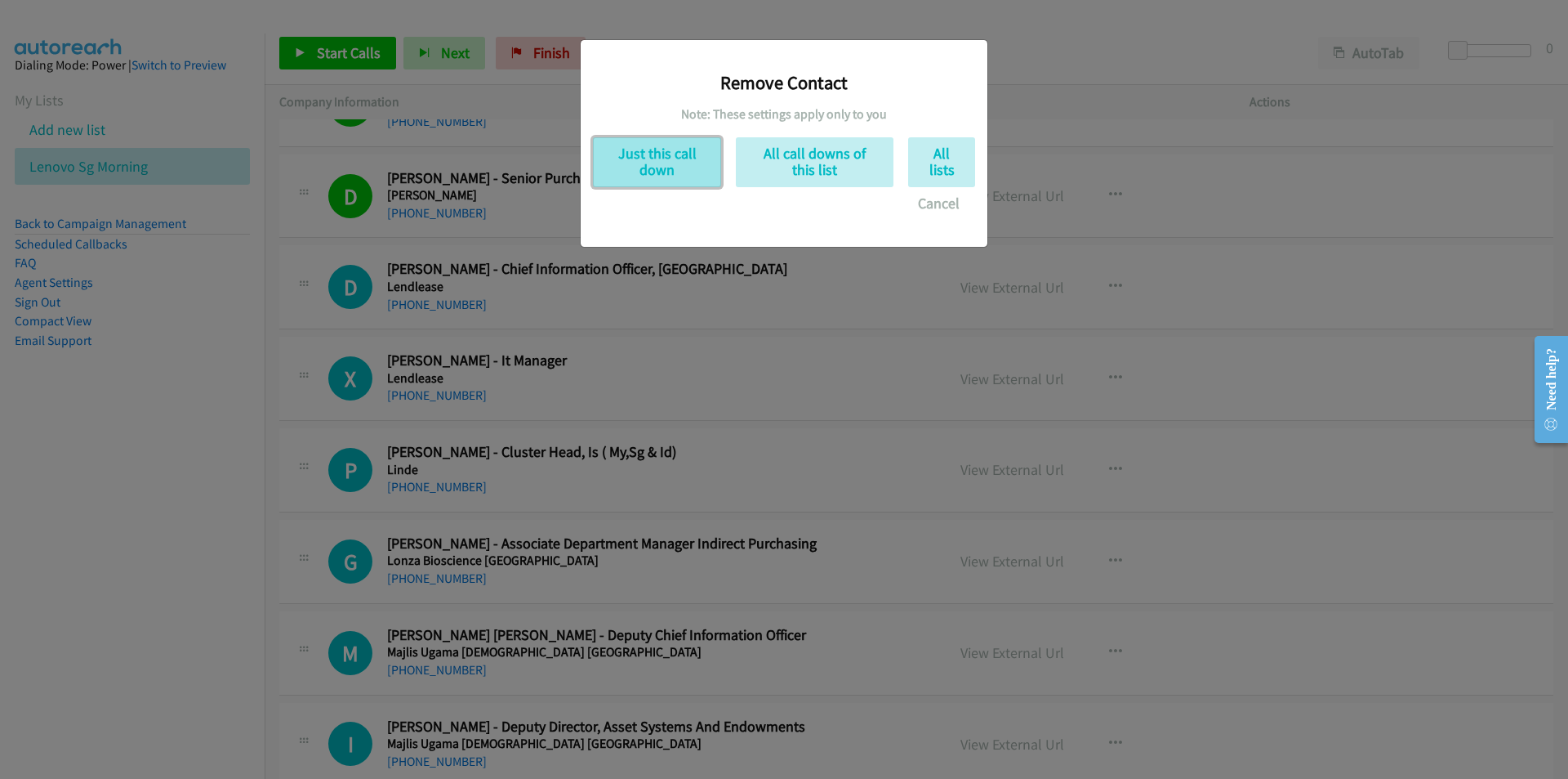
click at [657, 171] on button "Just this call down" at bounding box center [656, 162] width 128 height 50
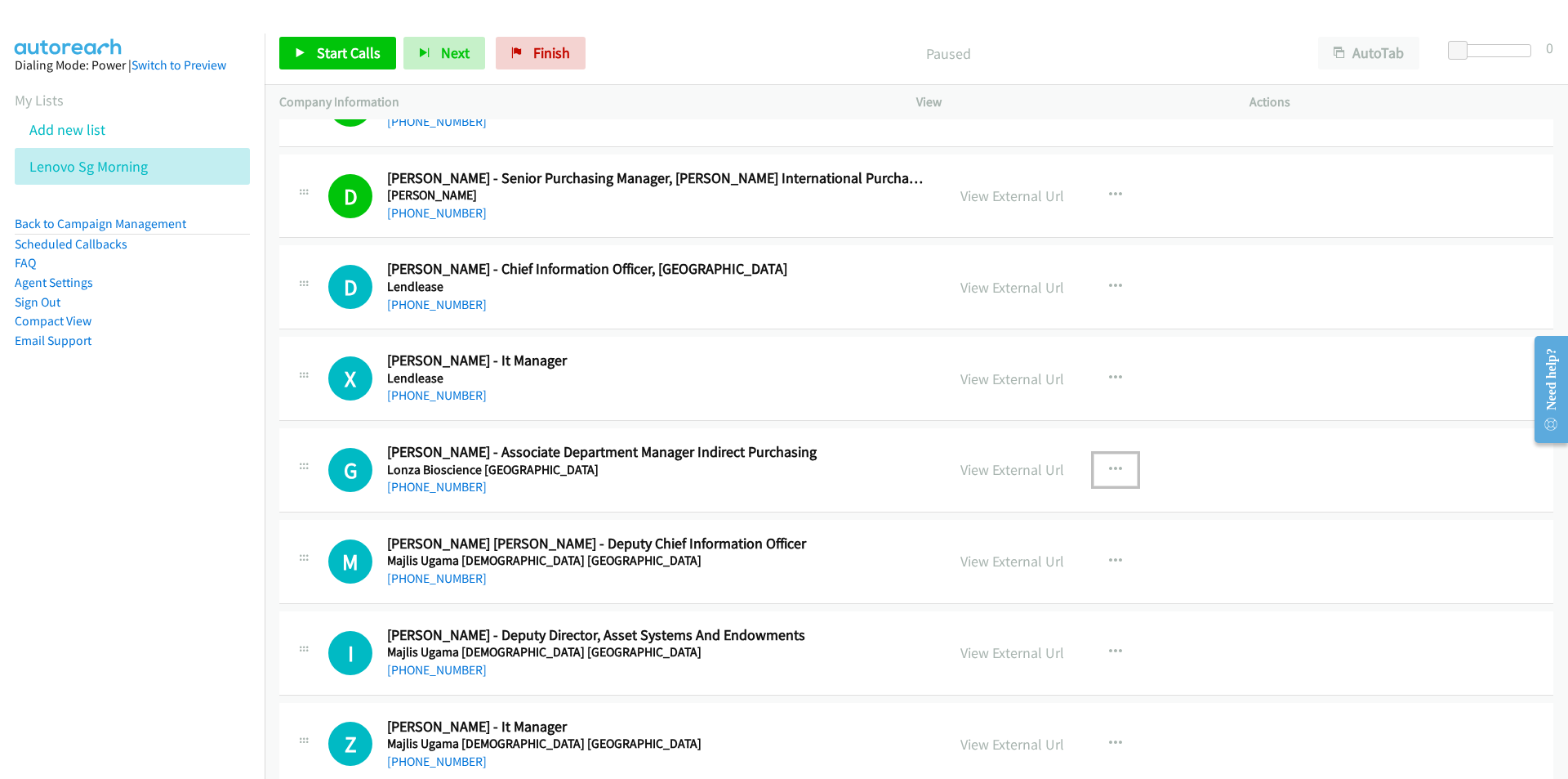
click at [1109, 463] on icon "button" at bounding box center [1116, 470] width 13 height 13
click at [991, 609] on link "Remove from list" at bounding box center [1028, 609] width 217 height 33
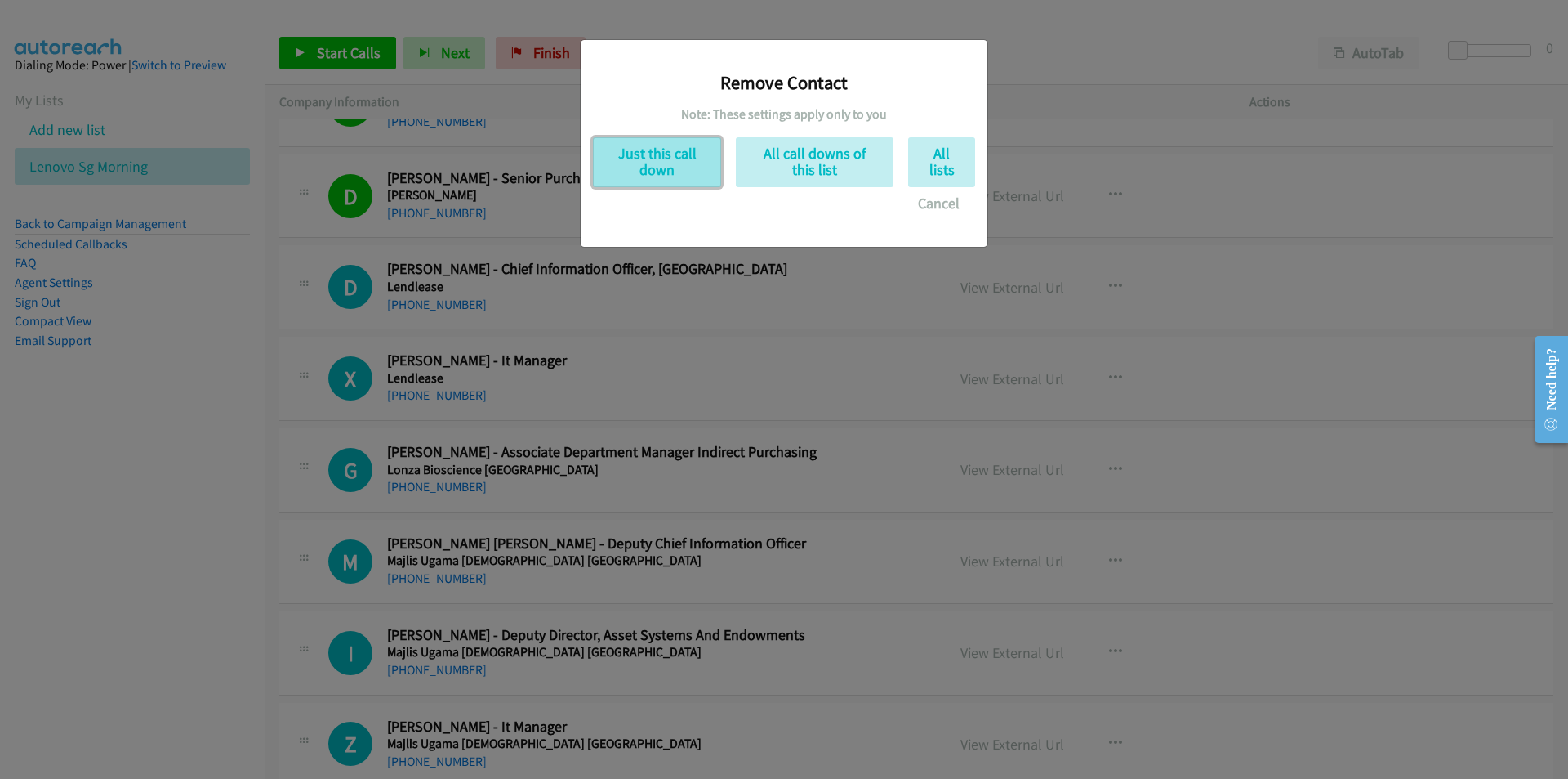
click at [658, 164] on button "Just this call down" at bounding box center [656, 162] width 128 height 50
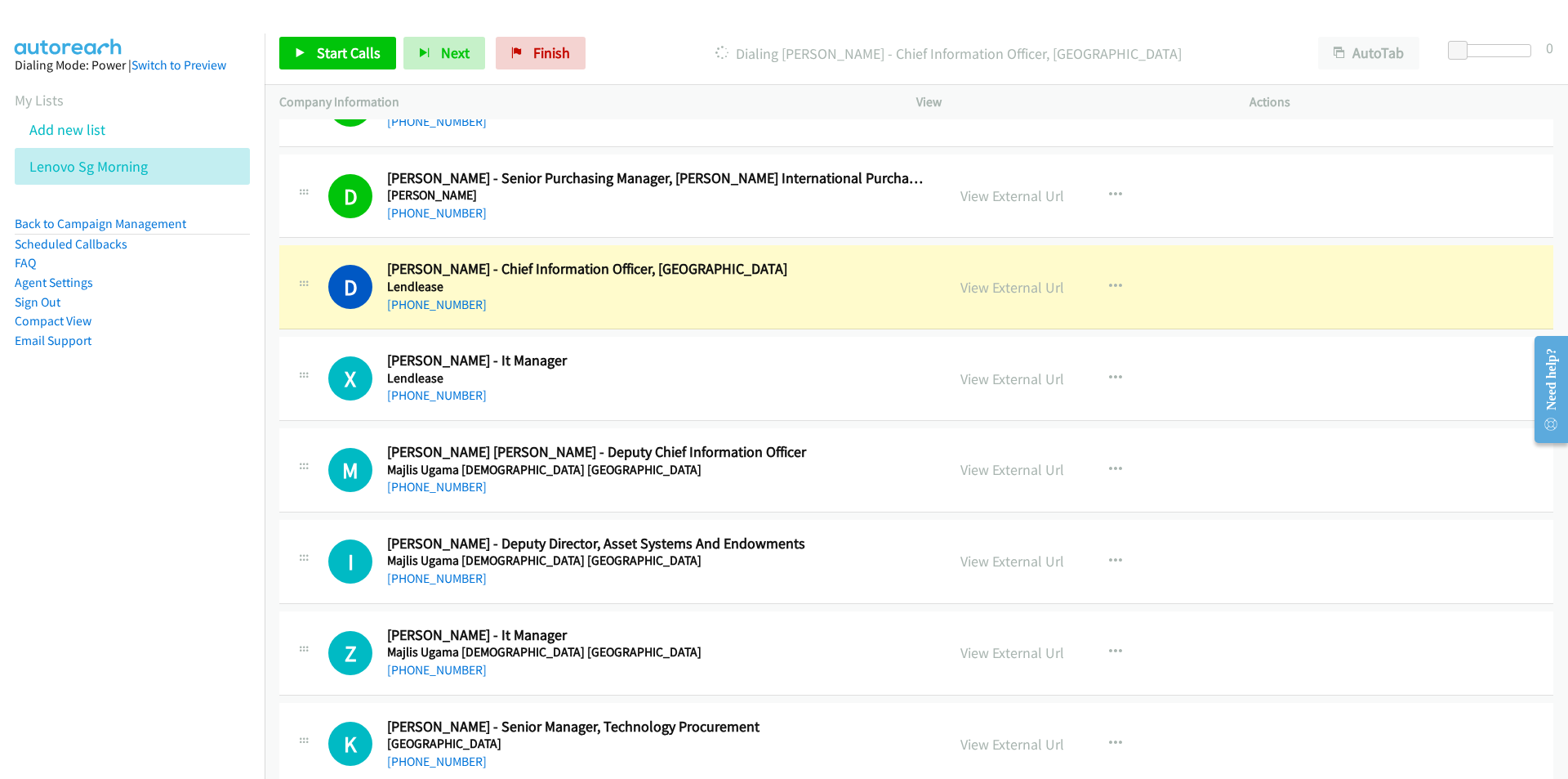
click at [177, 638] on nav "Dialing Mode: Power | Switch to Preview My Lists Add new list Lenovo Sg Morning…" at bounding box center [132, 422] width 266 height 779
click at [153, 566] on nav "Dialing Mode: Power | Switch to Preview My Lists Add new list Lenovo Sg Morning…" at bounding box center [132, 422] width 266 height 779
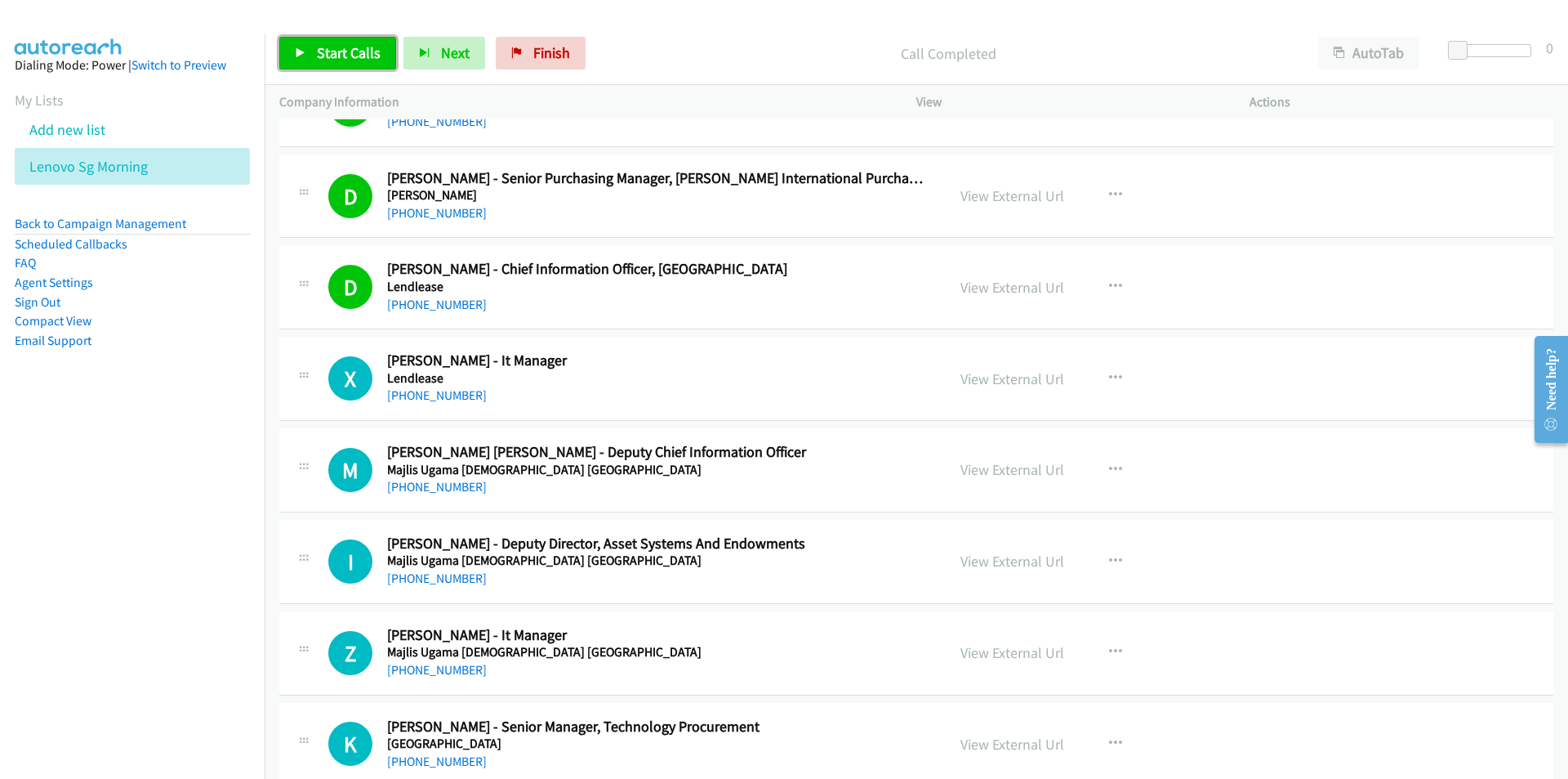
click at [326, 51] on span "Start Calls" at bounding box center [348, 52] width 63 height 19
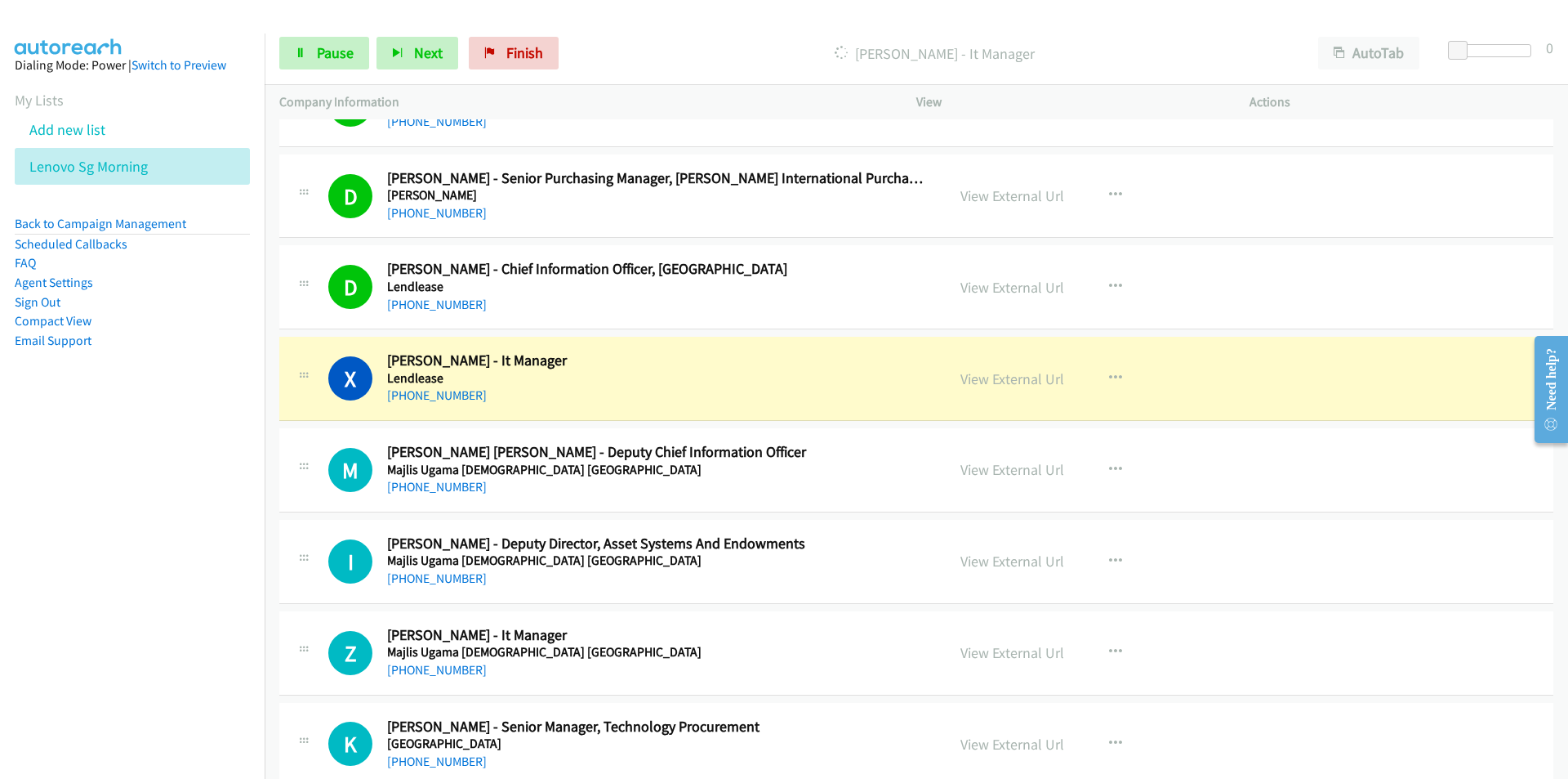
click at [193, 512] on nav "Dialing Mode: Power | Switch to Preview My Lists Add new list Lenovo Sg Morning…" at bounding box center [132, 422] width 266 height 779
drag, startPoint x: 272, startPoint y: 495, endPoint x: 306, endPoint y: 484, distance: 35.7
click at [272, 495] on td "M Callback Scheduled Mohamad Nizam Mohamad Nain - Deputy Chief Information Offi…" at bounding box center [916, 470] width 1303 height 91
click at [310, 53] on link "Pause" at bounding box center [324, 53] width 89 height 33
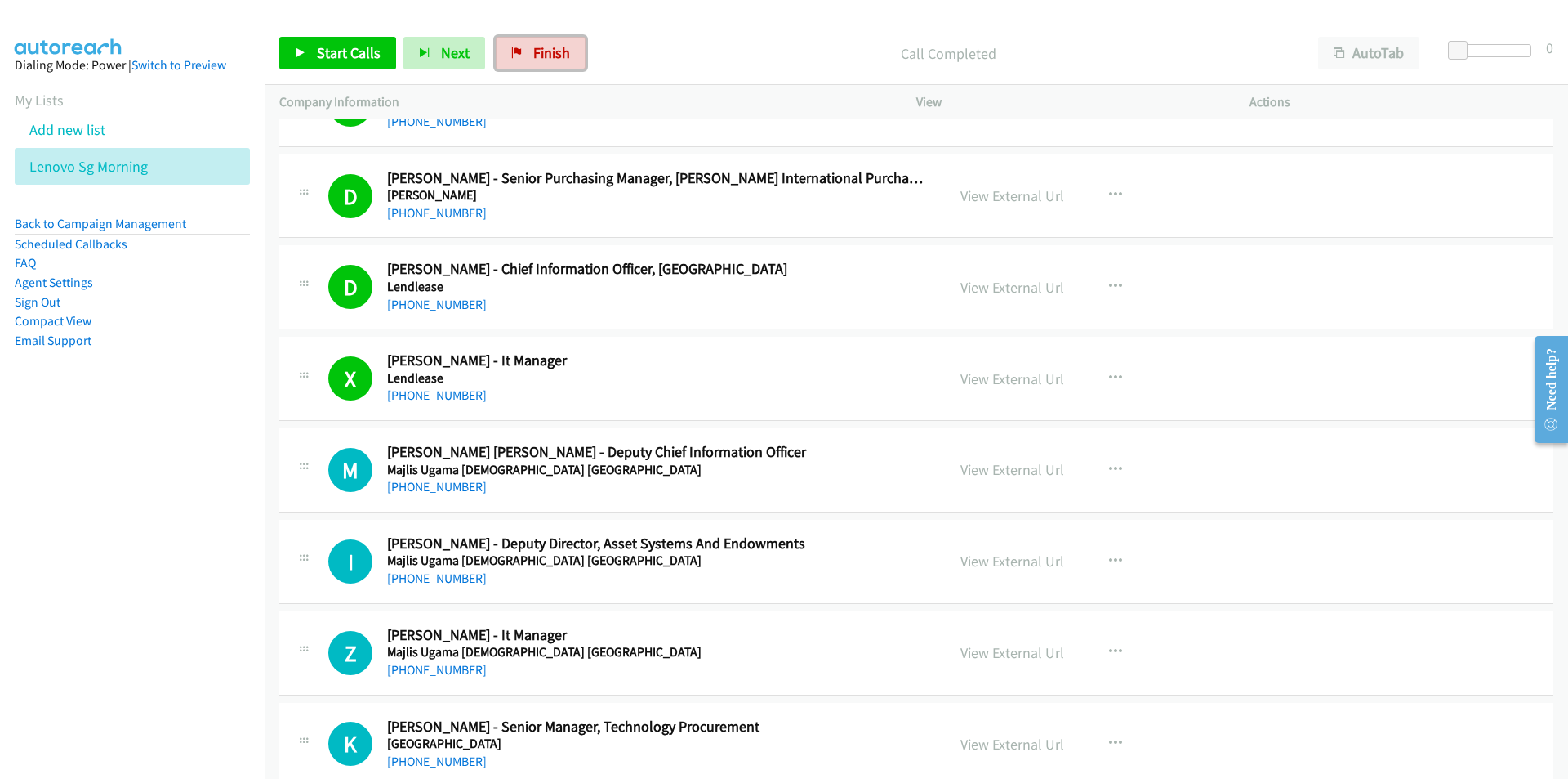
drag, startPoint x: 557, startPoint y: 57, endPoint x: 854, endPoint y: 99, distance: 300.0
click at [557, 57] on span "Finish" at bounding box center [552, 52] width 37 height 19
